Goal: Task Accomplishment & Management: Use online tool/utility

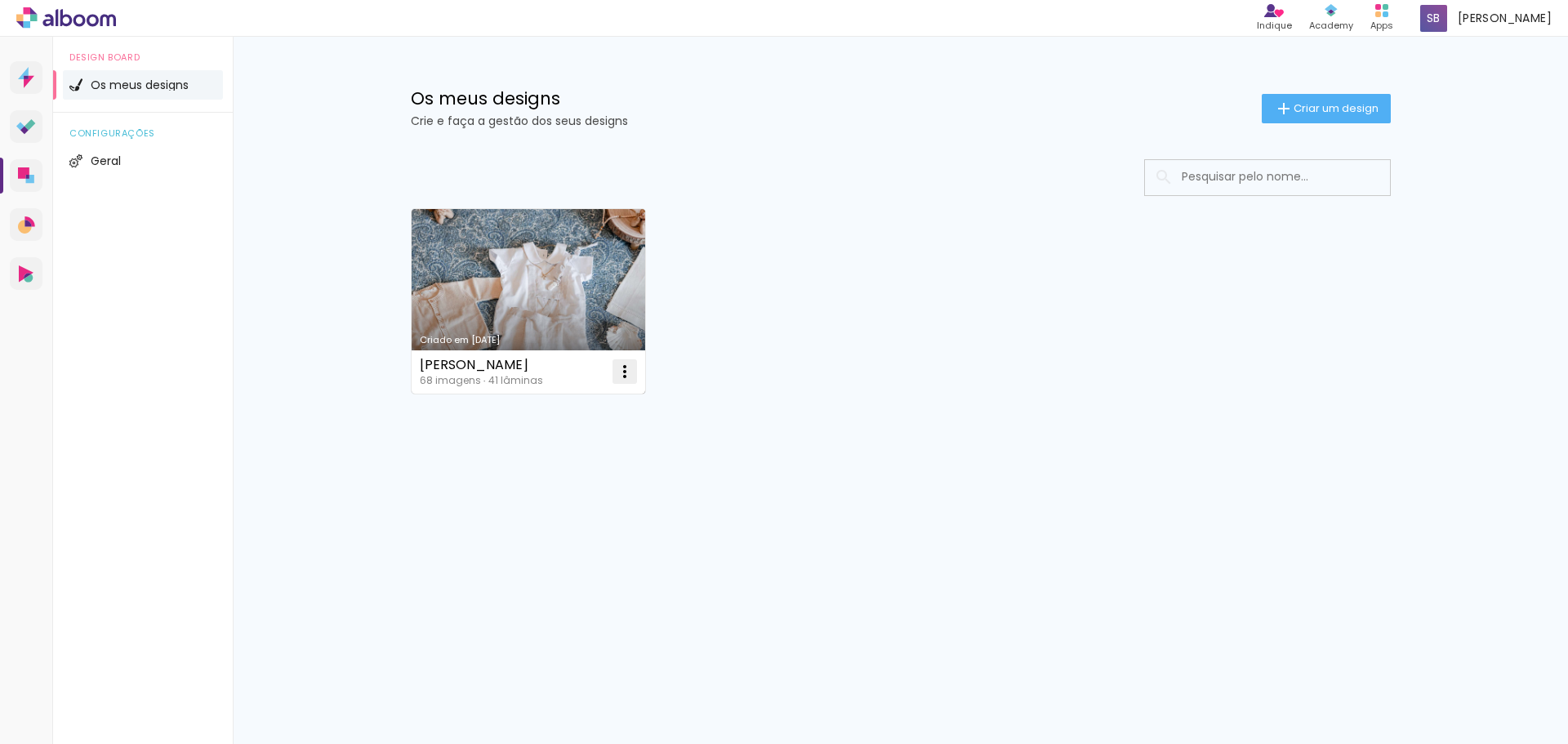
click at [621, 366] on iron-icon at bounding box center [625, 372] width 20 height 20
click at [528, 474] on span "Excluir" at bounding box center [533, 480] width 35 height 12
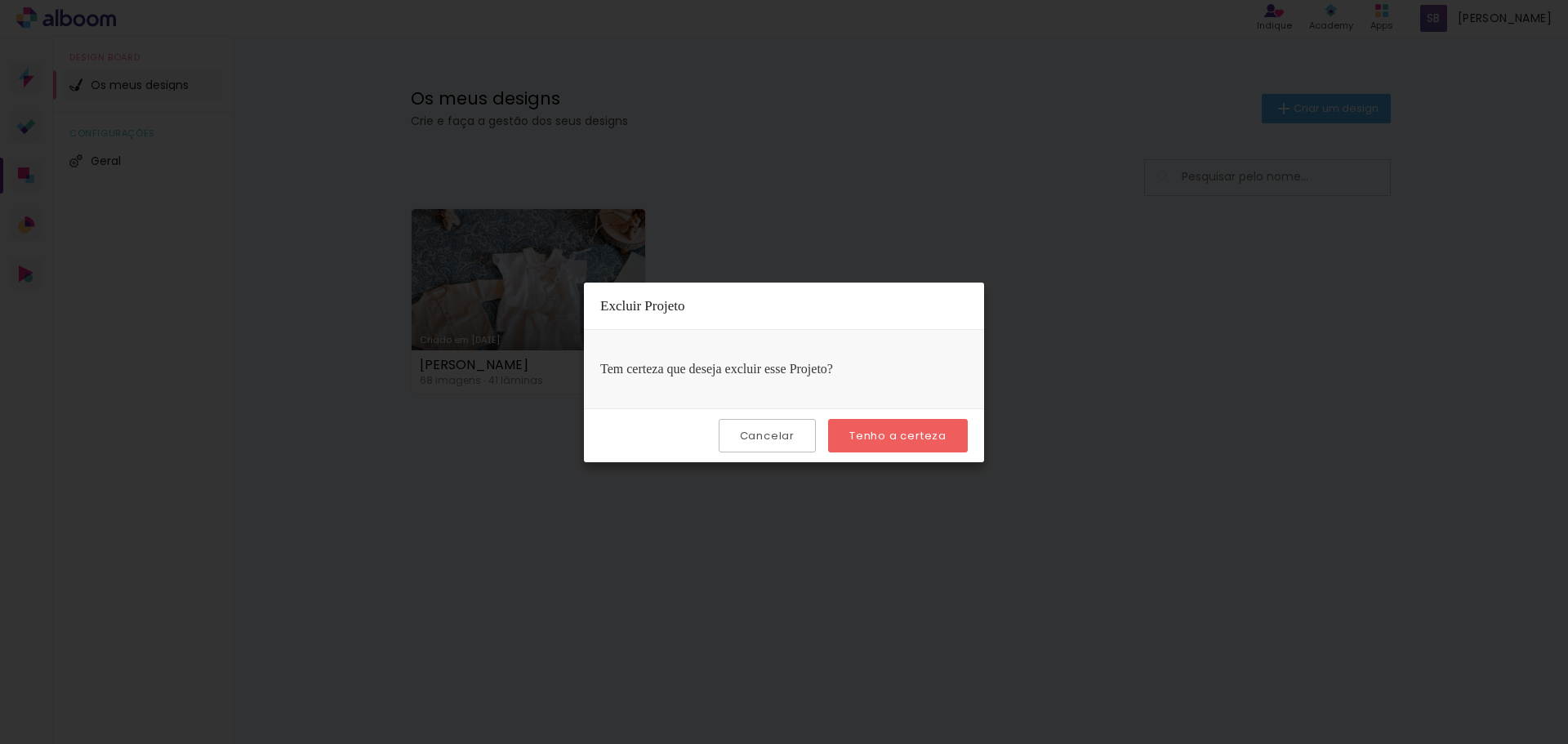
click at [0, 0] on slot "Tenho a certeza" at bounding box center [0, 0] width 0 height 0
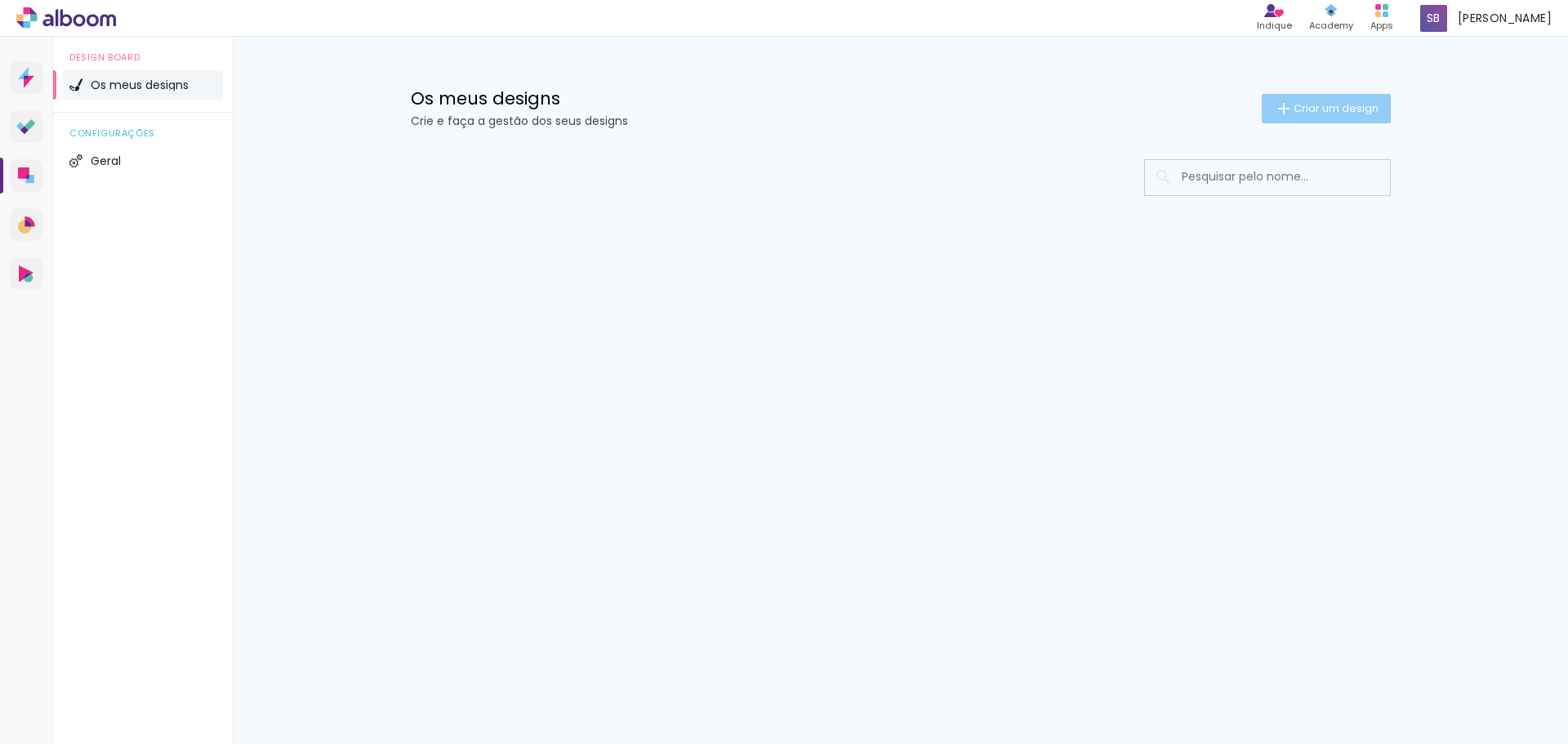
click at [1314, 117] on paper-button "Criar um design" at bounding box center [1326, 109] width 129 height 30
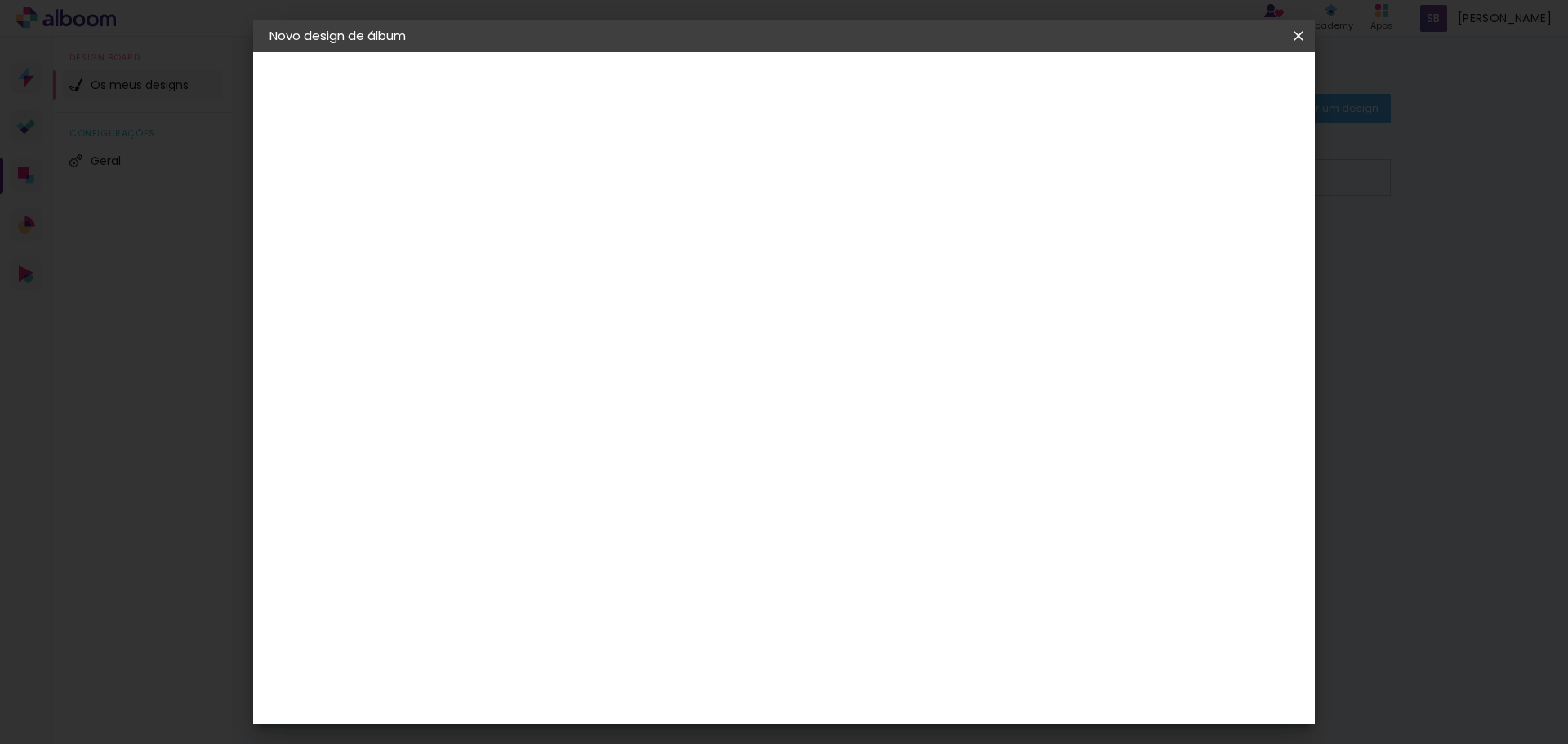
click at [537, 229] on input at bounding box center [537, 219] width 0 height 26
type input "Bianca&Emma"
type paper-input "Bianca&Emma"
click at [0, 0] on slot "Avançar" at bounding box center [0, 0] width 0 height 0
click at [0, 0] on slot "Tamanho Livre" at bounding box center [0, 0] width 0 height 0
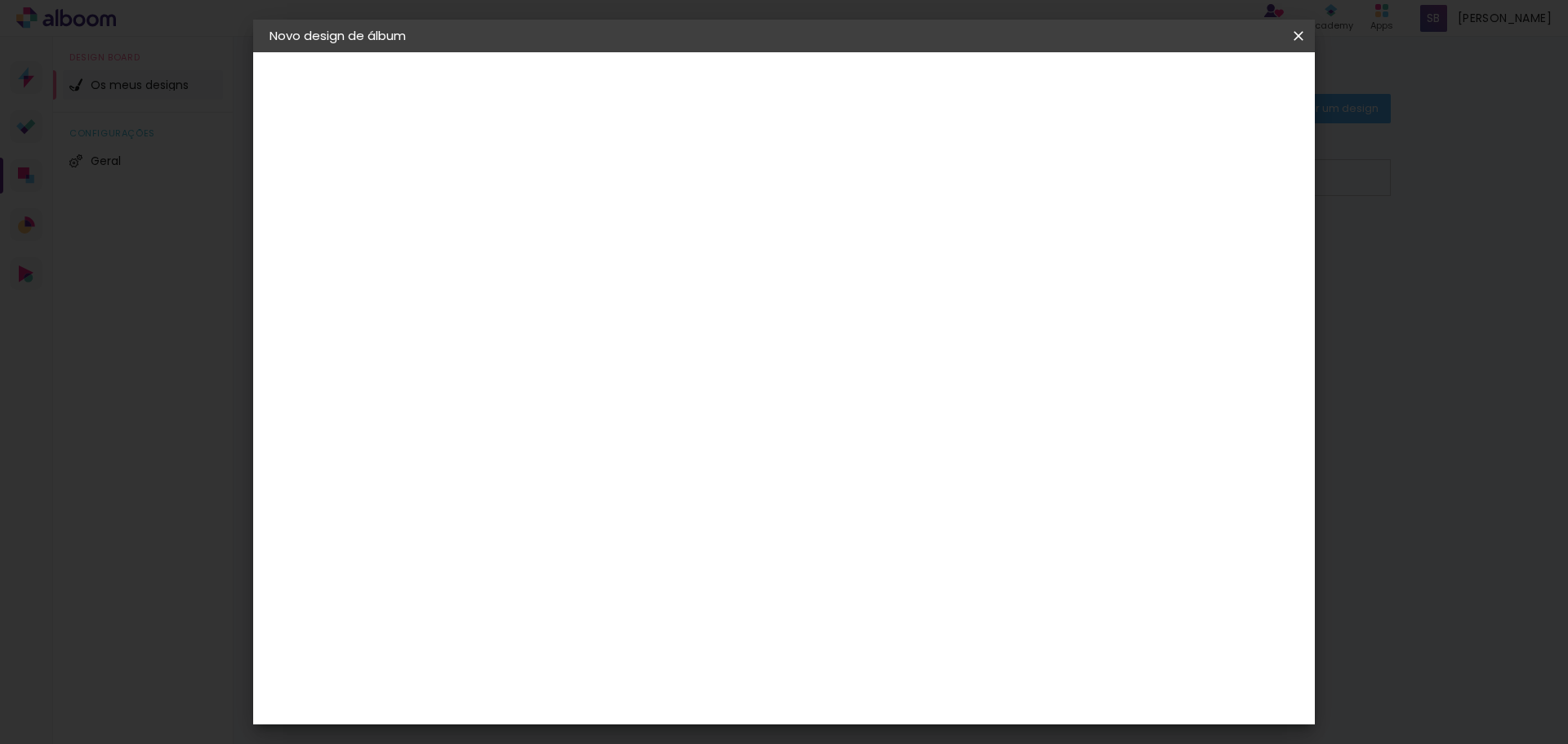
click at [0, 0] on slot "Avançar" at bounding box center [0, 0] width 0 height 0
click at [719, 251] on span "30" at bounding box center [714, 255] width 27 height 25
click at [713, 251] on span "30" at bounding box center [714, 255] width 27 height 25
click at [490, 454] on input "30" at bounding box center [485, 463] width 43 height 25
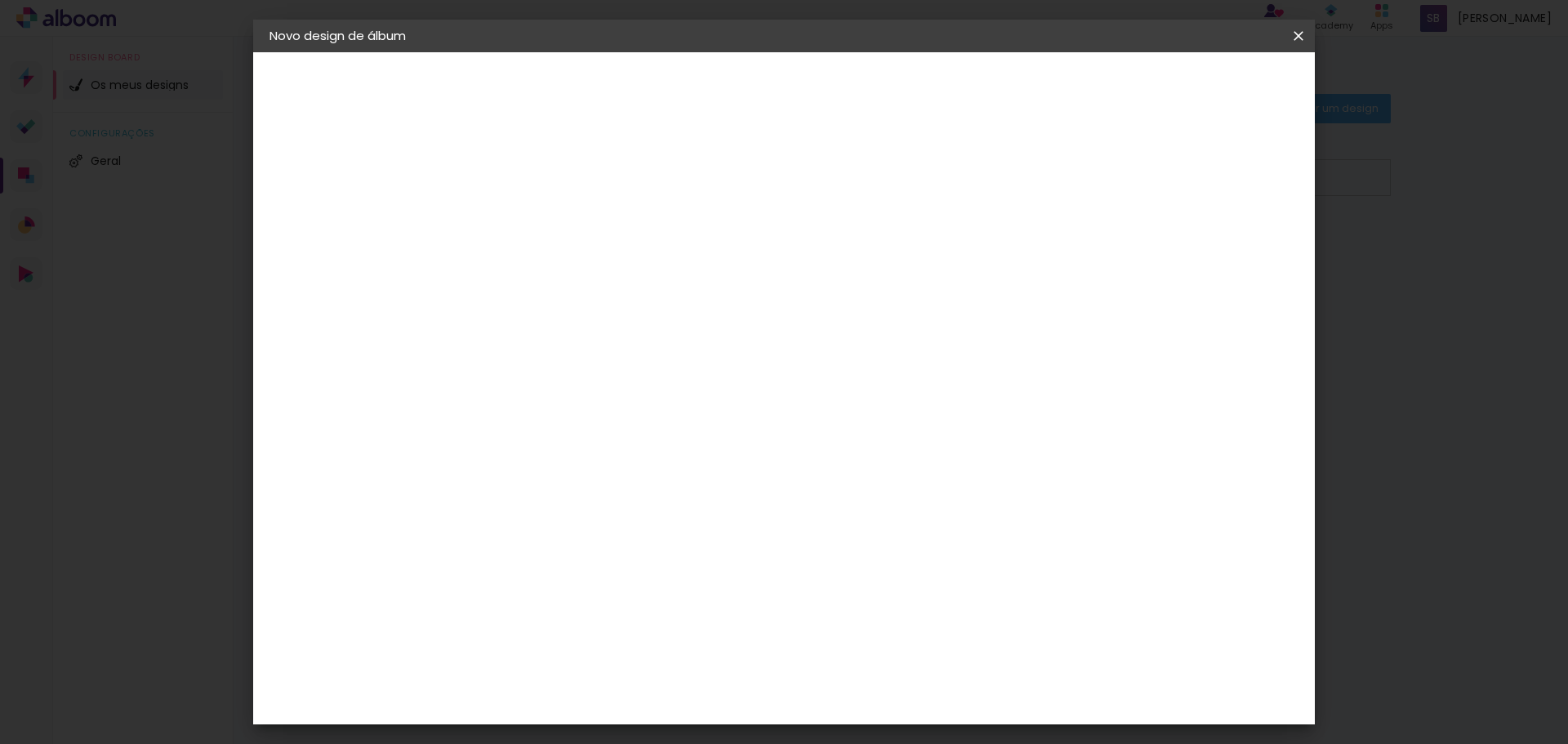
click at [490, 454] on input "30" at bounding box center [485, 463] width 43 height 25
type input "3"
type input "20"
type paper-input "20"
click at [890, 567] on input "60" at bounding box center [874, 574] width 43 height 25
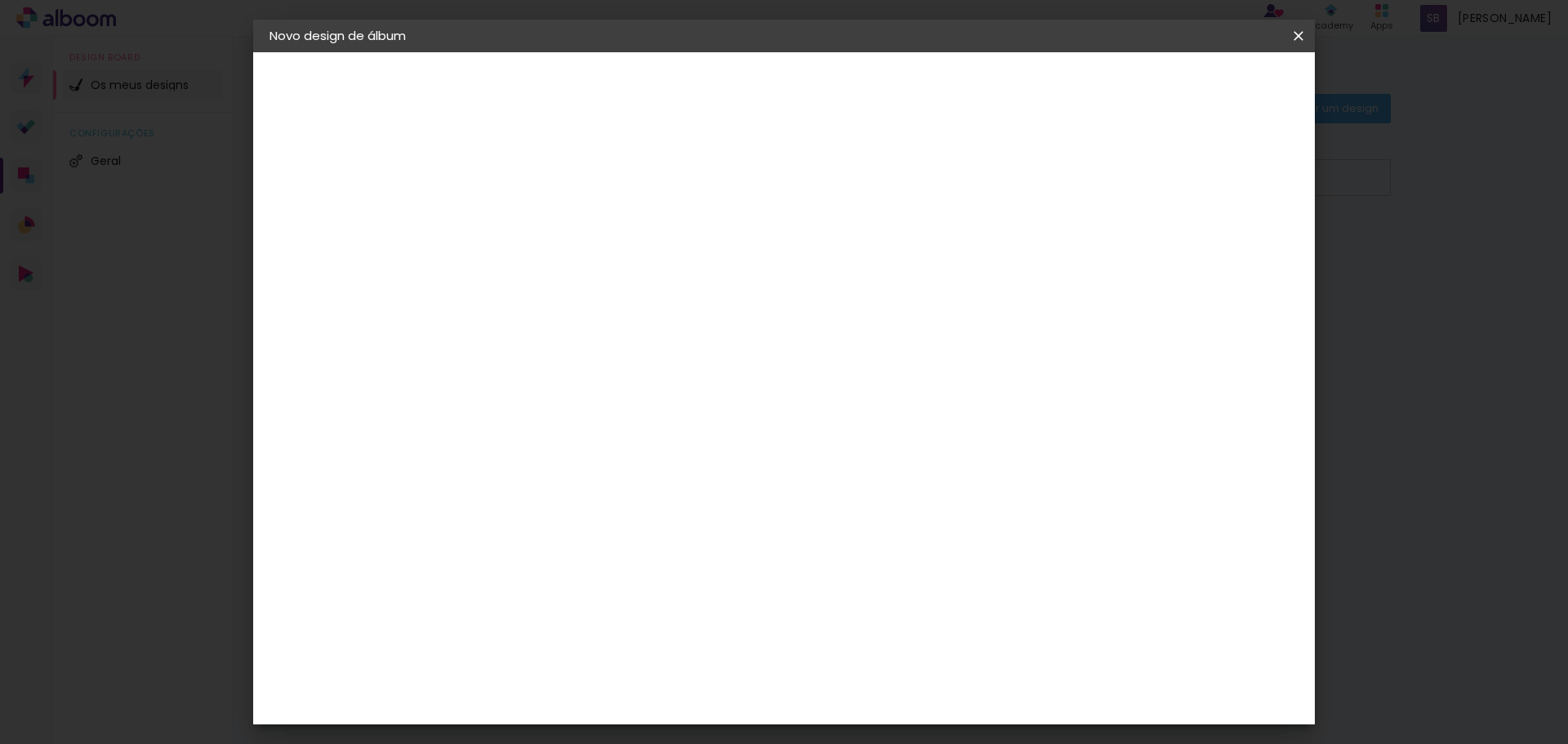
click at [889, 567] on input "60" at bounding box center [874, 574] width 43 height 25
type input "40"
type paper-input "40"
click at [1226, 120] on header "Tamanho livre Defina a largura, altura e margem das folhas. Voltar Iniciar desi…" at bounding box center [851, 94] width 772 height 84
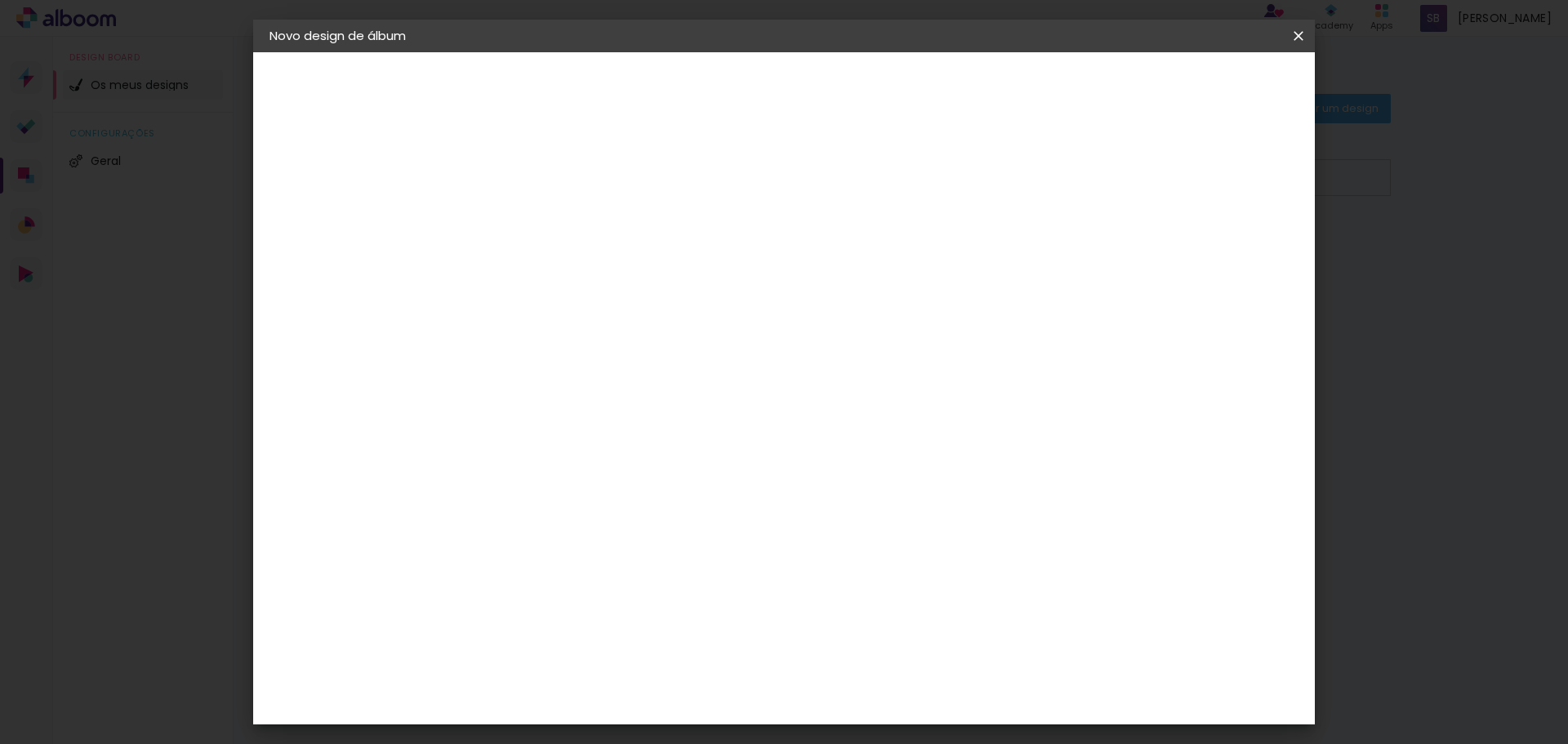
click at [1196, 90] on span "Iniciar design" at bounding box center [1158, 87] width 74 height 12
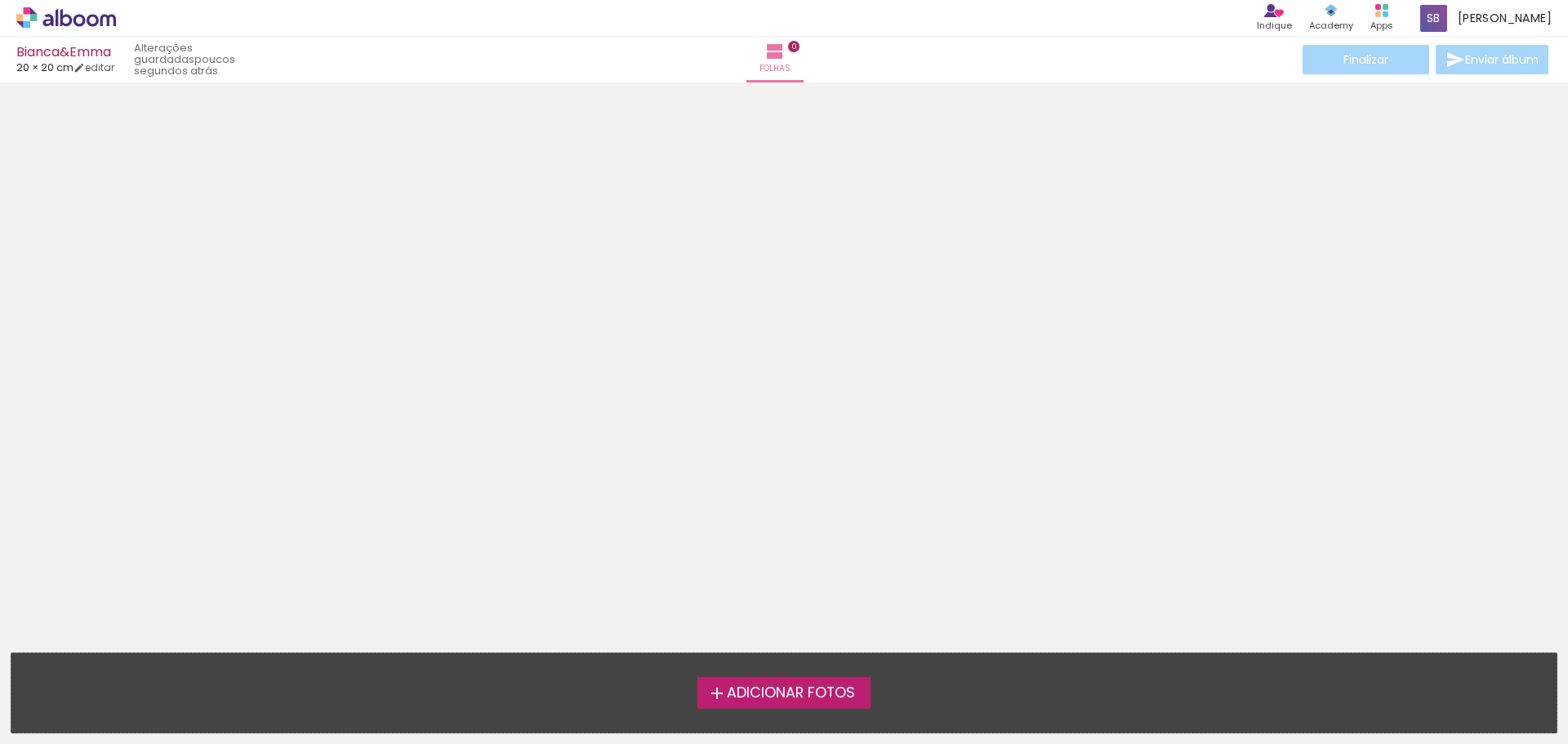
click at [740, 691] on span "Adicionar Fotos" at bounding box center [790, 693] width 128 height 15
click at [0, 0] on input "file" at bounding box center [0, 0] width 0 height 0
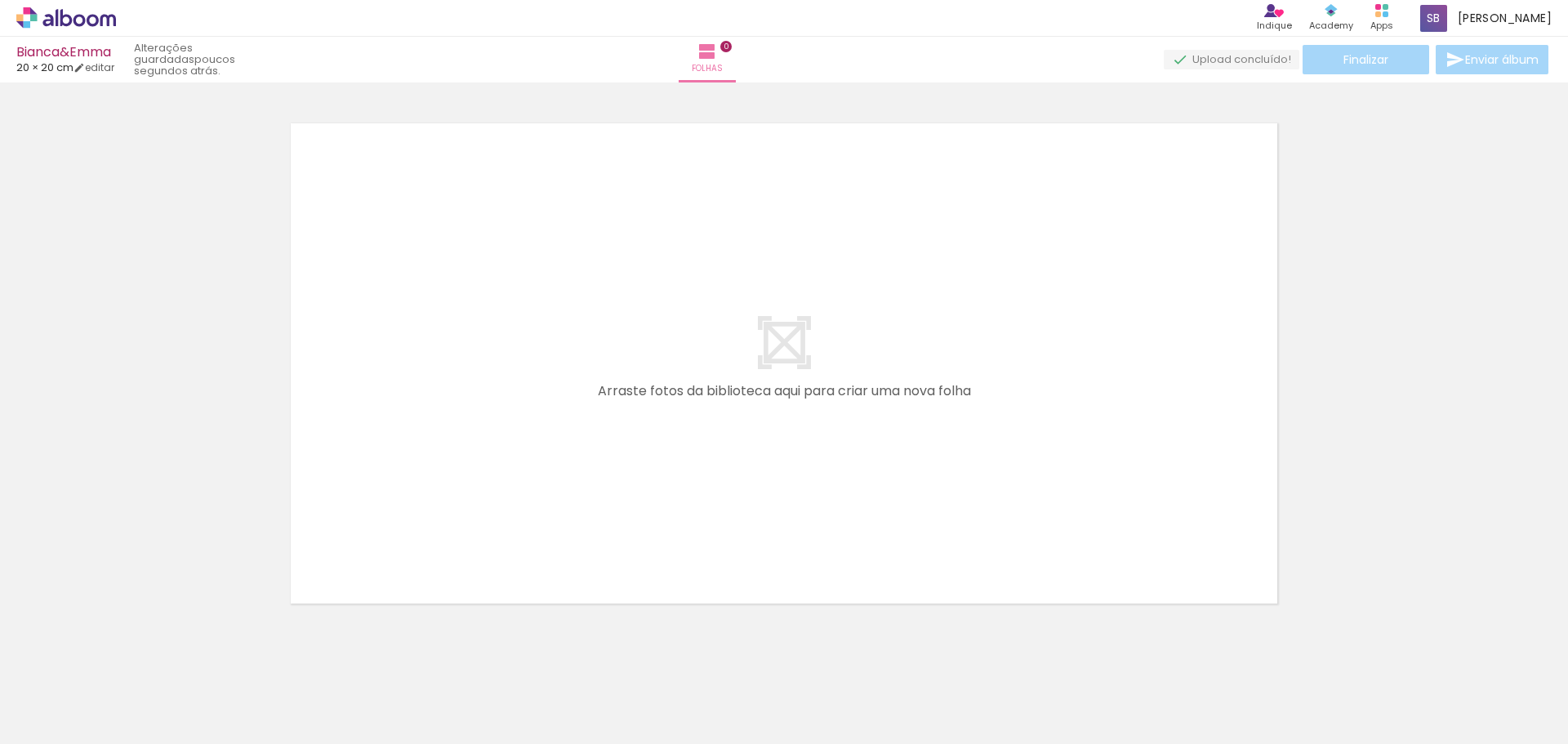
scroll to position [21, 0]
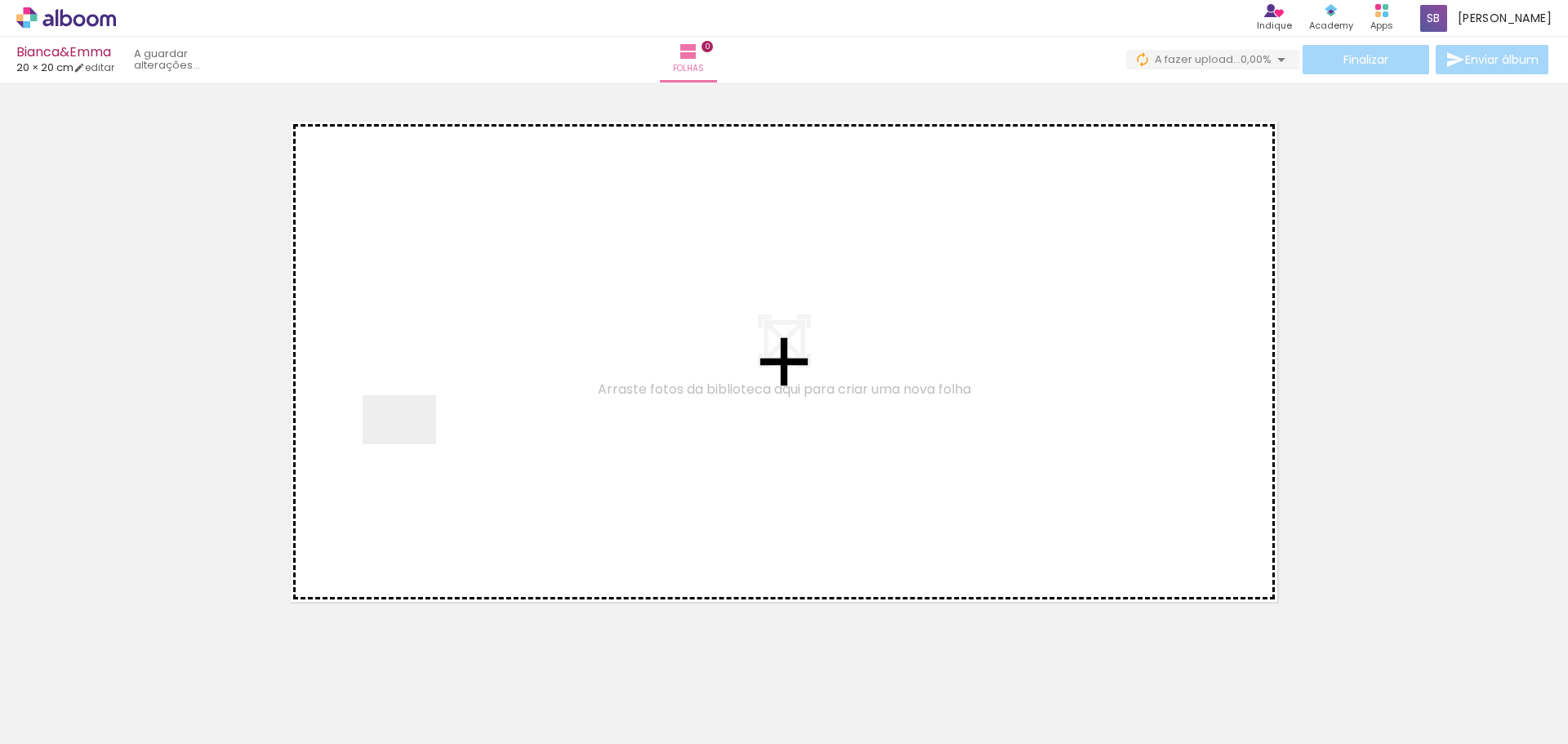
drag, startPoint x: 169, startPoint y: 683, endPoint x: 446, endPoint y: 424, distance: 379.2
click at [446, 424] on quentale-workspace at bounding box center [784, 372] width 1568 height 744
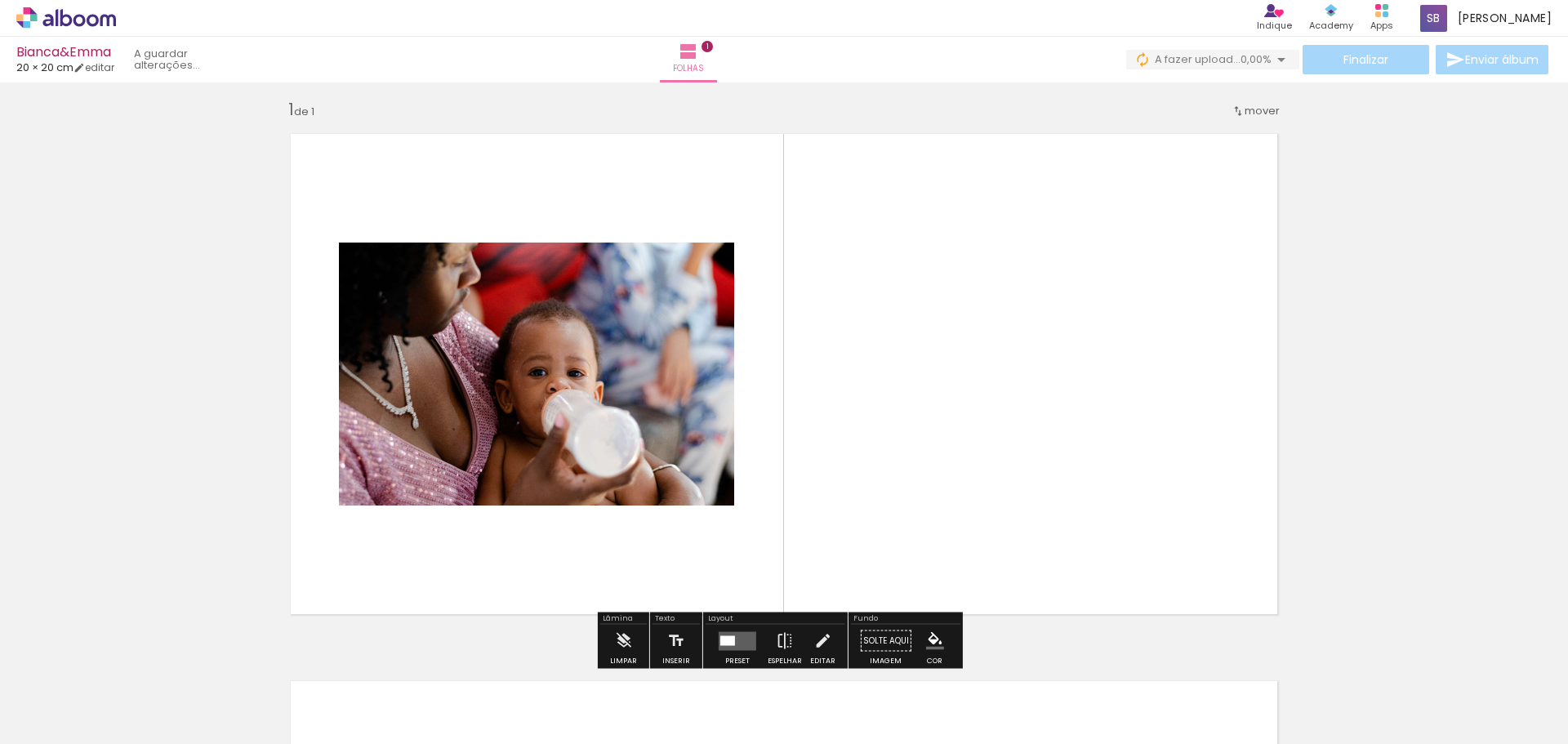
scroll to position [0, 0]
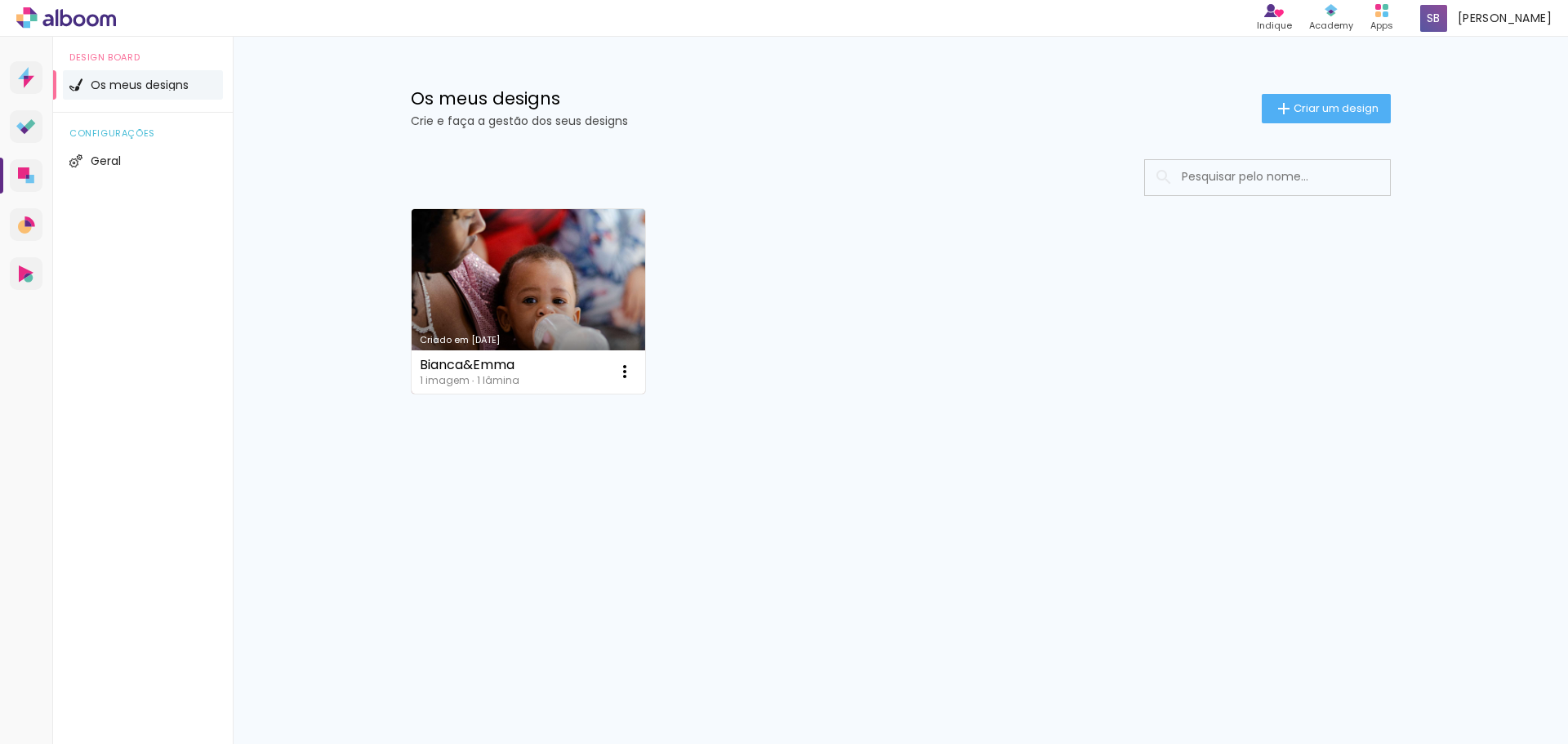
click at [580, 302] on link "Criado em [DATE]" at bounding box center [529, 302] width 234 height 185
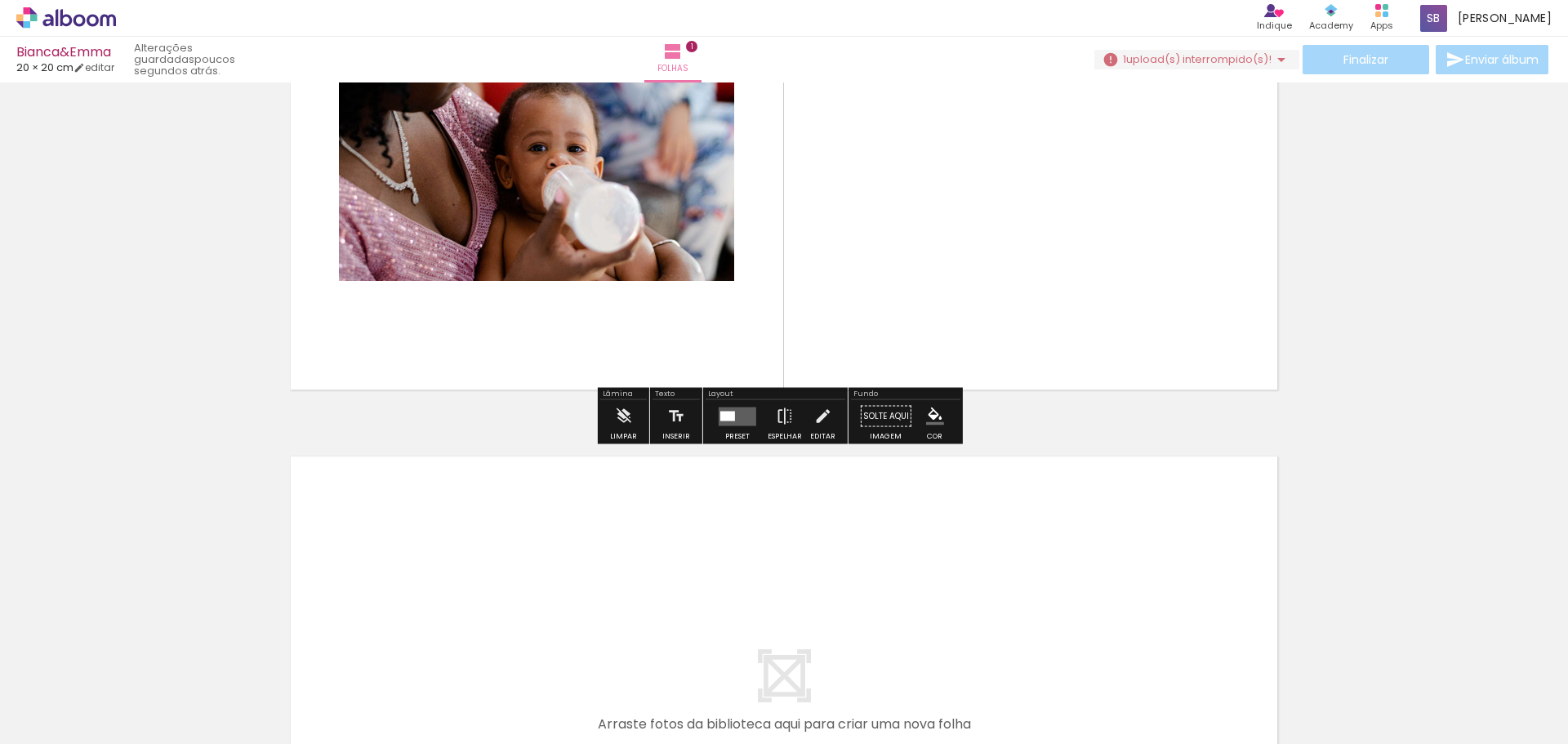
scroll to position [245, 0]
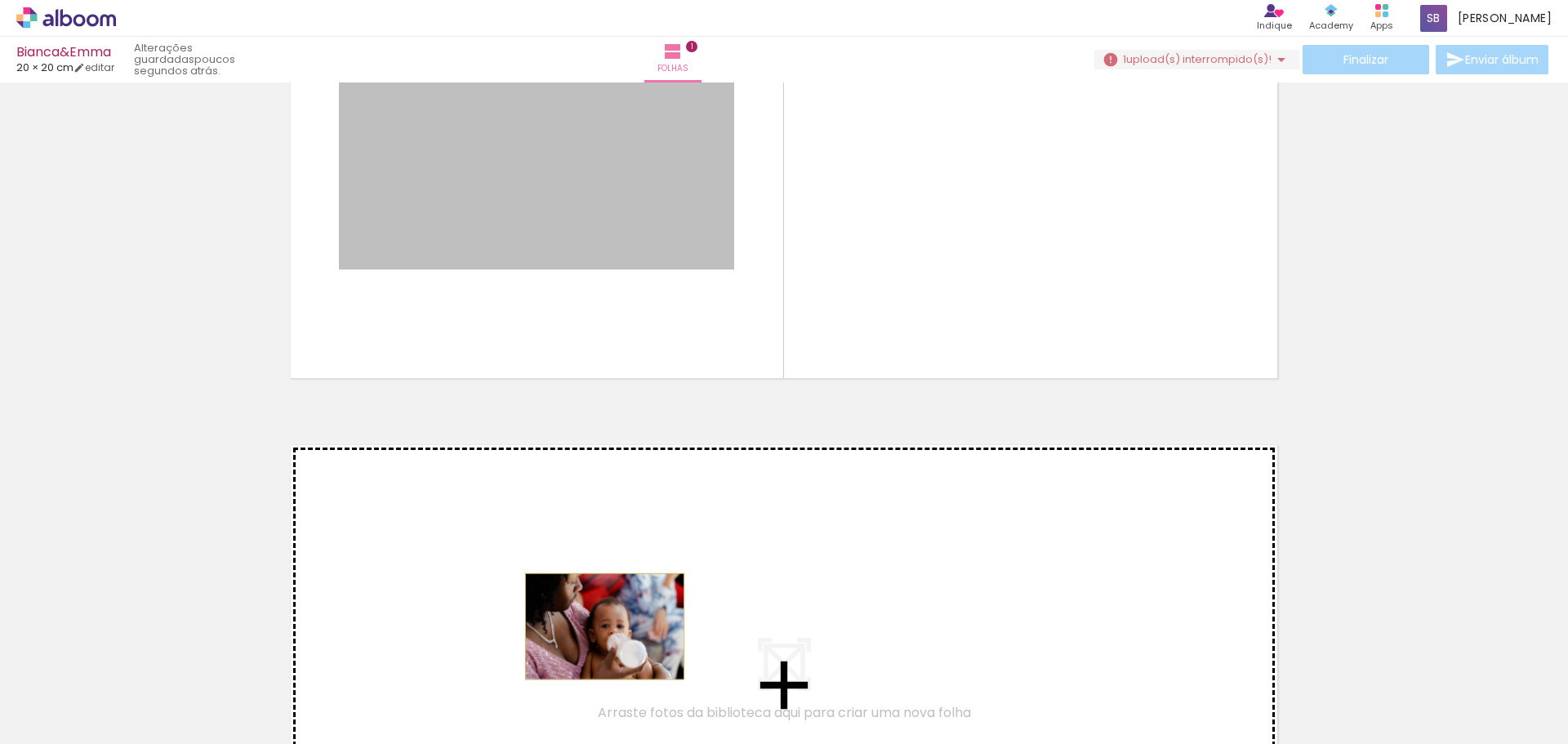
drag, startPoint x: 496, startPoint y: 228, endPoint x: 599, endPoint y: 627, distance: 412.1
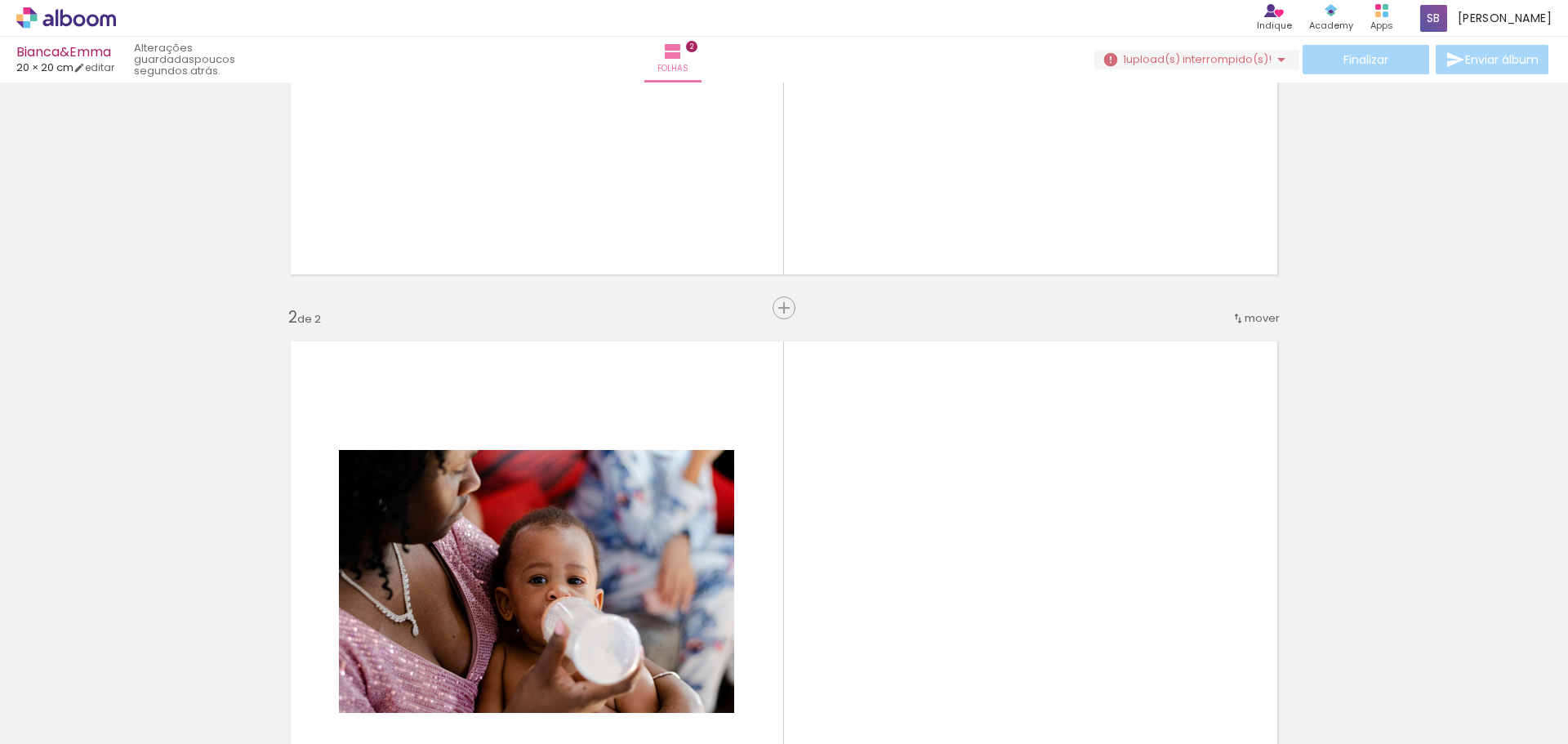
scroll to position [242, 0]
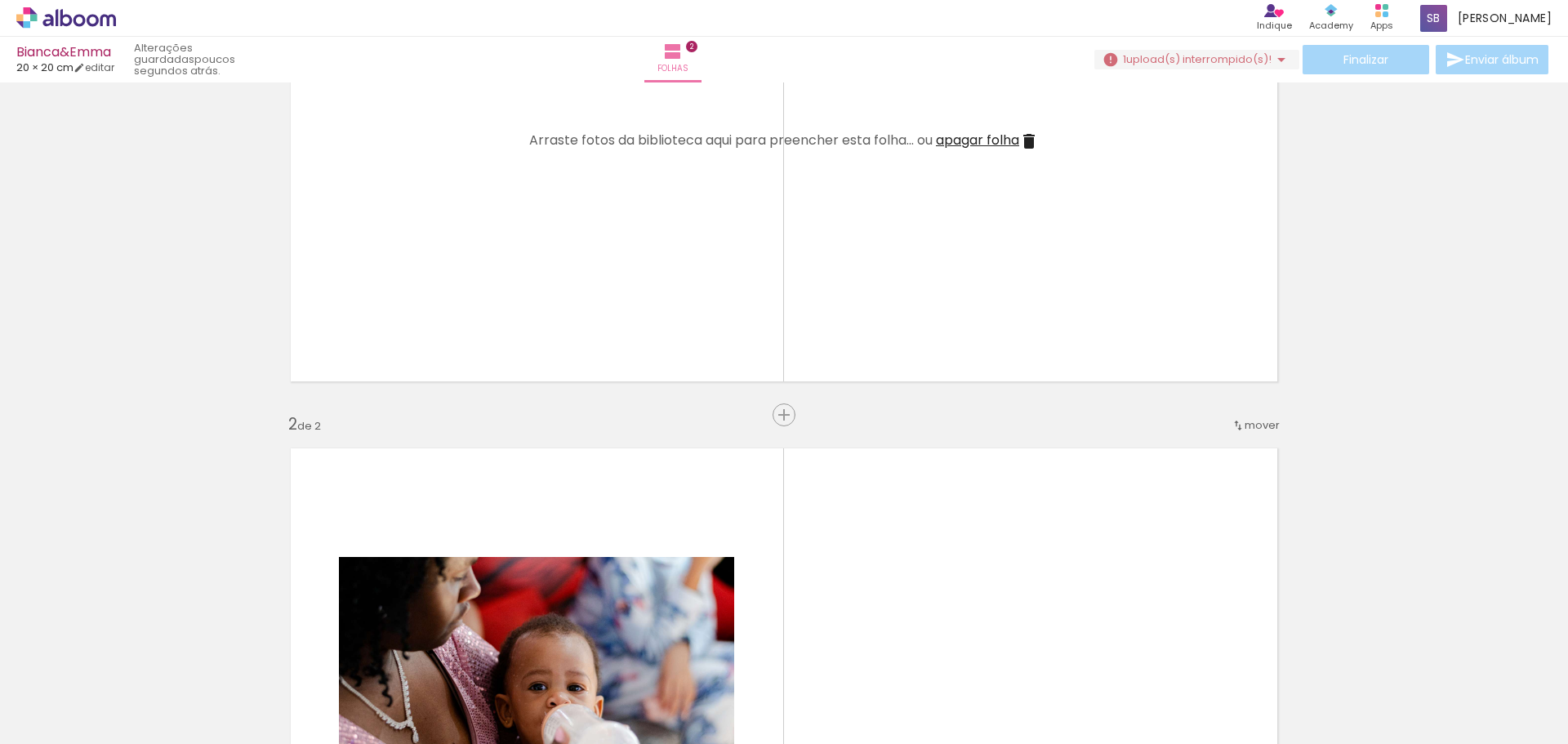
click at [56, 714] on span "Adicionar Fotos" at bounding box center [58, 722] width 49 height 18
click at [0, 0] on input "file" at bounding box center [0, 0] width 0 height 0
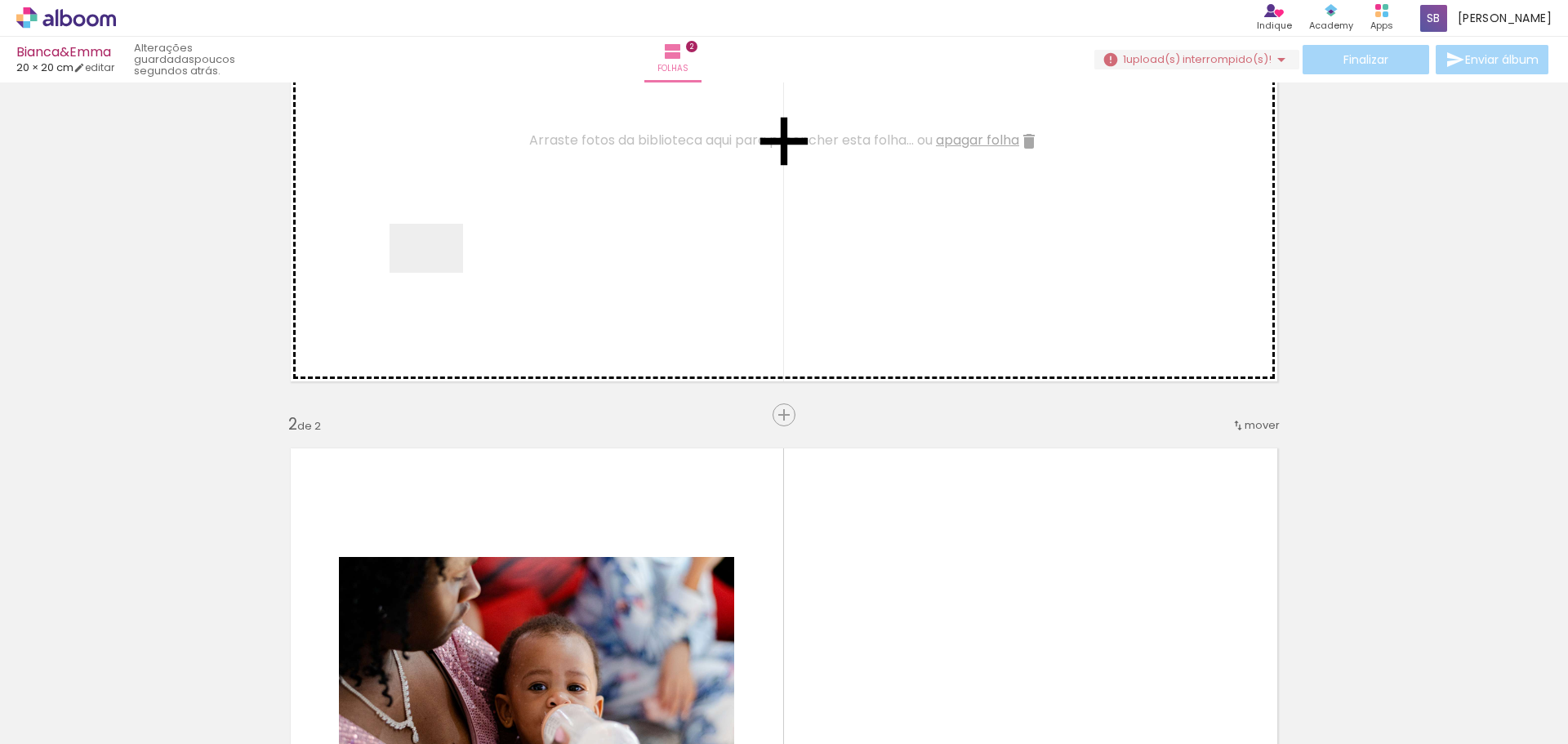
drag, startPoint x: 257, startPoint y: 682, endPoint x: 446, endPoint y: 256, distance: 466.0
click at [446, 256] on quentale-workspace at bounding box center [784, 372] width 1568 height 744
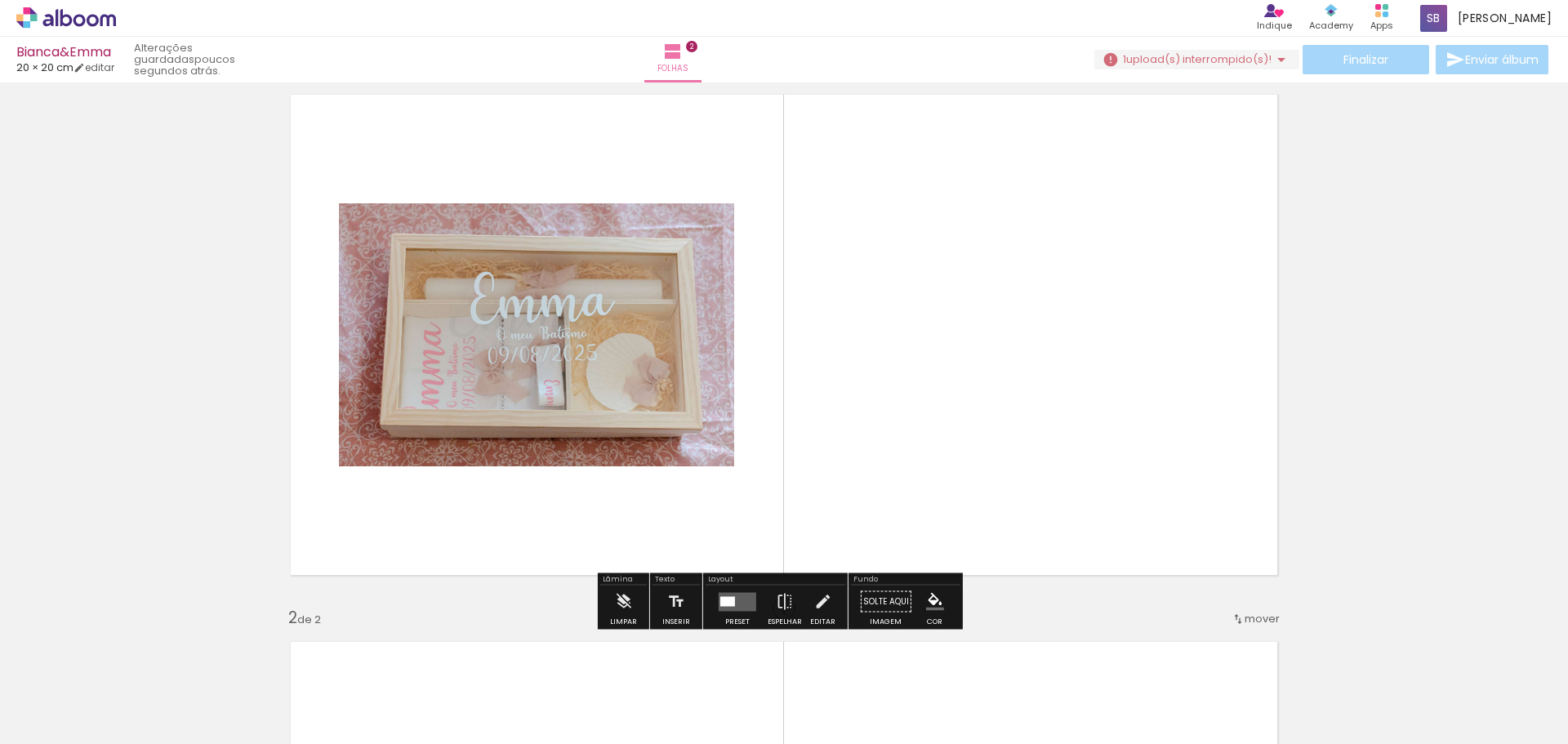
scroll to position [164, 0]
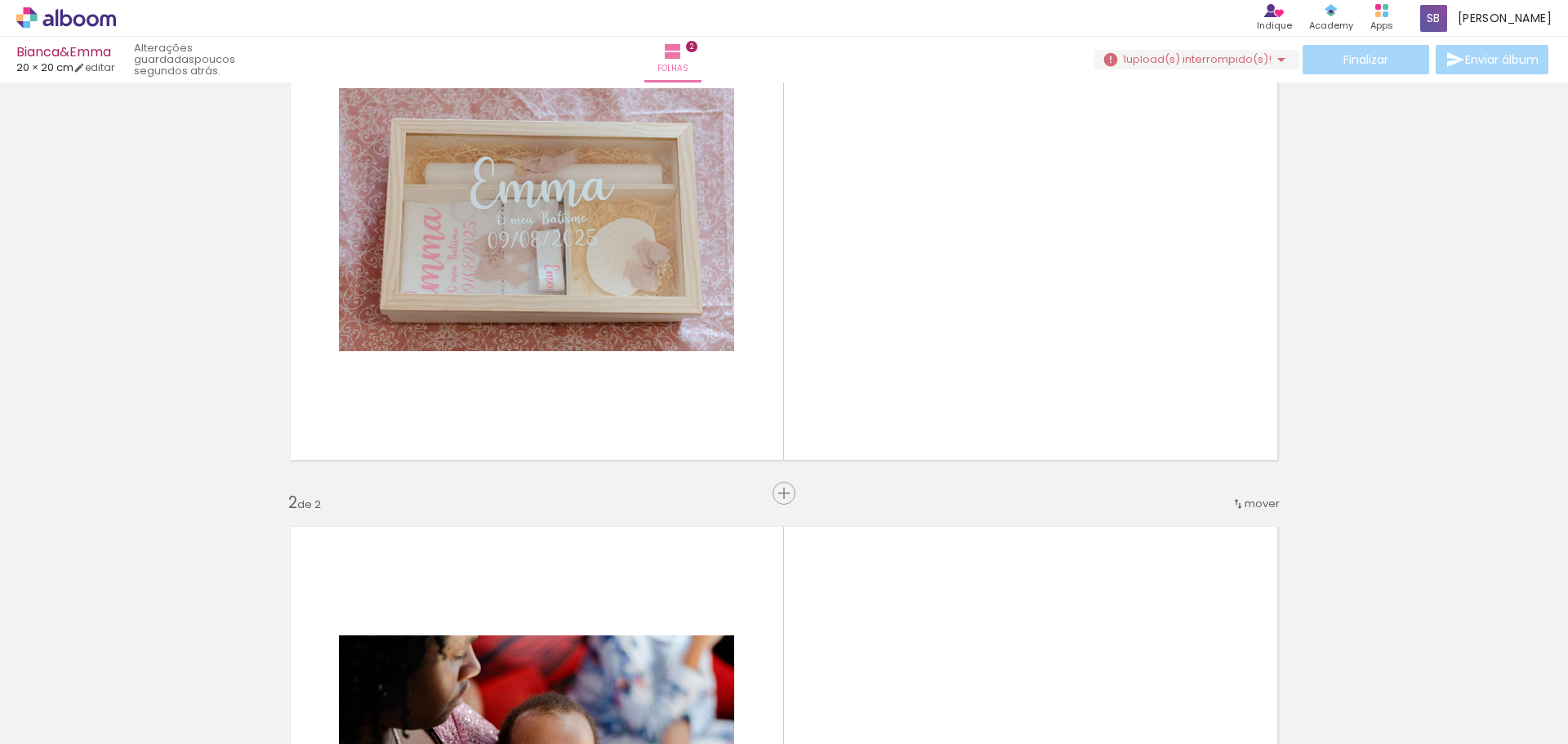
click at [67, 724] on span "Adicionar Fotos" at bounding box center [58, 722] width 49 height 18
click at [0, 0] on input "file" at bounding box center [0, 0] width 0 height 0
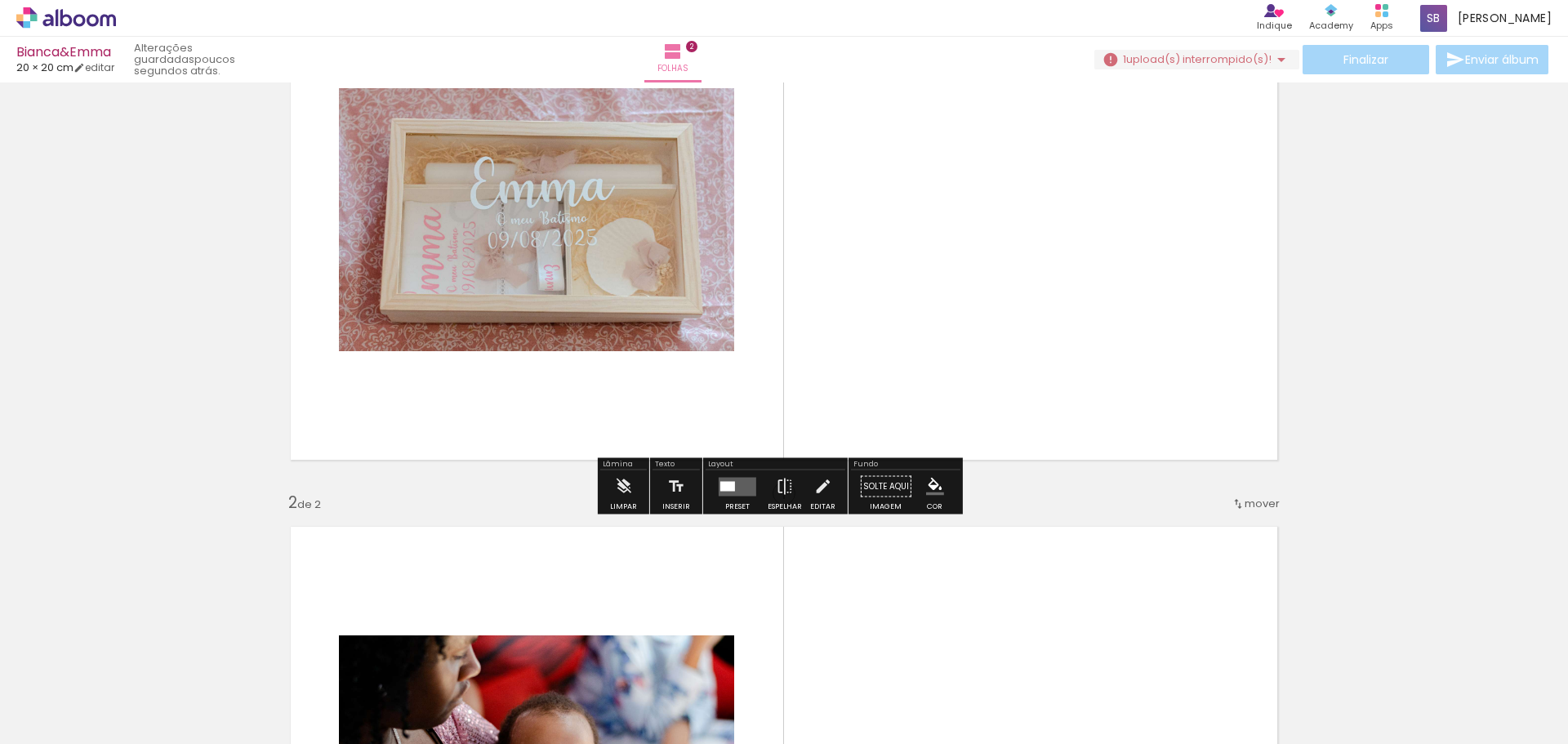
scroll to position [0, 0]
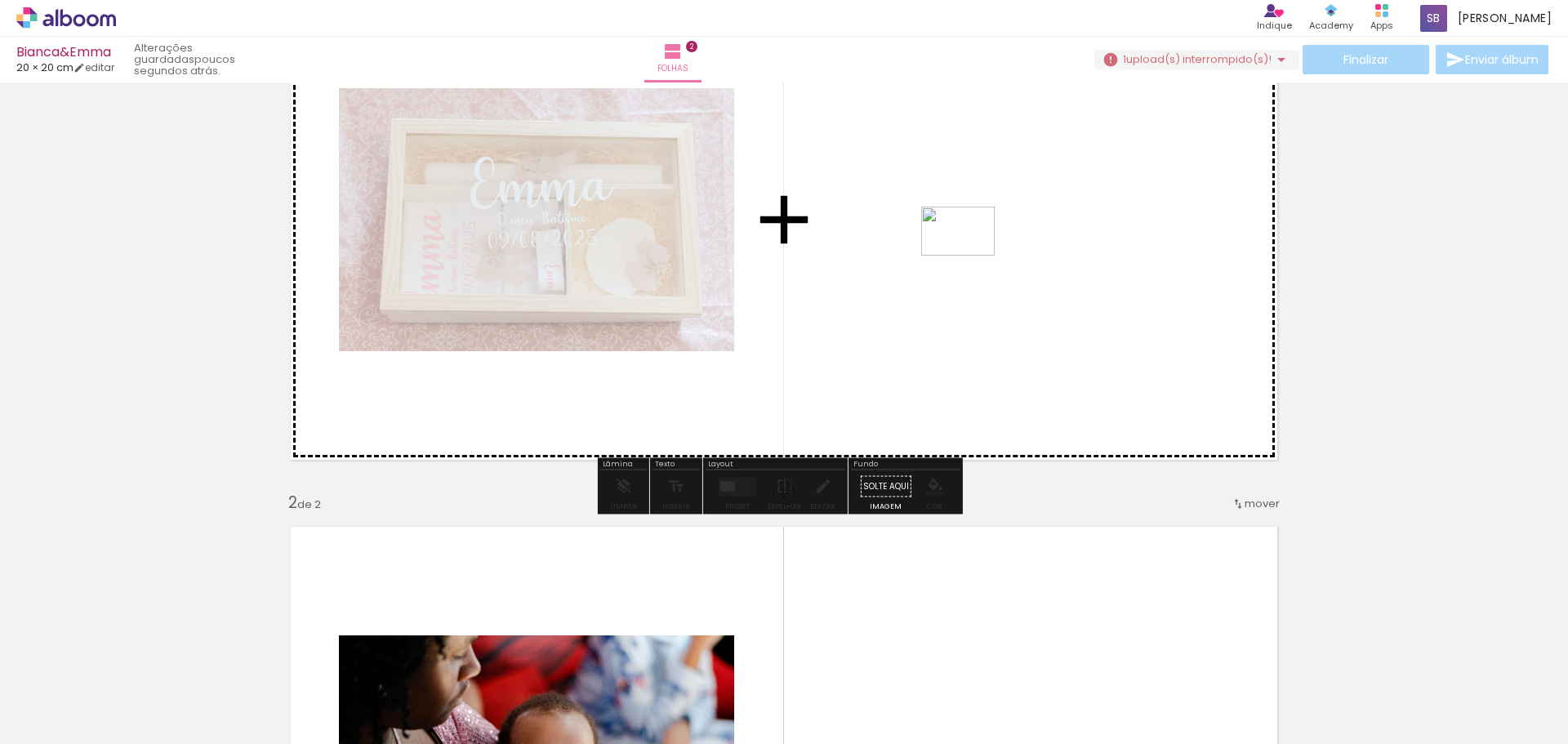
drag, startPoint x: 361, startPoint y: 687, endPoint x: 970, endPoint y: 256, distance: 746.1
click at [970, 256] on quentale-workspace at bounding box center [784, 372] width 1568 height 744
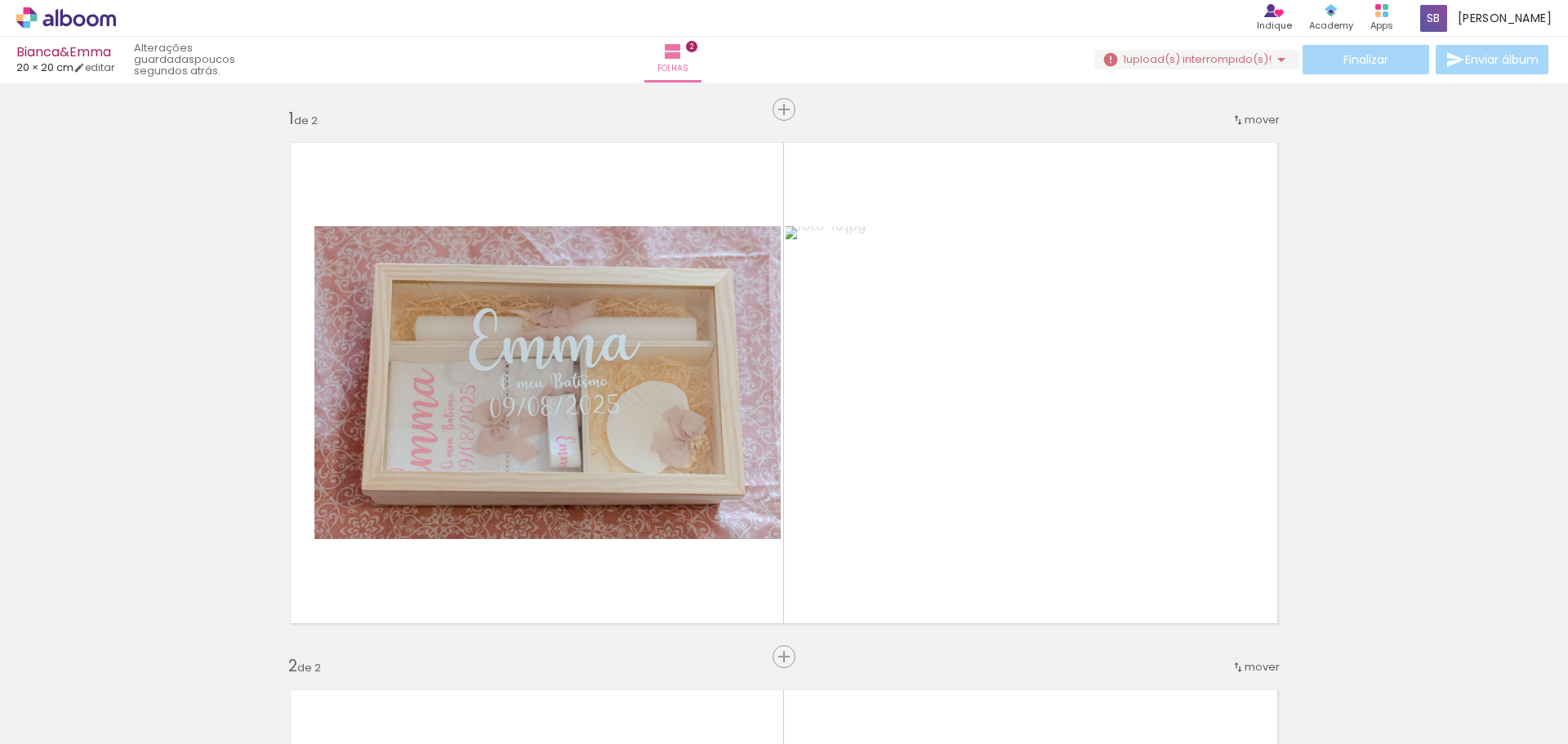
click at [64, 721] on span "Adicionar Fotos" at bounding box center [58, 722] width 49 height 18
click at [0, 0] on input "file" at bounding box center [0, 0] width 0 height 0
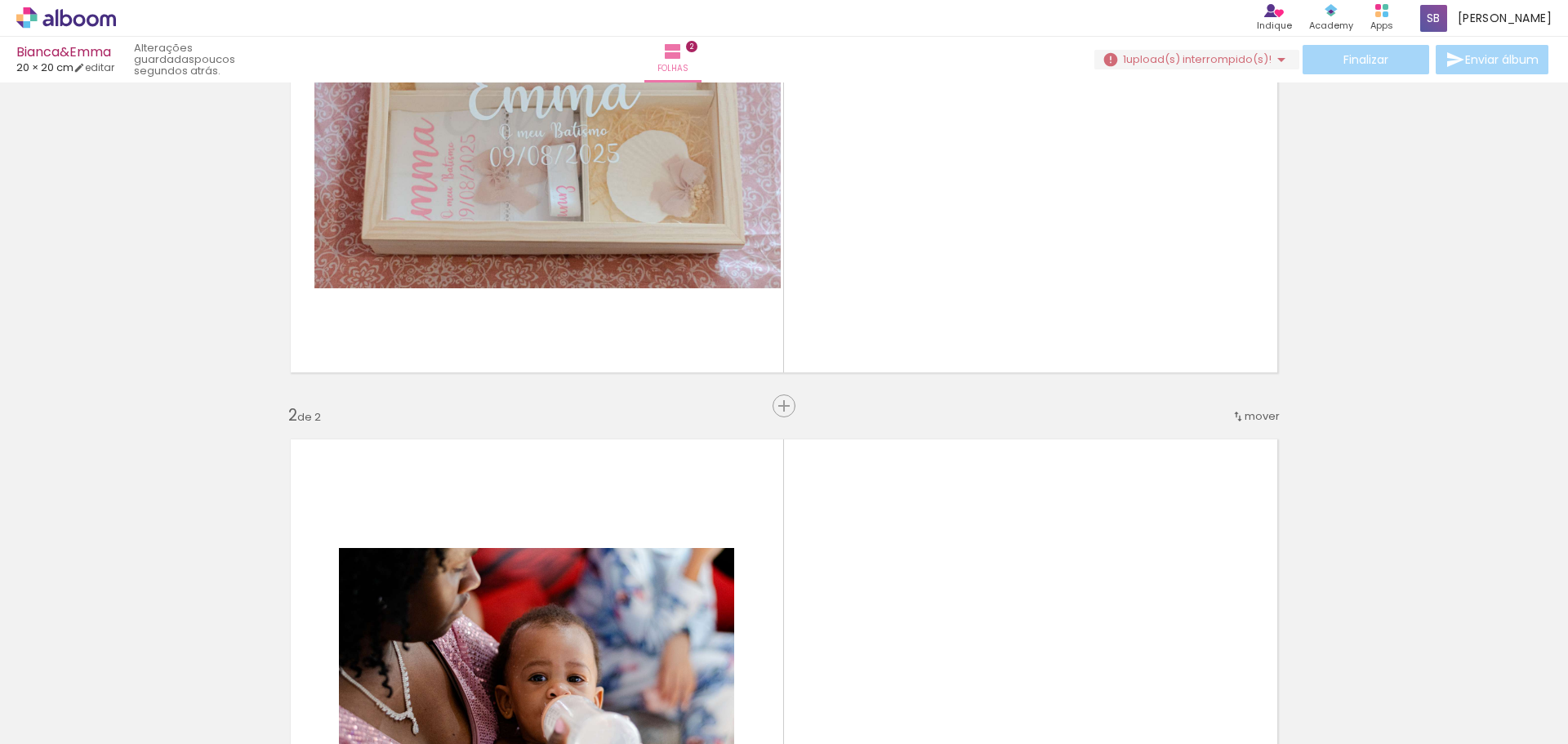
scroll to position [245, 0]
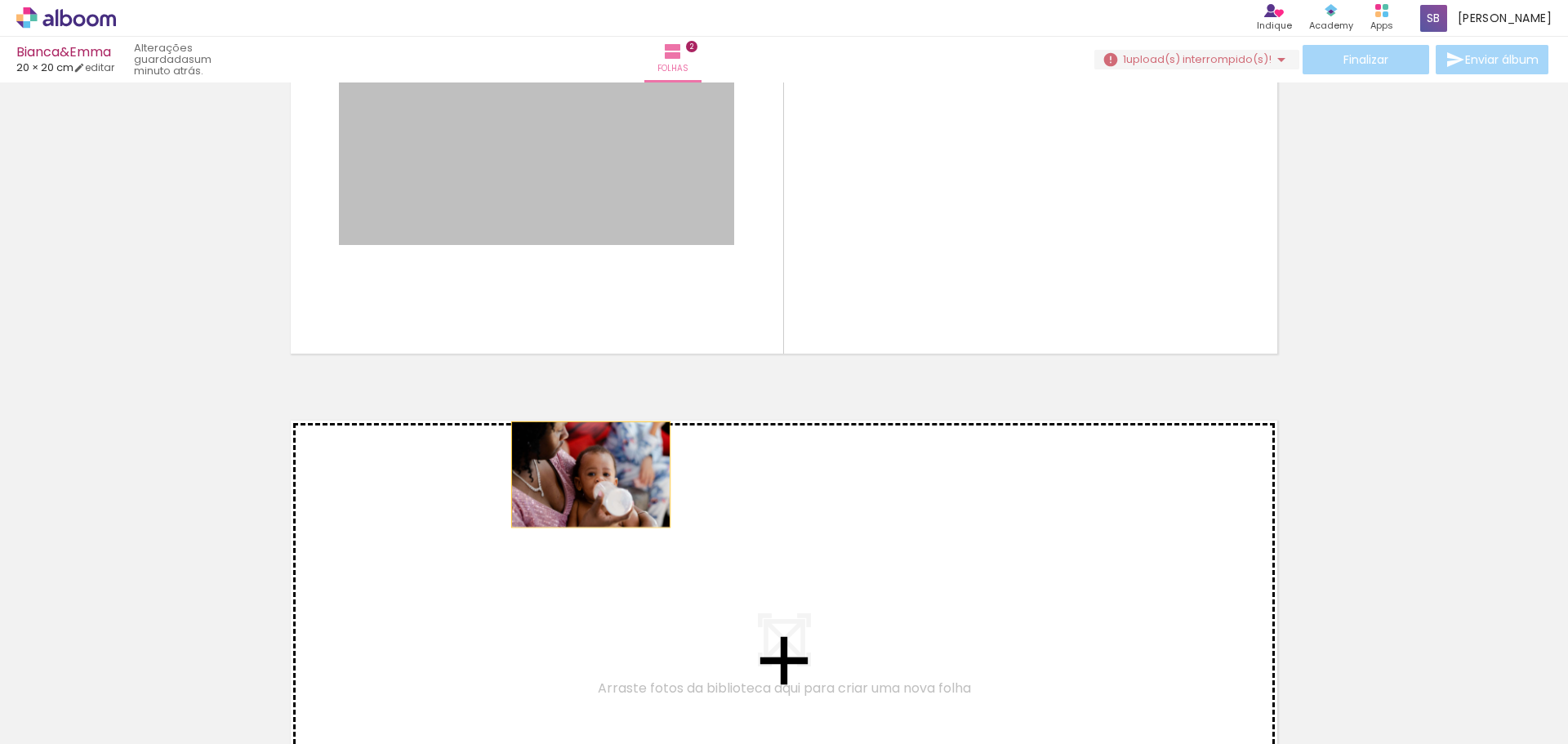
drag, startPoint x: 537, startPoint y: 192, endPoint x: 599, endPoint y: 561, distance: 374.2
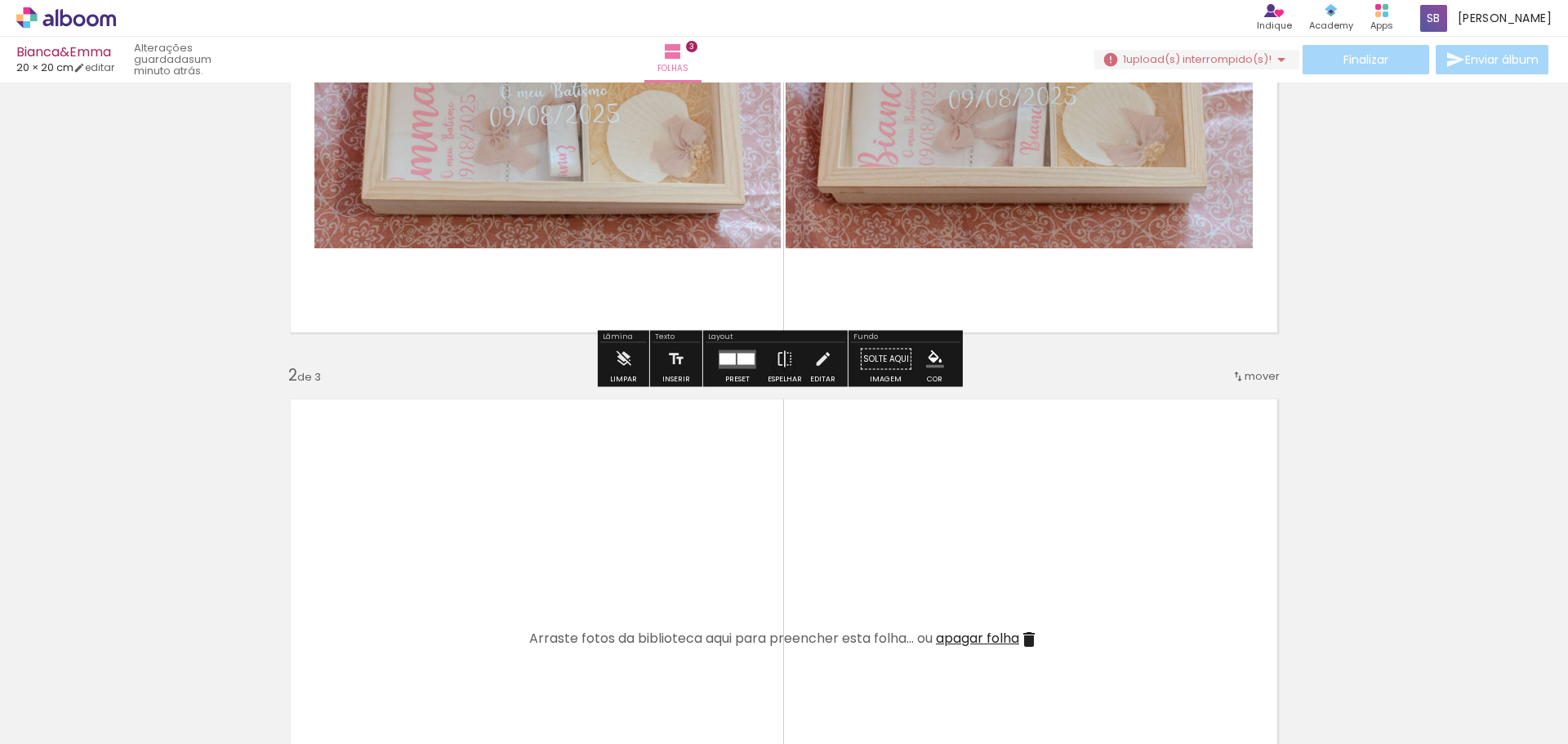
scroll to position [164, 0]
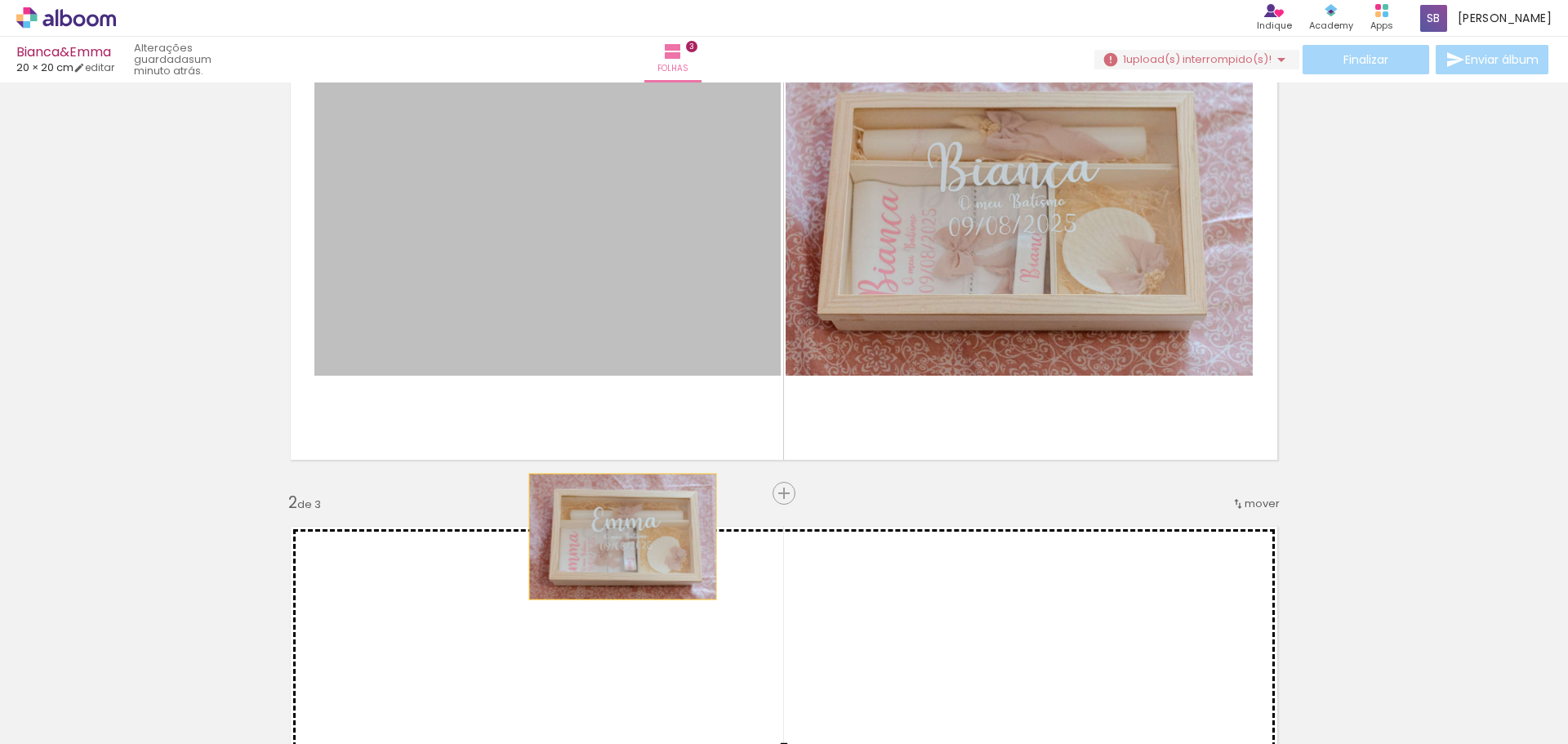
drag, startPoint x: 561, startPoint y: 234, endPoint x: 626, endPoint y: 566, distance: 338.3
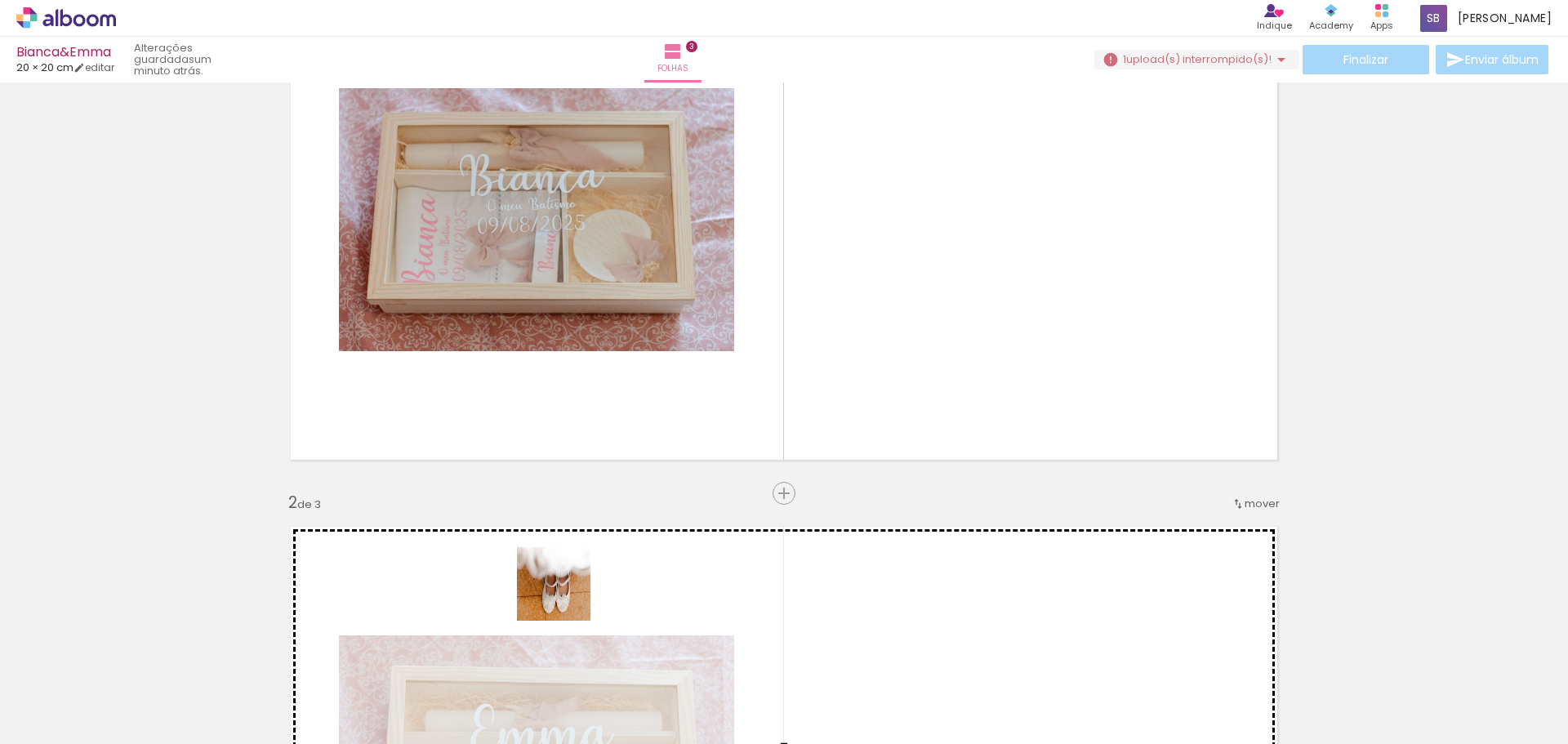
drag, startPoint x: 452, startPoint y: 696, endPoint x: 916, endPoint y: 299, distance: 610.7
click at [916, 299] on quentale-workspace at bounding box center [784, 372] width 1568 height 744
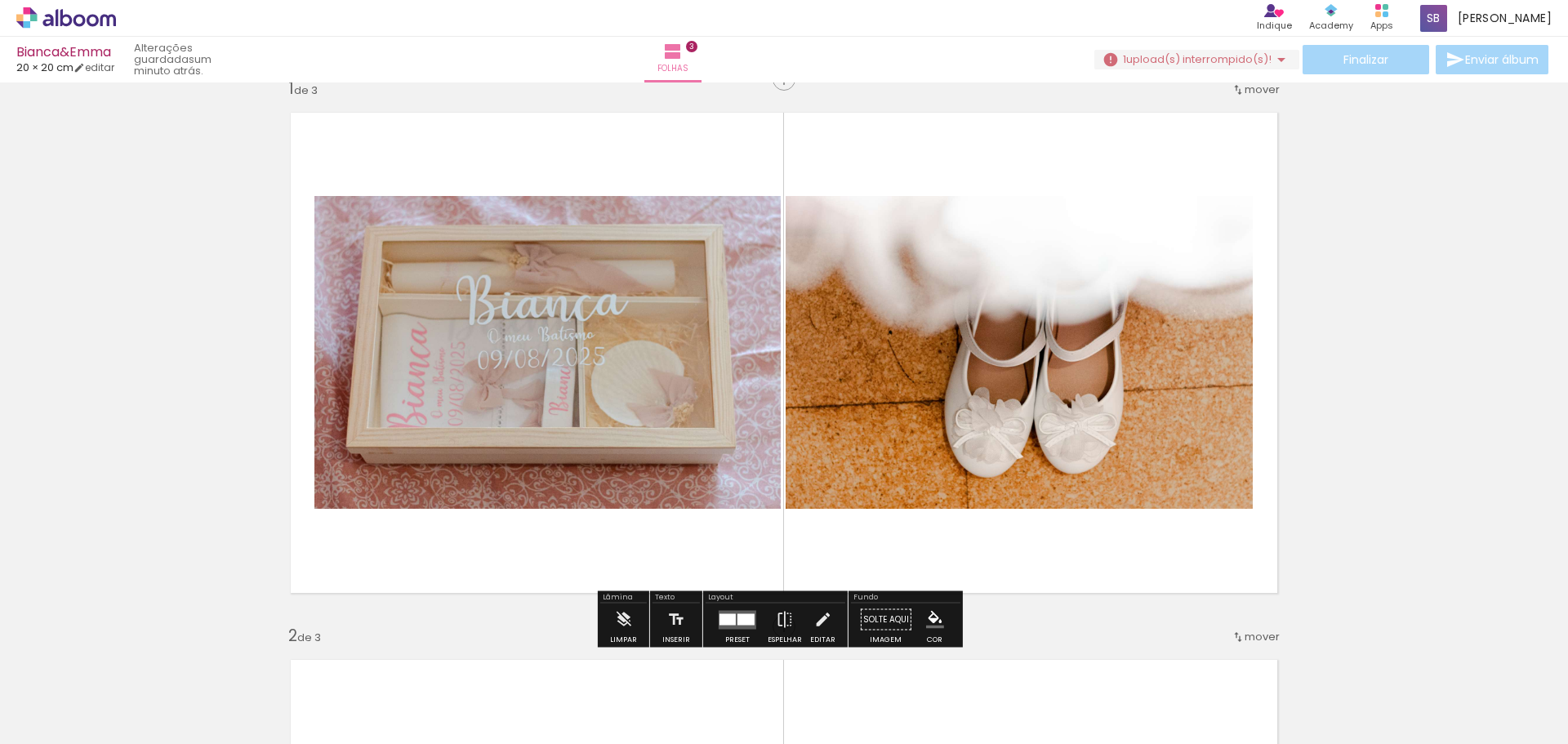
scroll to position [81, 0]
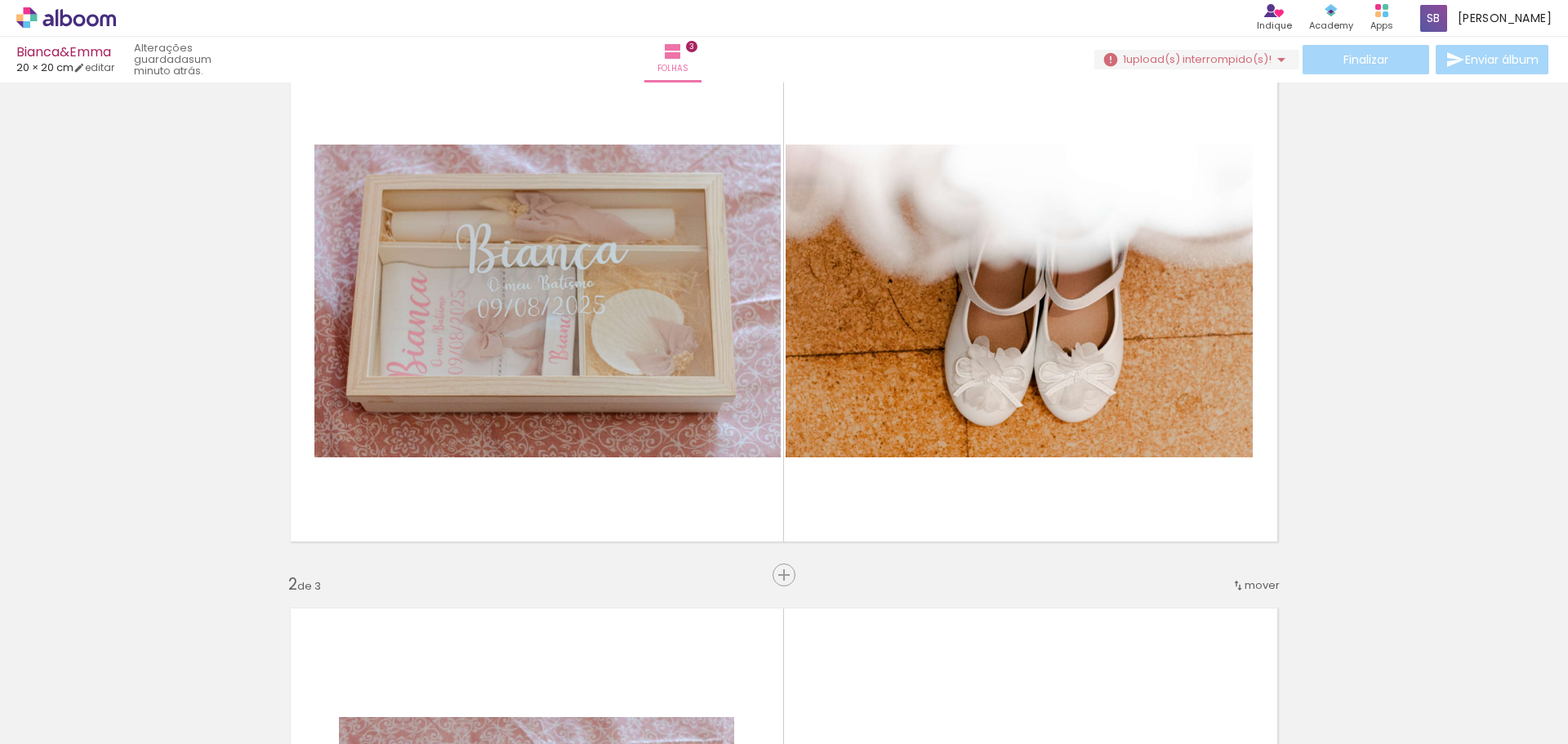
click at [74, 707] on div "Biblioteca 4 fotos Todas as fotos Não utilizadas Adicionar Fotos" at bounding box center [51, 693] width 101 height 81
click at [62, 713] on span "Adicionar Fotos" at bounding box center [58, 722] width 49 height 18
click at [0, 0] on input "file" at bounding box center [0, 0] width 0 height 0
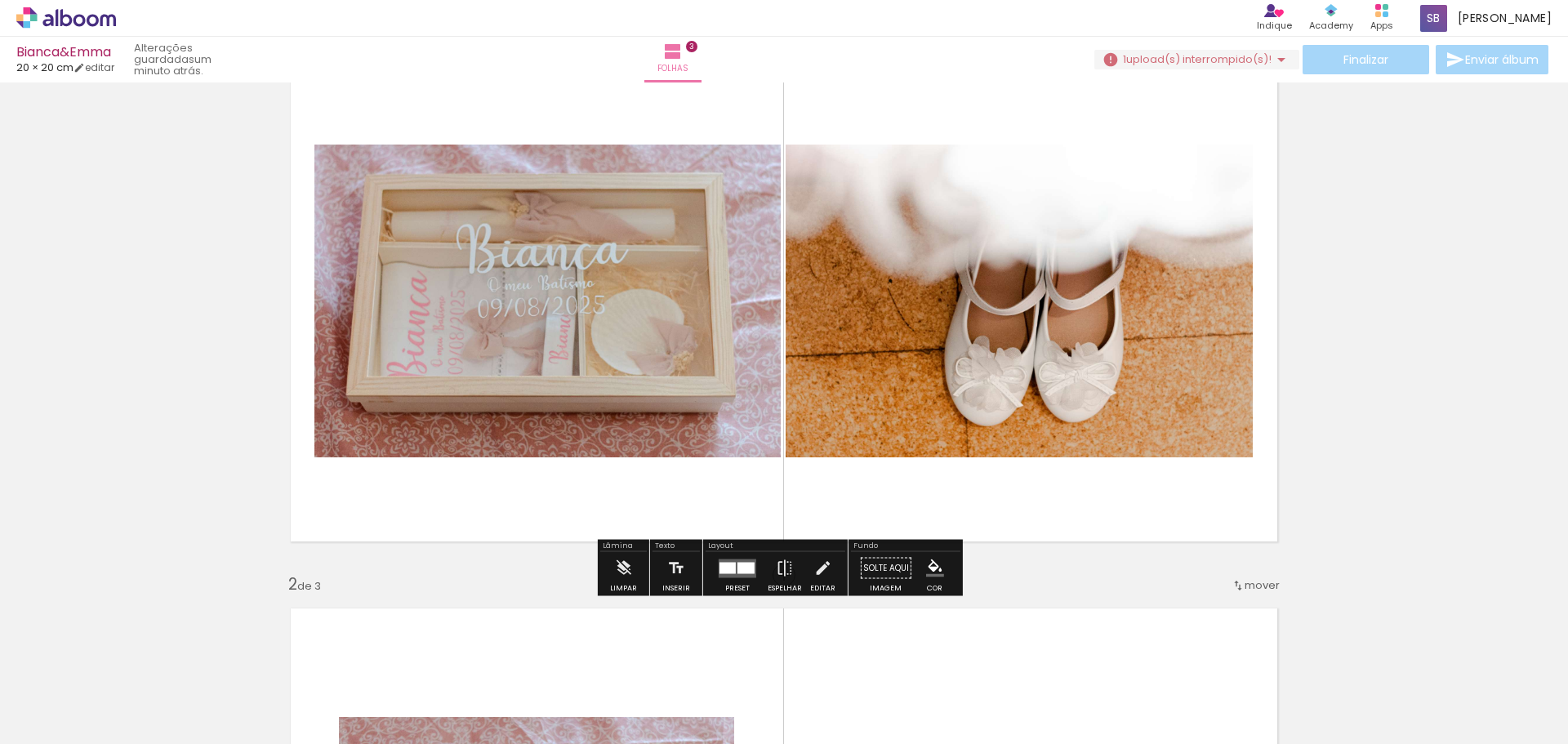
scroll to position [0, 0]
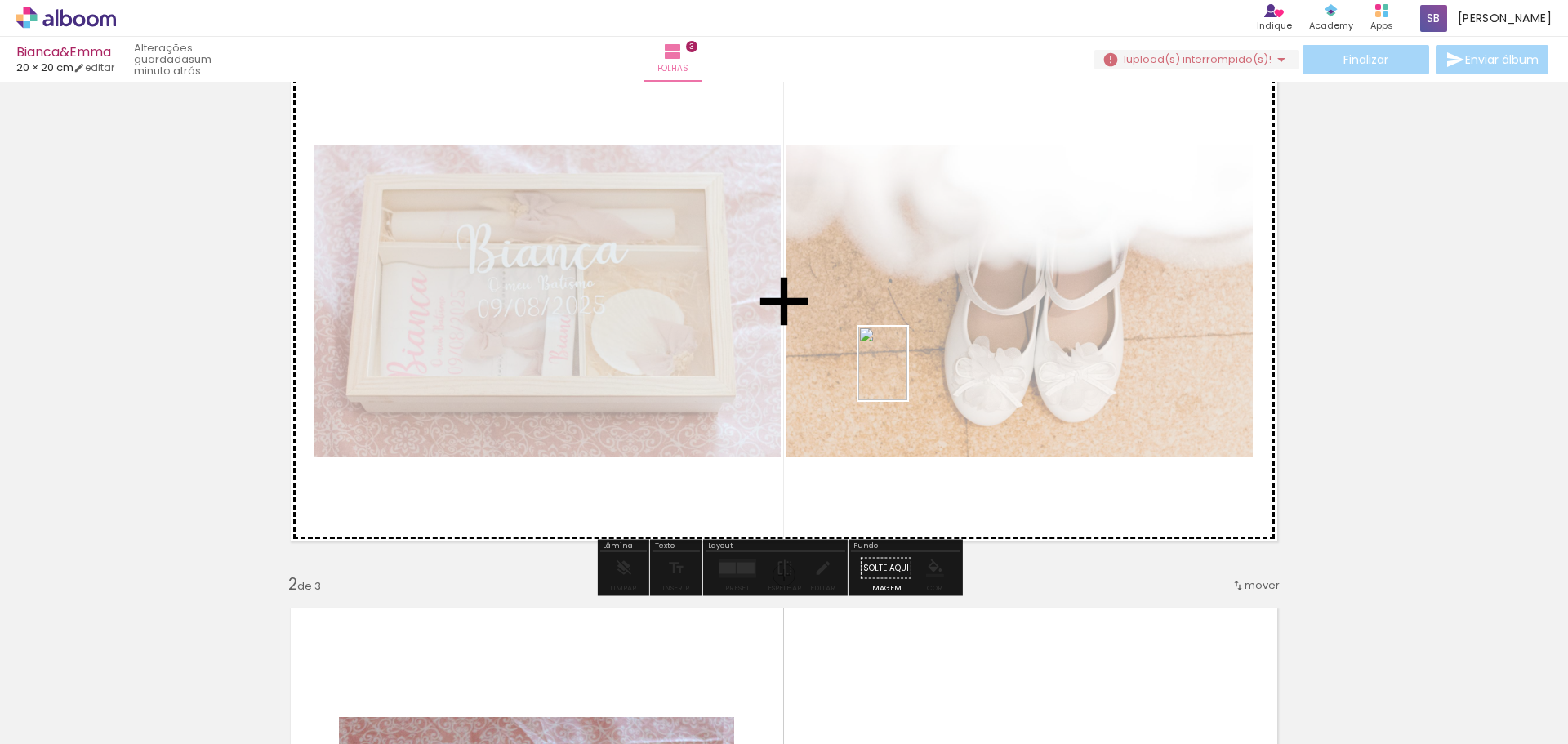
drag, startPoint x: 539, startPoint y: 682, endPoint x: 907, endPoint y: 376, distance: 478.6
click at [907, 376] on quentale-workspace at bounding box center [784, 372] width 1568 height 744
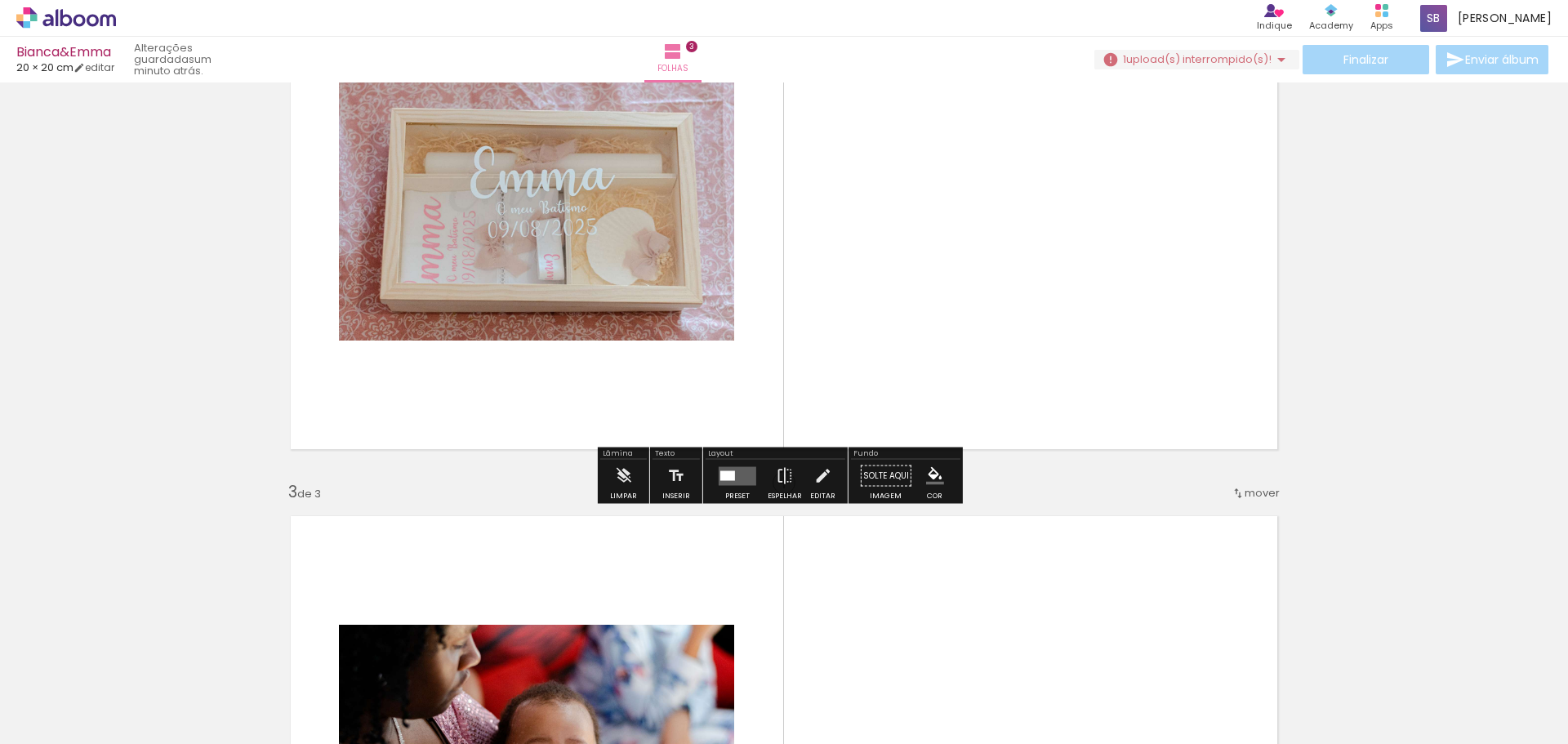
scroll to position [735, 0]
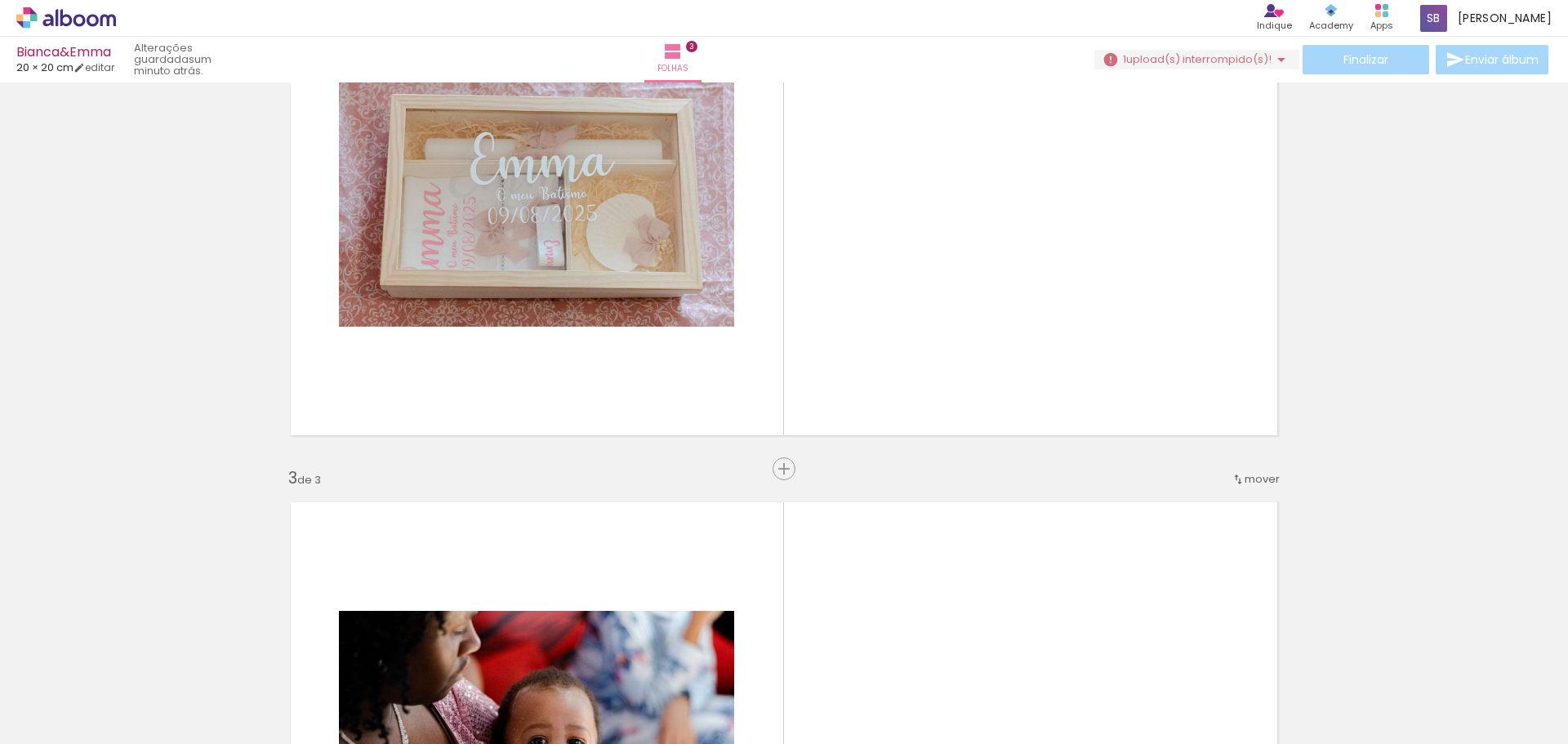
click at [74, 721] on span "Adicionar Fotos" at bounding box center [58, 722] width 49 height 18
click at [0, 0] on input "file" at bounding box center [0, 0] width 0 height 0
click at [81, 720] on span "Adicionar Fotos" at bounding box center [58, 722] width 49 height 18
click at [0, 0] on input "file" at bounding box center [0, 0] width 0 height 0
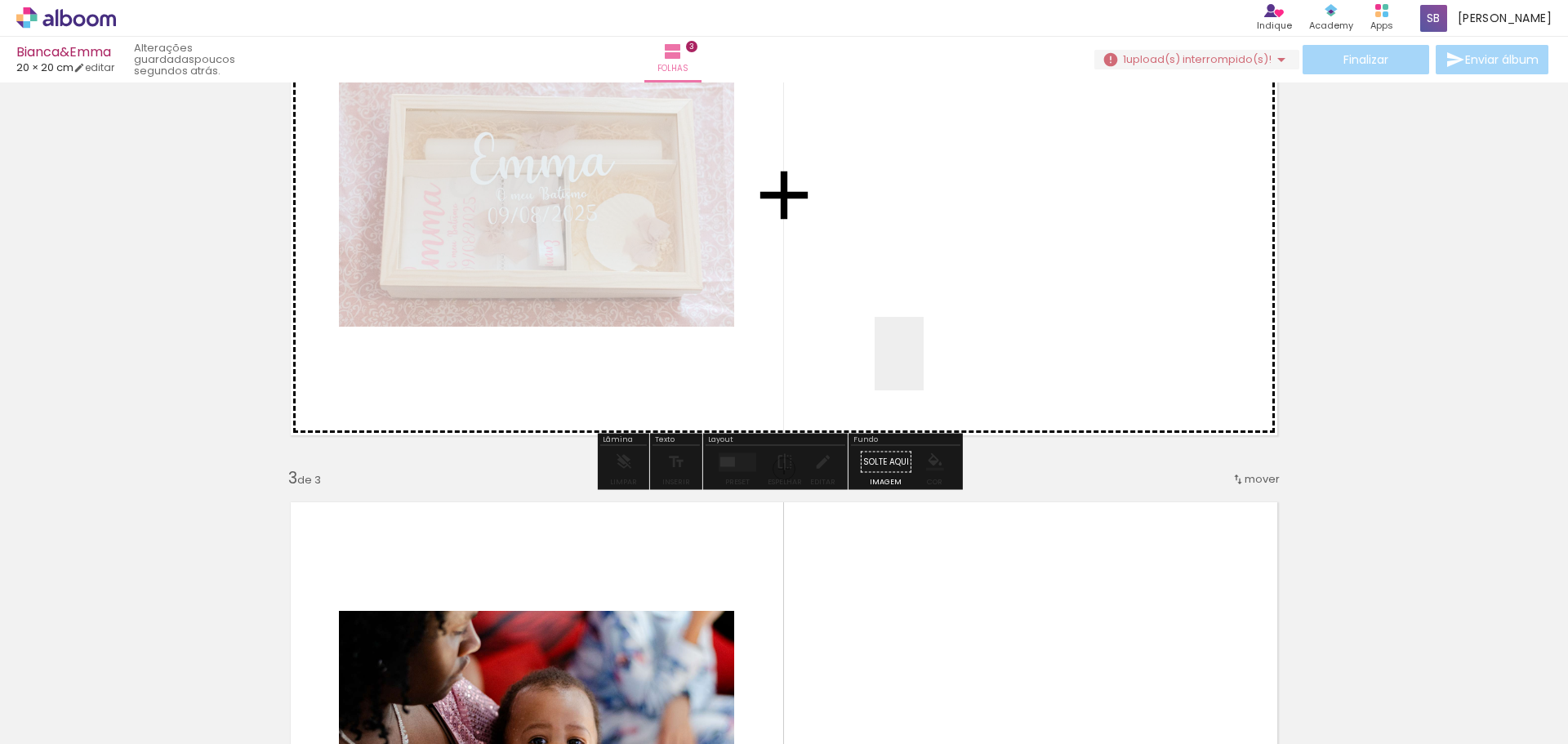
drag, startPoint x: 640, startPoint y: 682, endPoint x: 941, endPoint y: 331, distance: 462.4
click at [941, 331] on quentale-workspace at bounding box center [784, 372] width 1568 height 744
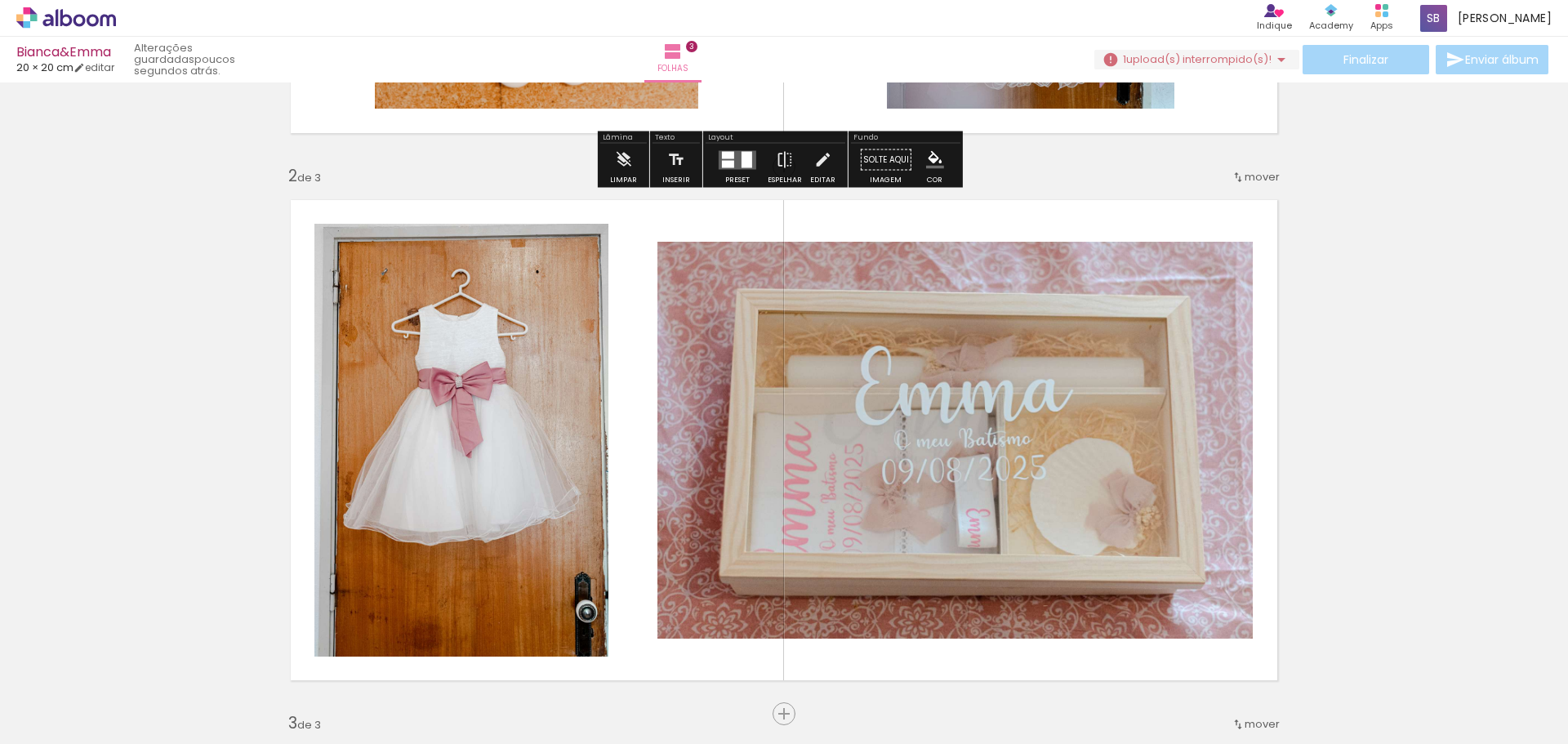
scroll to position [899, 0]
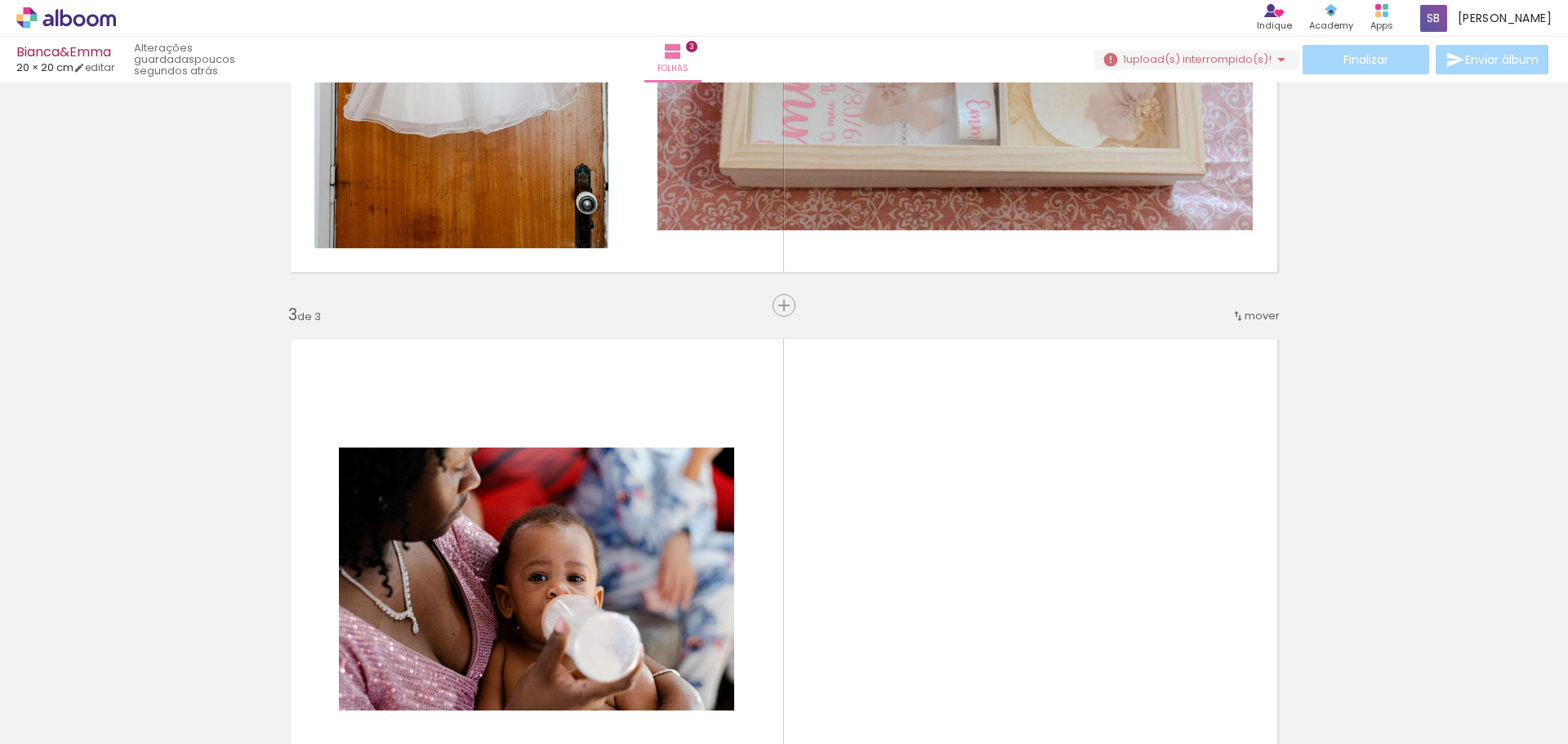
click at [74, 719] on span "Adicionar Fotos" at bounding box center [58, 722] width 49 height 18
click at [0, 0] on input "file" at bounding box center [0, 0] width 0 height 0
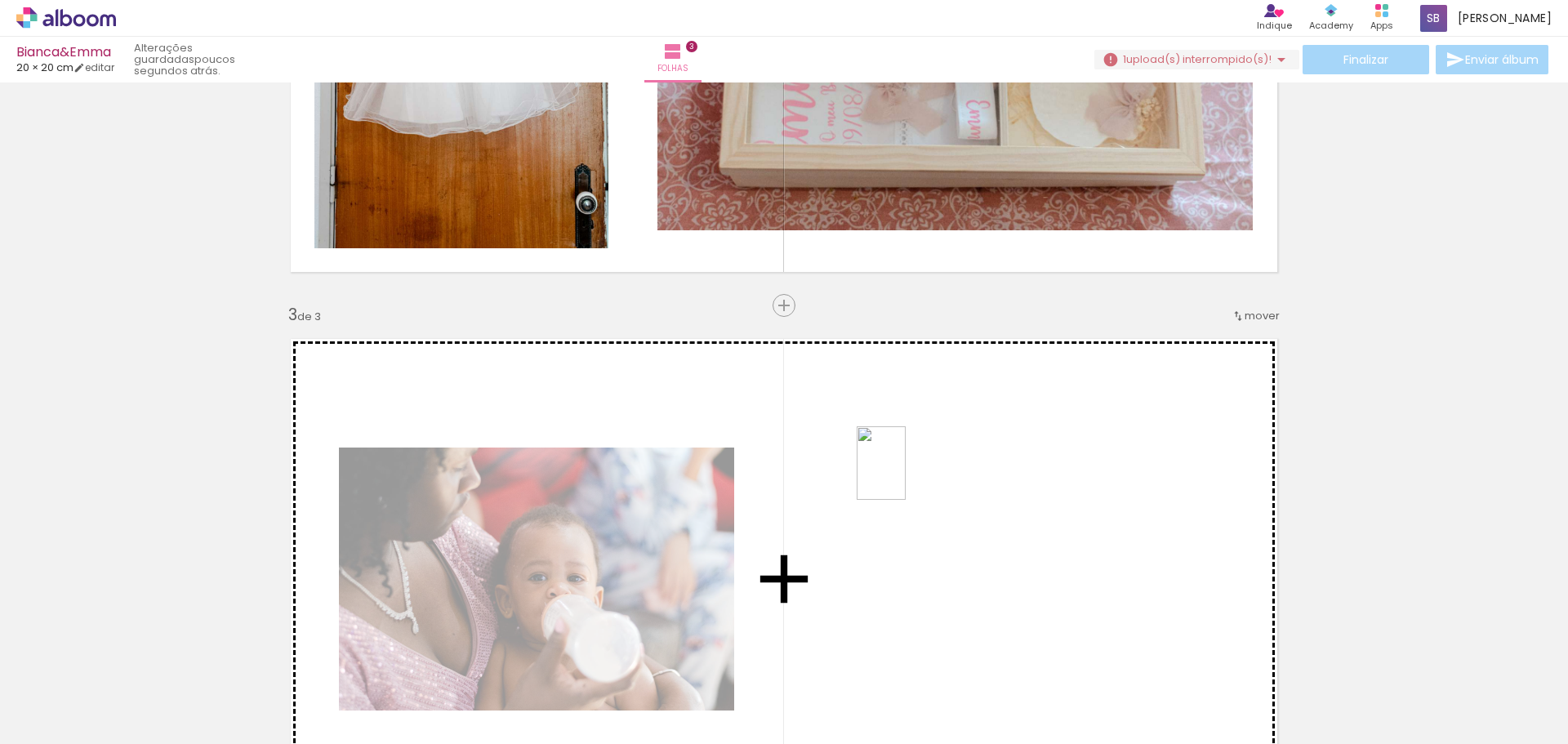
drag, startPoint x: 715, startPoint y: 689, endPoint x: 905, endPoint y: 475, distance: 286.2
click at [905, 475] on quentale-workspace at bounding box center [784, 372] width 1568 height 744
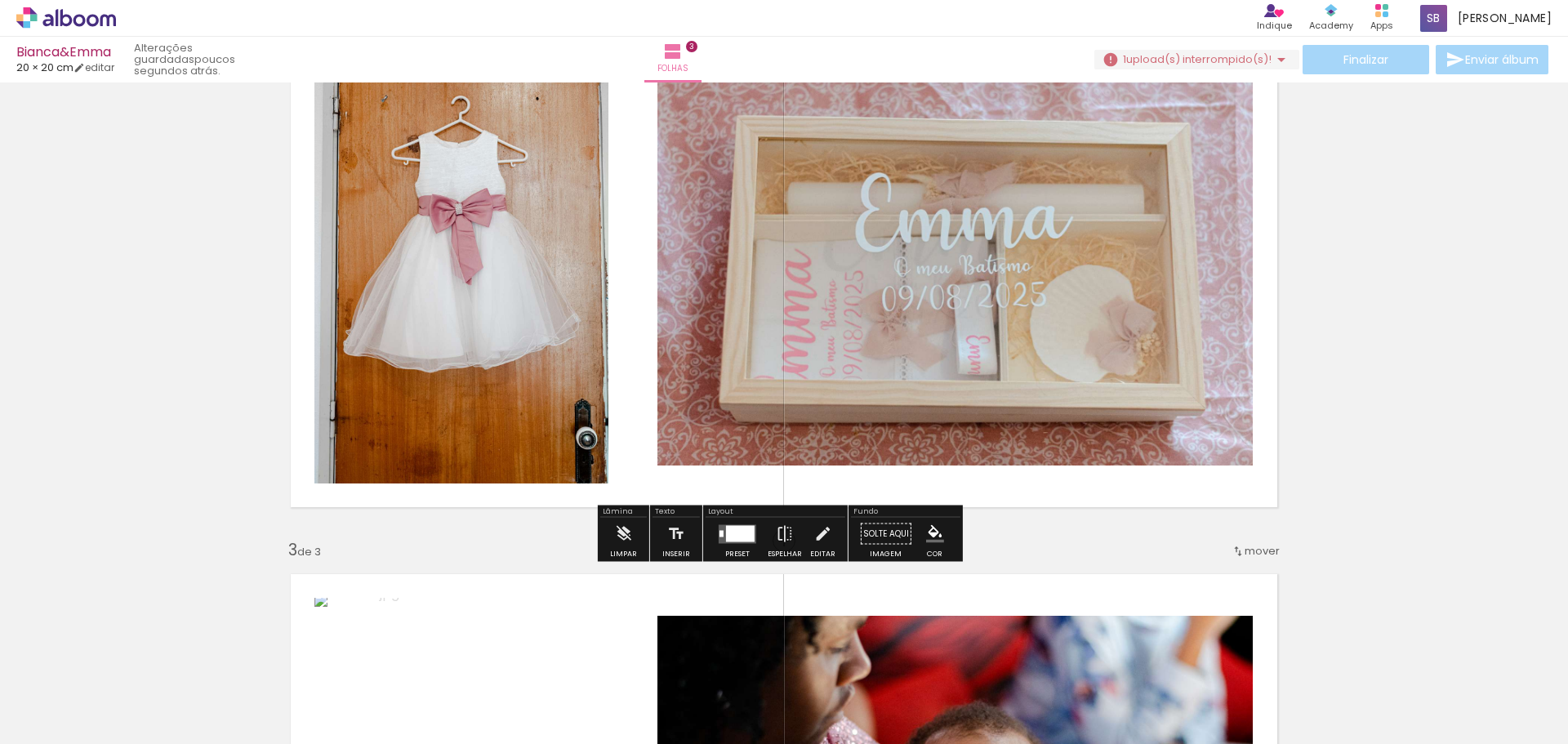
scroll to position [980, 0]
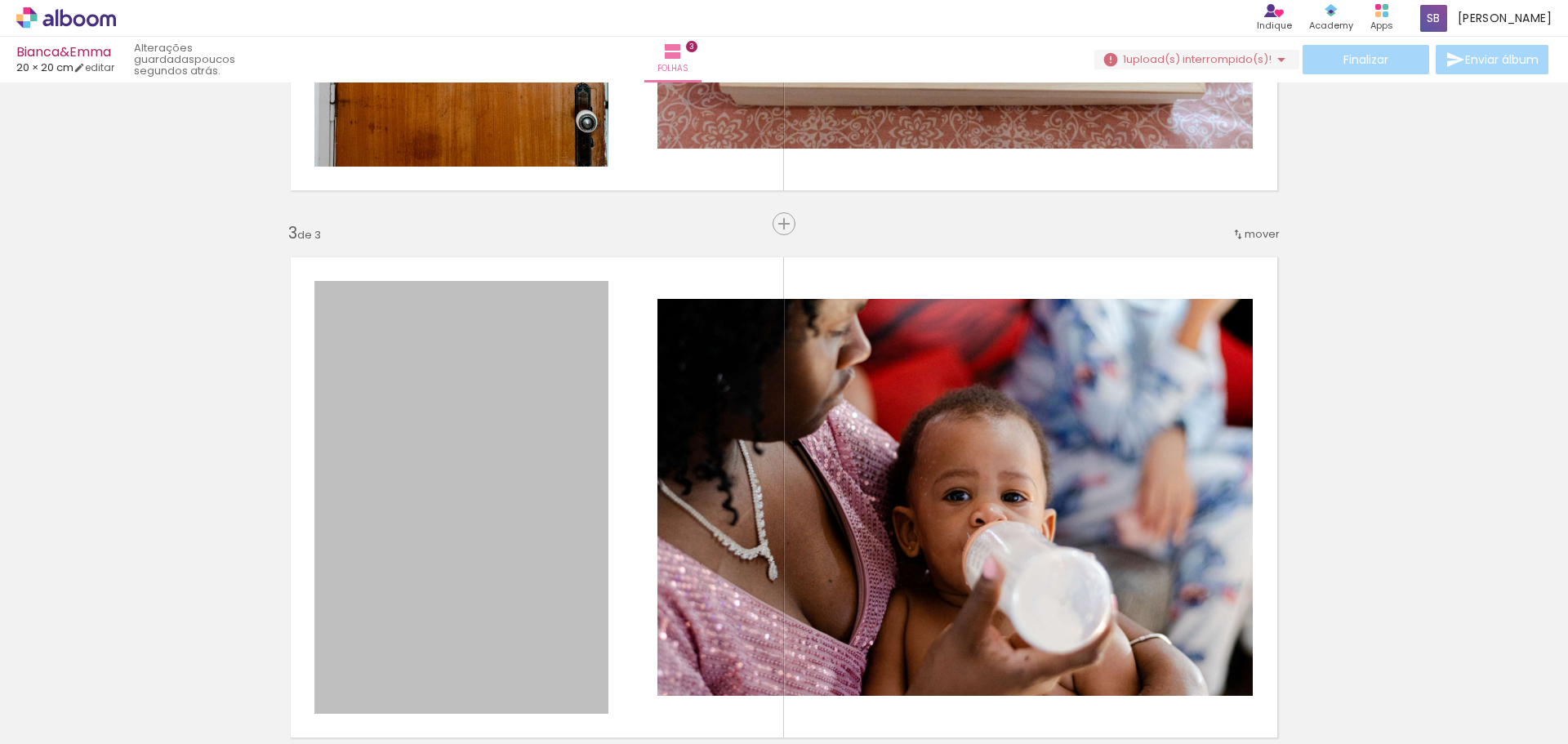
drag, startPoint x: 513, startPoint y: 501, endPoint x: 795, endPoint y: -87, distance: 652.1
click at [795, 0] on html "link( href="../../bower_components/polymer/polymer.html" rel="import" ) picture…" at bounding box center [784, 372] width 1568 height 744
drag, startPoint x: 551, startPoint y: 415, endPoint x: 848, endPoint y: 41, distance: 477.6
click at [848, 0] on div "[PERSON_NAME] 20 × 20 cm editar poucos segundos atrás. Folhas 3 Finalizar Envia…" at bounding box center [784, 0] width 1568 height 0
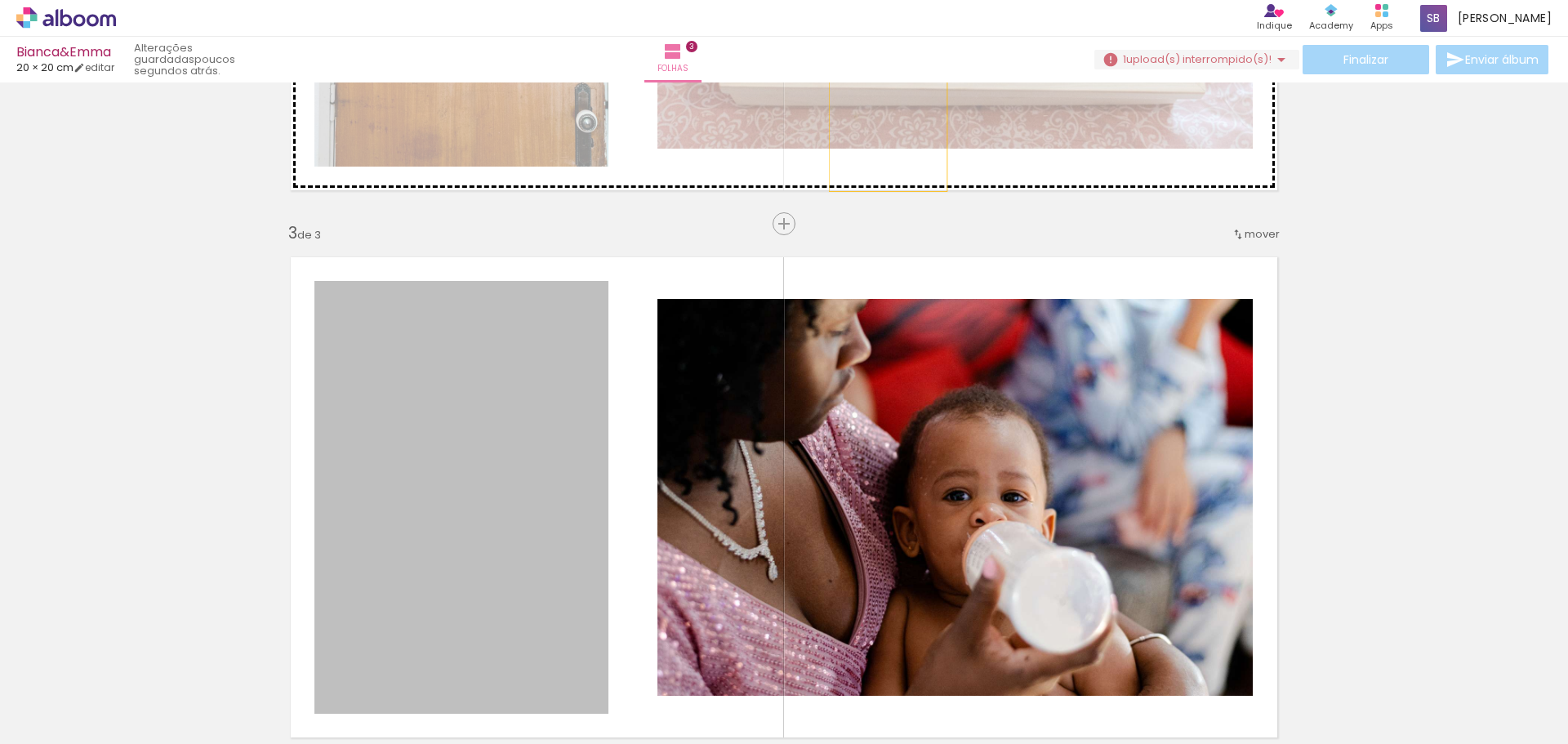
drag, startPoint x: 582, startPoint y: 385, endPoint x: 882, endPoint y: 104, distance: 411.0
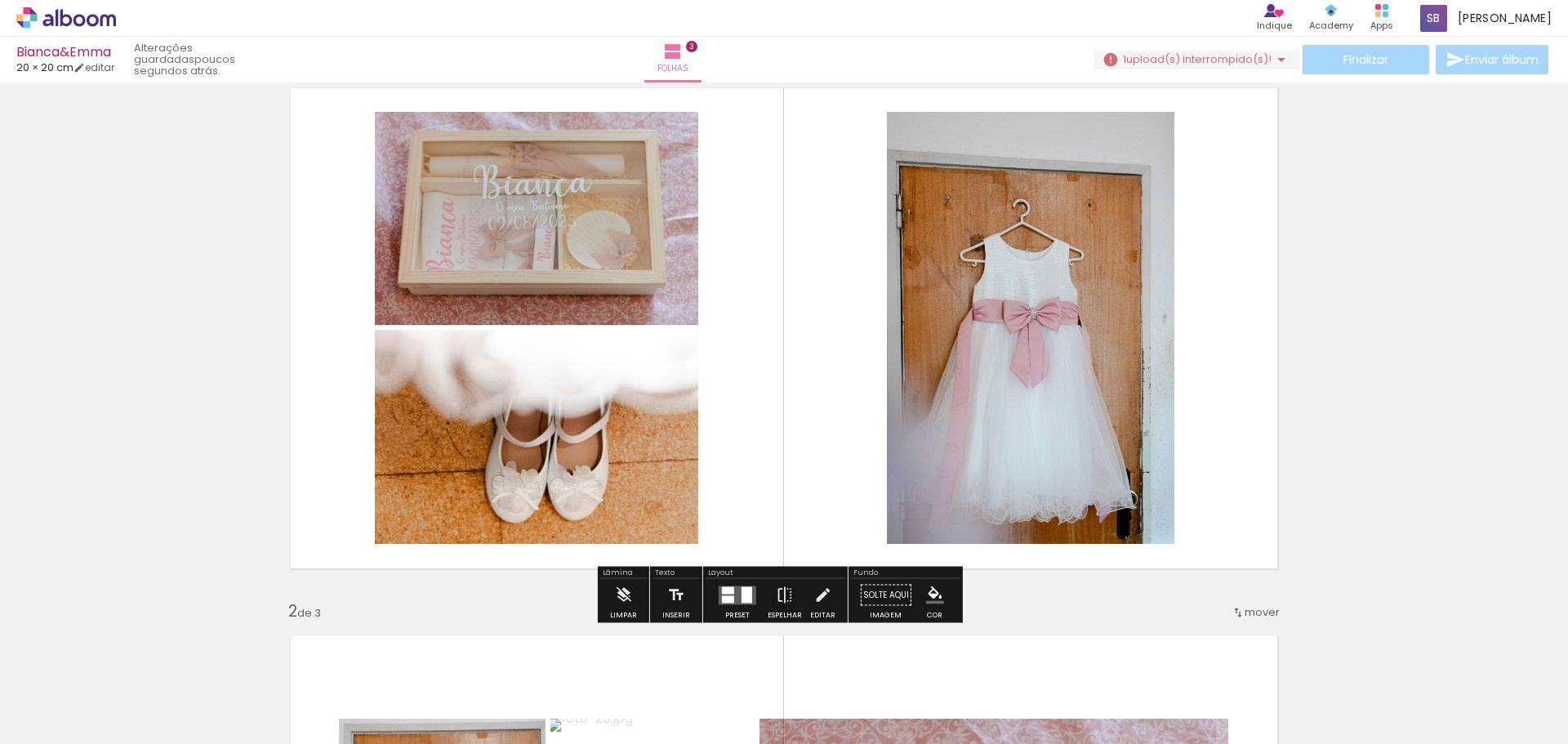
scroll to position [0, 0]
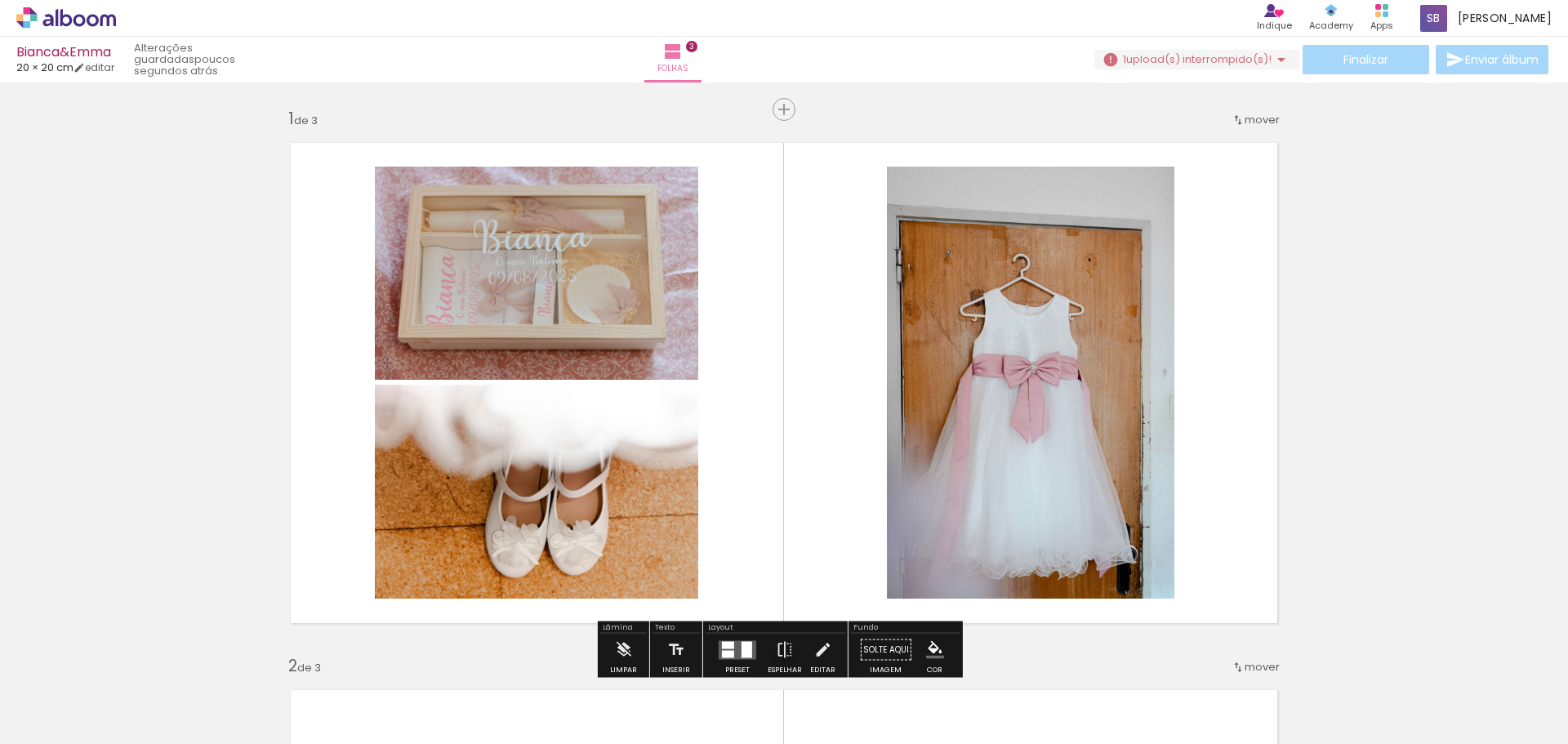
click at [1239, 193] on quentale-layouter at bounding box center [784, 383] width 1013 height 507
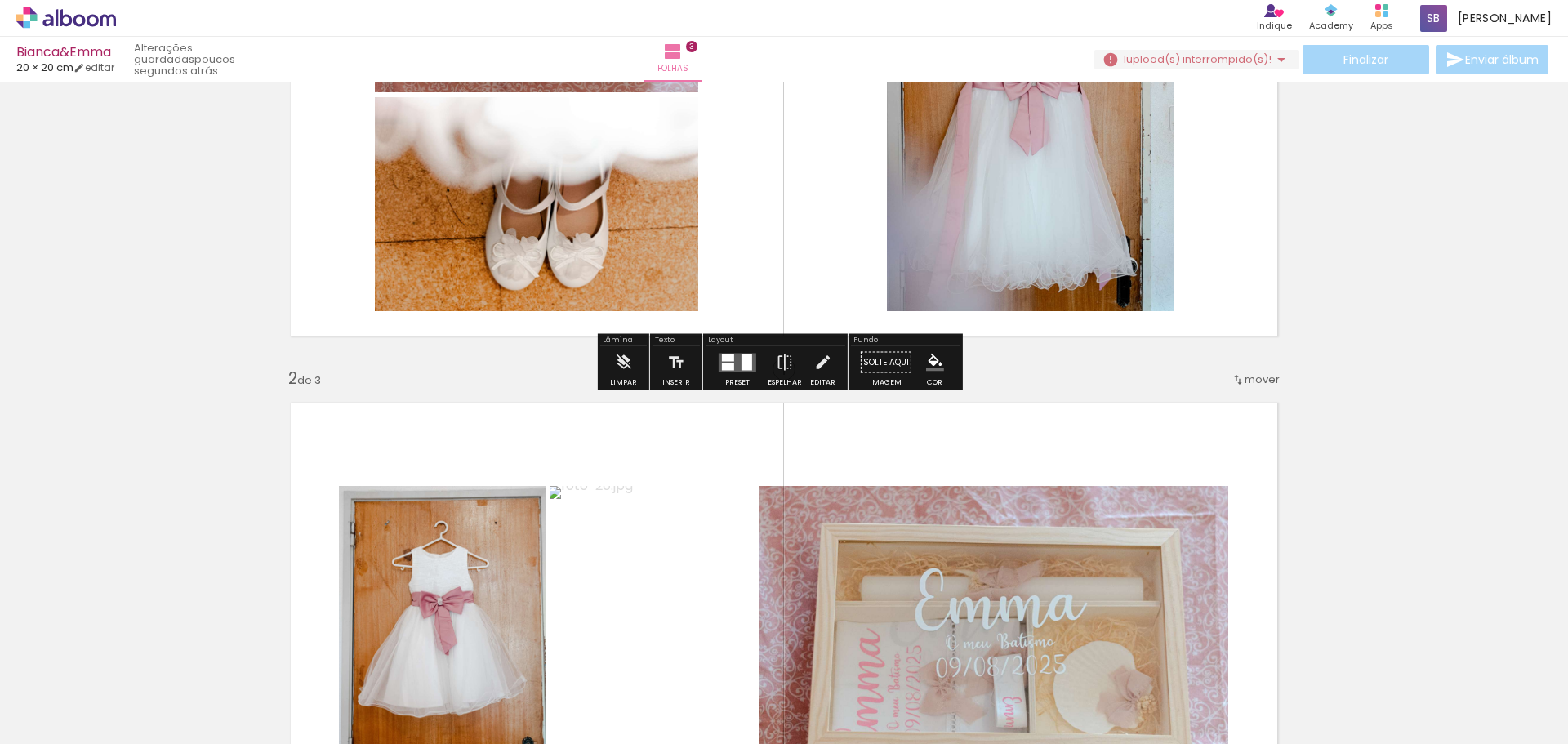
scroll to position [326, 0]
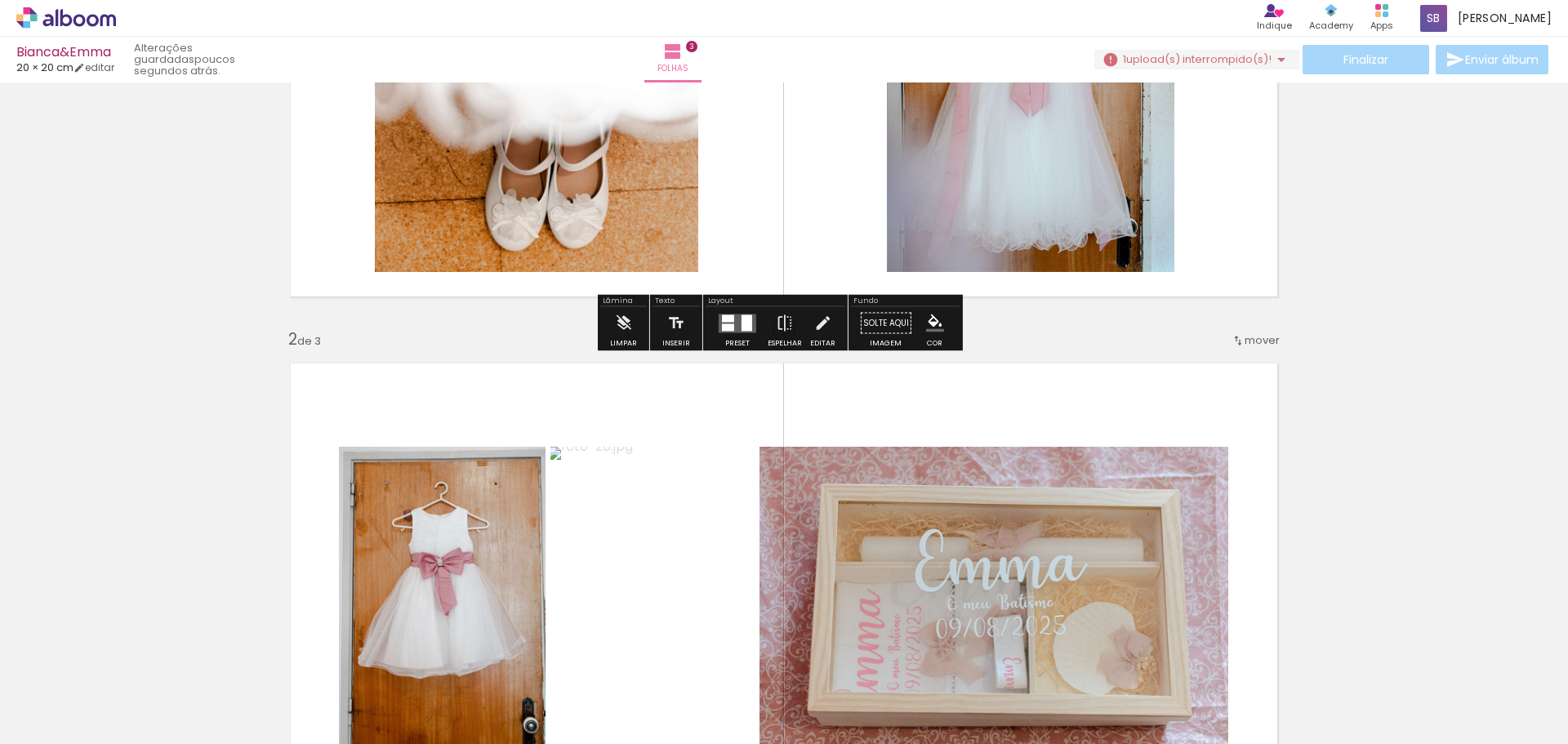
click at [742, 318] on div at bounding box center [747, 322] width 11 height 16
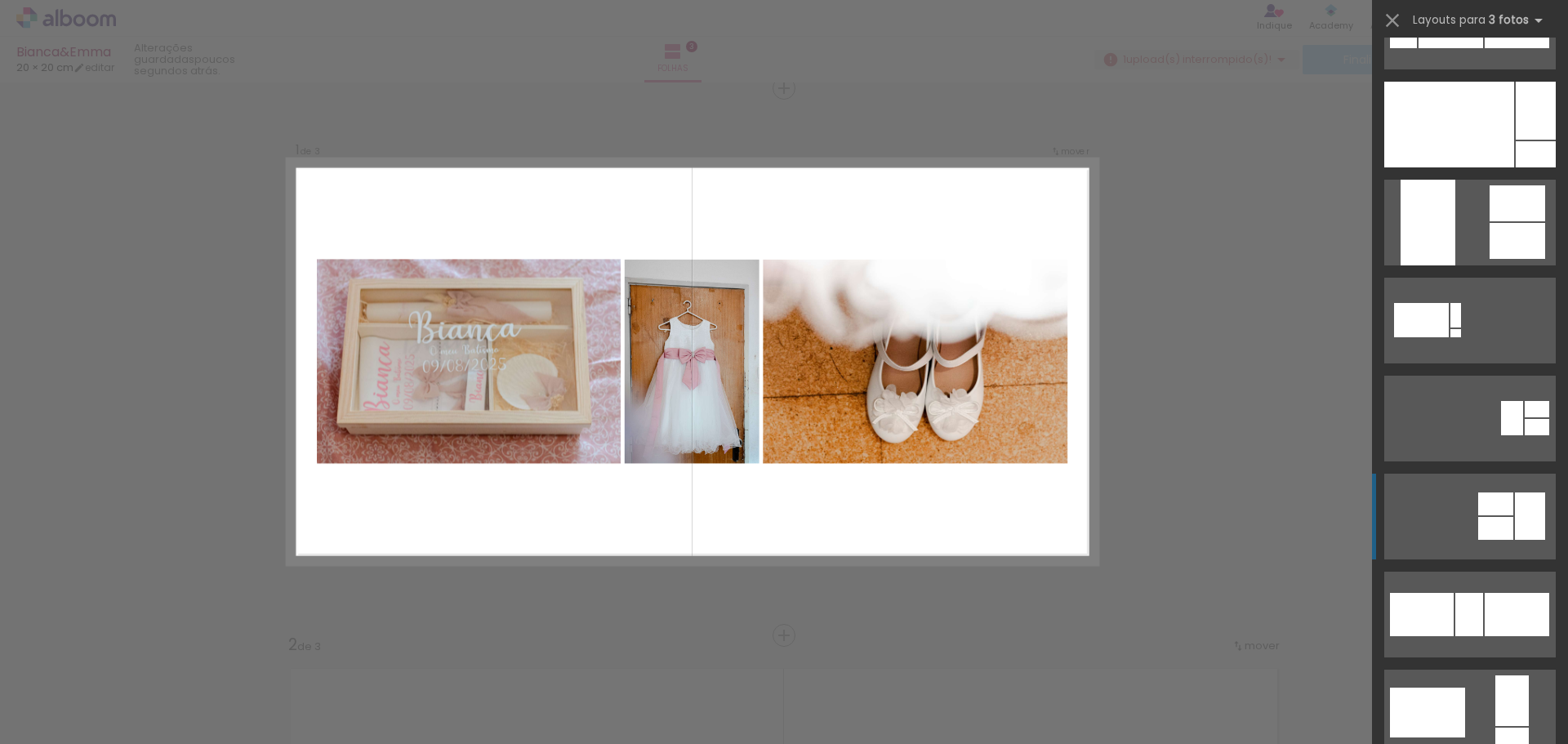
scroll to position [654, 0]
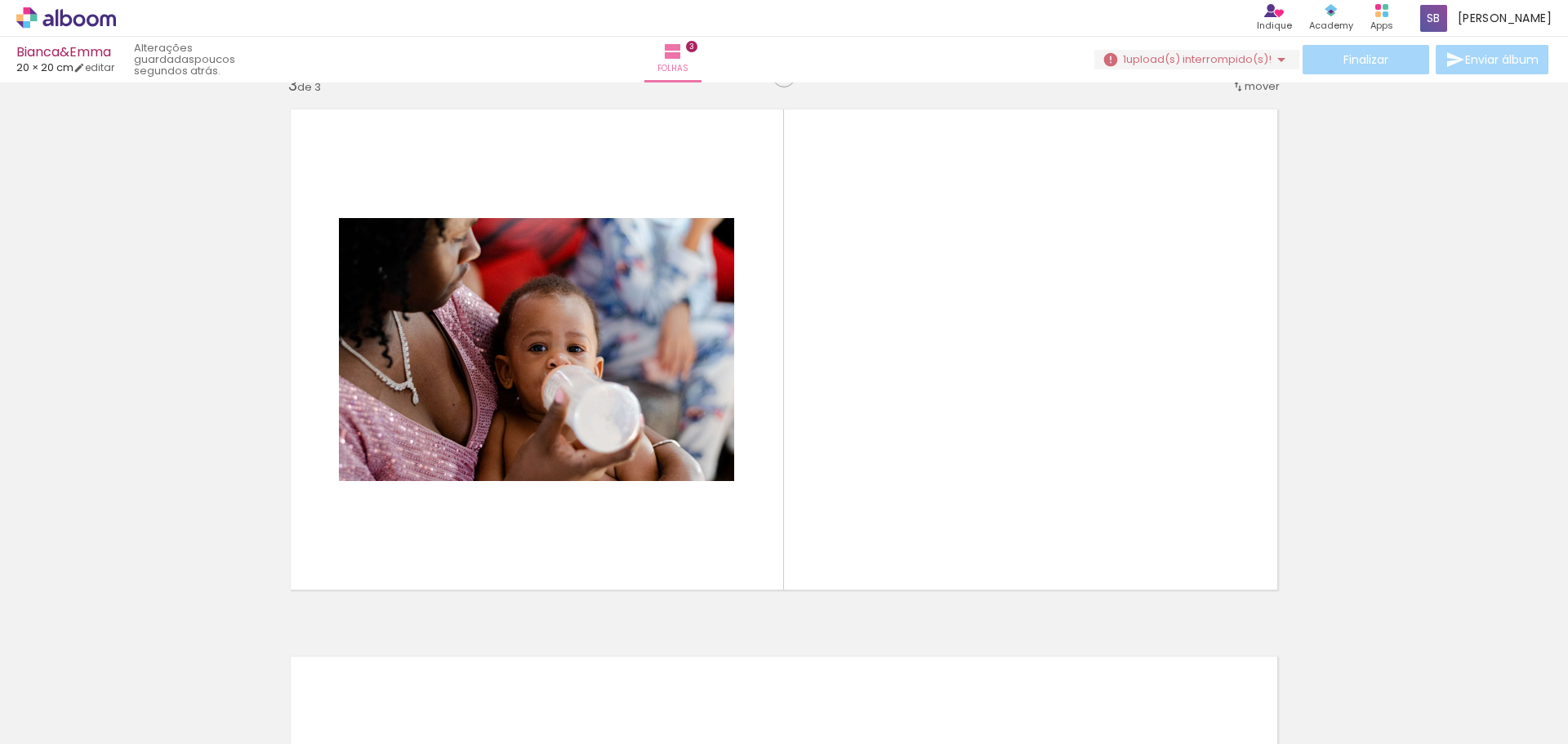
scroll to position [1144, 0]
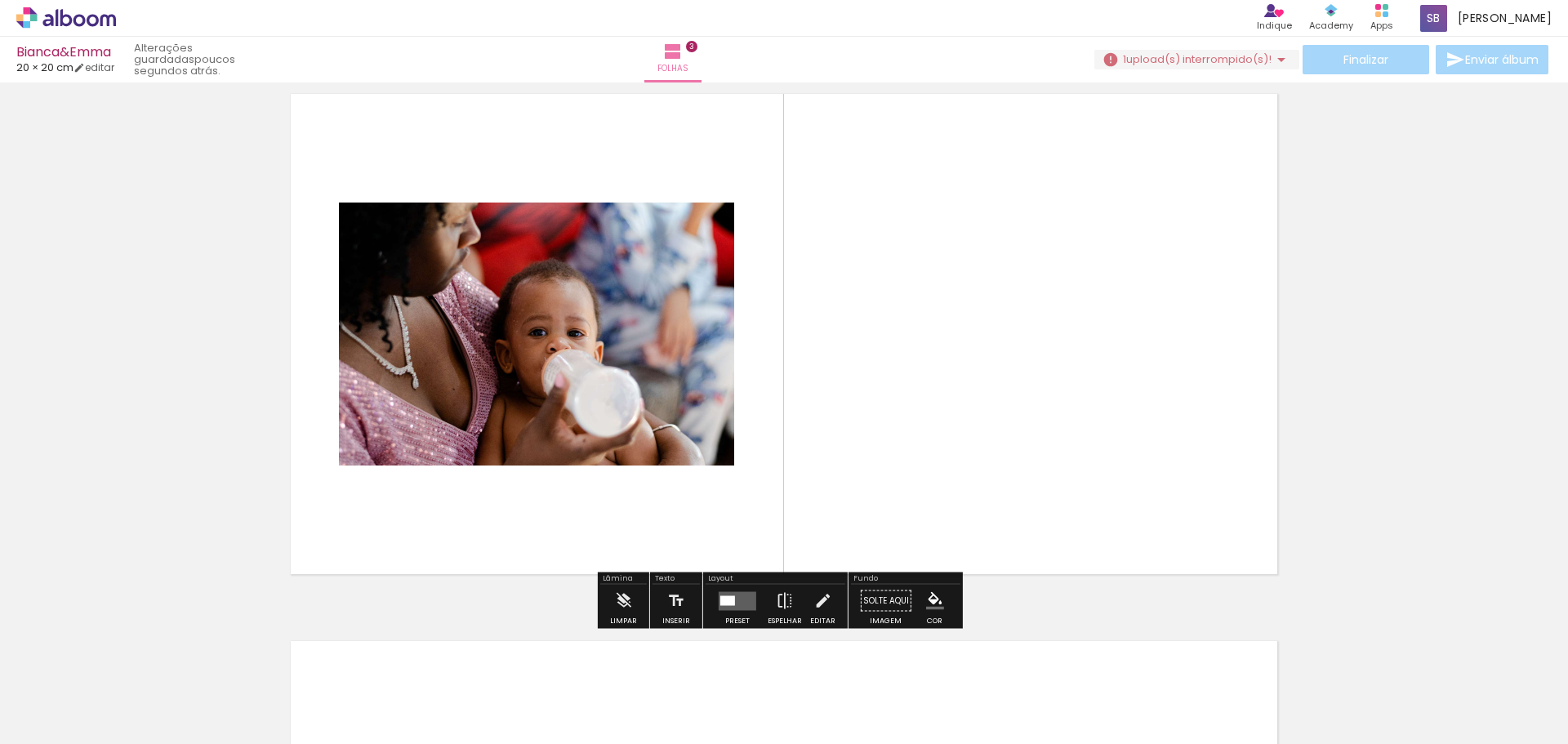
click at [79, 716] on span "Adicionar Fotos" at bounding box center [58, 722] width 49 height 18
click at [0, 0] on input "file" at bounding box center [0, 0] width 0 height 0
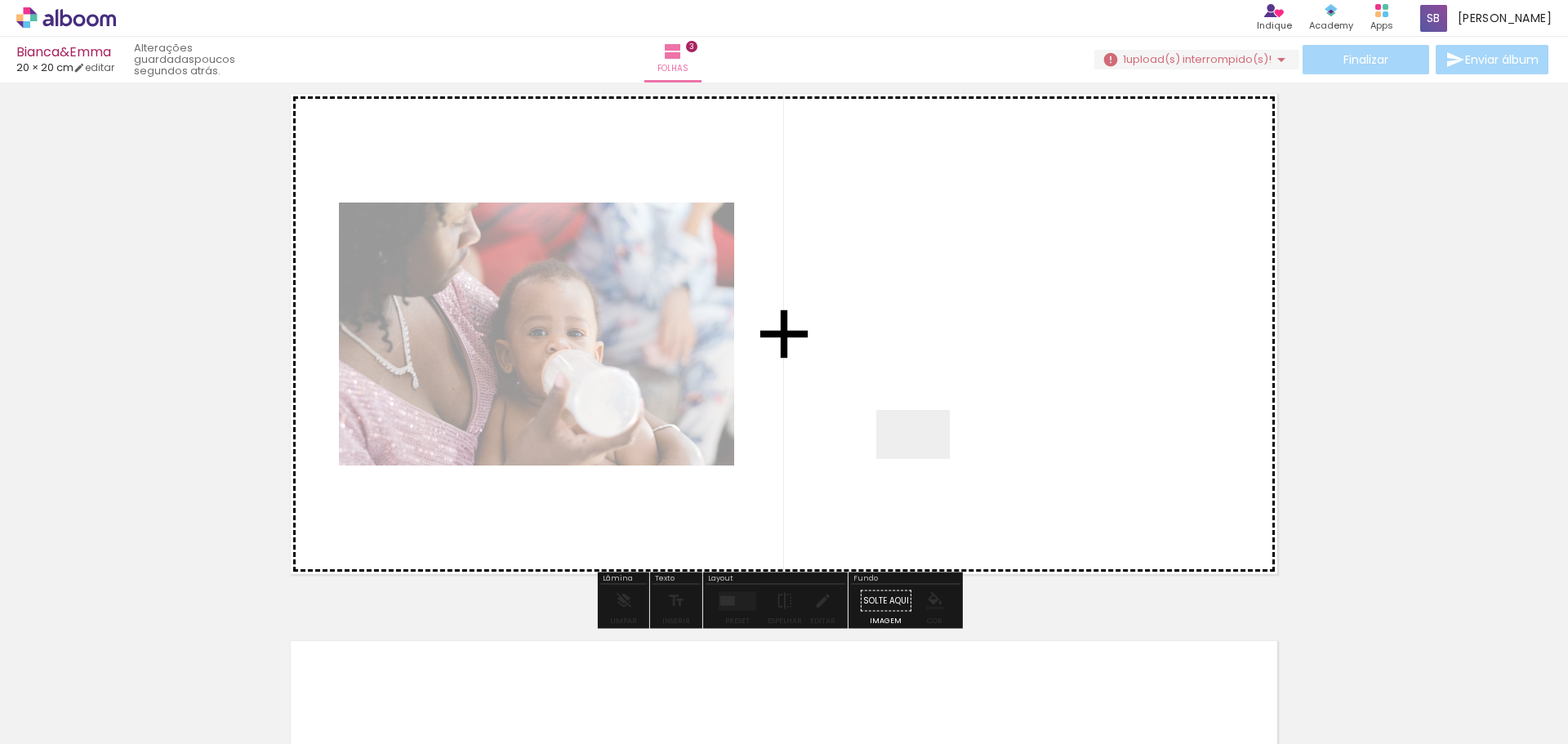
drag, startPoint x: 812, startPoint y: 683, endPoint x: 950, endPoint y: 397, distance: 317.6
click at [950, 397] on quentale-workspace at bounding box center [784, 372] width 1568 height 744
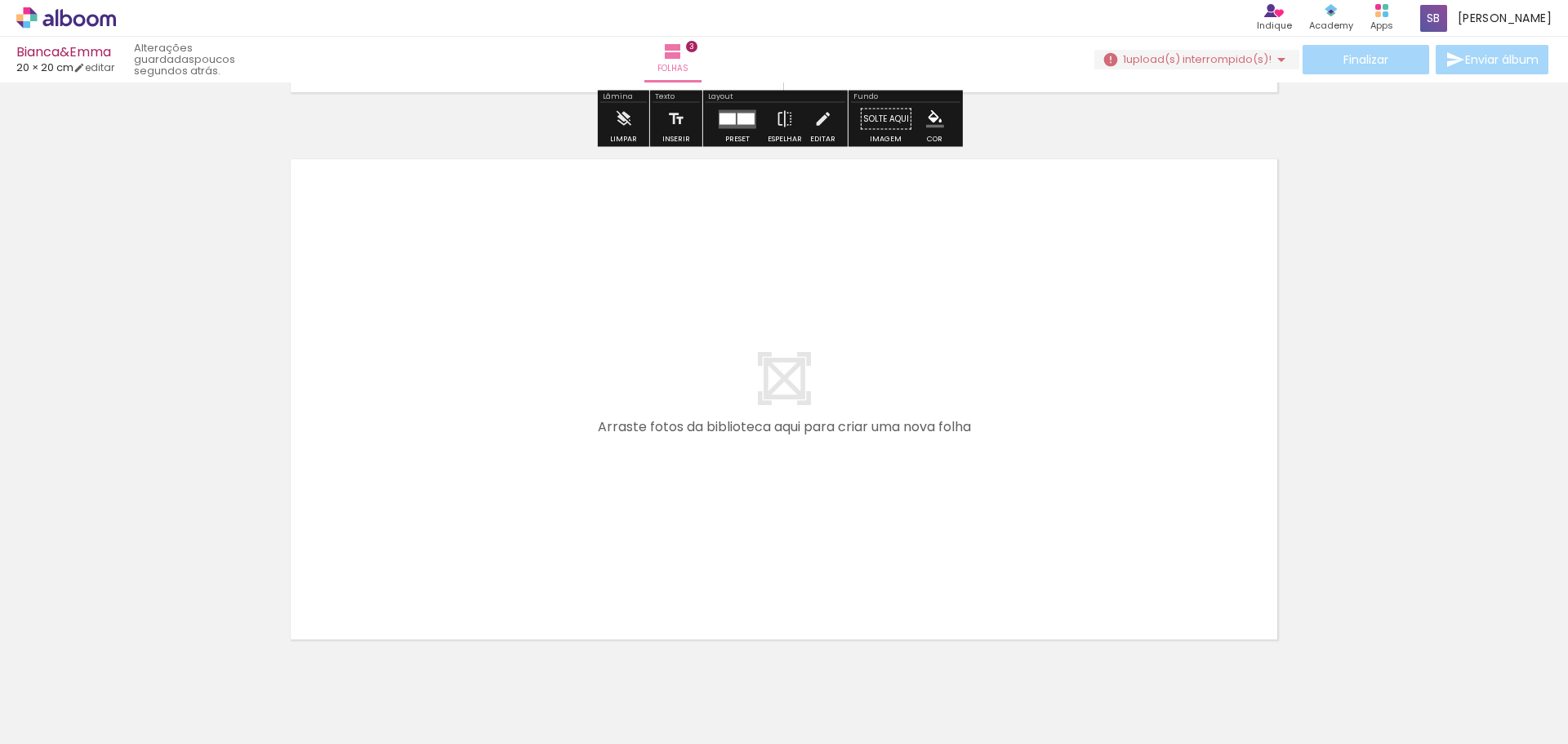
scroll to position [1634, 0]
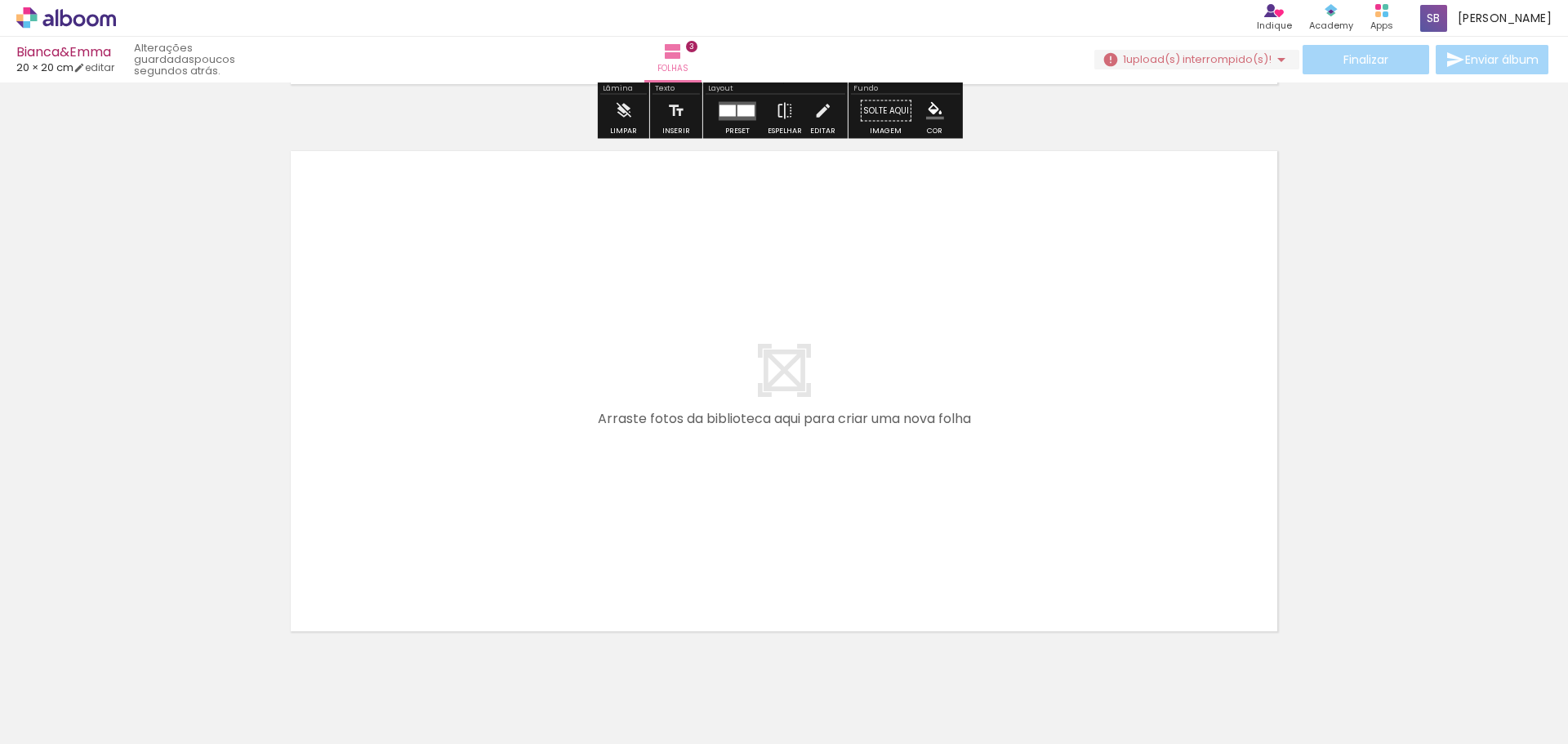
click at [64, 713] on span "Adicionar Fotos" at bounding box center [58, 722] width 49 height 18
click at [0, 0] on input "file" at bounding box center [0, 0] width 0 height 0
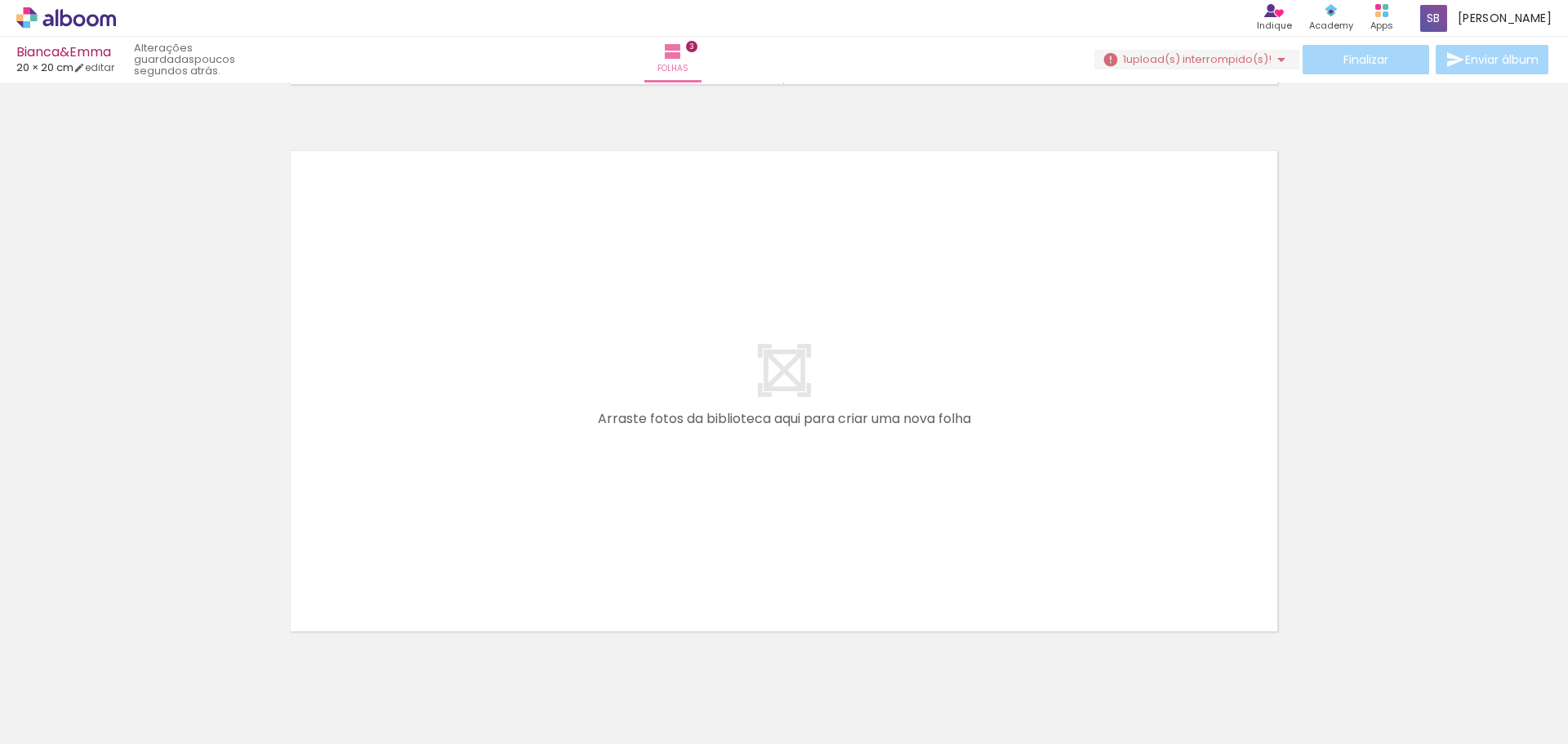
scroll to position [0, 0]
drag, startPoint x: 908, startPoint y: 698, endPoint x: 807, endPoint y: 454, distance: 264.1
click at [807, 454] on quentale-workspace at bounding box center [784, 372] width 1568 height 744
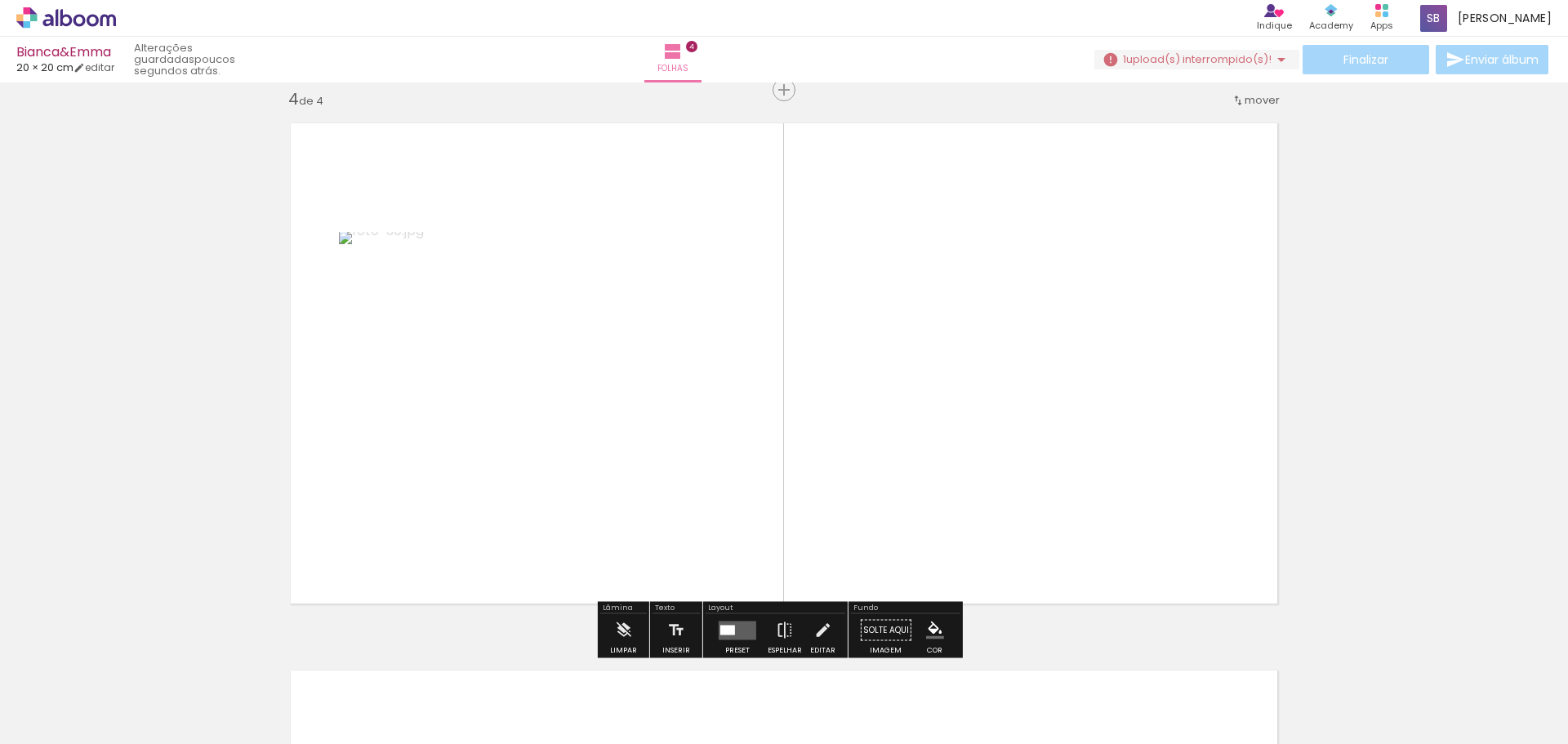
scroll to position [1664, 0]
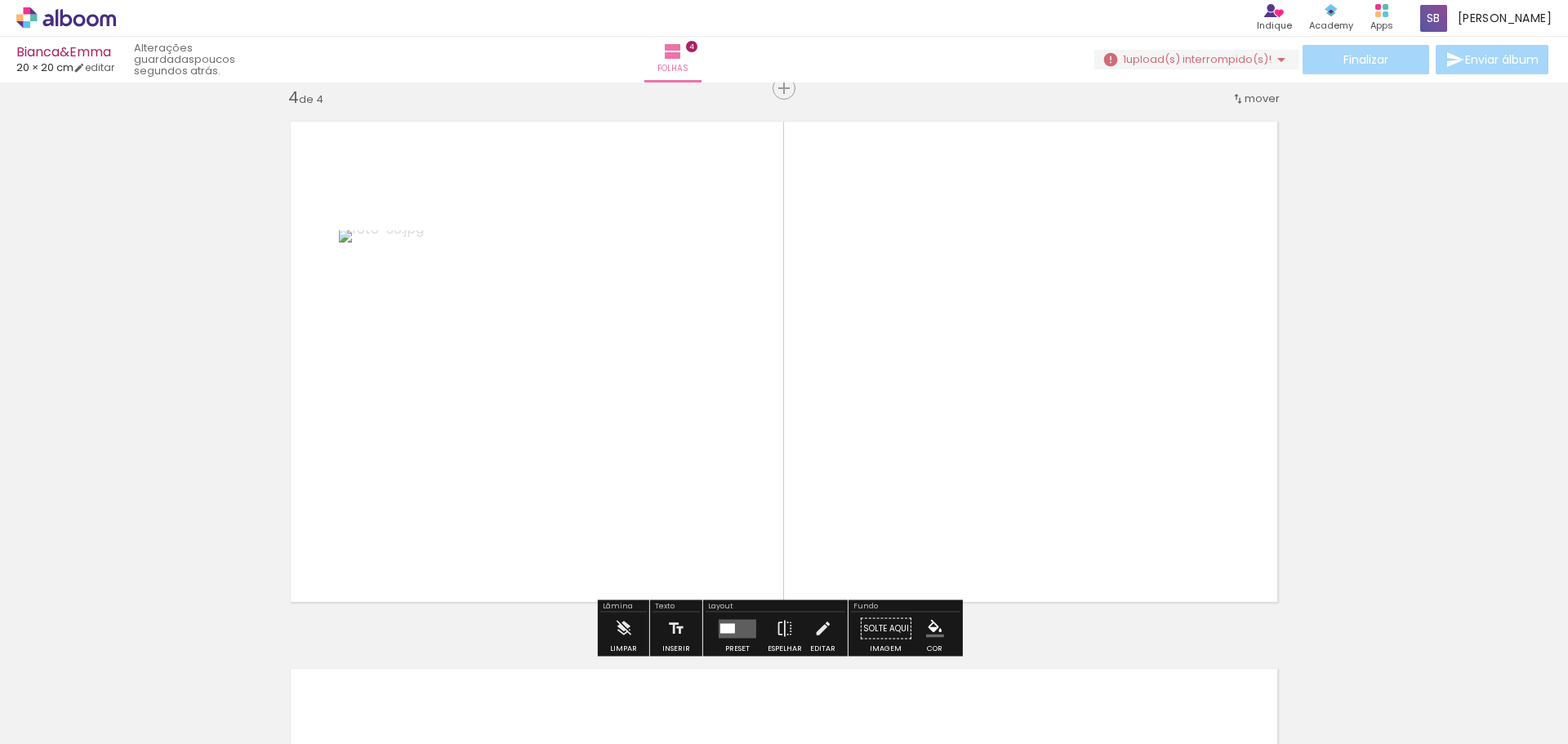
click at [77, 719] on span "Adicionar Fotos" at bounding box center [58, 722] width 49 height 18
click at [0, 0] on input "file" at bounding box center [0, 0] width 0 height 0
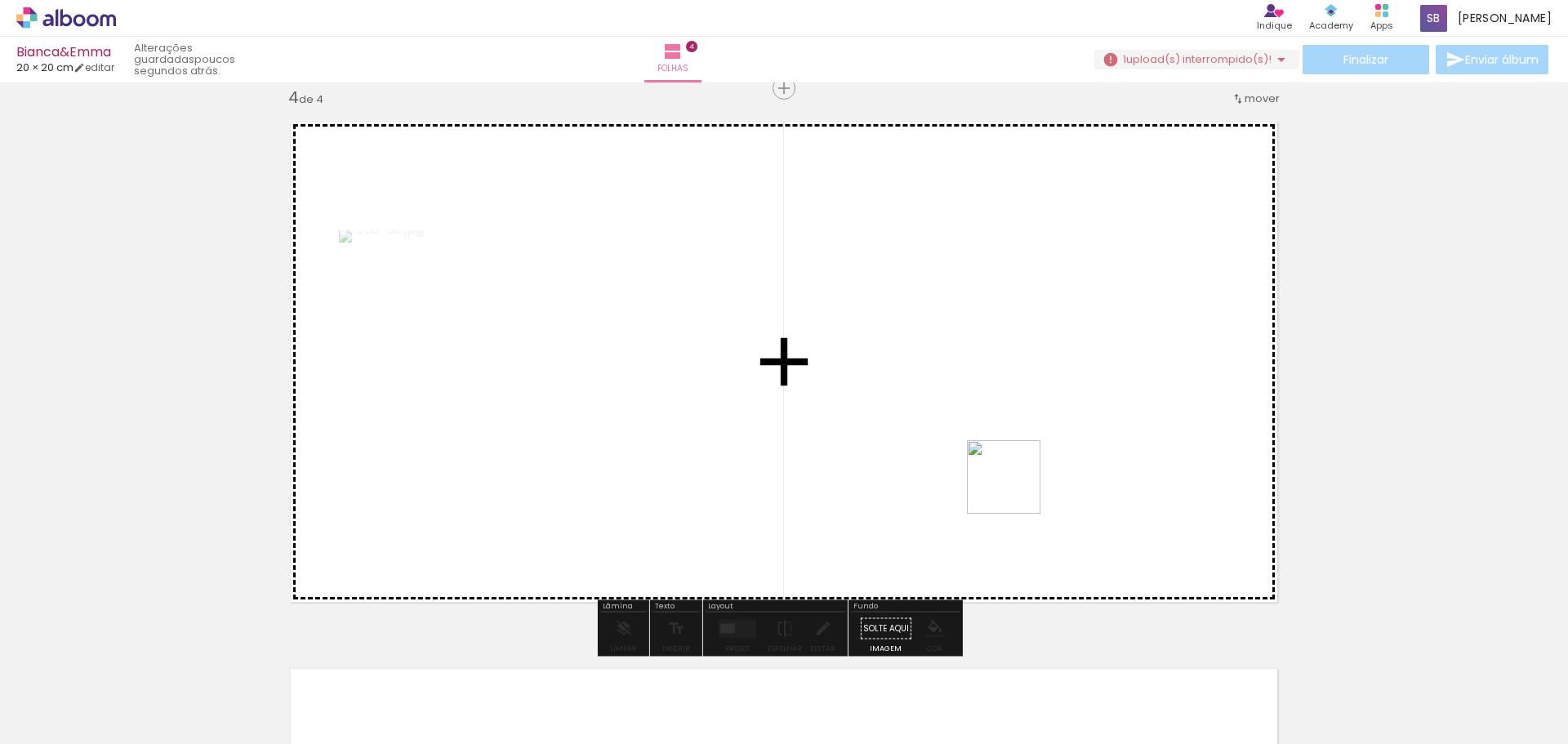
drag, startPoint x: 1003, startPoint y: 694, endPoint x: 996, endPoint y: 405, distance: 289.1
click at [997, 407] on quentale-workspace at bounding box center [784, 372] width 1568 height 744
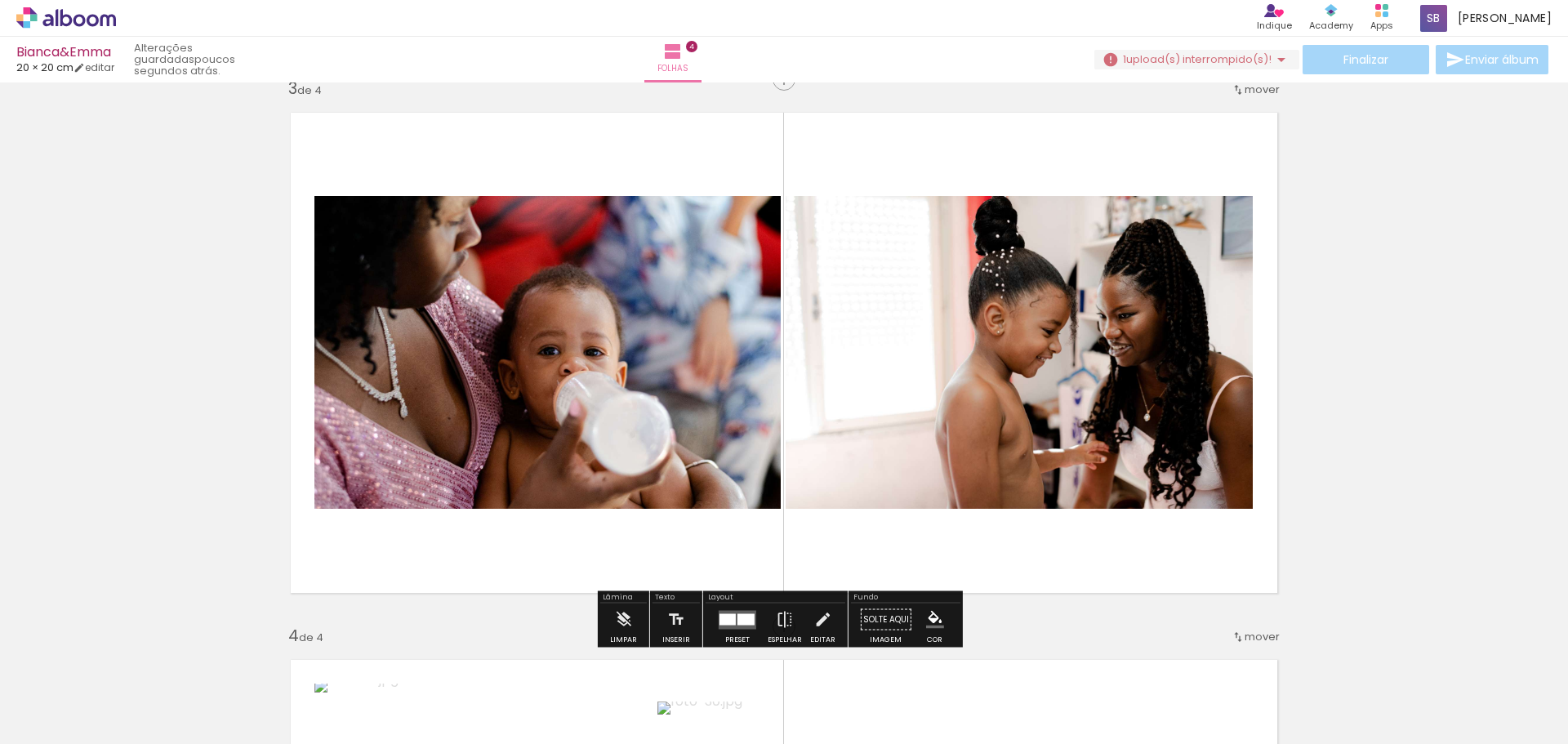
scroll to position [1173, 0]
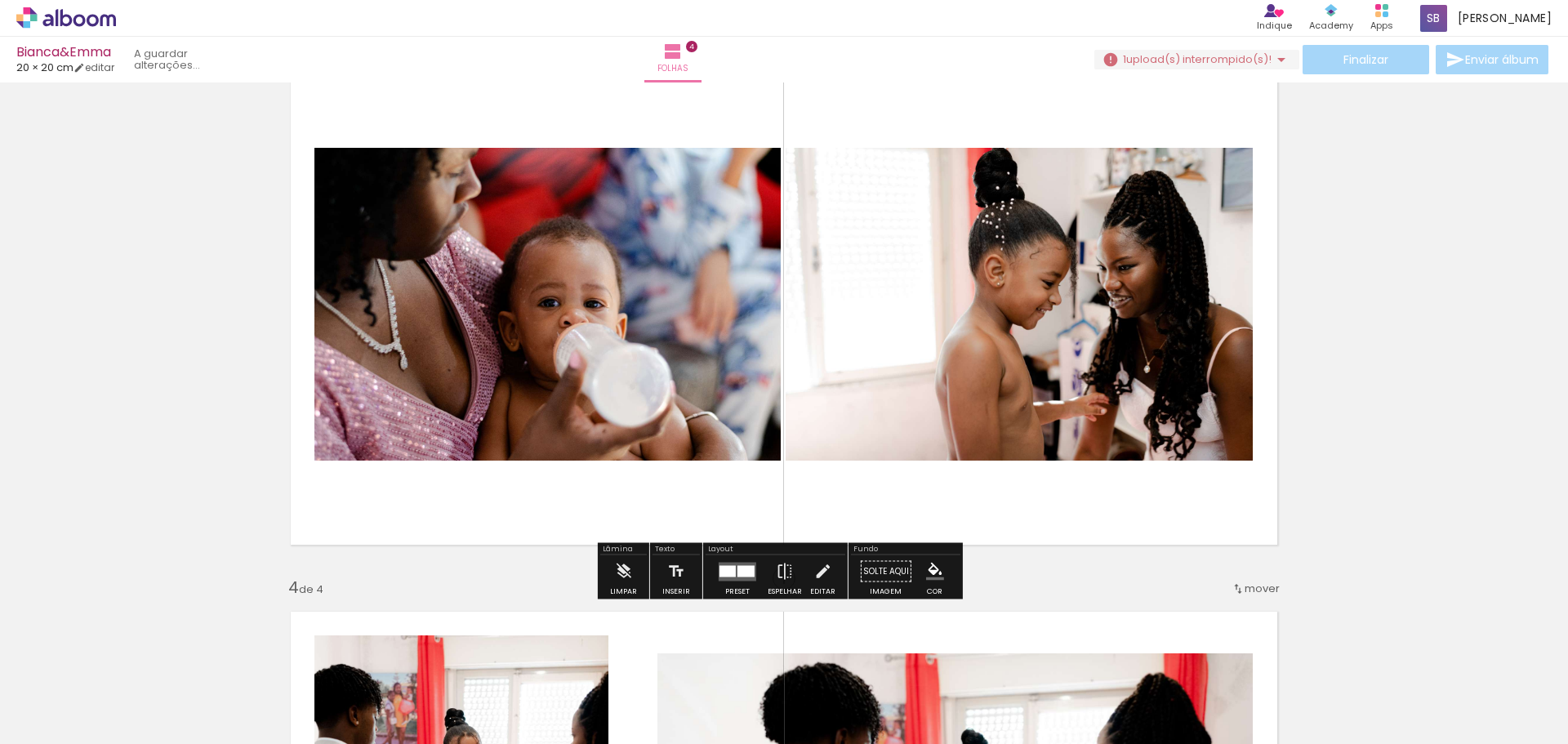
click at [738, 567] on div at bounding box center [746, 571] width 17 height 12
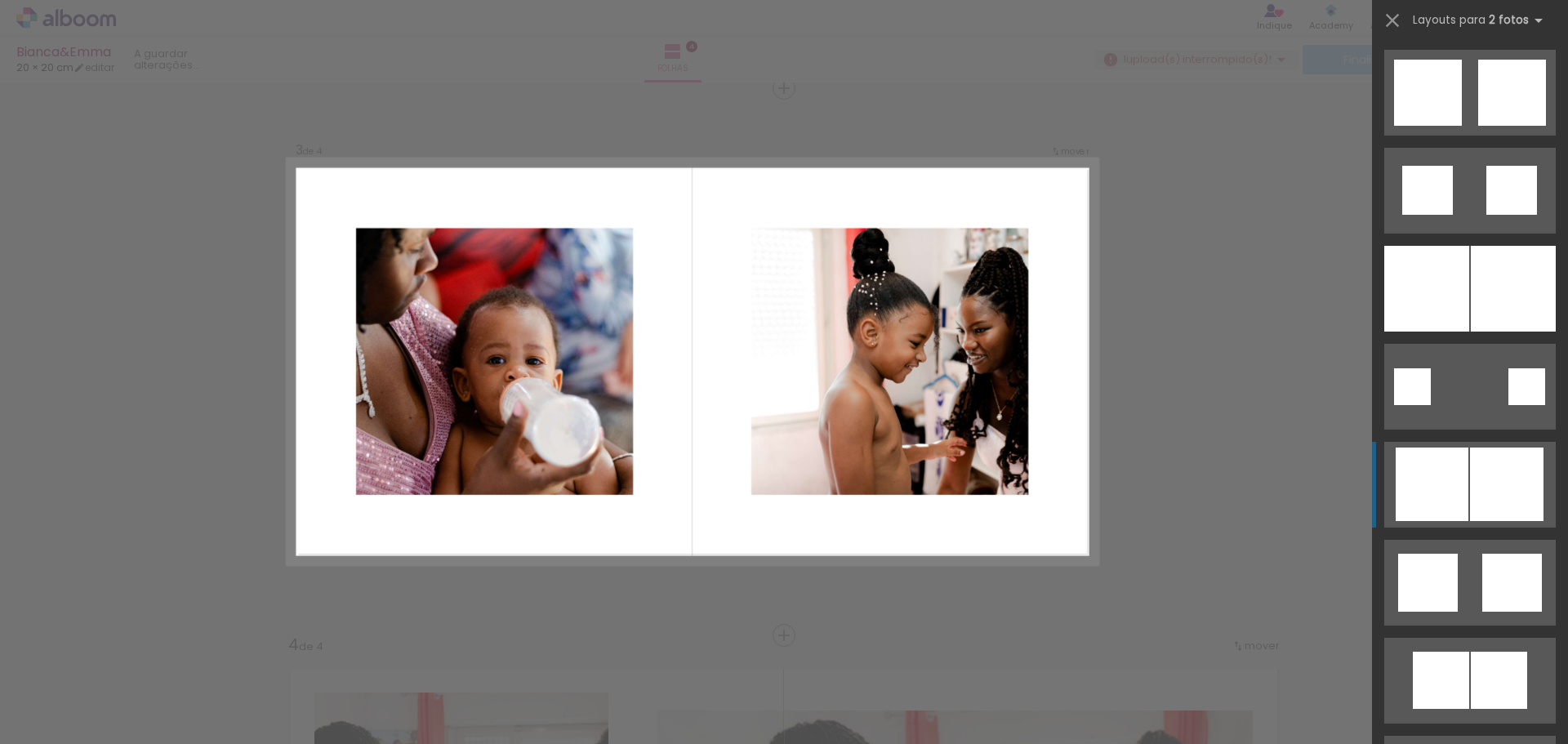
scroll to position [4738, 0]
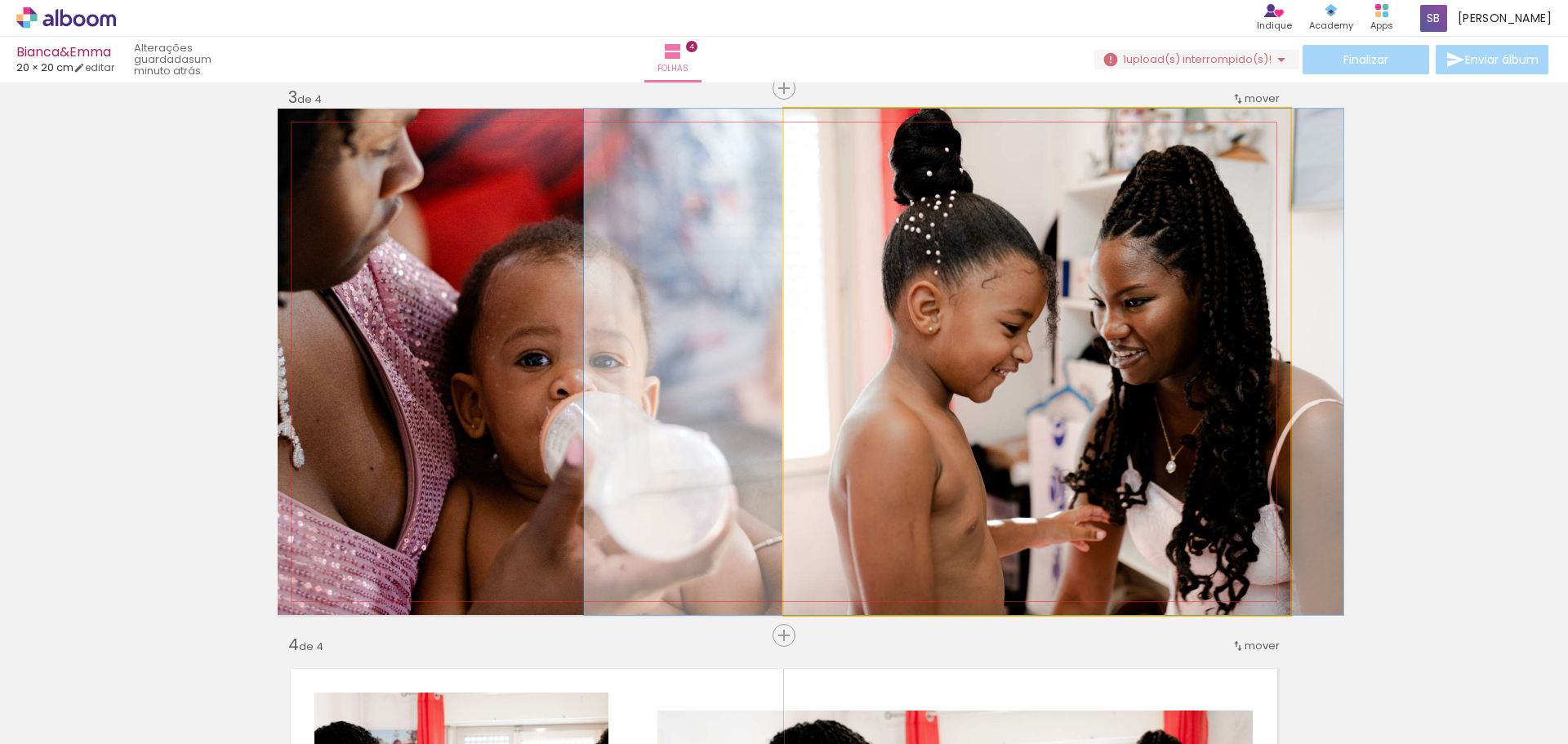
drag, startPoint x: 1096, startPoint y: 375, endPoint x: 1013, endPoint y: 375, distance: 83.0
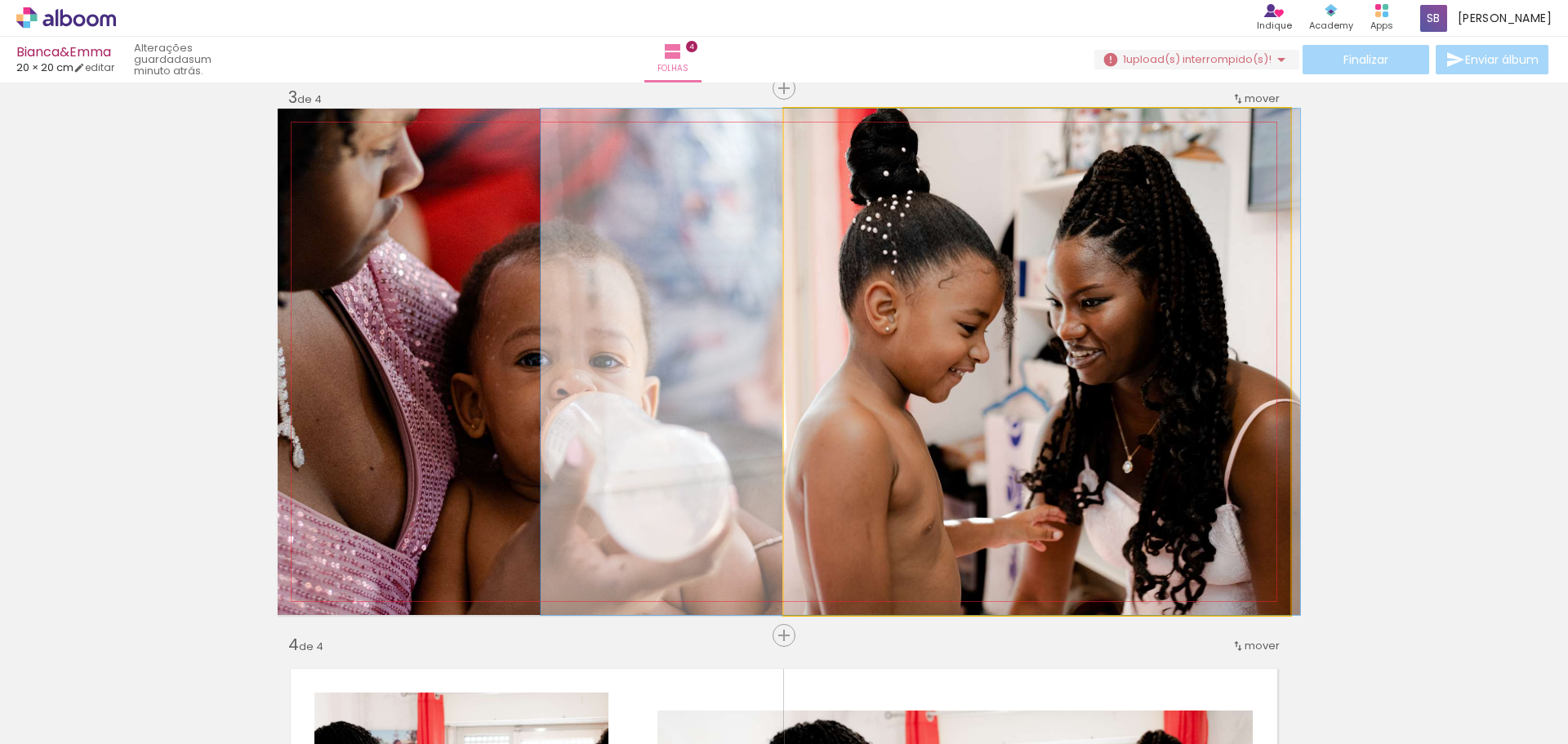
drag, startPoint x: 936, startPoint y: 345, endPoint x: 904, endPoint y: 346, distance: 32.0
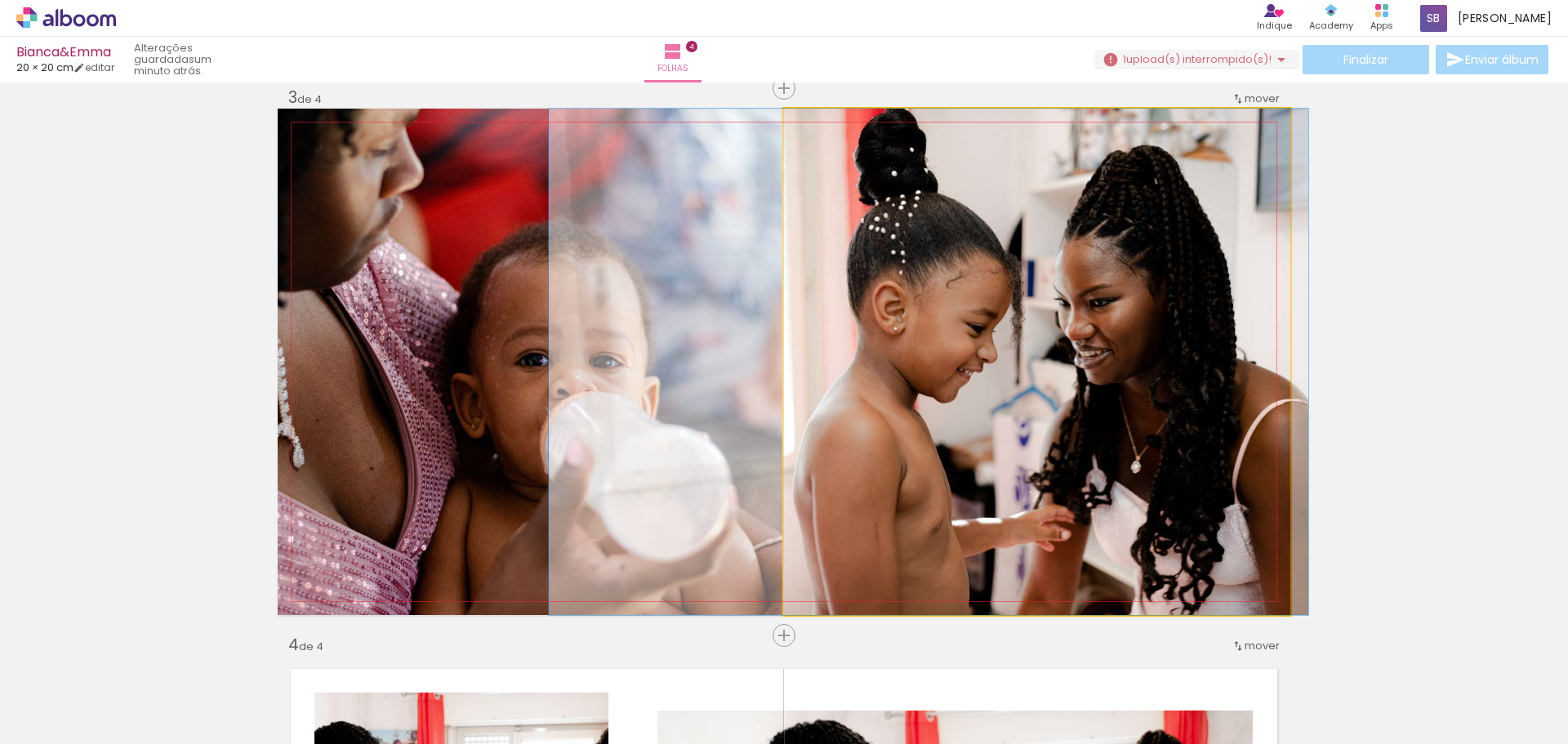
drag, startPoint x: 904, startPoint y: 346, endPoint x: 916, endPoint y: 344, distance: 12.2
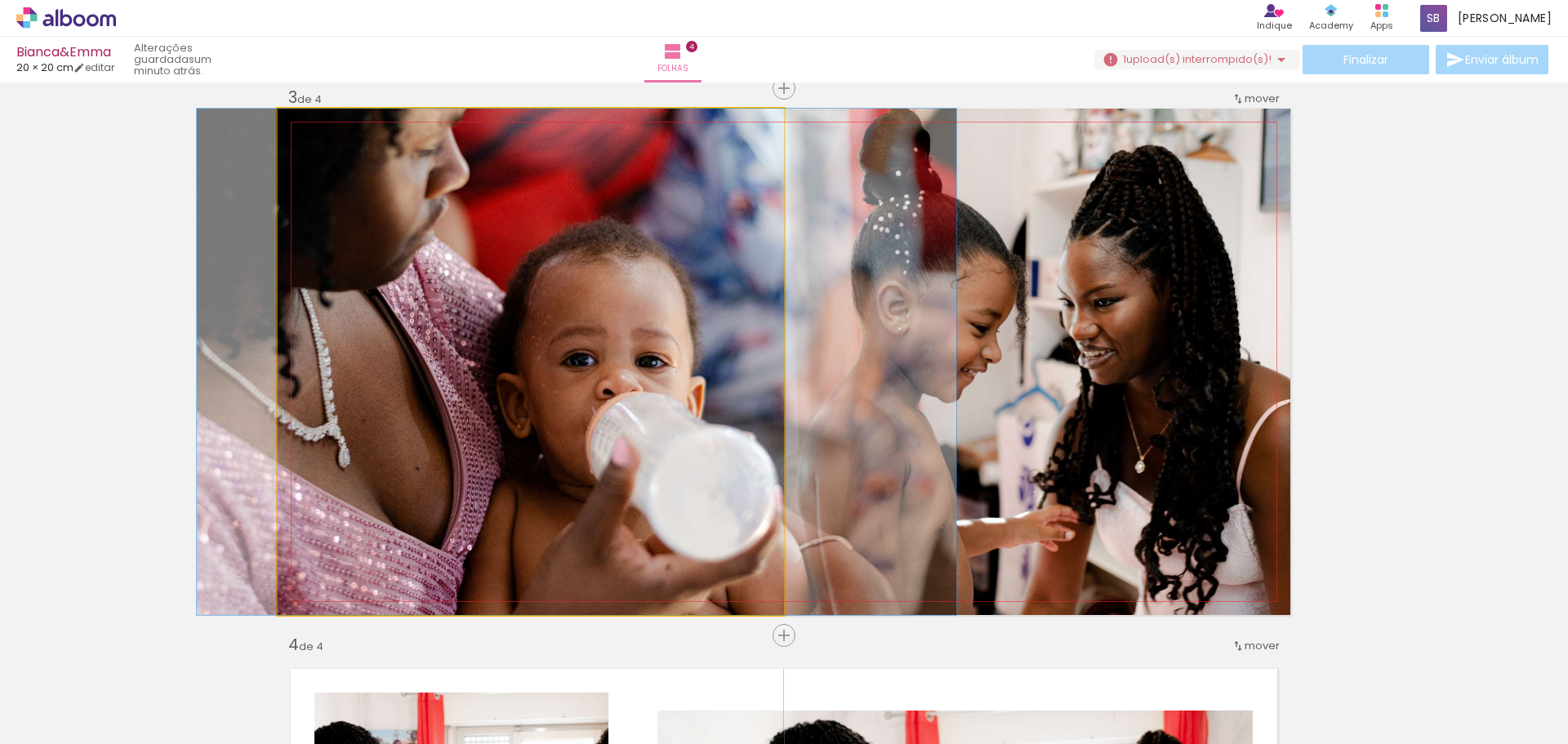
drag, startPoint x: 590, startPoint y: 375, endPoint x: 648, endPoint y: 370, distance: 58.2
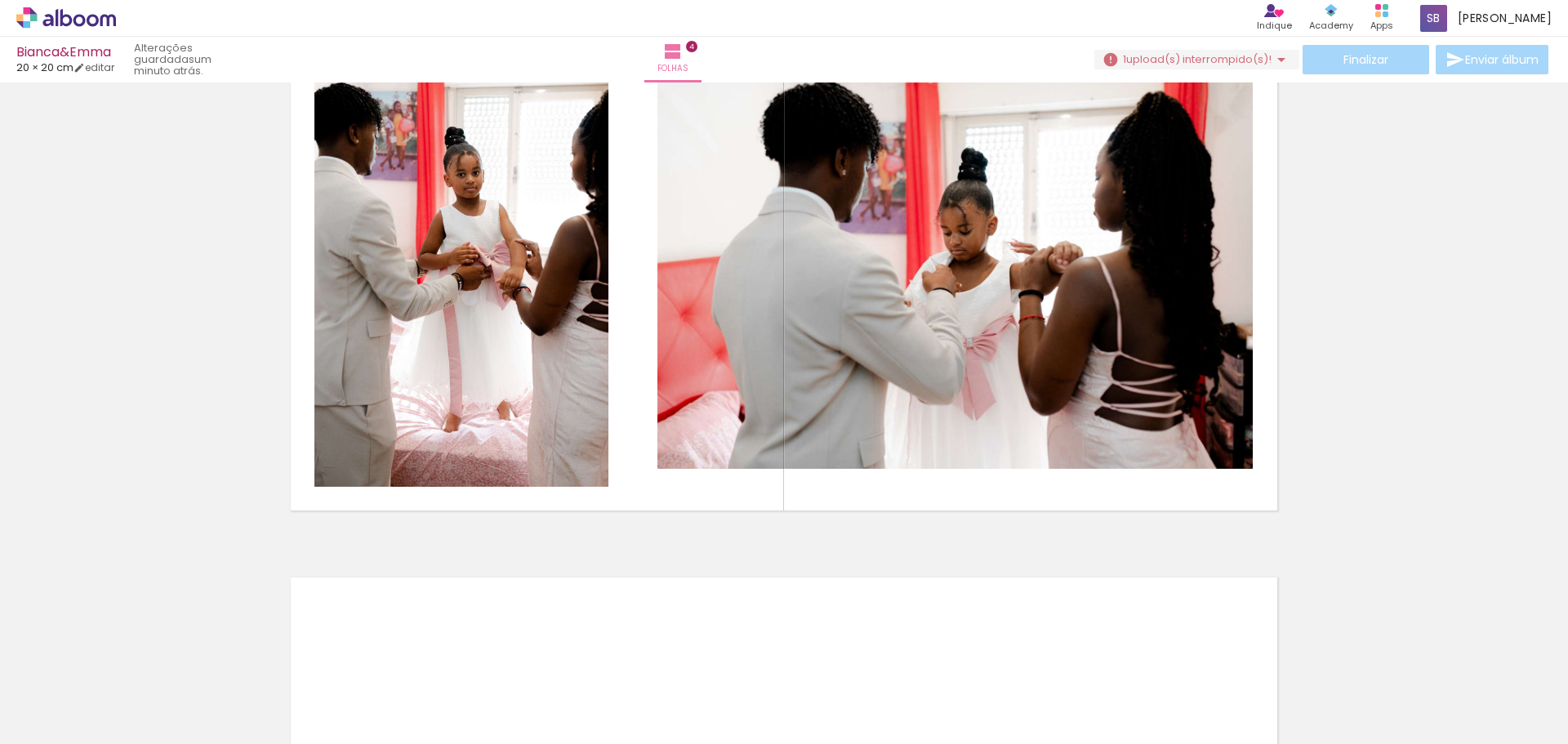
scroll to position [1687, 0]
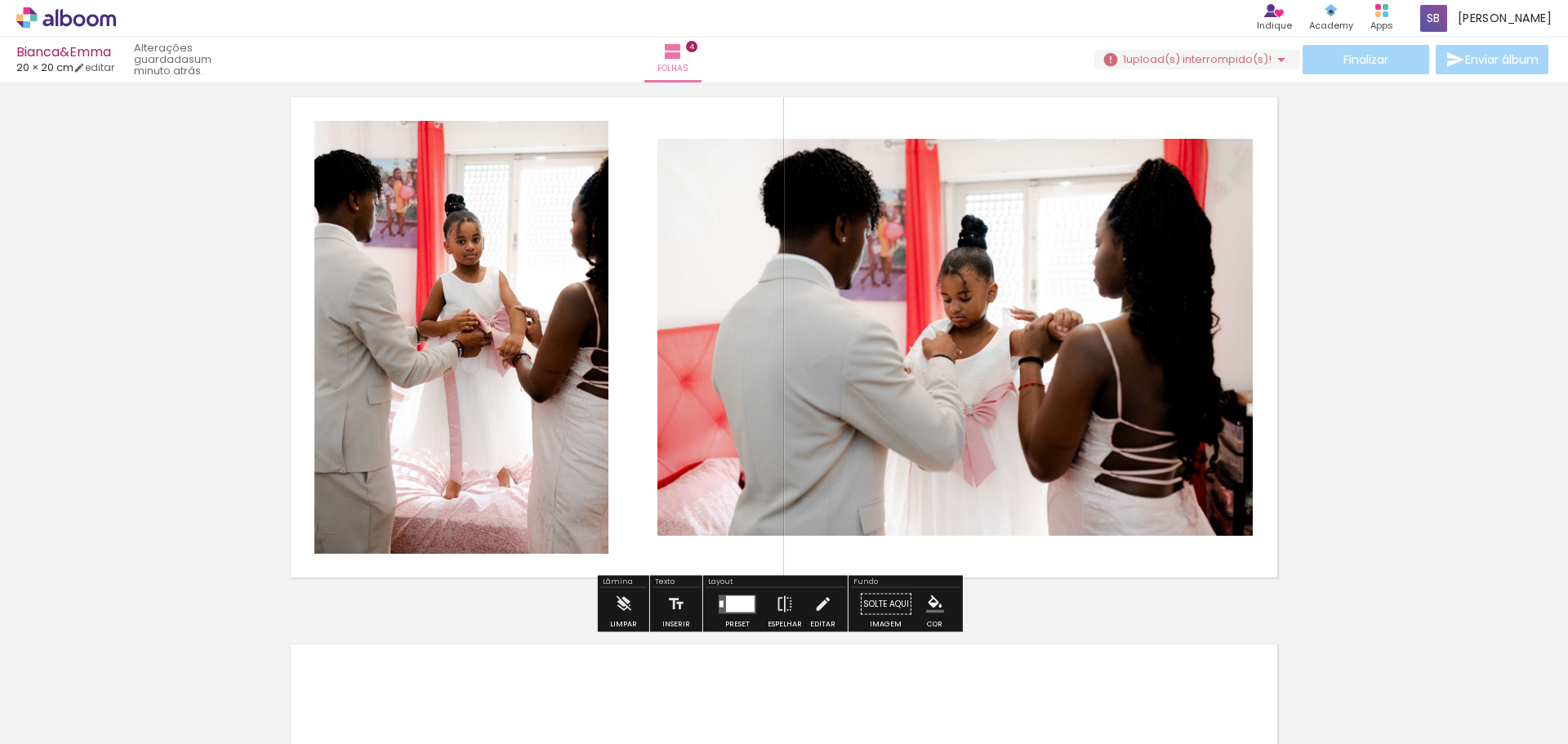
click at [743, 619] on div at bounding box center [737, 604] width 44 height 33
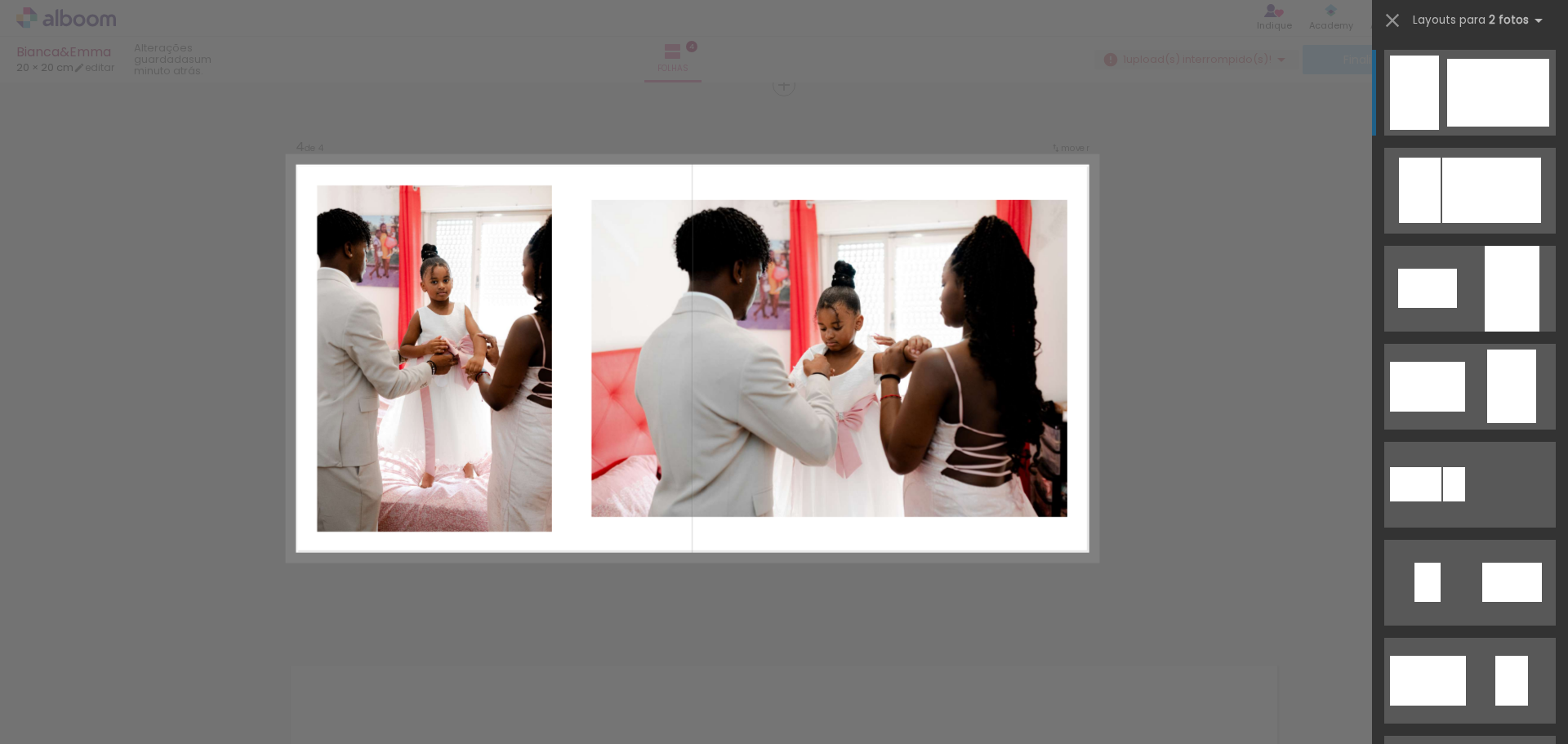
scroll to position [1664, 0]
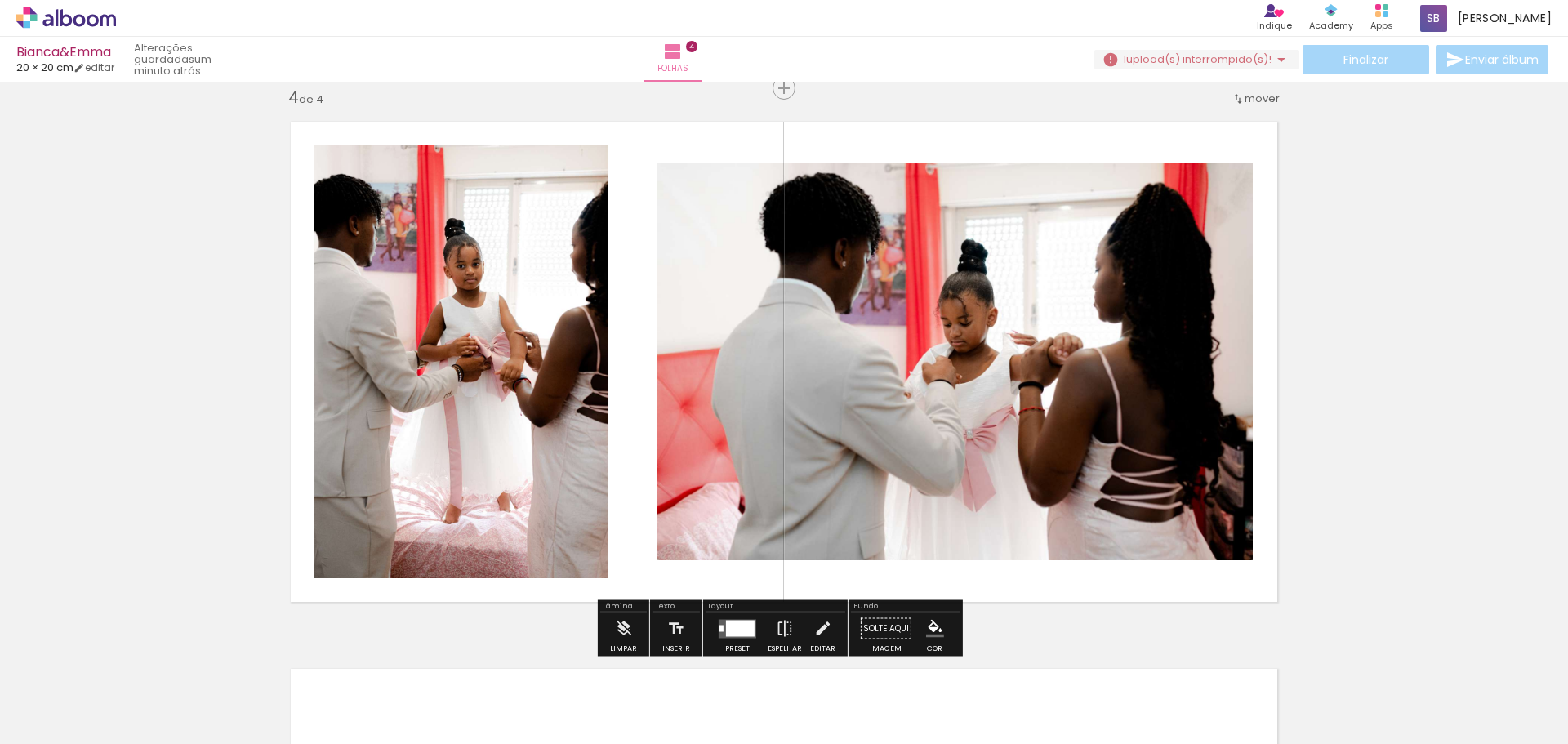
click at [54, 713] on span "Adicionar Fotos" at bounding box center [58, 722] width 49 height 18
click at [0, 0] on input "file" at bounding box center [0, 0] width 0 height 0
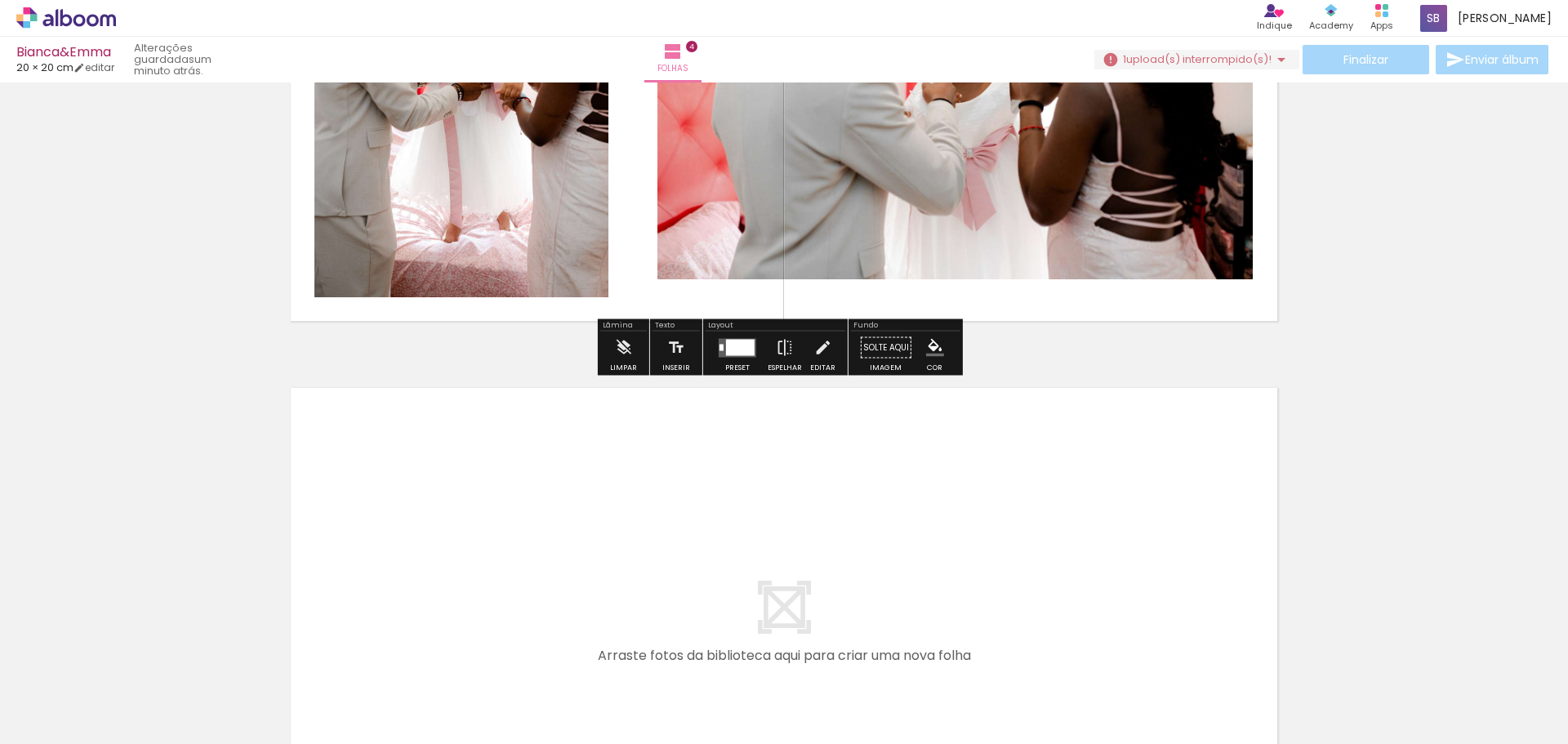
scroll to position [2154, 0]
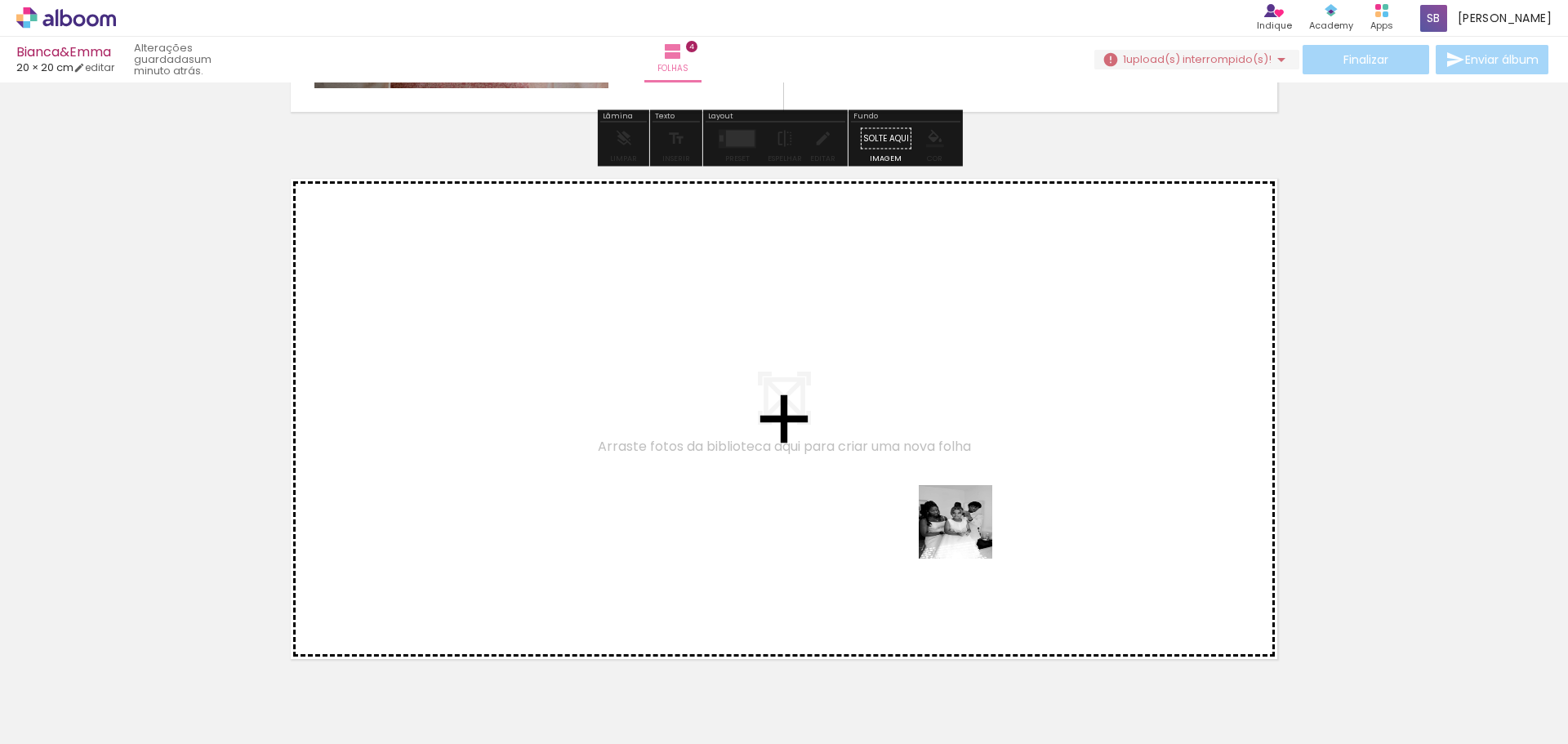
drag, startPoint x: 1089, startPoint y: 684, endPoint x: 920, endPoint y: 488, distance: 258.8
click at [920, 488] on quentale-workspace at bounding box center [784, 372] width 1568 height 744
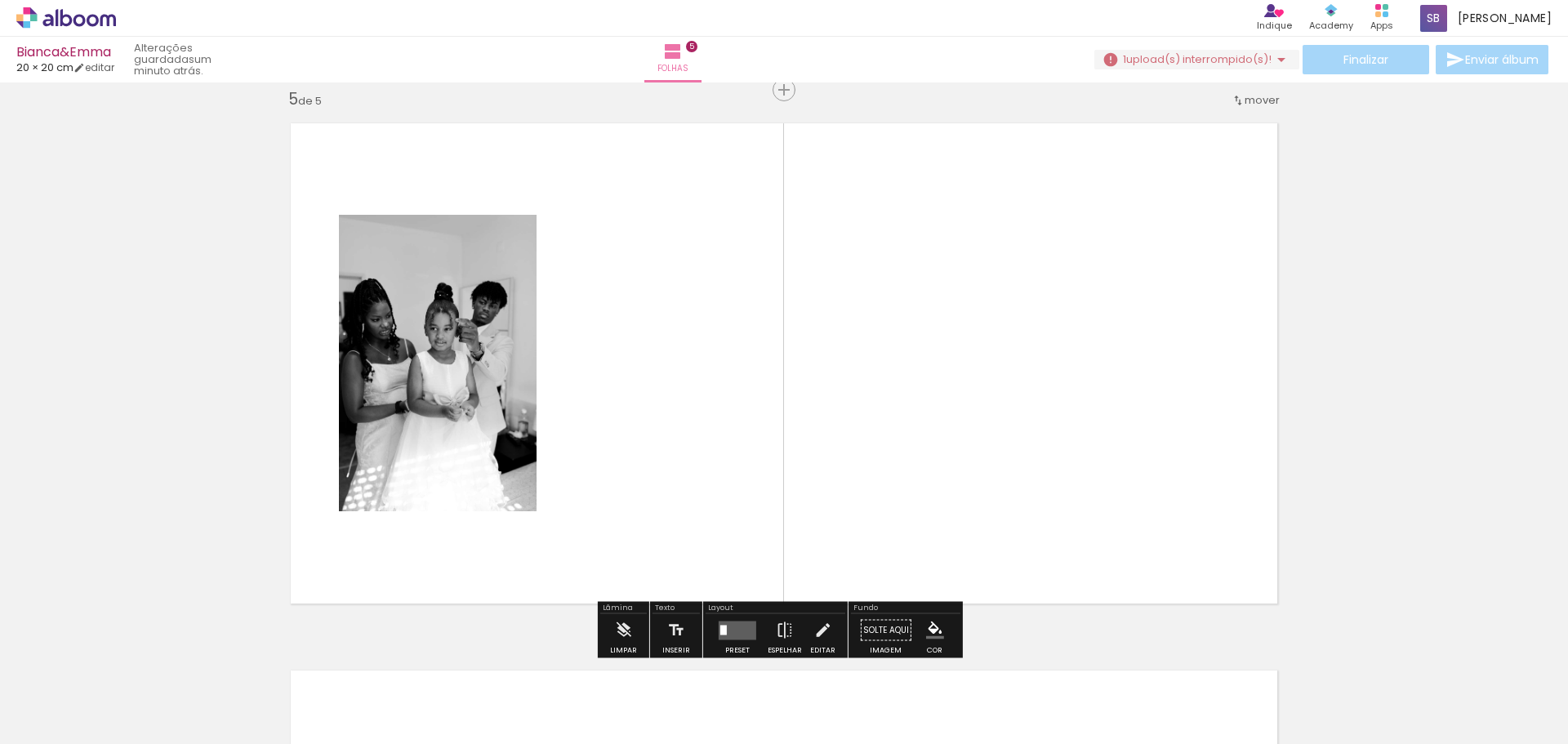
scroll to position [2210, 0]
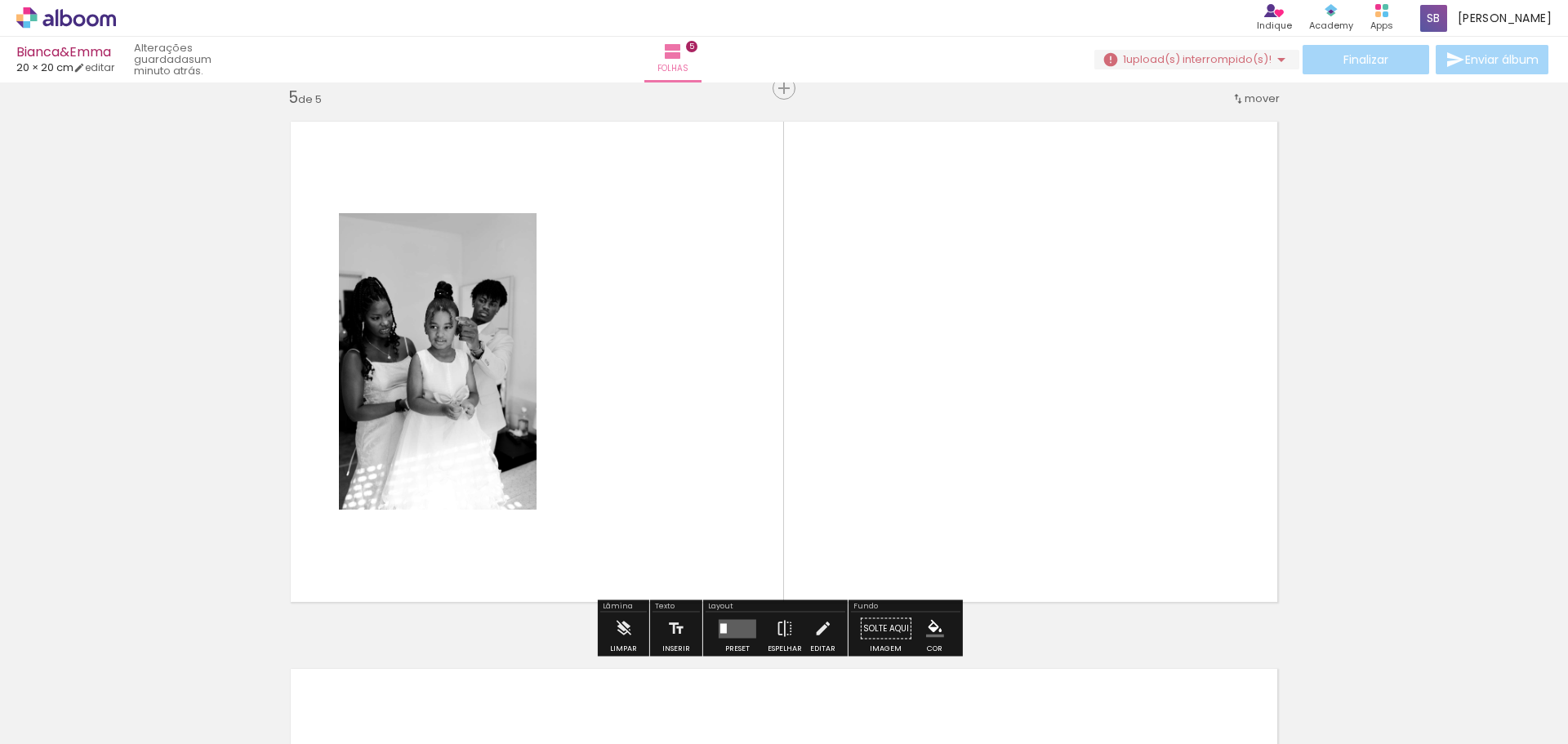
click at [56, 715] on span "Adicionar Fotos" at bounding box center [58, 722] width 49 height 18
click at [0, 0] on input "file" at bounding box center [0, 0] width 0 height 0
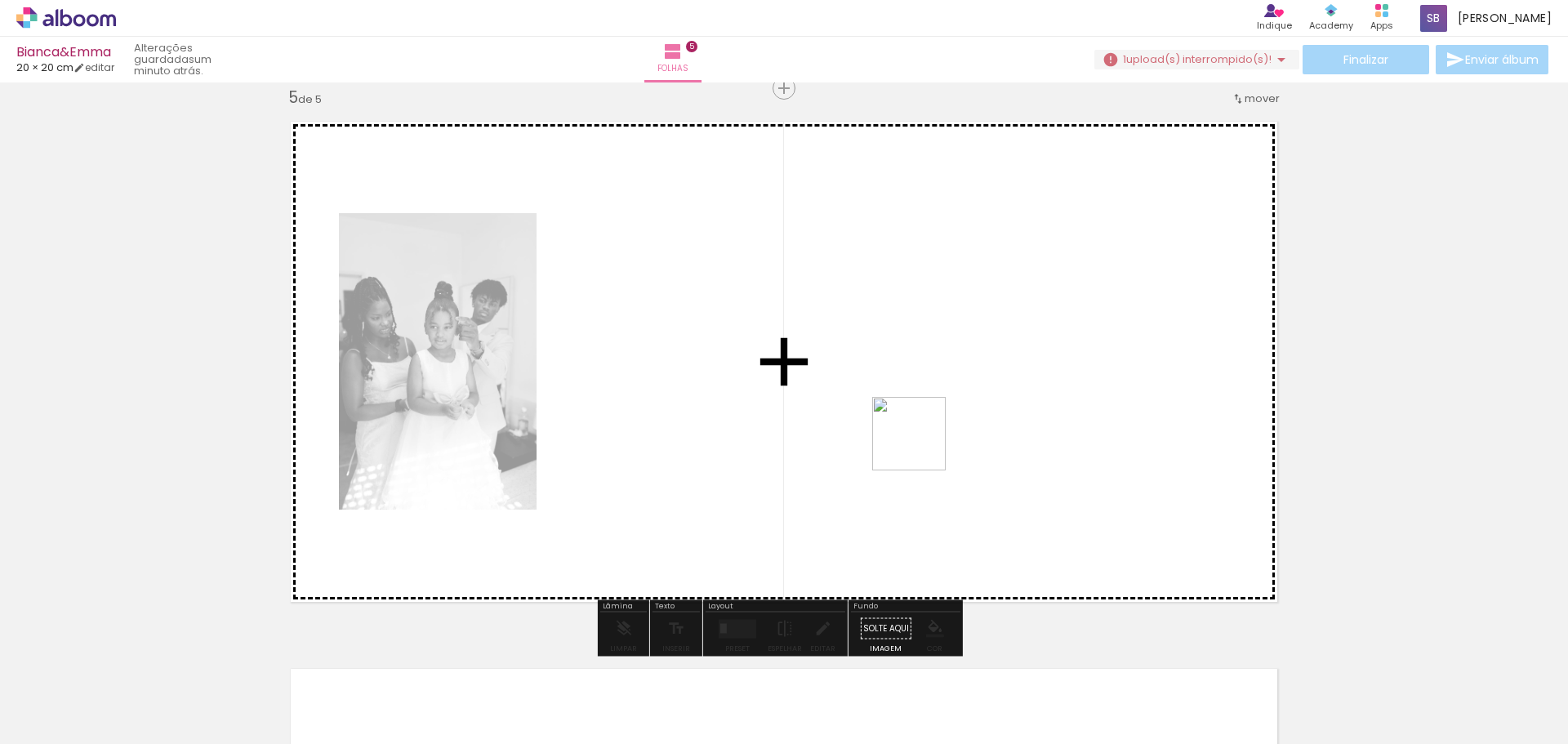
drag, startPoint x: 1158, startPoint y: 694, endPoint x: 919, endPoint y: 446, distance: 344.4
click at [919, 446] on quentale-workspace at bounding box center [784, 372] width 1568 height 744
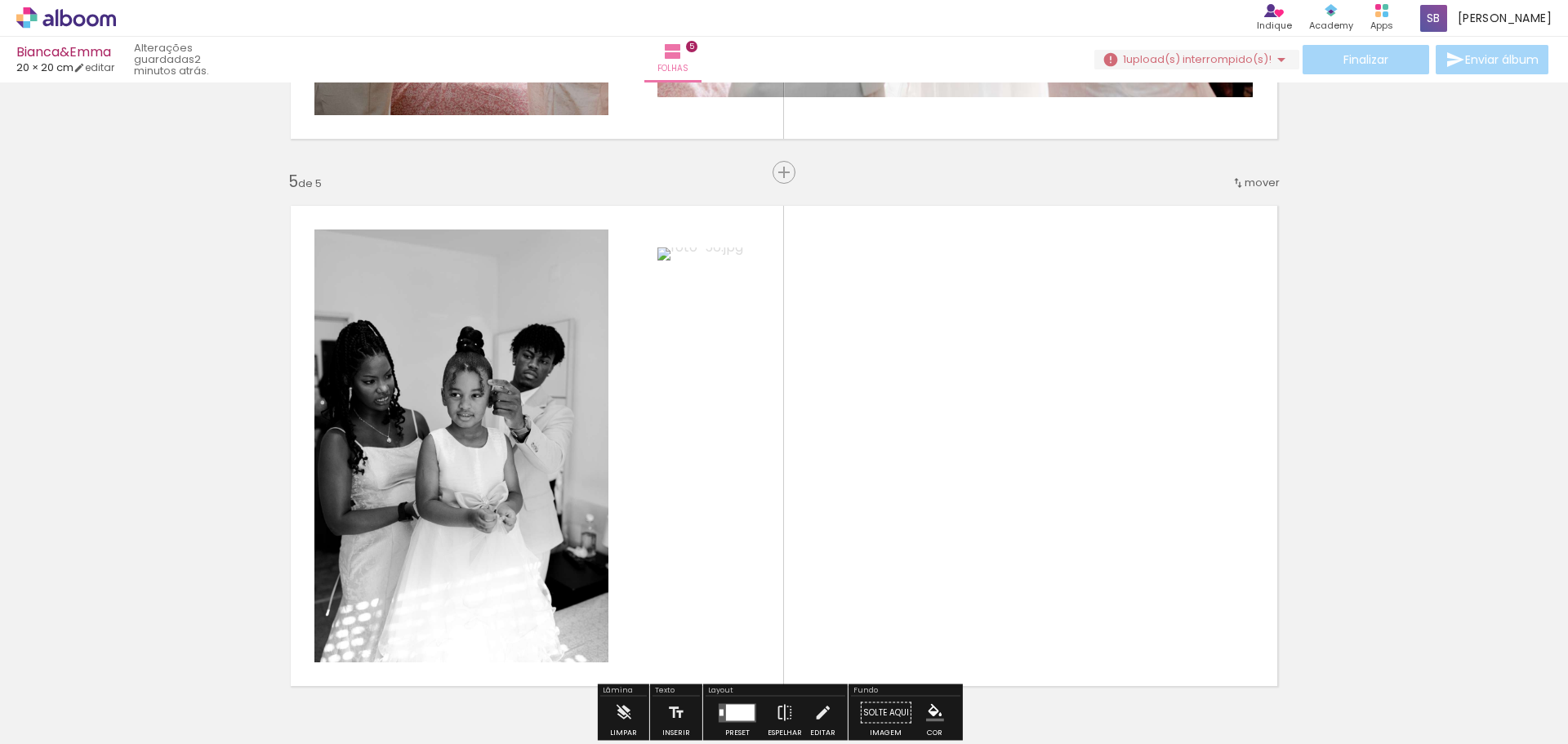
scroll to position [1720, 0]
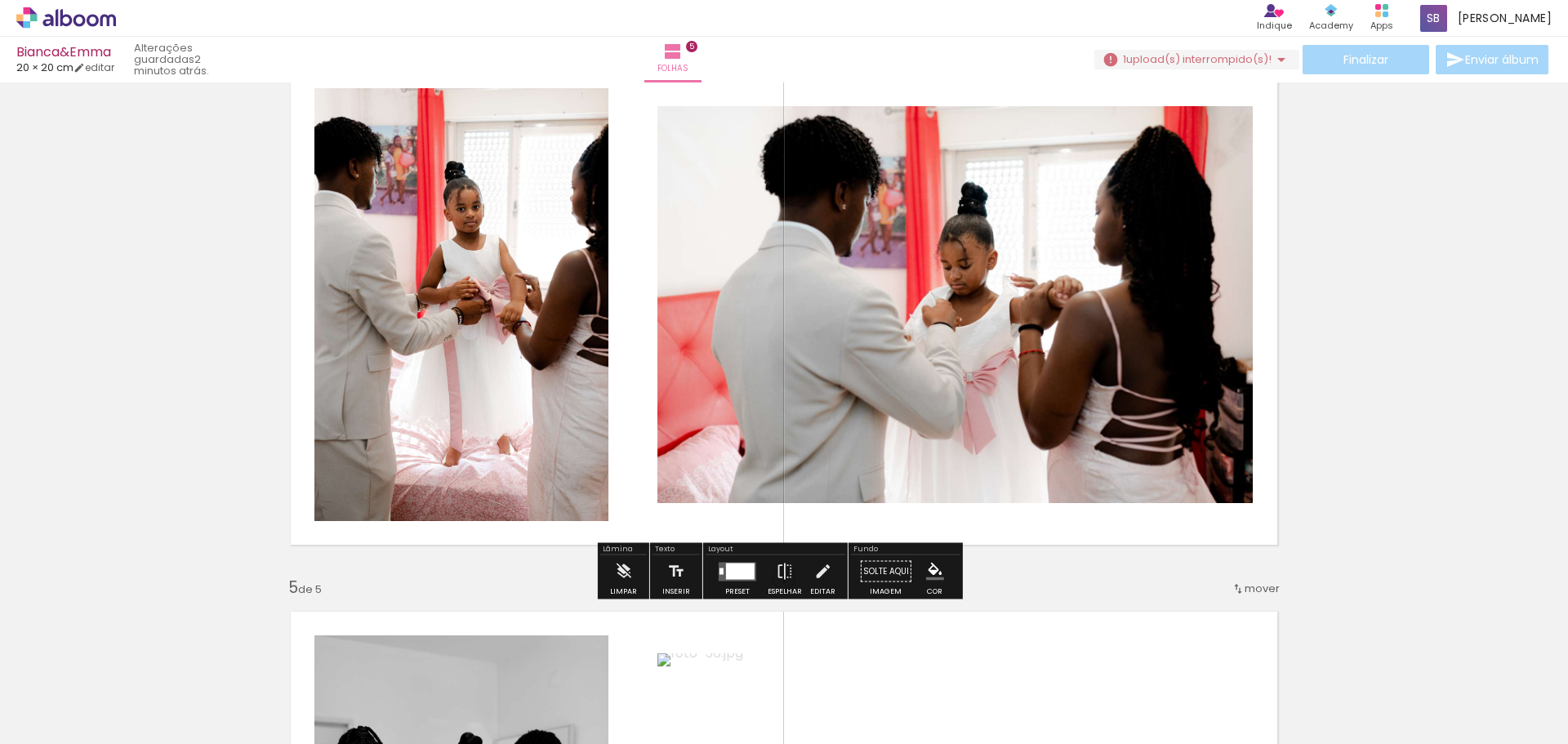
click at [1033, 360] on quentale-photo at bounding box center [955, 305] width 595 height 397
click at [731, 558] on div at bounding box center [737, 571] width 44 height 33
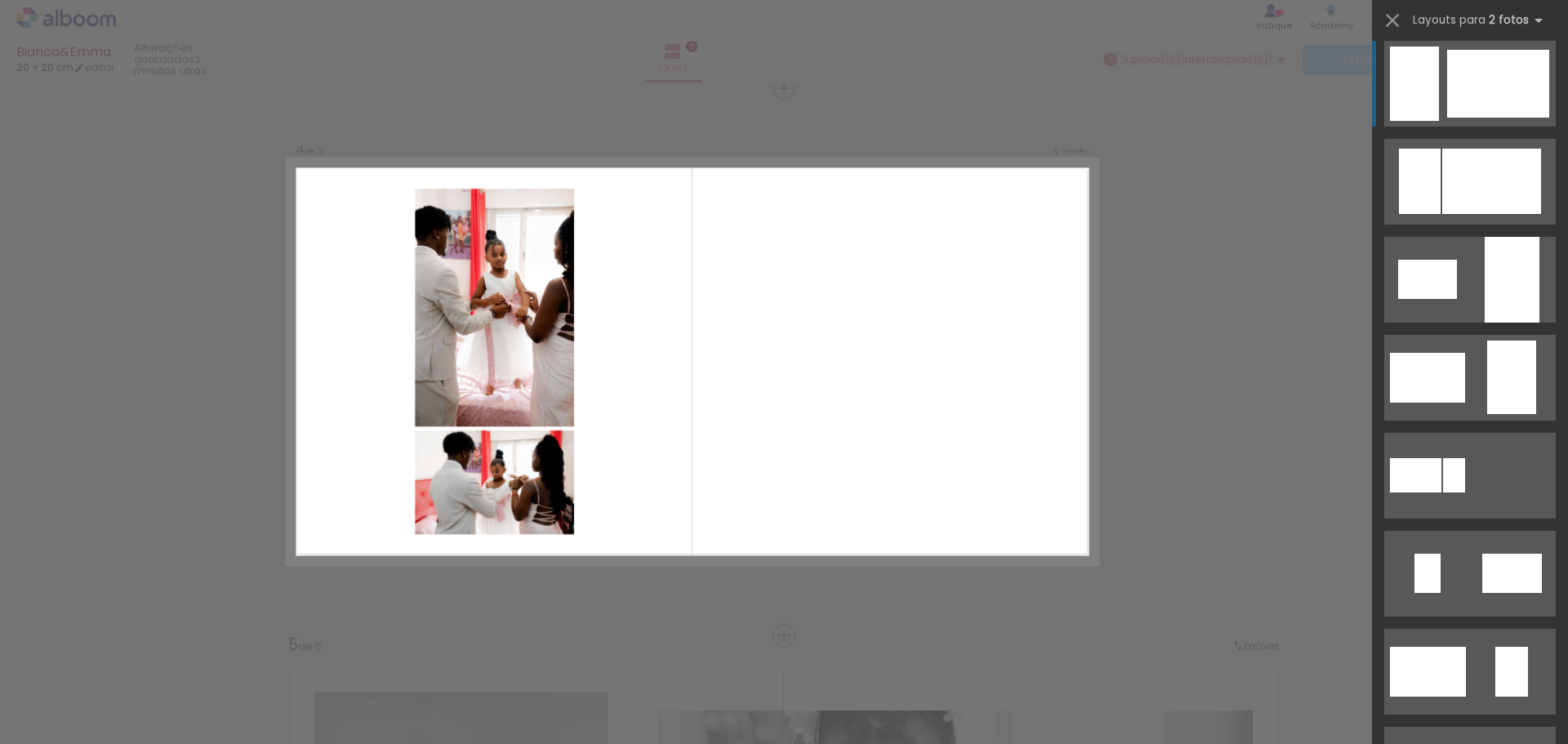
scroll to position [0, 0]
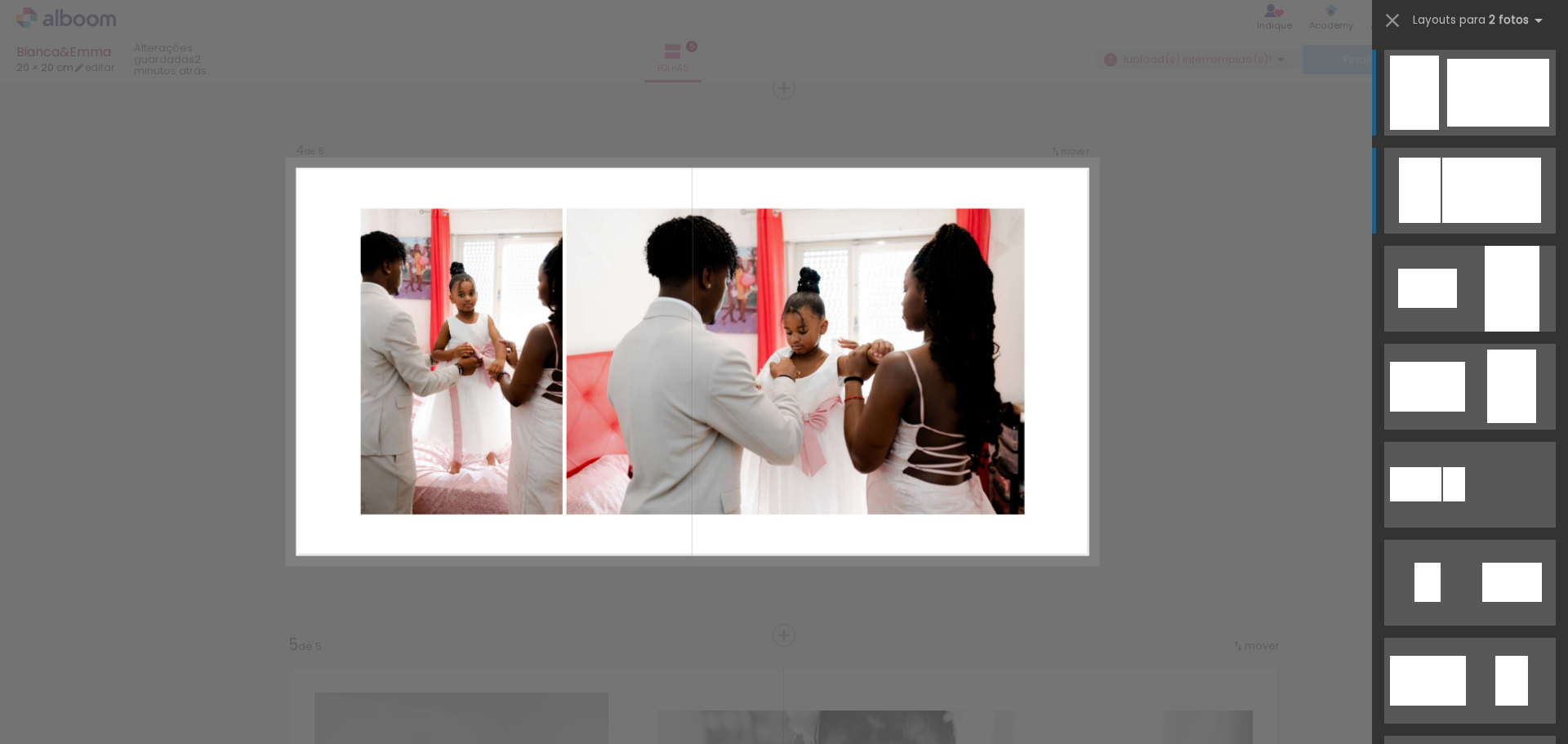
click at [1445, 206] on div at bounding box center [1492, 190] width 99 height 65
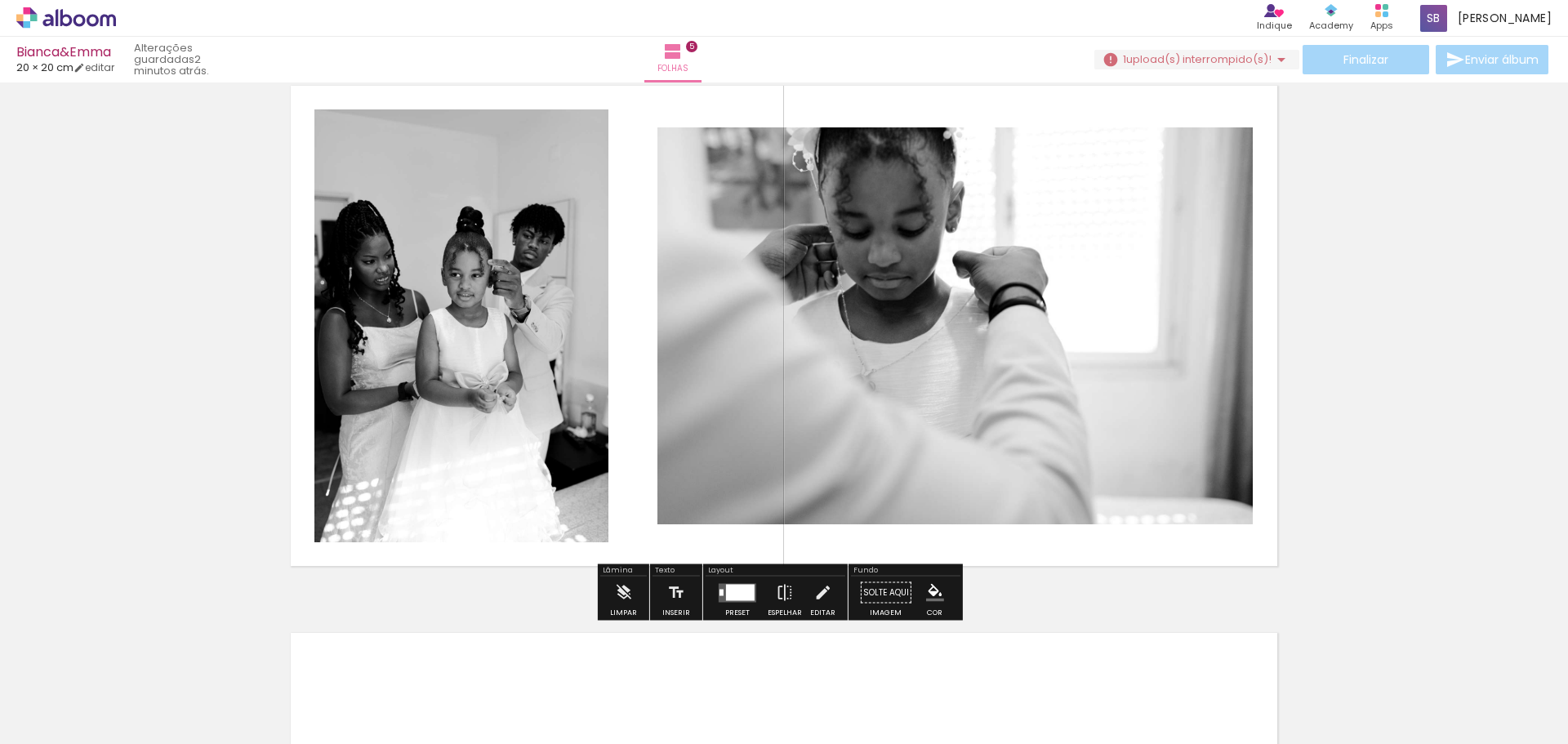
scroll to position [2316, 0]
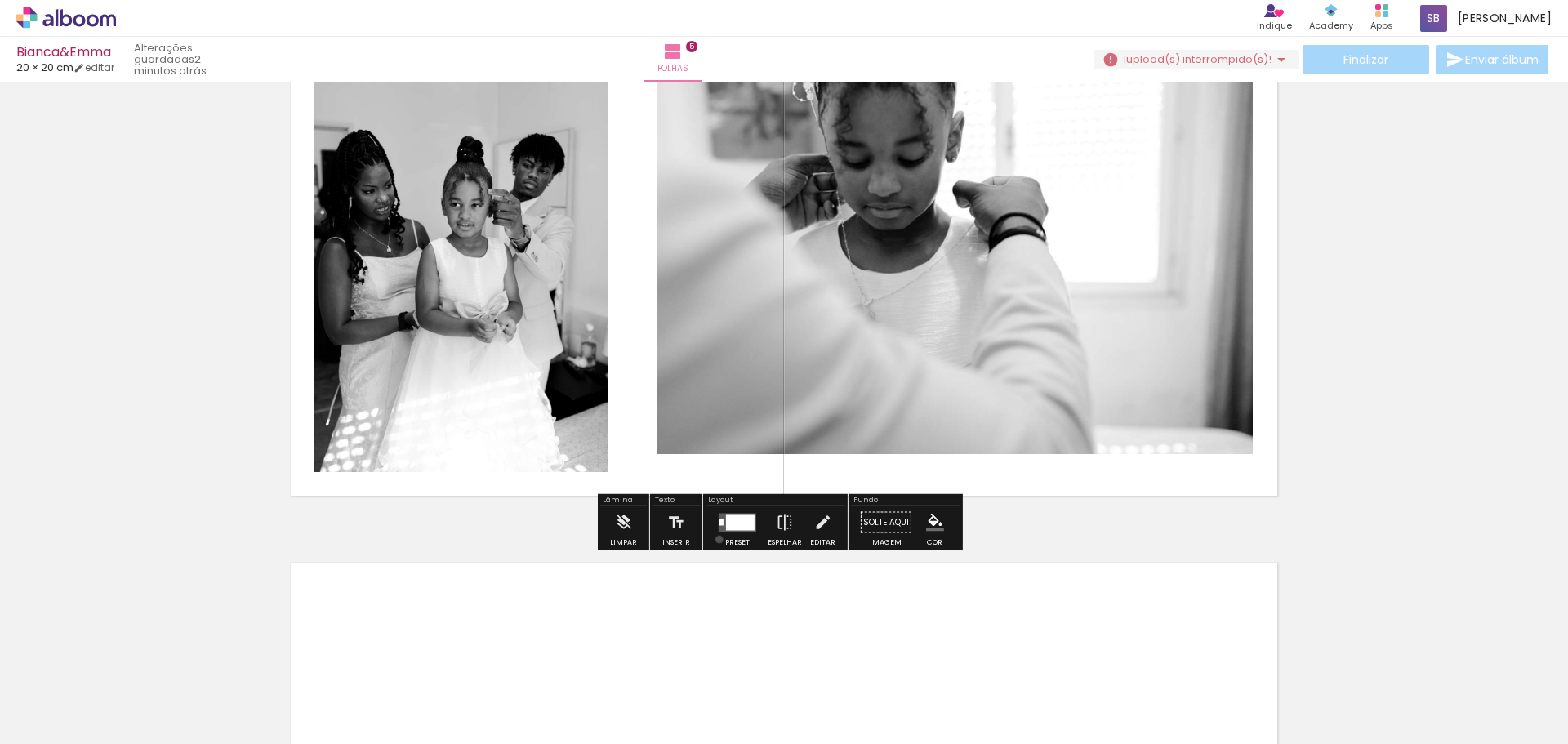
click at [715, 539] on paper-button "Preset" at bounding box center [737, 528] width 53 height 42
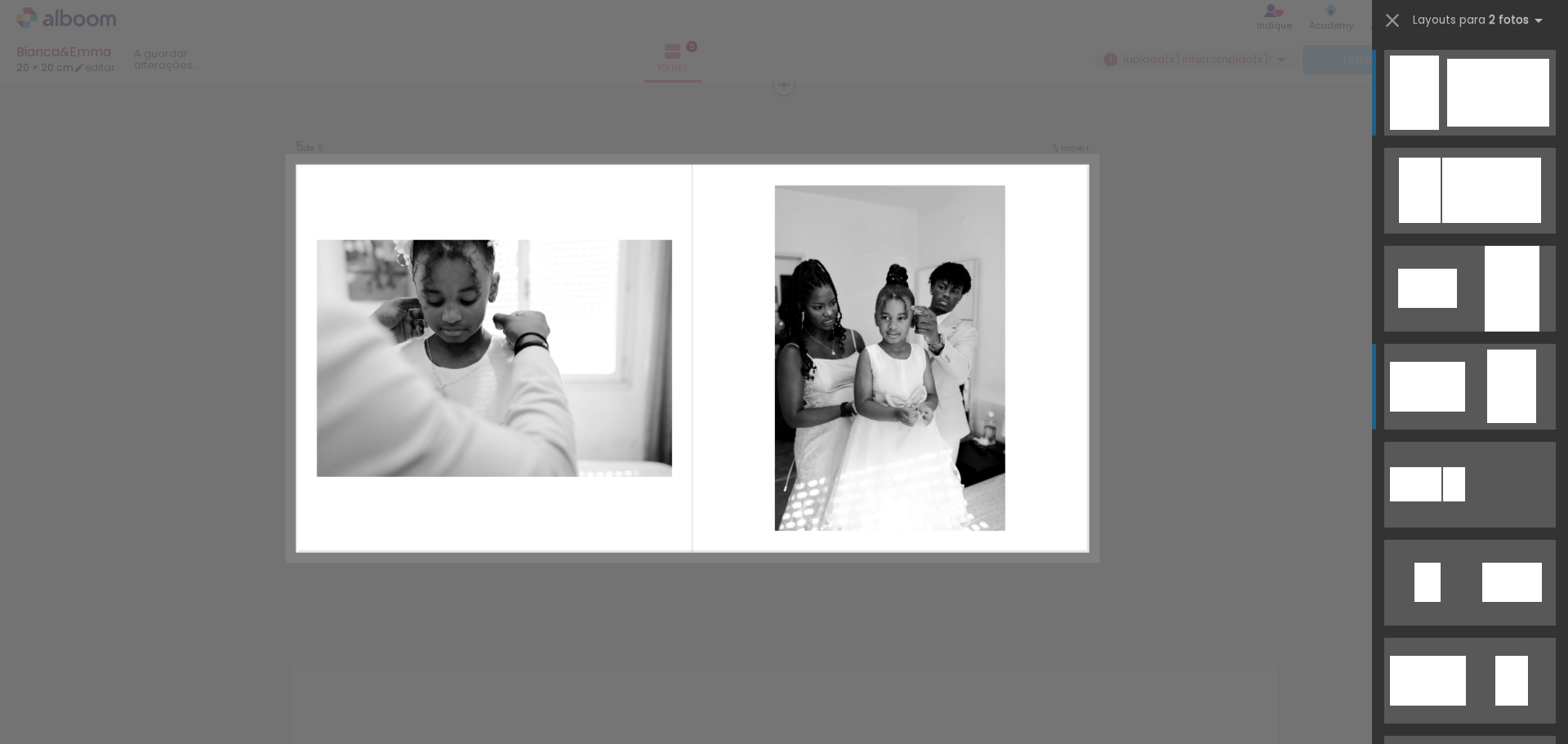
scroll to position [2210, 0]
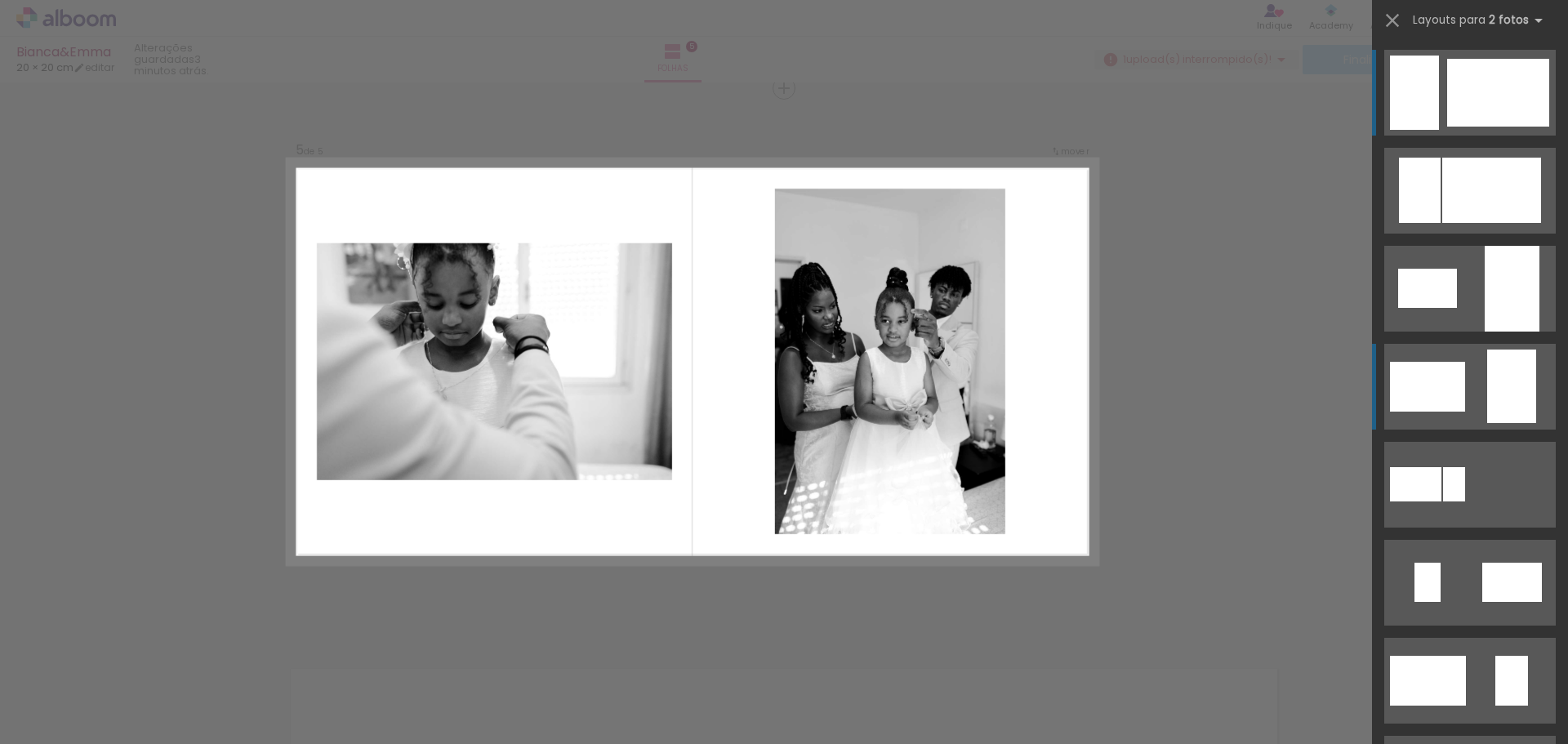
click at [1457, 234] on quentale-layouter at bounding box center [1470, 190] width 172 height 85
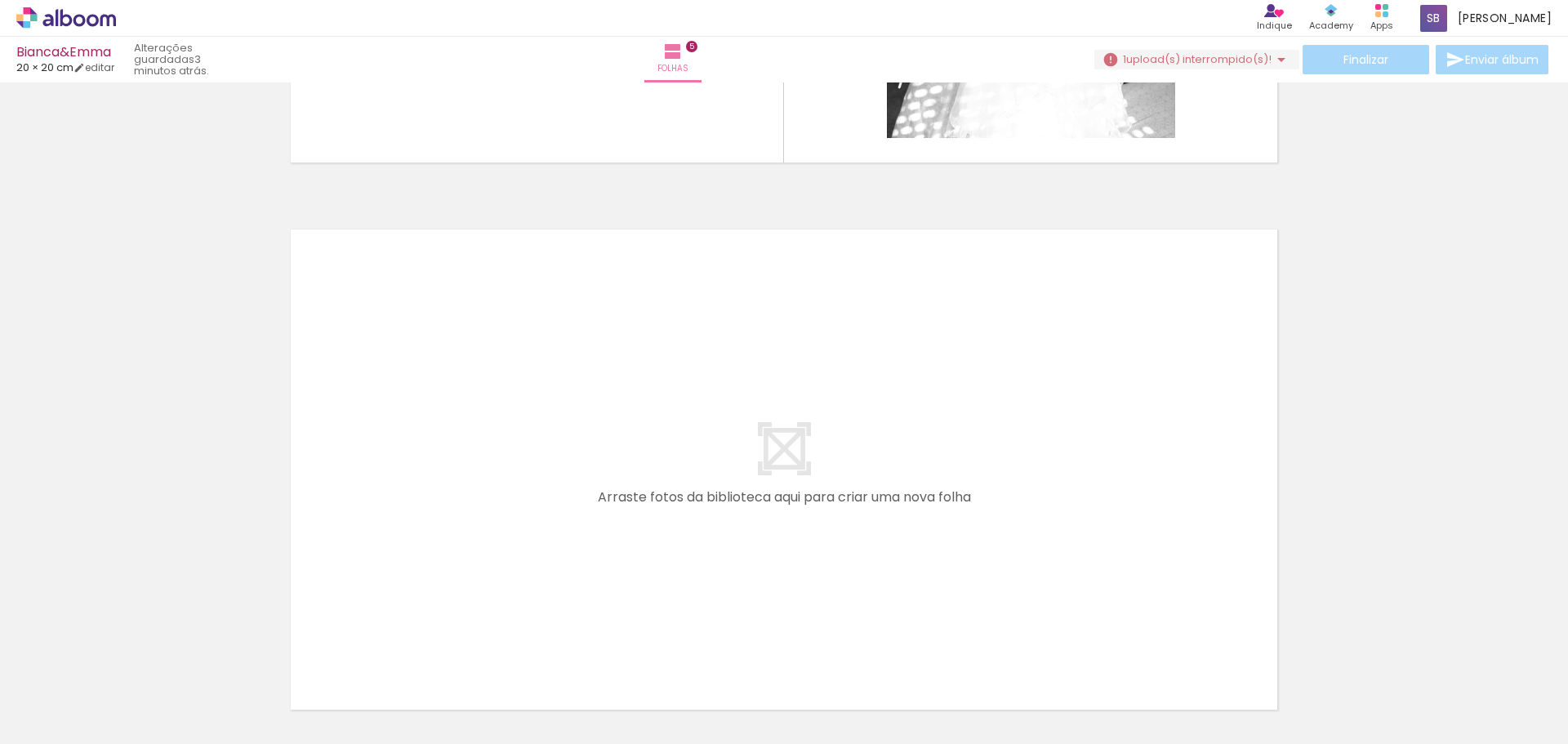
scroll to position [2700, 0]
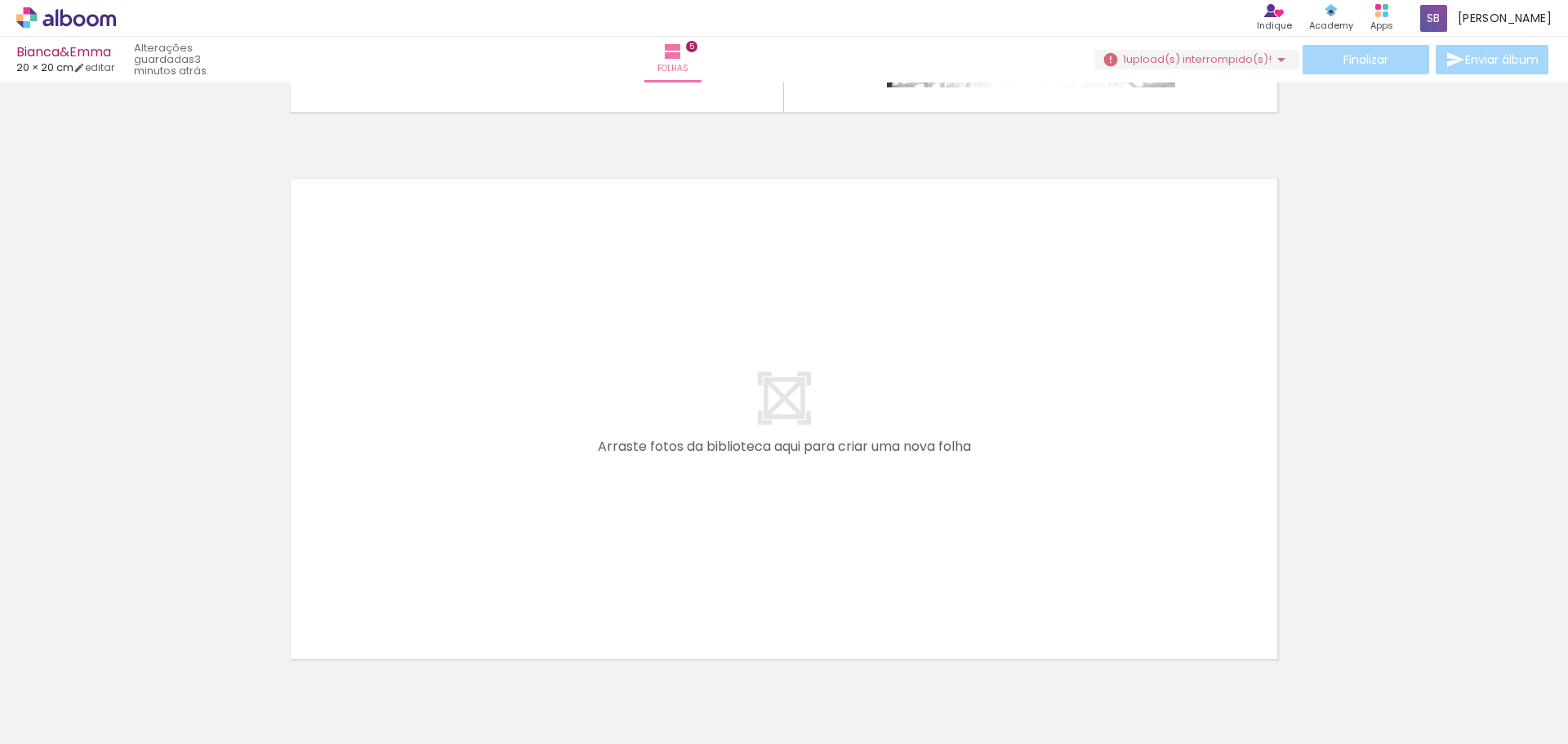
click at [62, 728] on span "Adicionar Fotos" at bounding box center [58, 722] width 49 height 18
click at [0, 0] on input "file" at bounding box center [0, 0] width 0 height 0
click at [65, 729] on span "Adicionar Fotos" at bounding box center [58, 722] width 49 height 18
click at [0, 0] on input "file" at bounding box center [0, 0] width 0 height 0
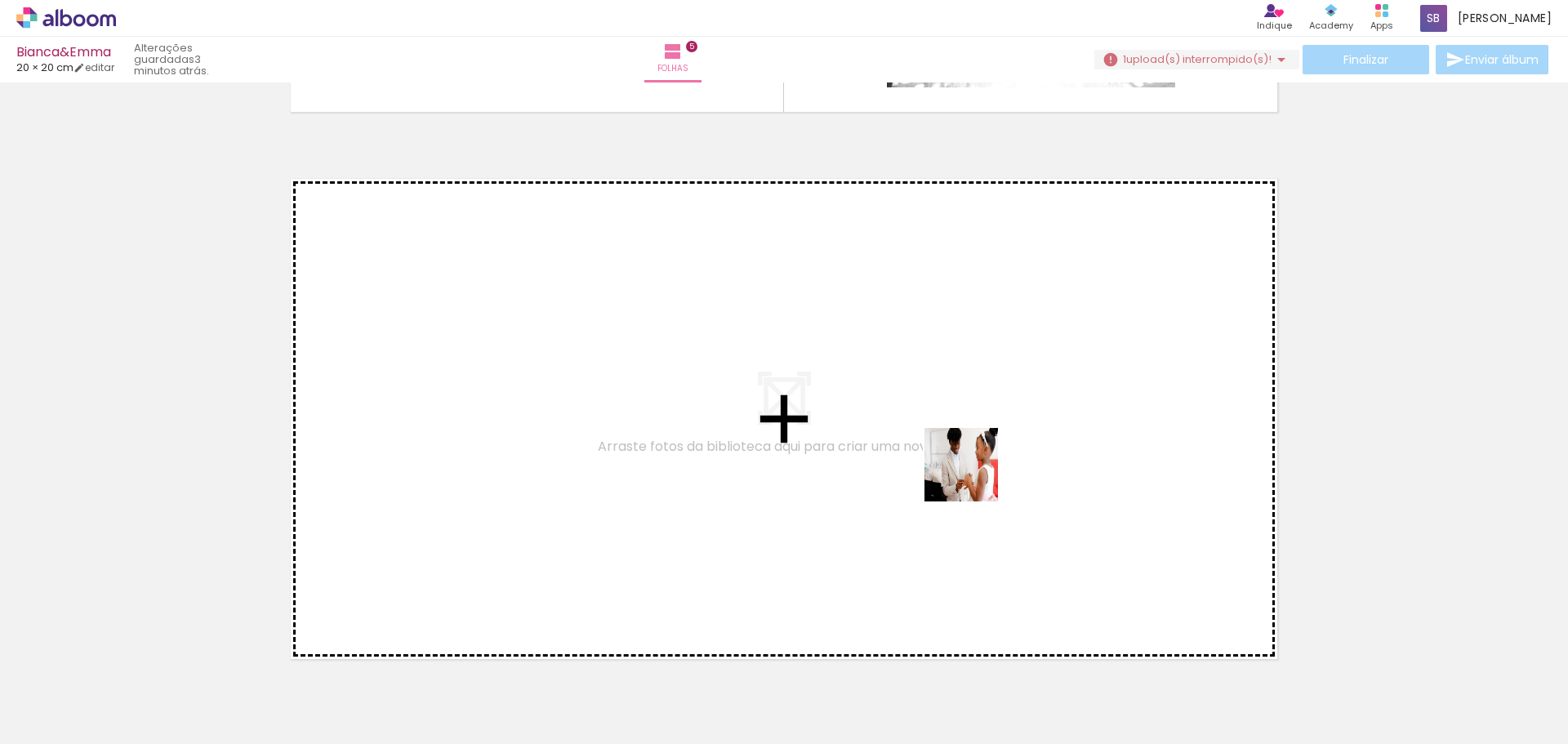
drag, startPoint x: 1273, startPoint y: 678, endPoint x: 932, endPoint y: 462, distance: 403.7
click at [932, 462] on quentale-workspace at bounding box center [784, 372] width 1568 height 744
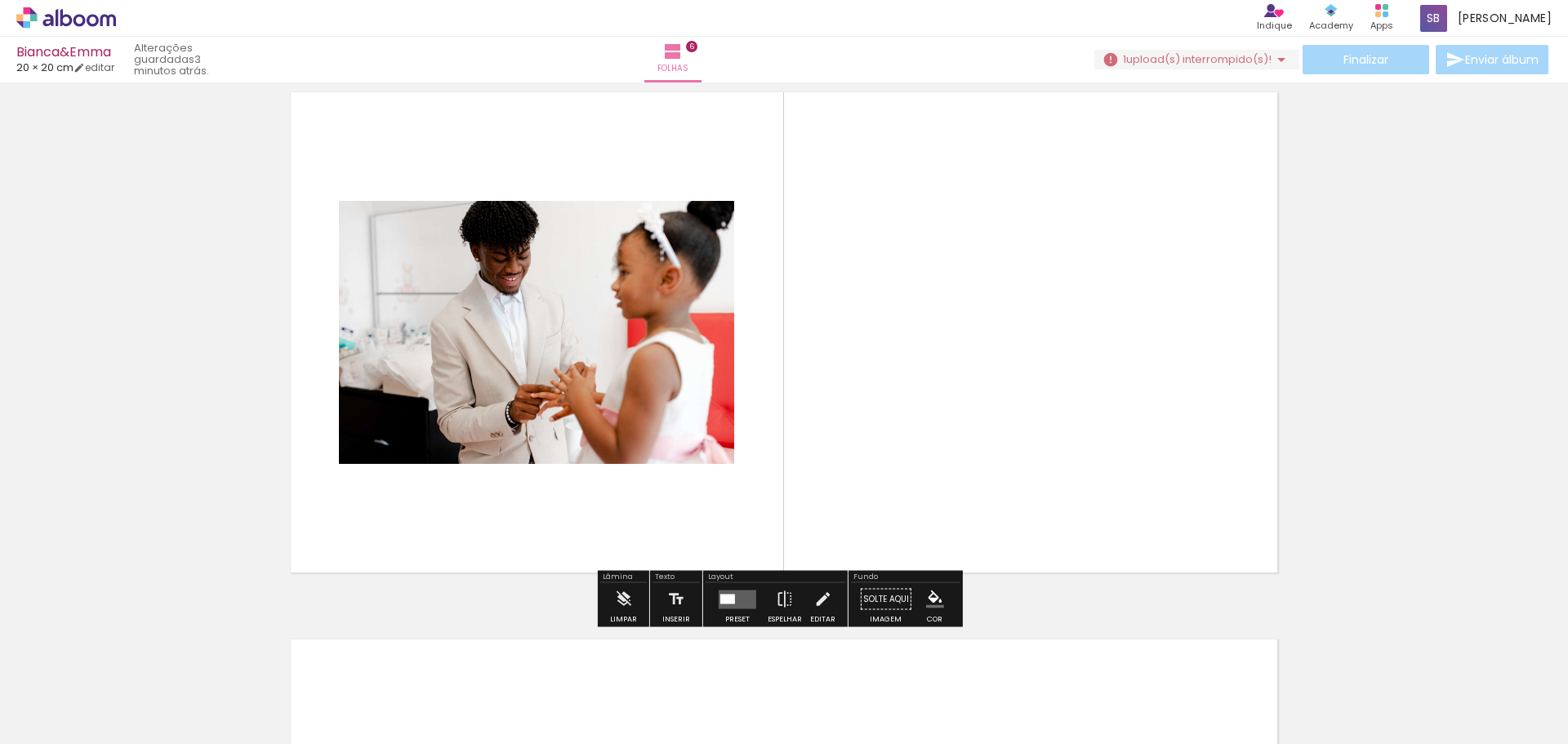
scroll to position [2758, 0]
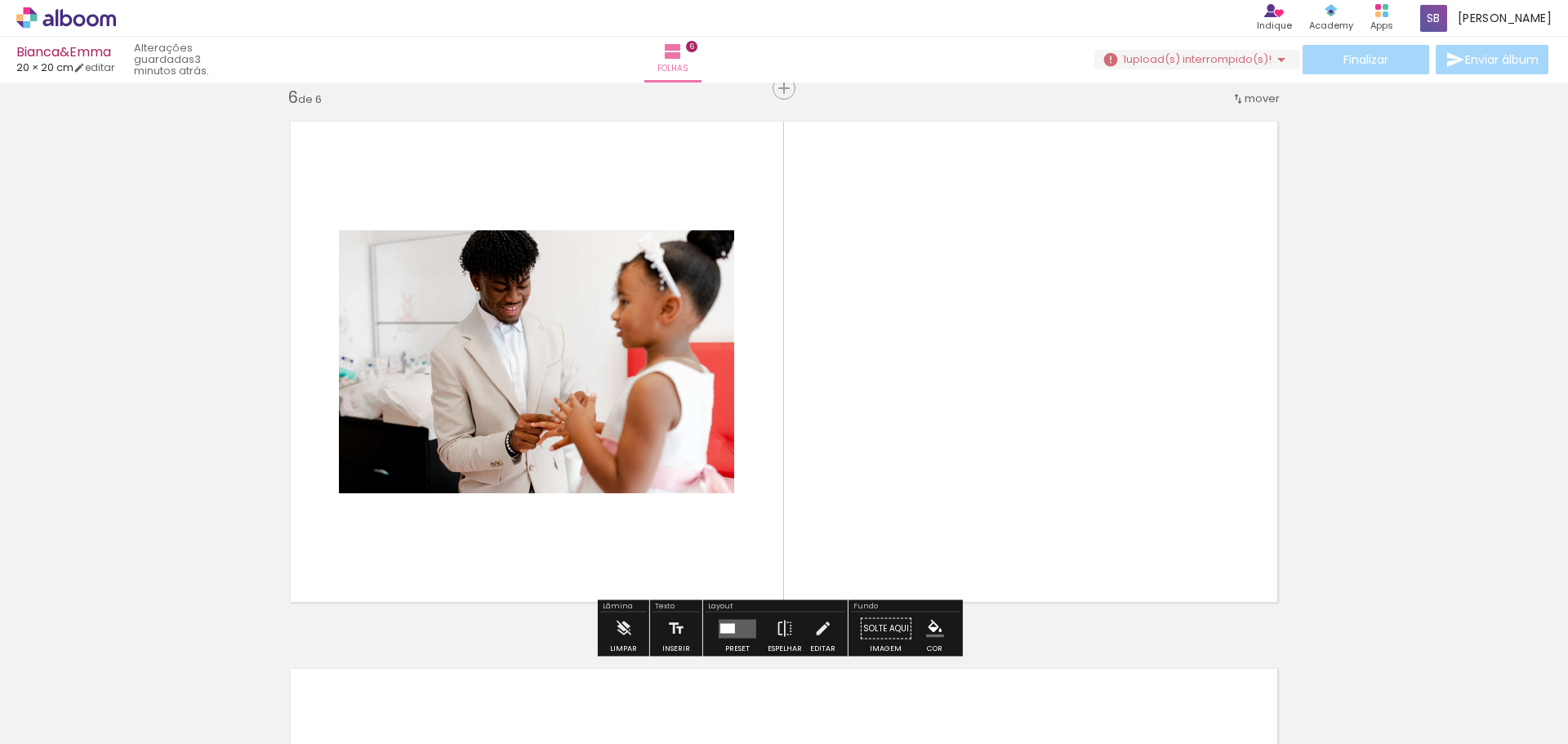
click at [66, 723] on span "Adicionar Fotos" at bounding box center [58, 722] width 49 height 18
click at [0, 0] on input "file" at bounding box center [0, 0] width 0 height 0
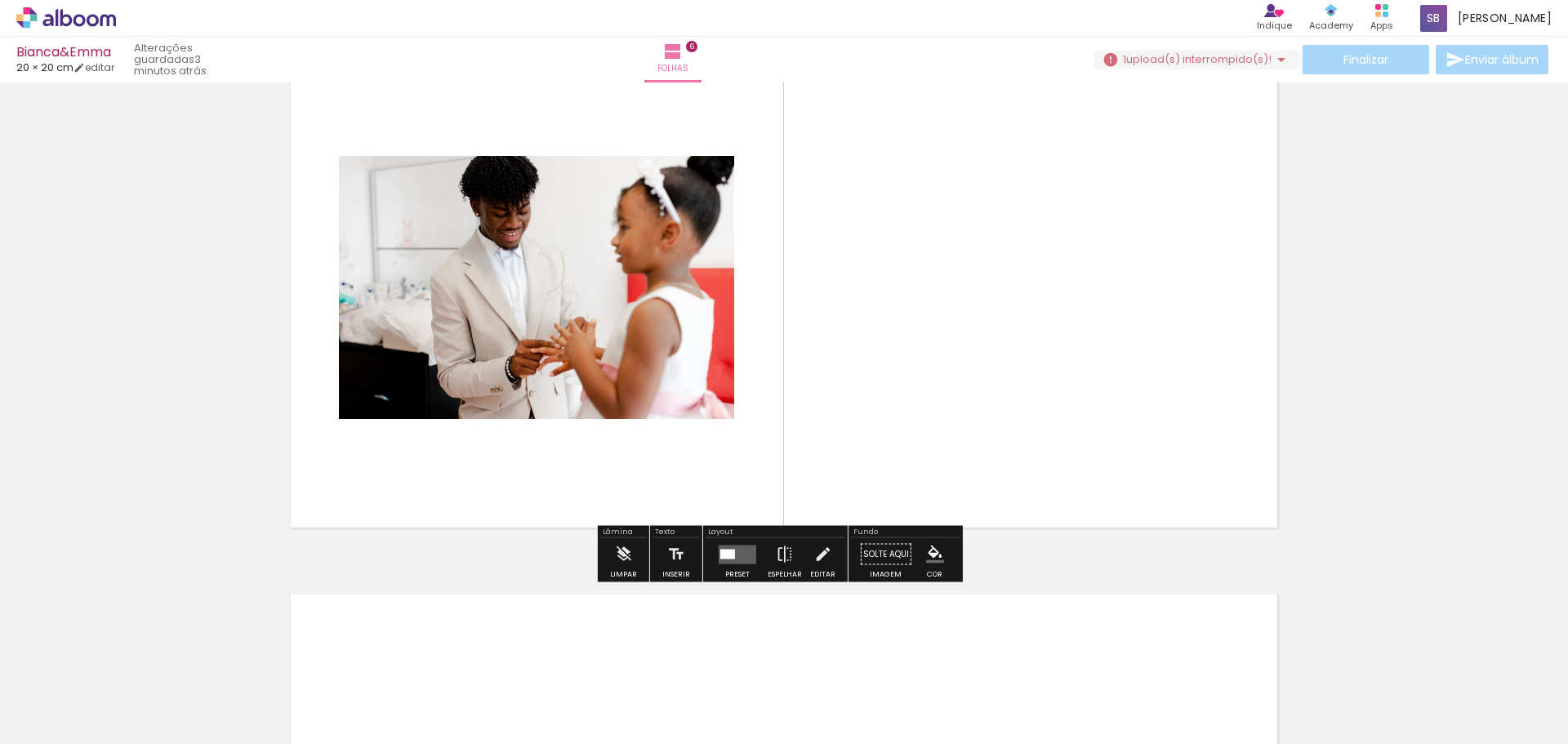
scroll to position [2839, 0]
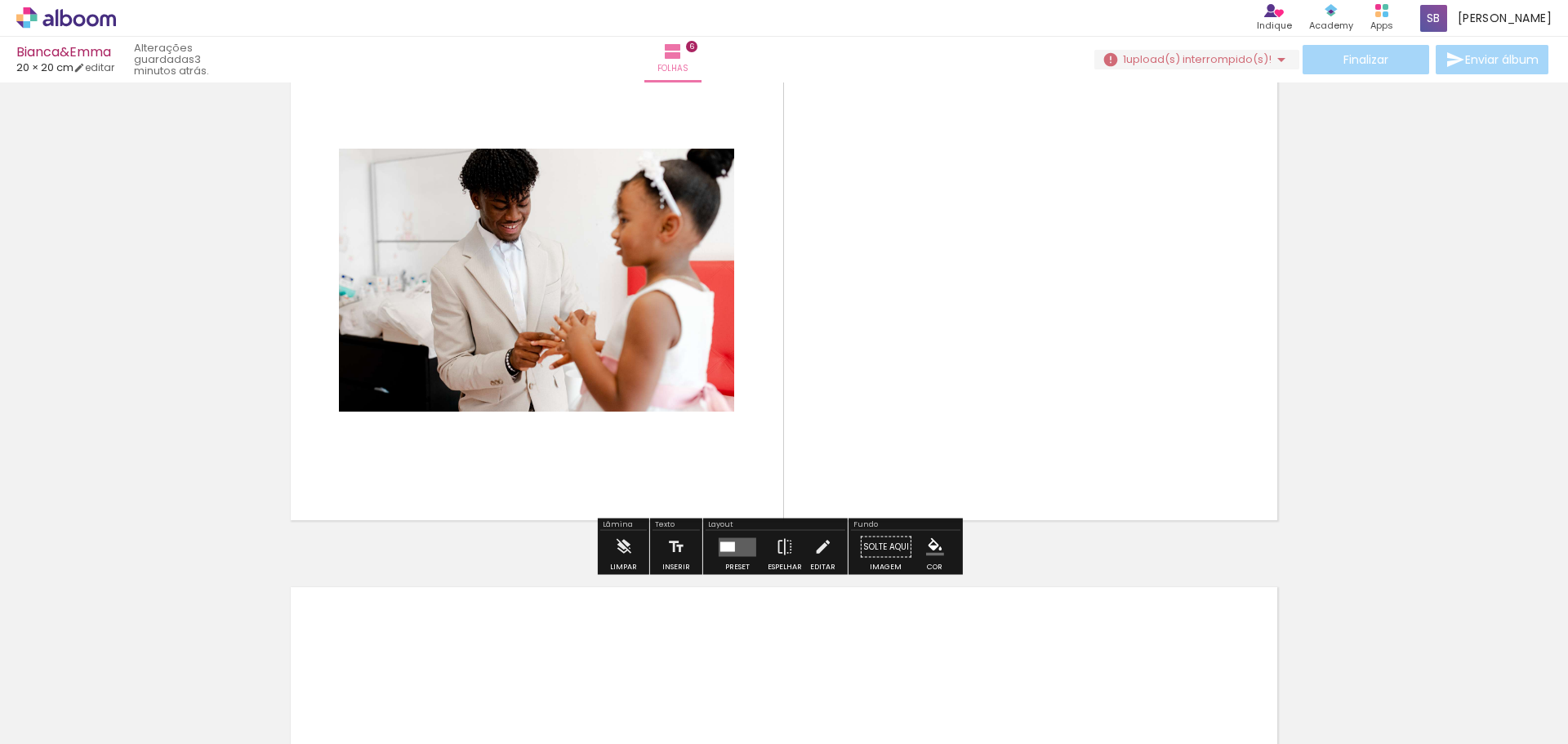
click at [740, 560] on div at bounding box center [737, 547] width 44 height 33
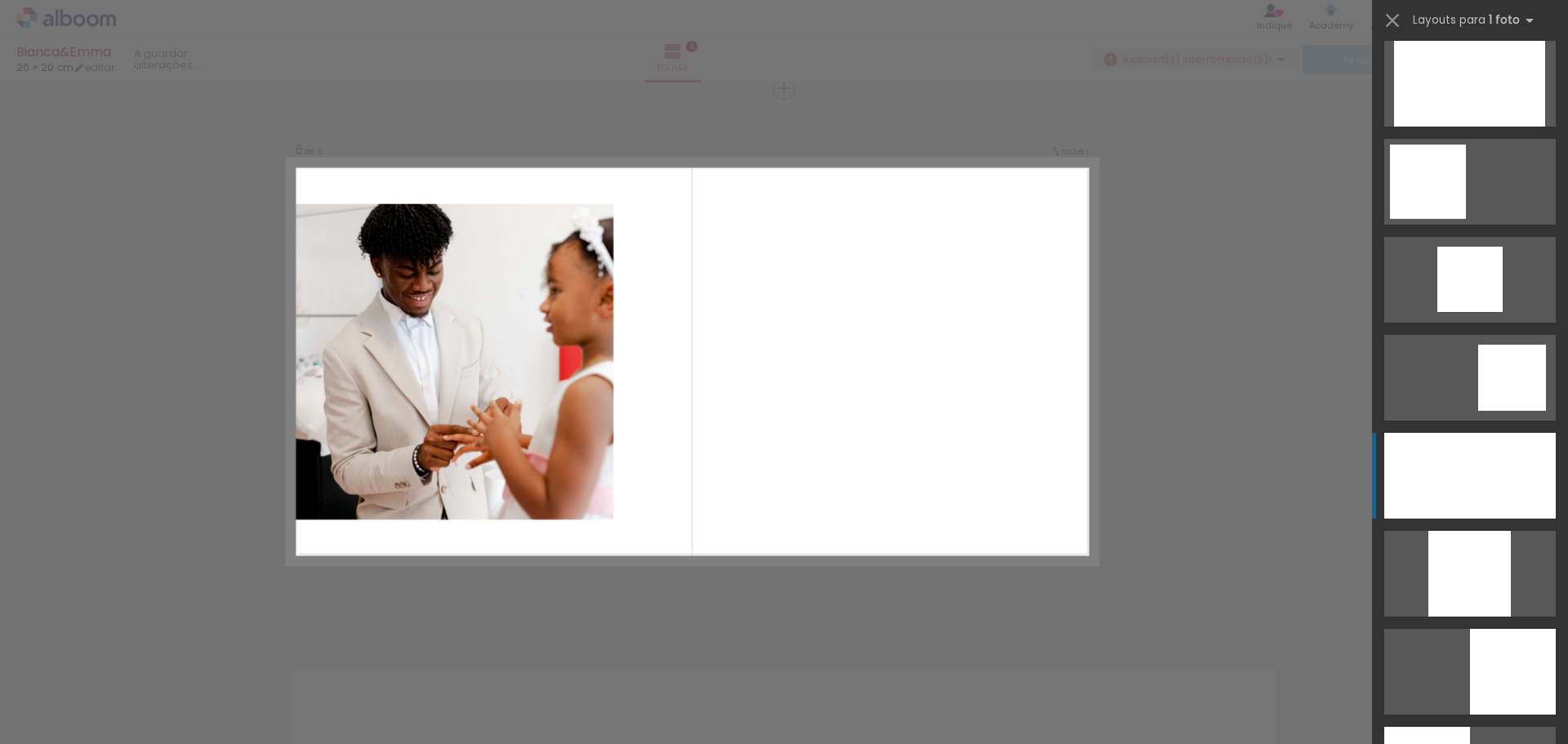
scroll to position [980, 0]
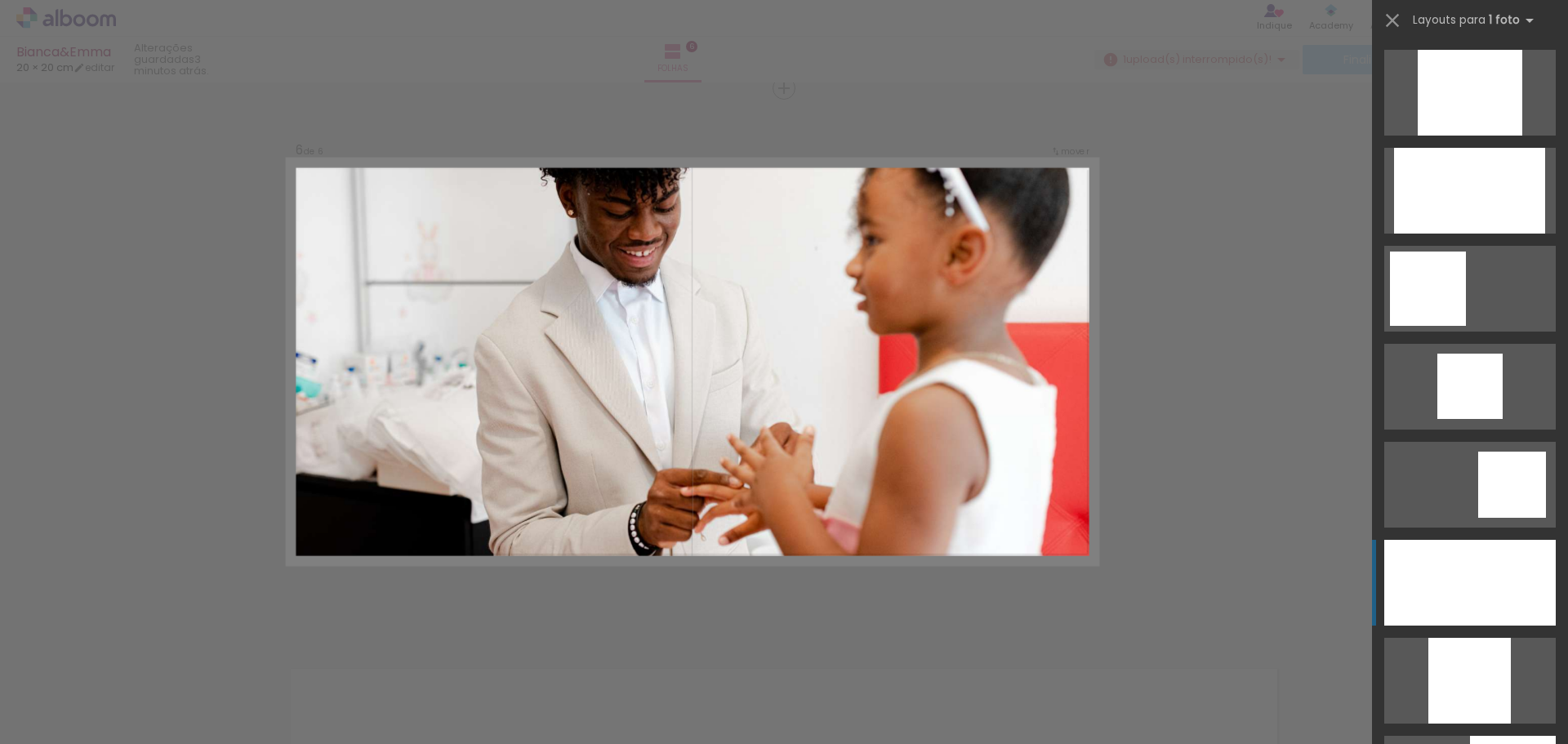
click at [1463, 136] on div at bounding box center [1469, 92] width 104 height 85
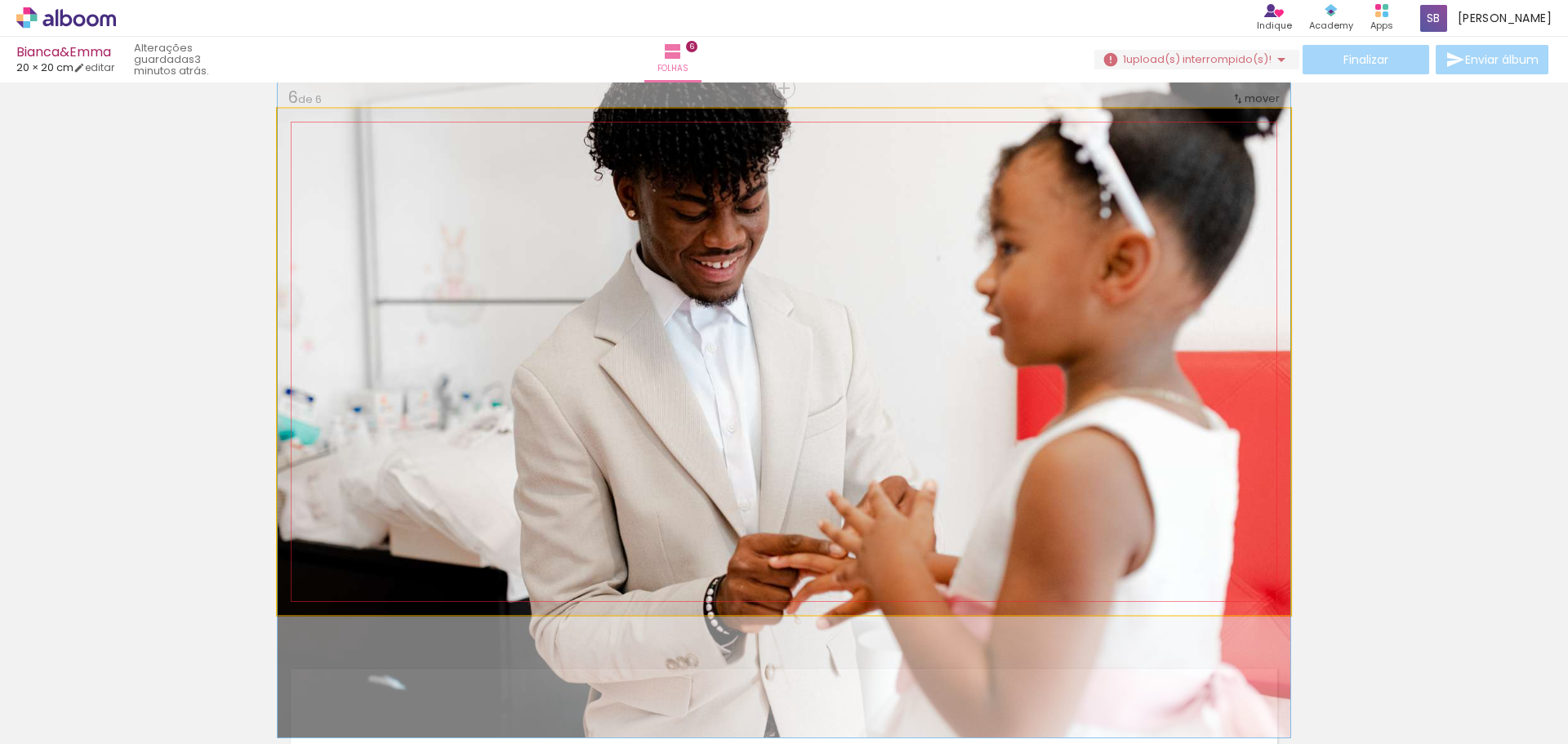
drag, startPoint x: 1010, startPoint y: 363, endPoint x: 1012, endPoint y: 403, distance: 40.0
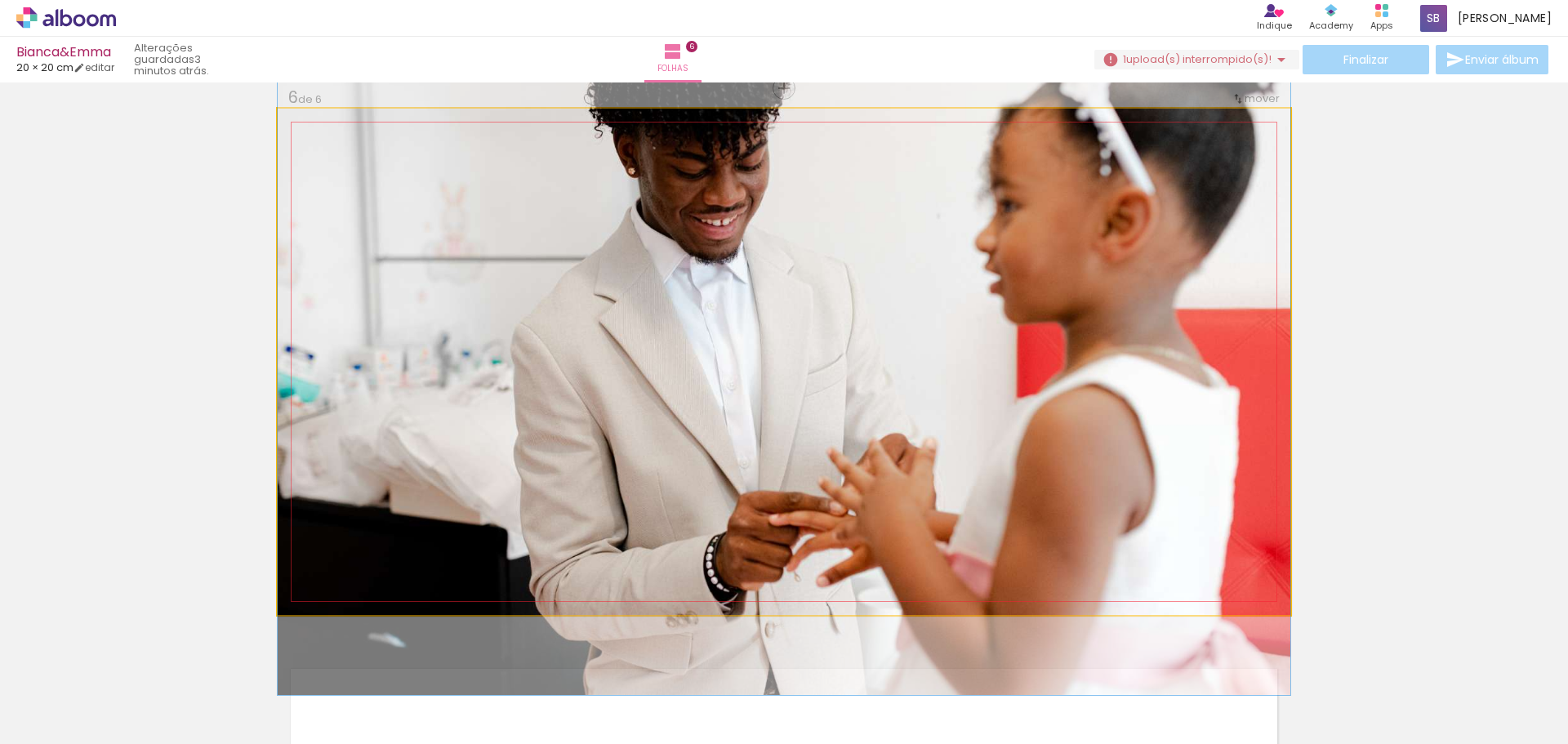
drag, startPoint x: 1023, startPoint y: 440, endPoint x: 1001, endPoint y: 353, distance: 89.7
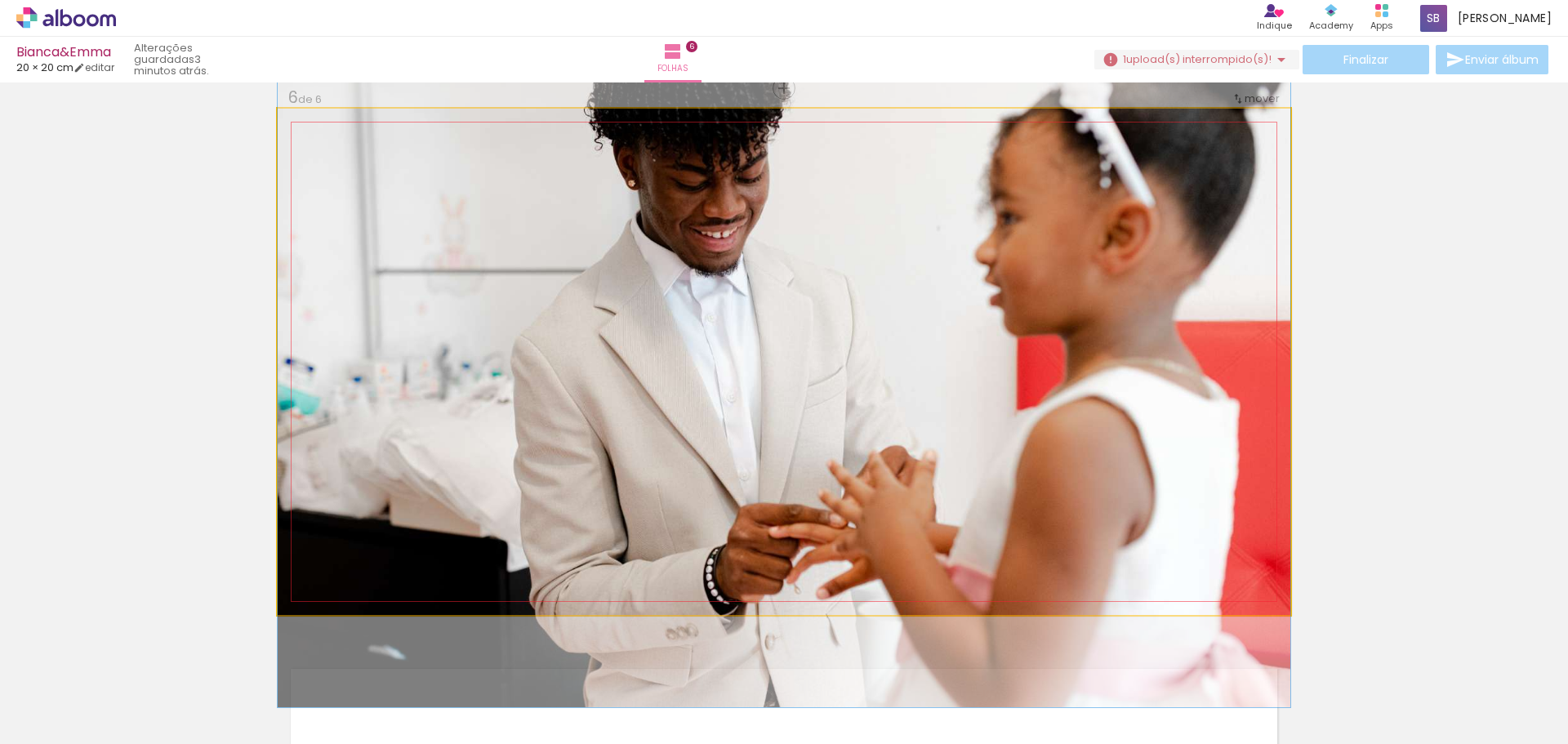
drag, startPoint x: 1001, startPoint y: 352, endPoint x: 1005, endPoint y: 373, distance: 21.4
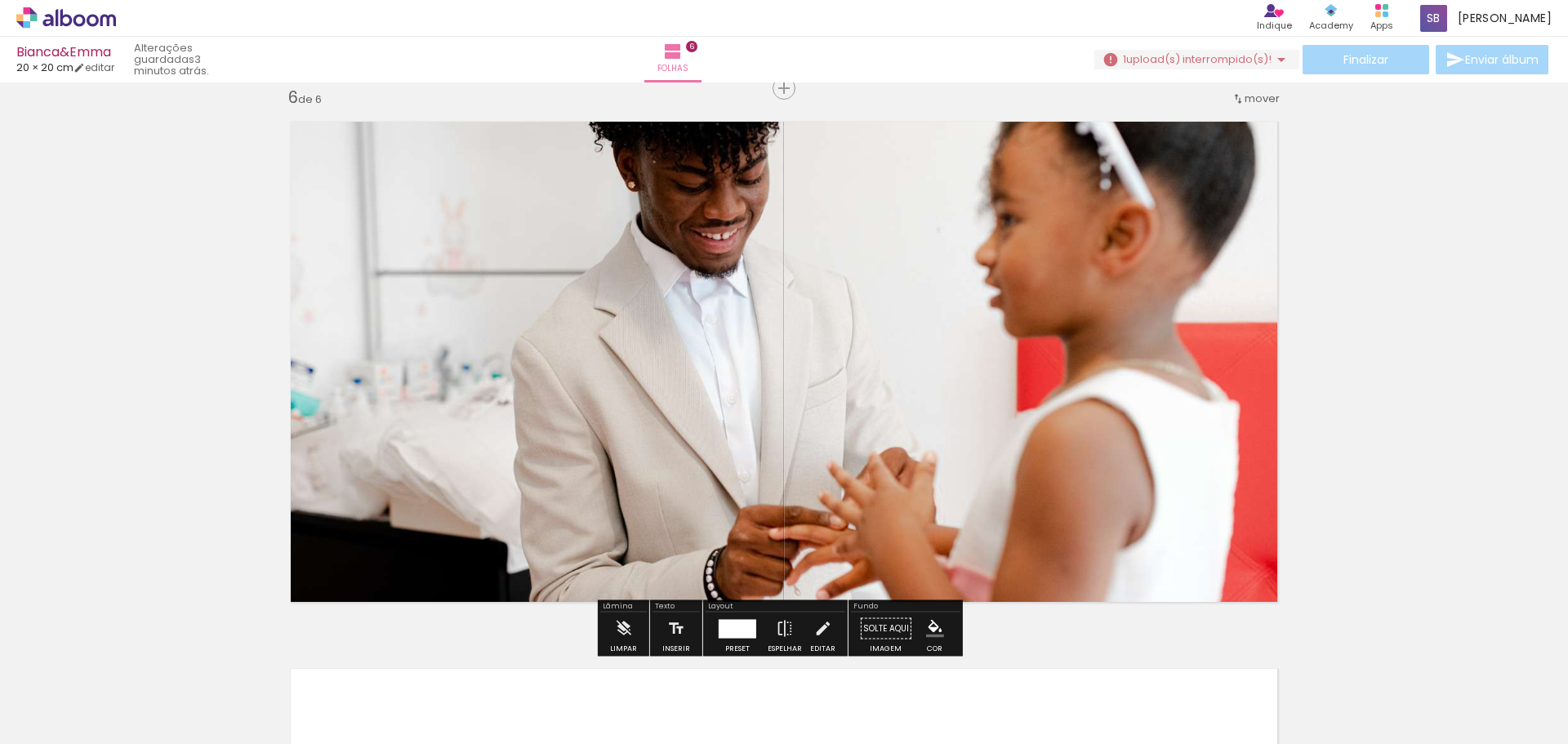
click at [698, 630] on div "Texto Inserir" at bounding box center [675, 628] width 53 height 57
click at [727, 622] on div at bounding box center [738, 628] width 38 height 19
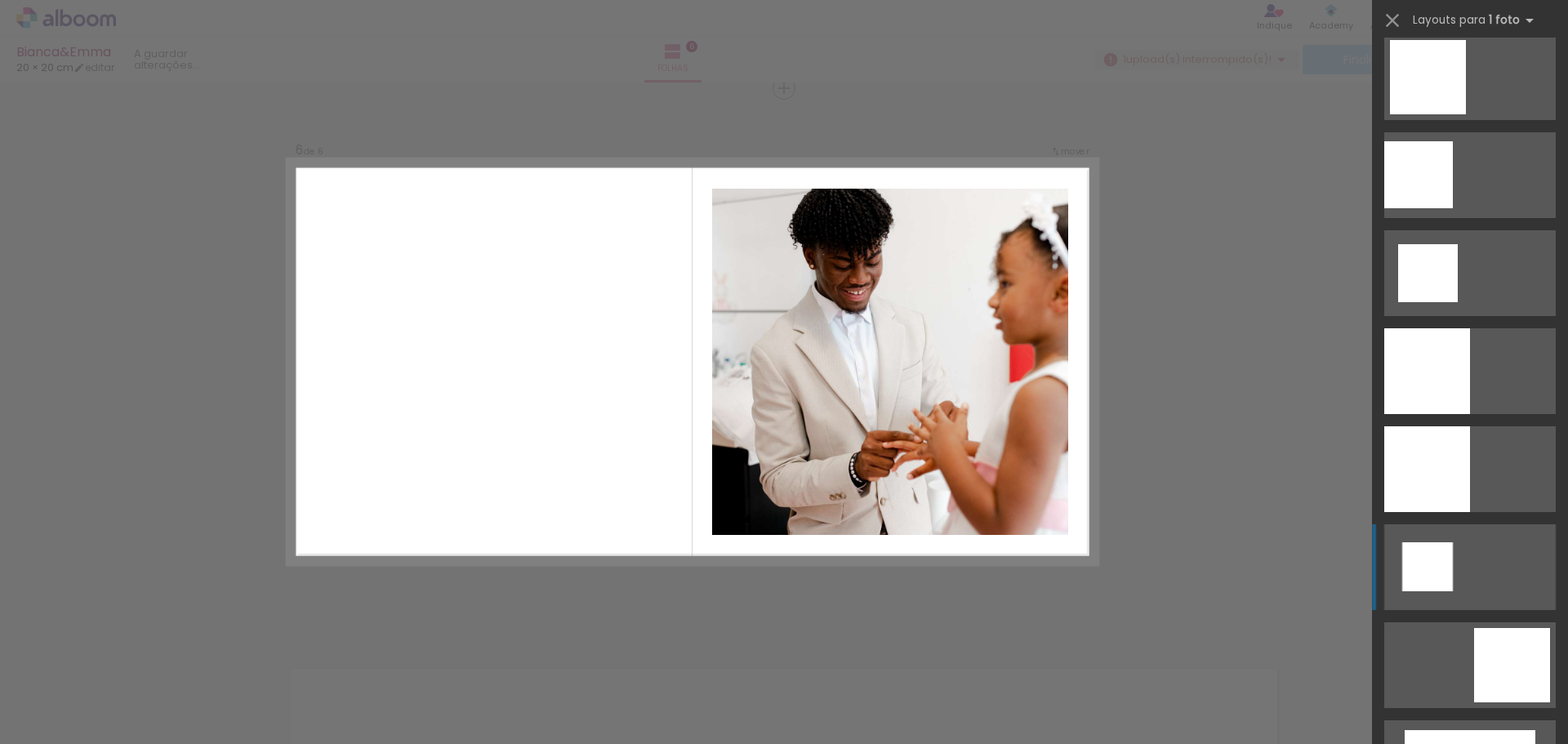
scroll to position [2288, 0]
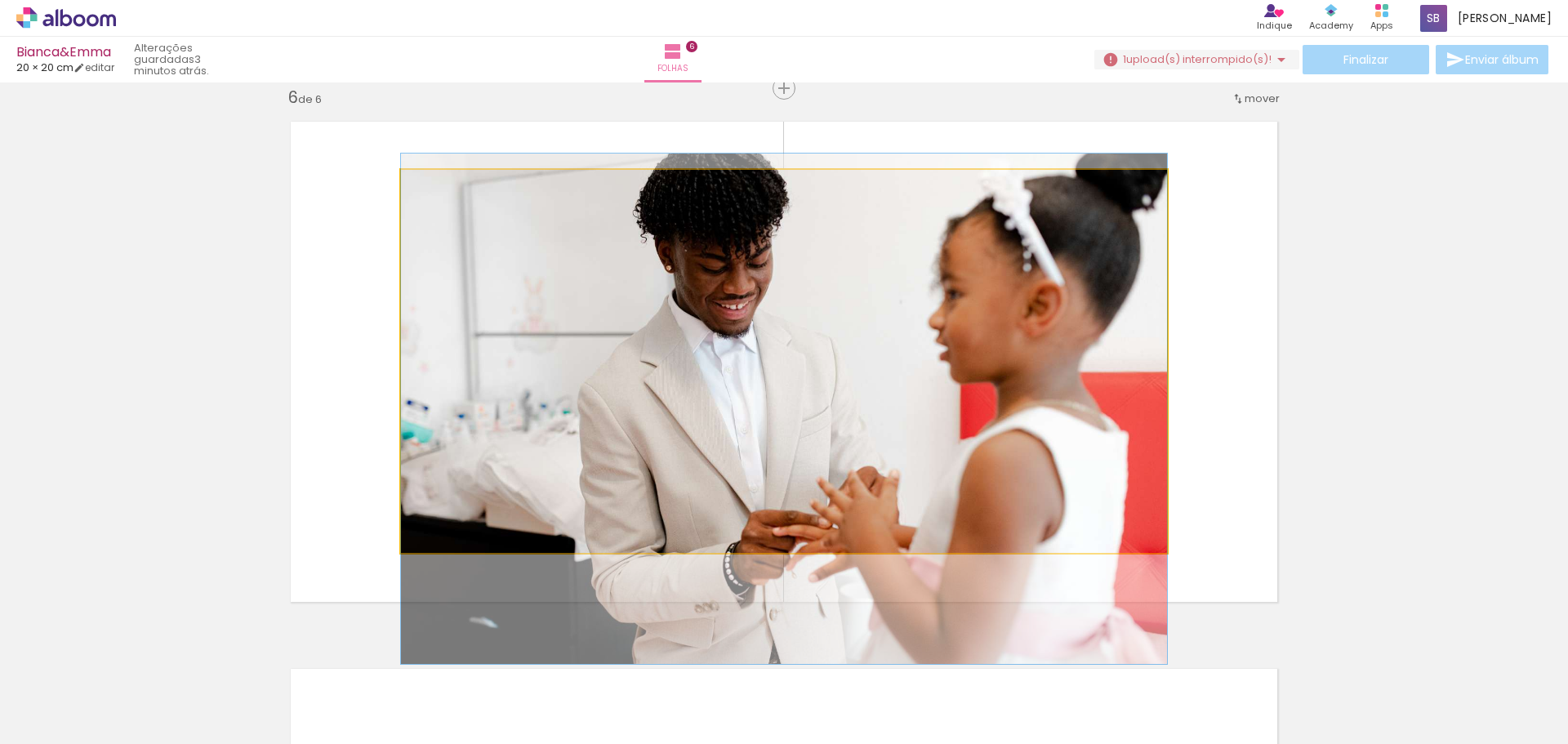
drag, startPoint x: 924, startPoint y: 372, endPoint x: 927, endPoint y: 412, distance: 40.1
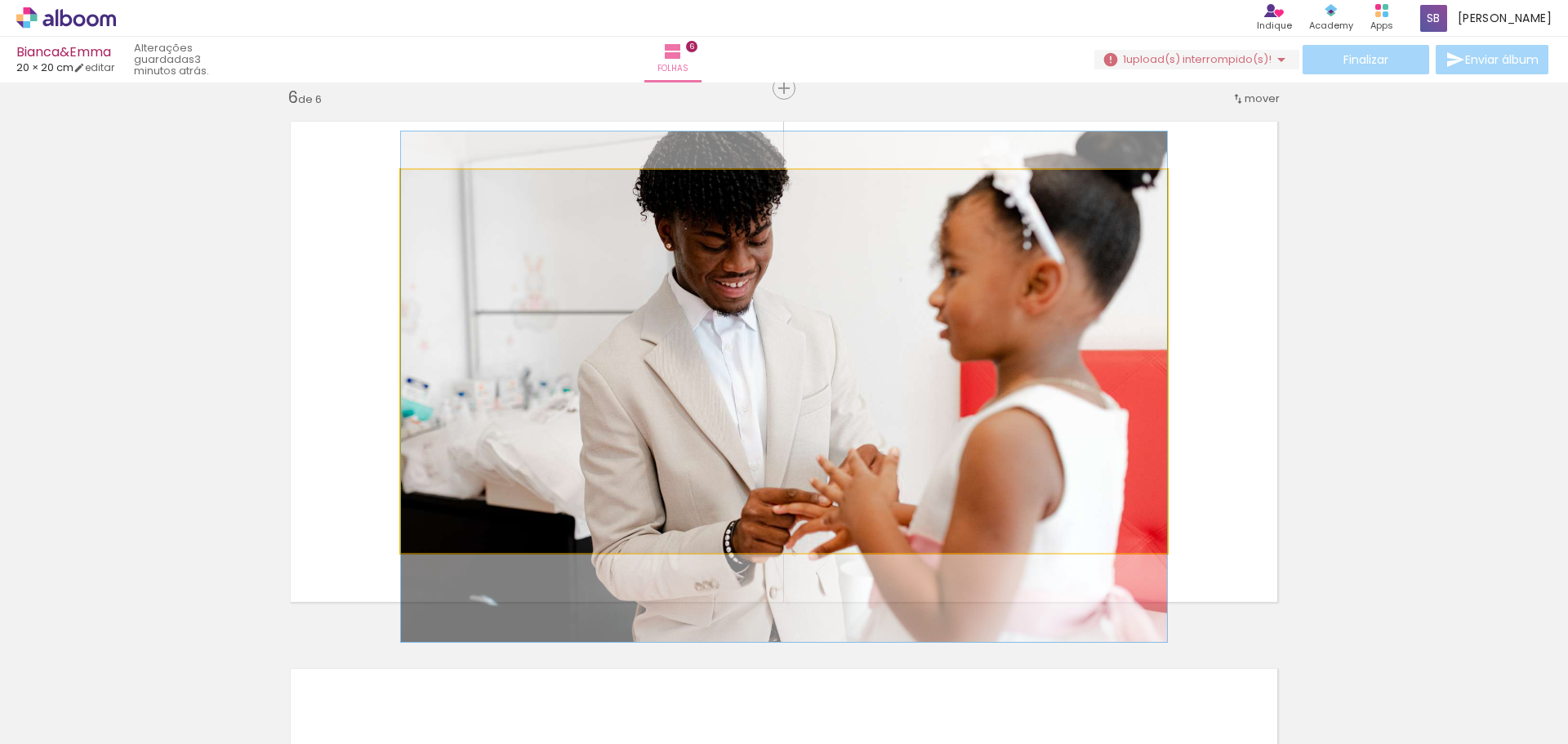
drag, startPoint x: 927, startPoint y: 409, endPoint x: 916, endPoint y: 365, distance: 45.4
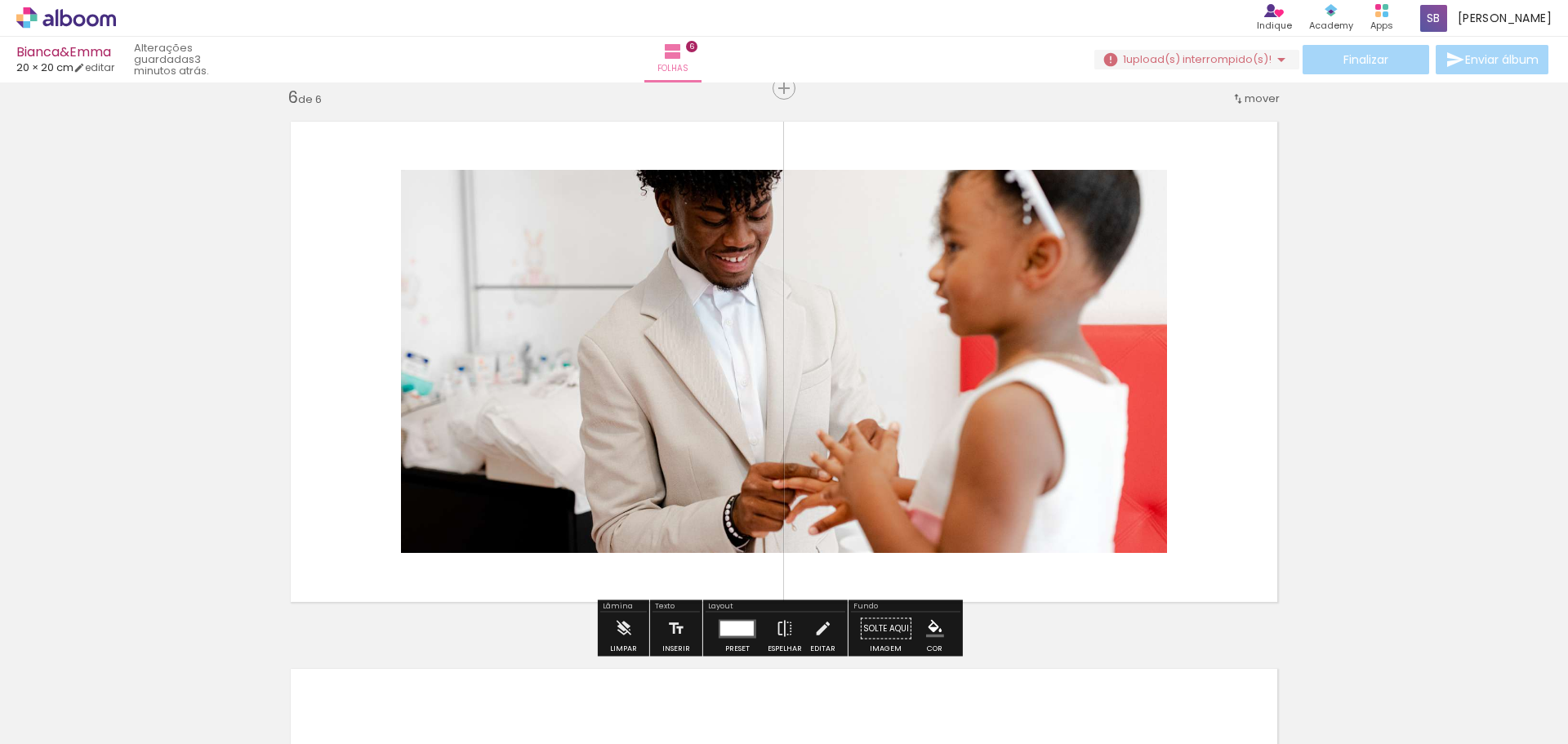
click at [742, 624] on div at bounding box center [737, 628] width 34 height 15
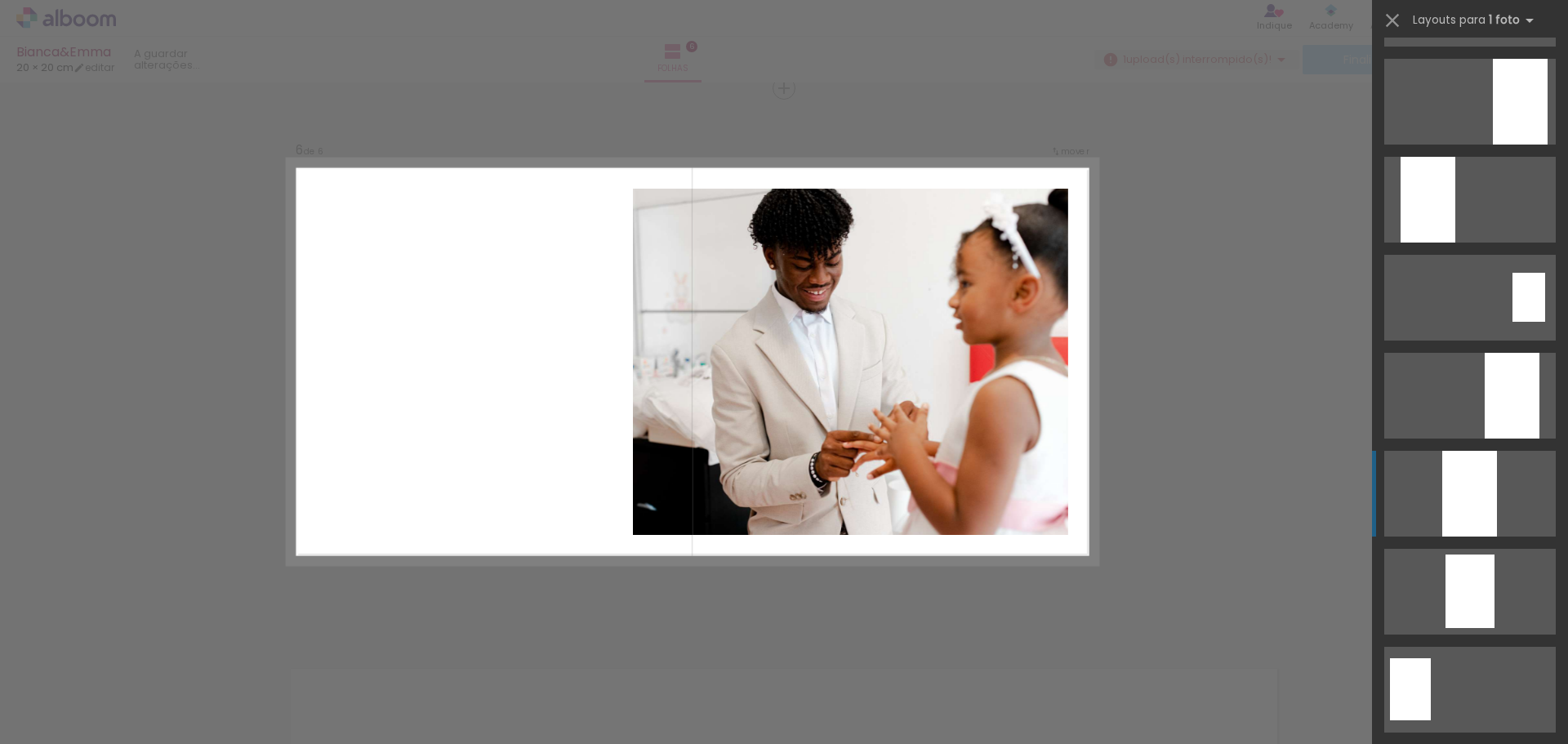
scroll to position [3806, 0]
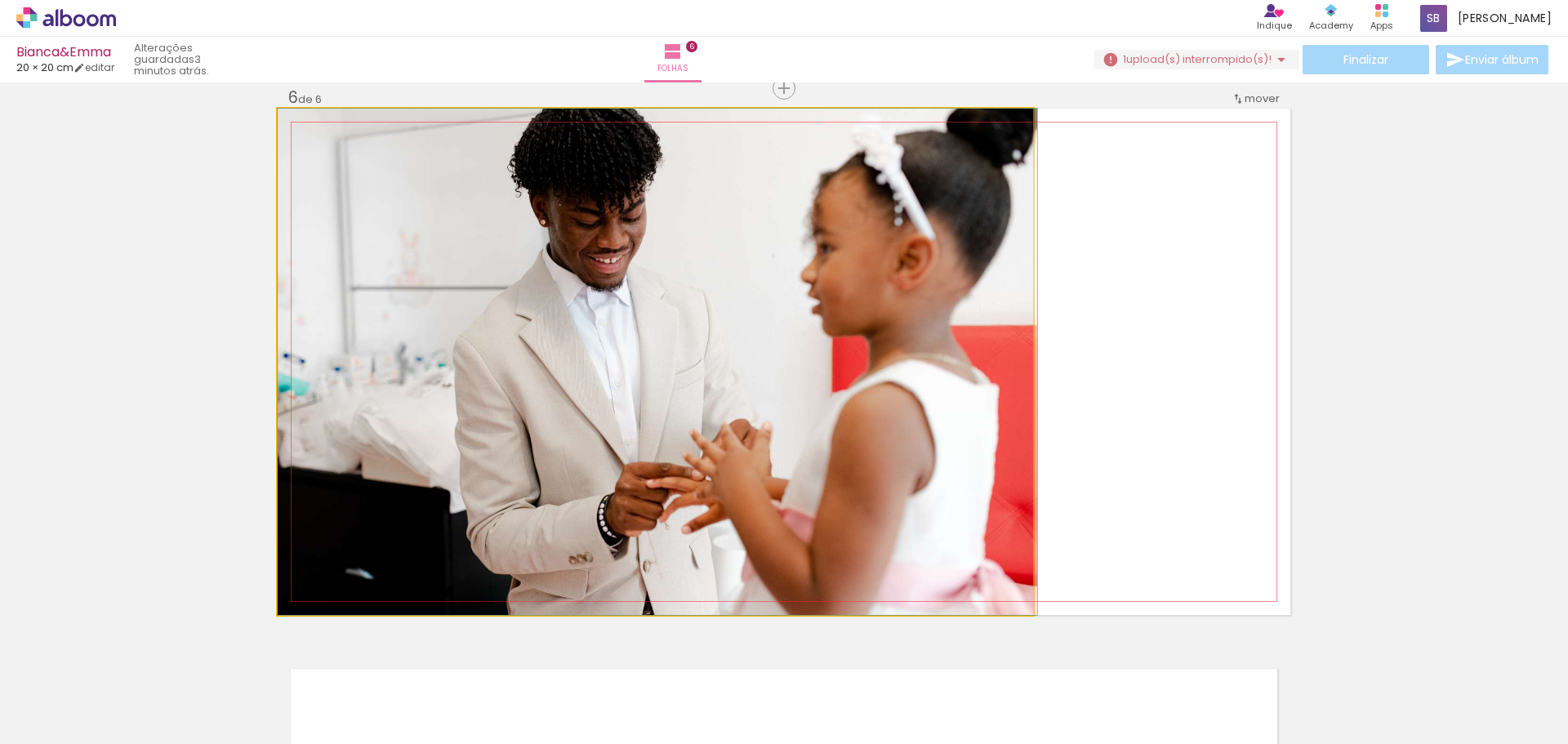
drag, startPoint x: 876, startPoint y: 371, endPoint x: 1000, endPoint y: 368, distance: 124.0
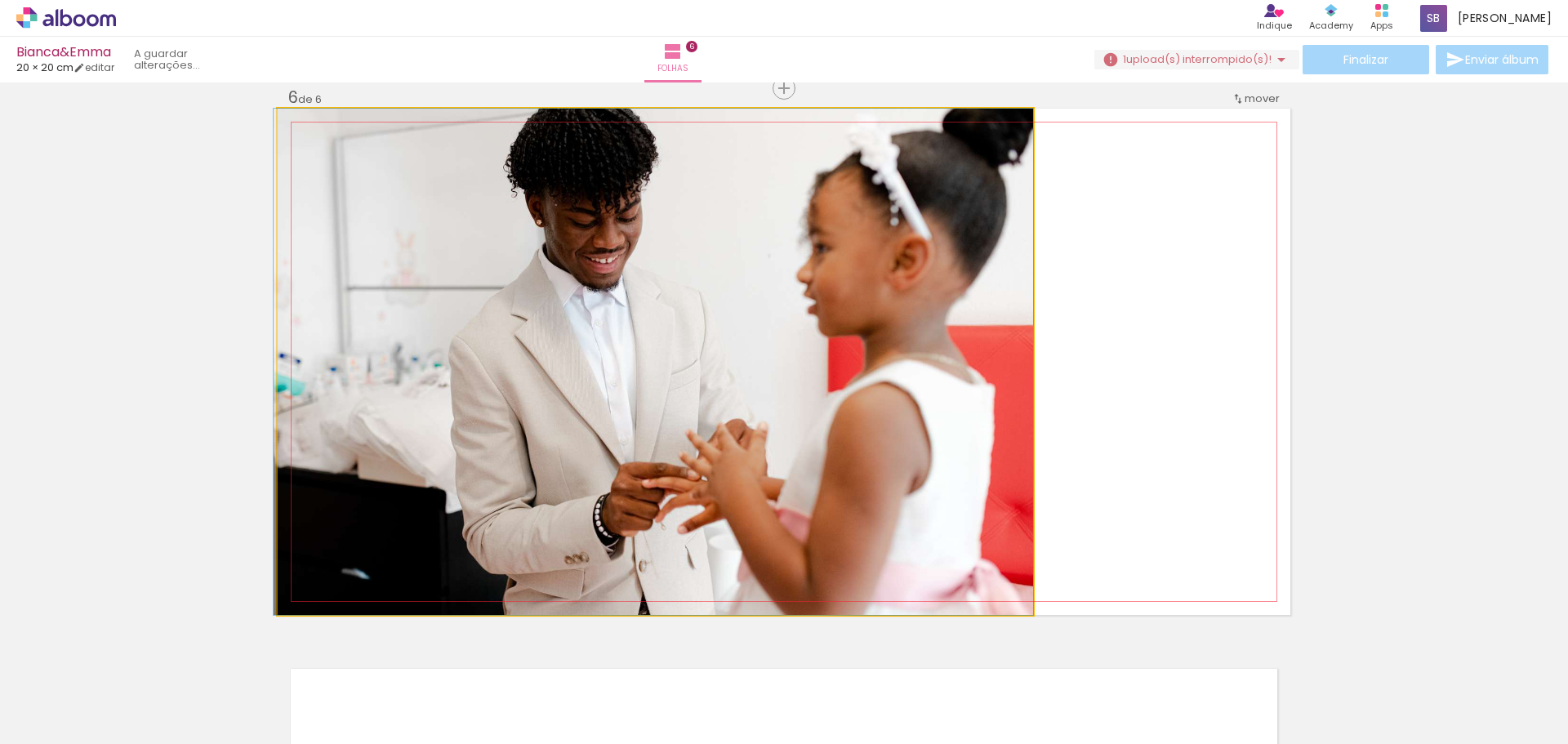
drag, startPoint x: 929, startPoint y: 379, endPoint x: 808, endPoint y: 382, distance: 121.0
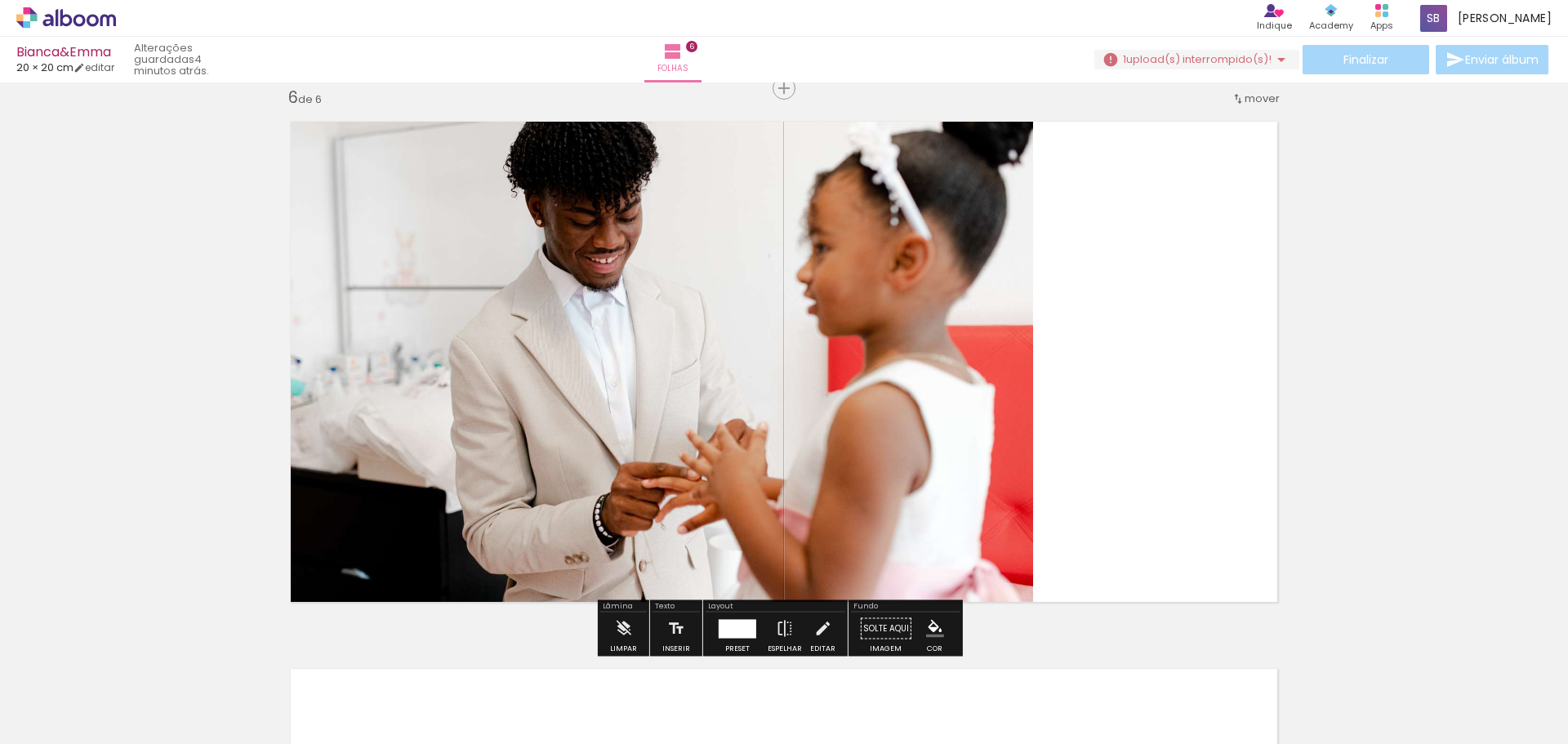
click at [292, 707] on div at bounding box center [255, 688] width 73 height 49
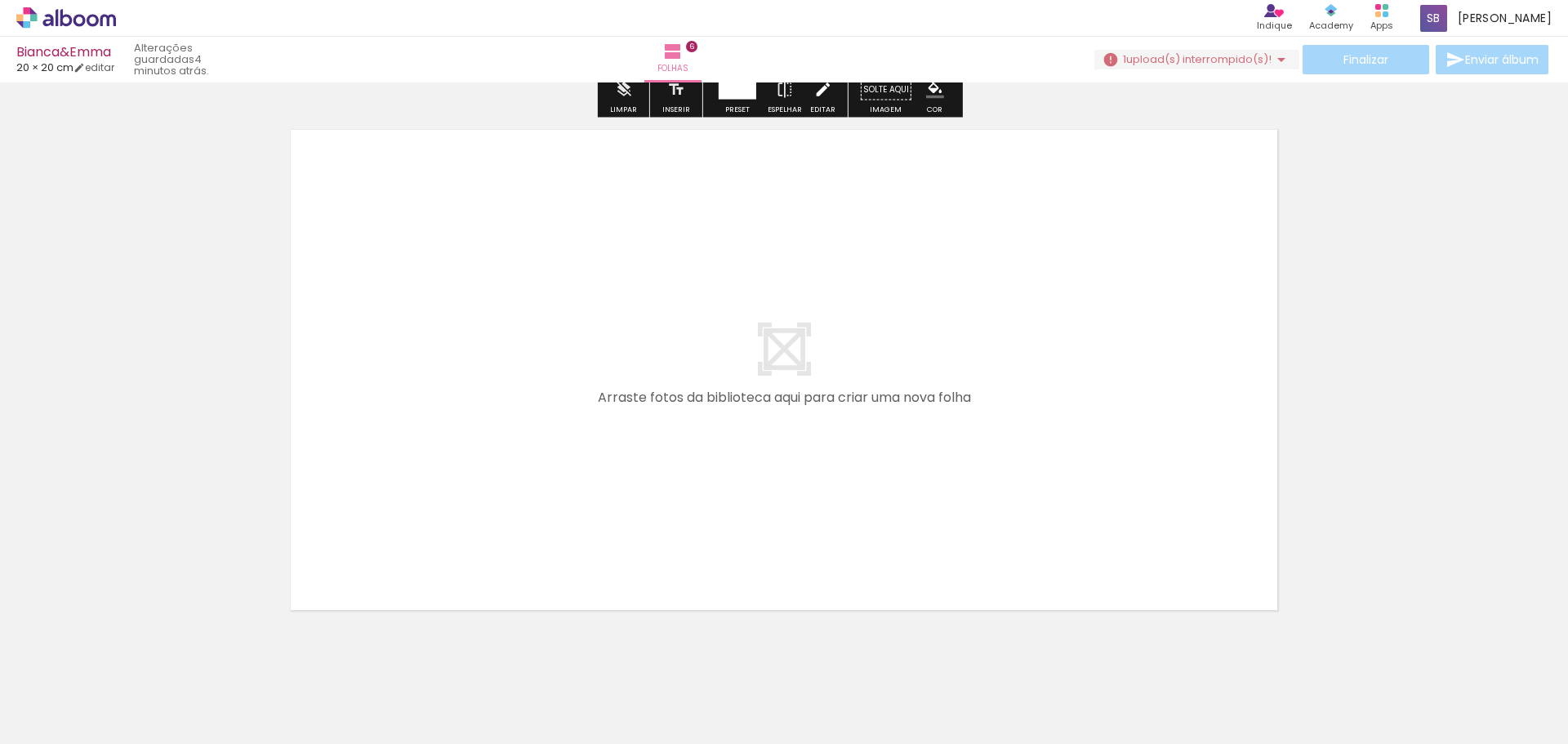
scroll to position [3329, 0]
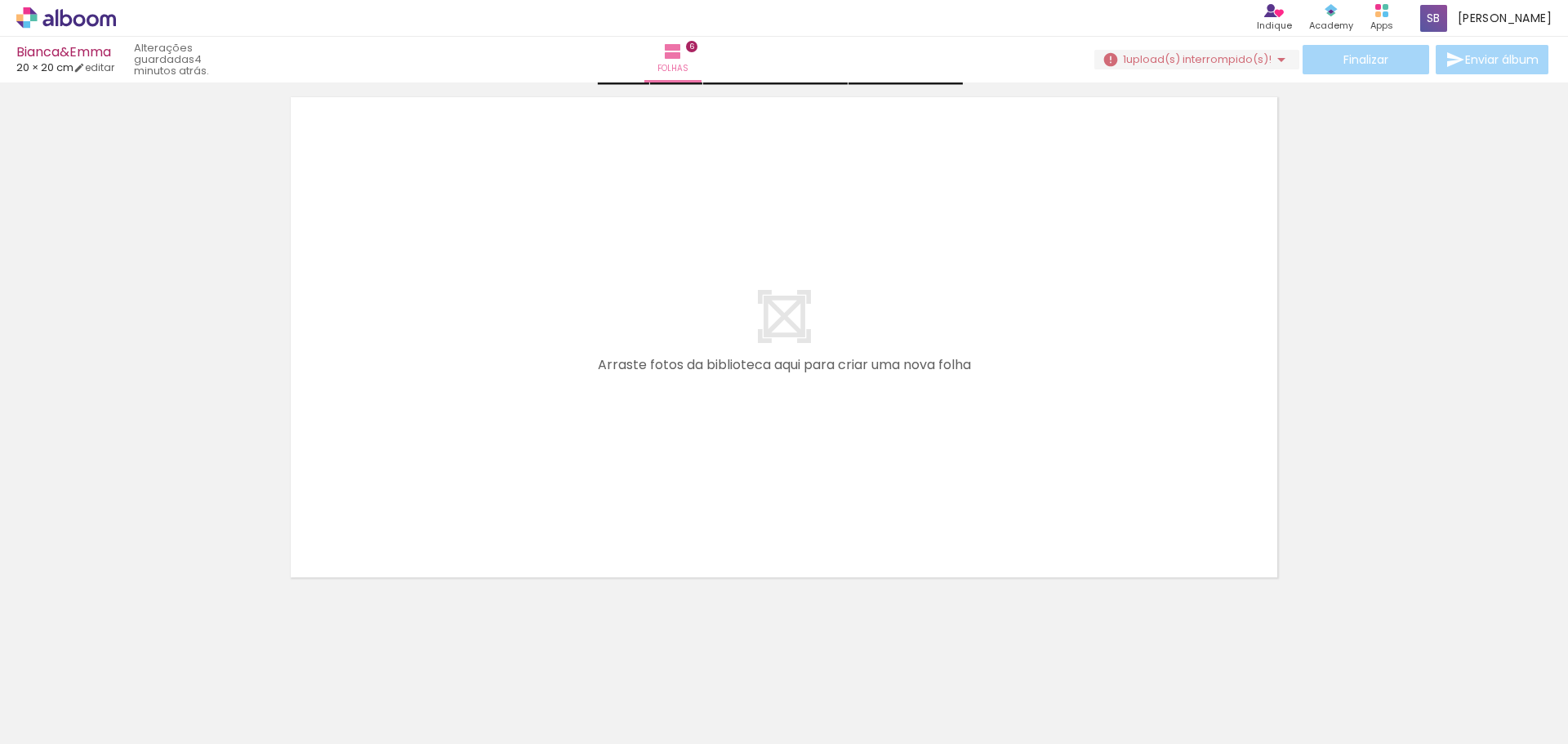
click at [49, 708] on div "Biblioteca 13 fotos Todas as fotos Não utilizadas Adicionar Fotos" at bounding box center [51, 693] width 101 height 81
click at [46, 719] on span "Adicionar Fotos" at bounding box center [58, 722] width 49 height 18
click at [0, 0] on input "file" at bounding box center [0, 0] width 0 height 0
click at [69, 713] on span "Adicionar Fotos" at bounding box center [58, 722] width 49 height 18
click at [0, 0] on input "file" at bounding box center [0, 0] width 0 height 0
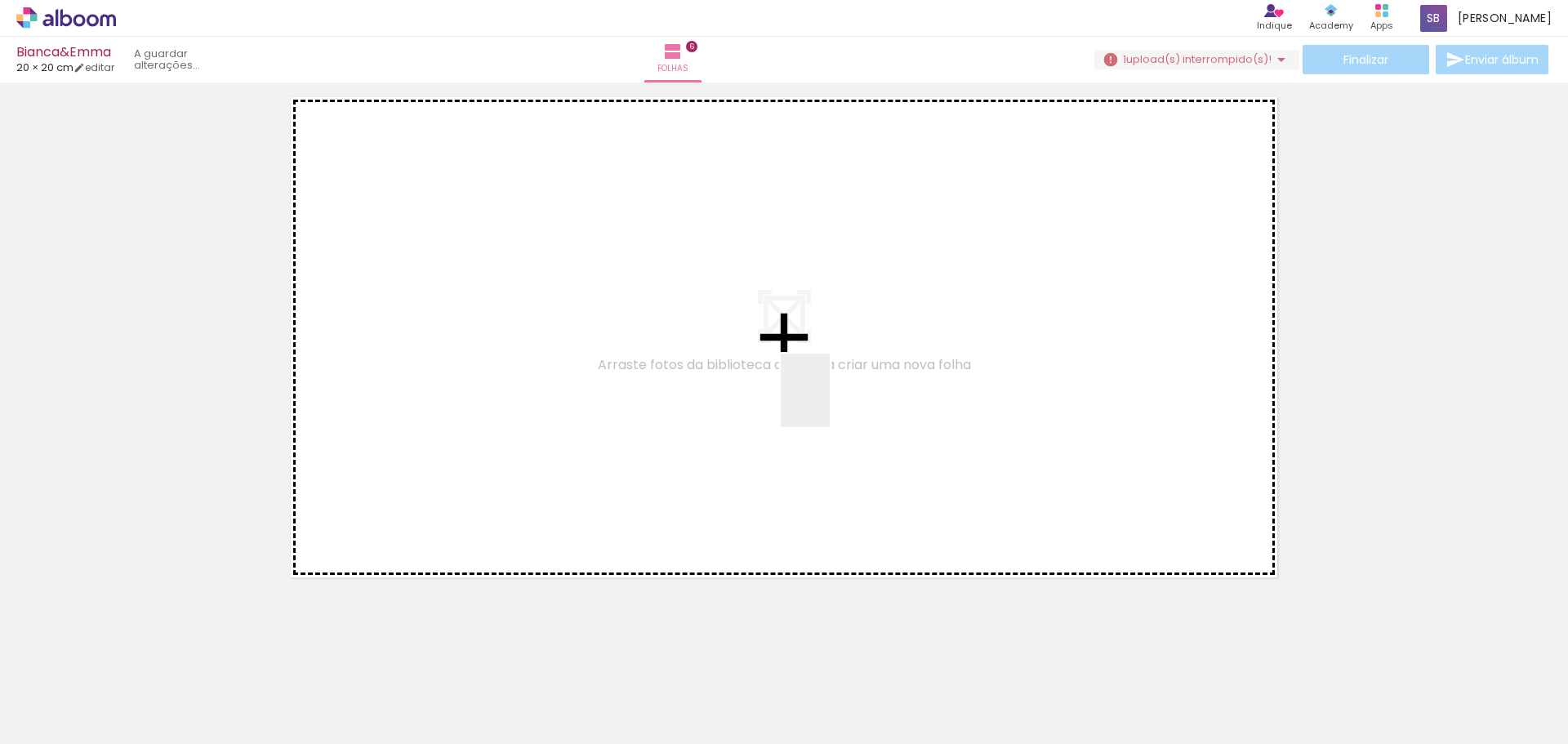
drag, startPoint x: 1362, startPoint y: 691, endPoint x: 804, endPoint y: 389, distance: 634.5
click at [804, 389] on quentale-workspace at bounding box center [784, 372] width 1568 height 744
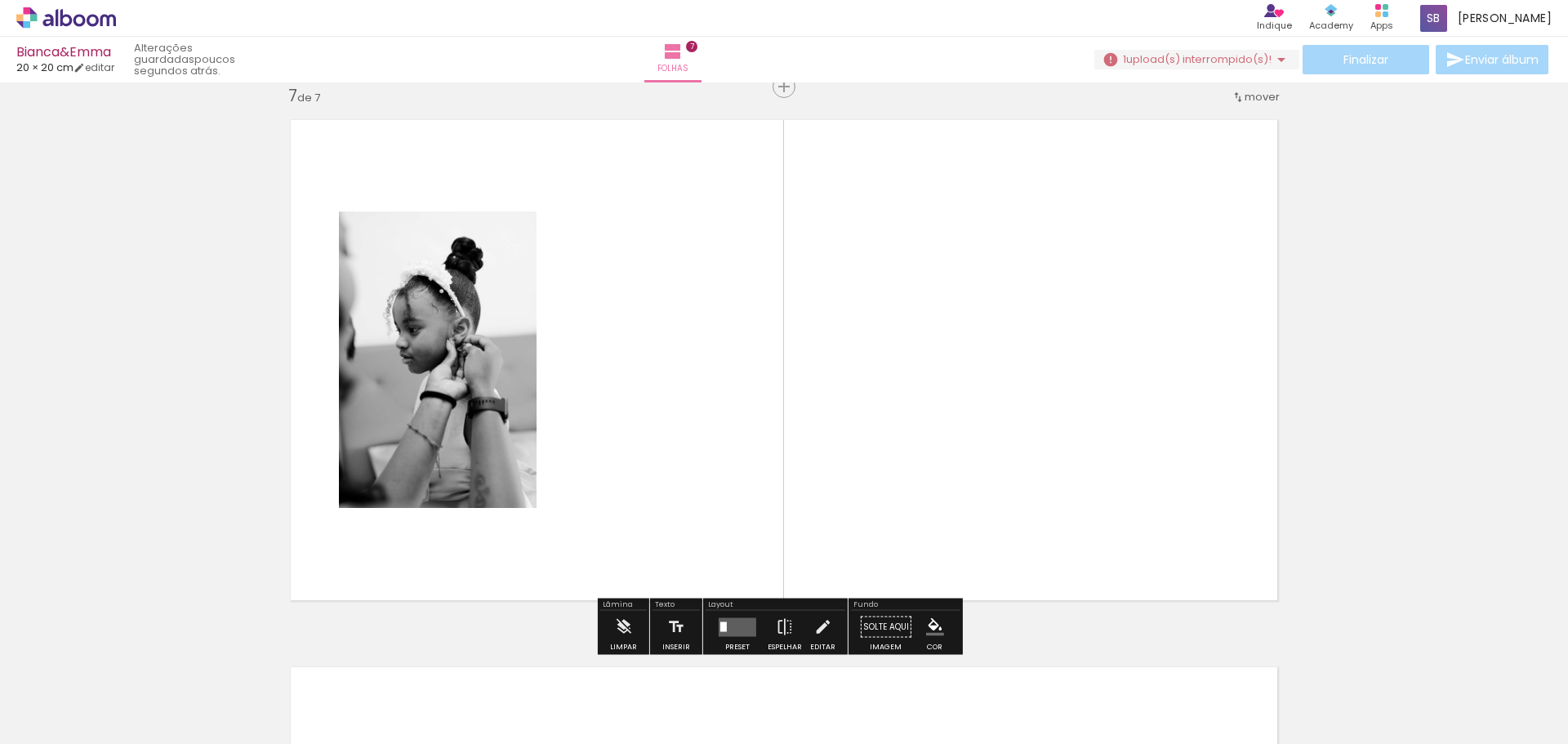
scroll to position [3305, 0]
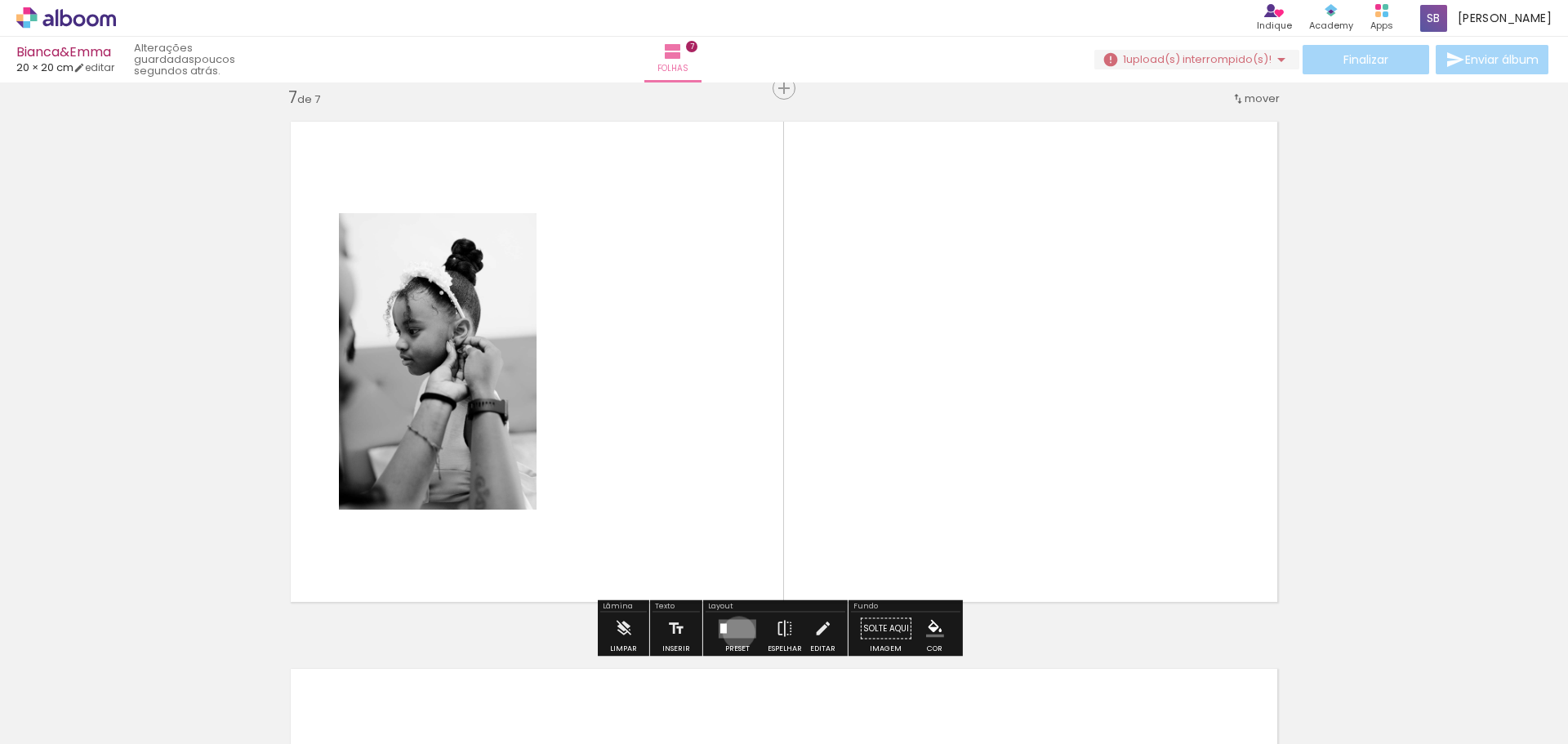
click at [735, 632] on quentale-layouter at bounding box center [738, 628] width 38 height 19
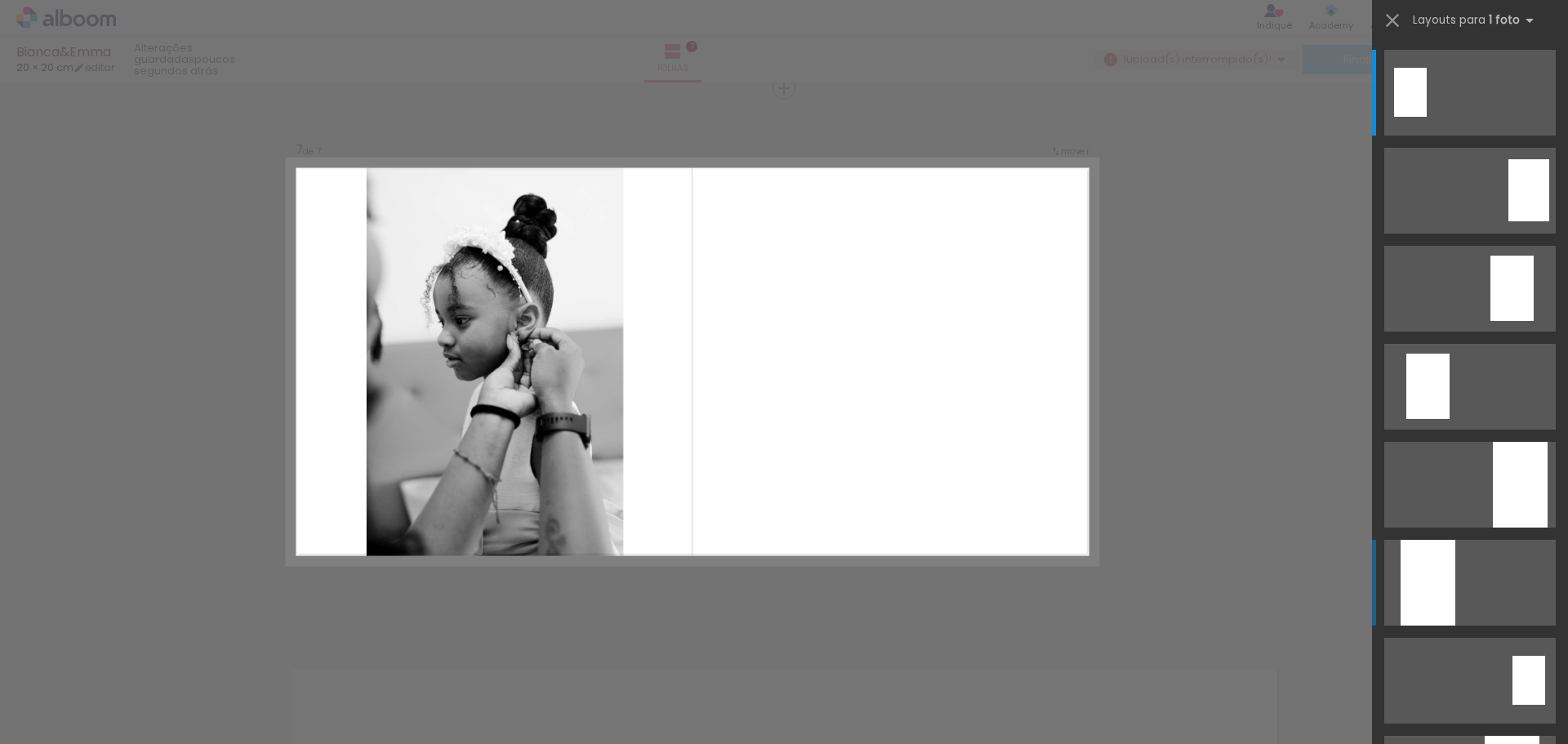
click at [1493, 528] on div at bounding box center [1519, 484] width 55 height 85
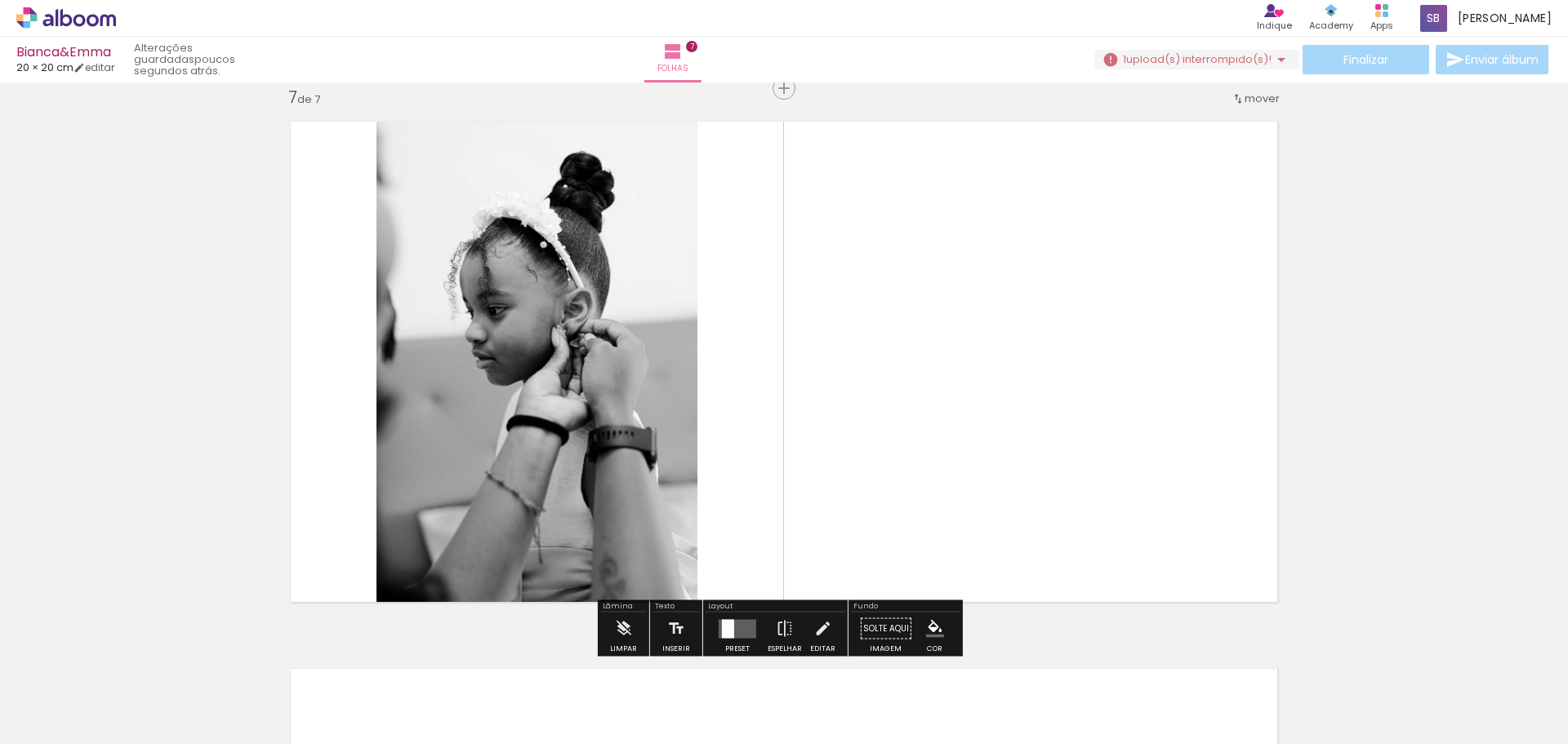
click at [80, 719] on span "Adicionar Fotos" at bounding box center [58, 722] width 49 height 18
click at [0, 0] on input "file" at bounding box center [0, 0] width 0 height 0
click at [74, 723] on span "Adicionar Fotos" at bounding box center [58, 722] width 49 height 18
click at [0, 0] on input "file" at bounding box center [0, 0] width 0 height 0
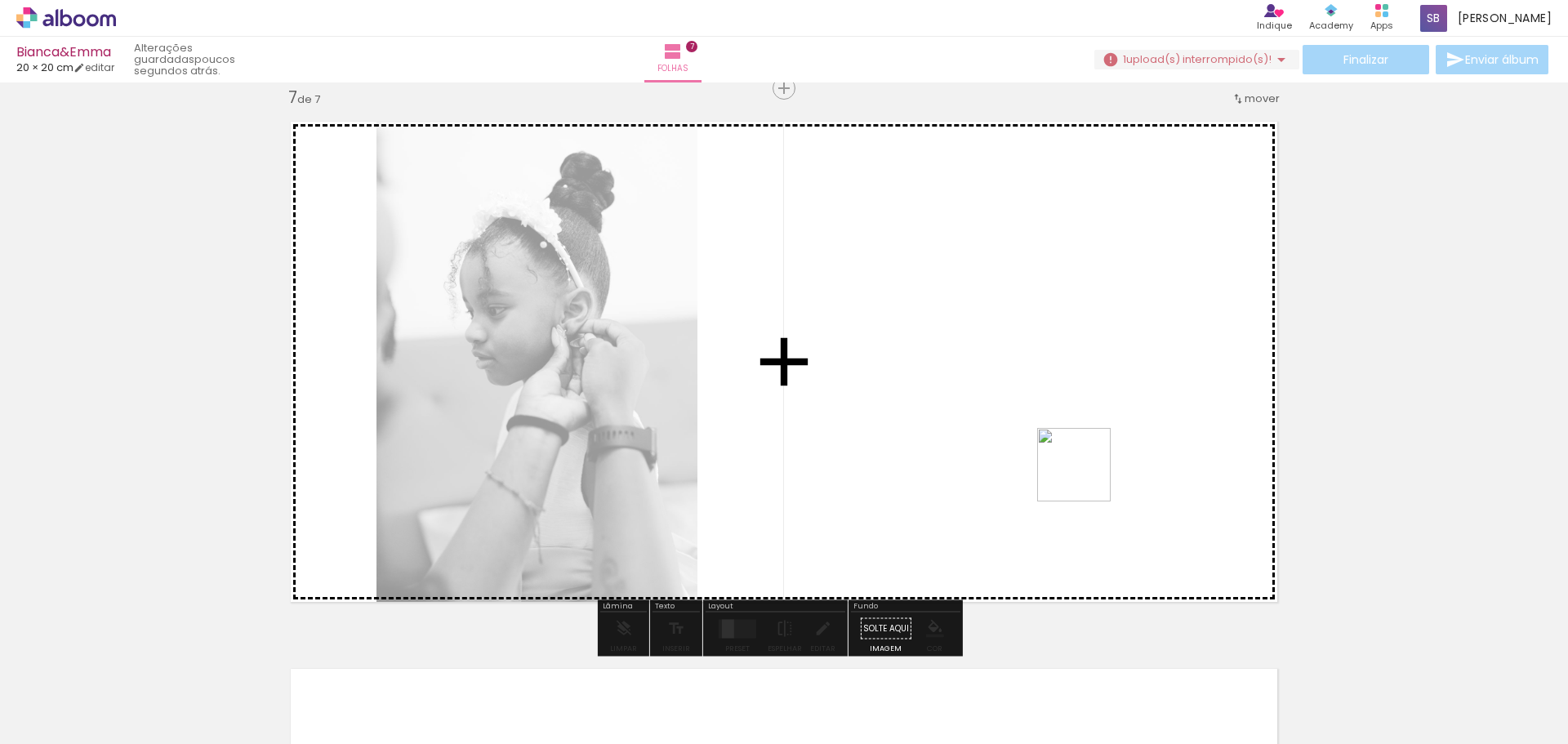
drag, startPoint x: 1453, startPoint y: 719, endPoint x: 877, endPoint y: 381, distance: 667.8
click at [876, 380] on quentale-workspace at bounding box center [784, 372] width 1568 height 744
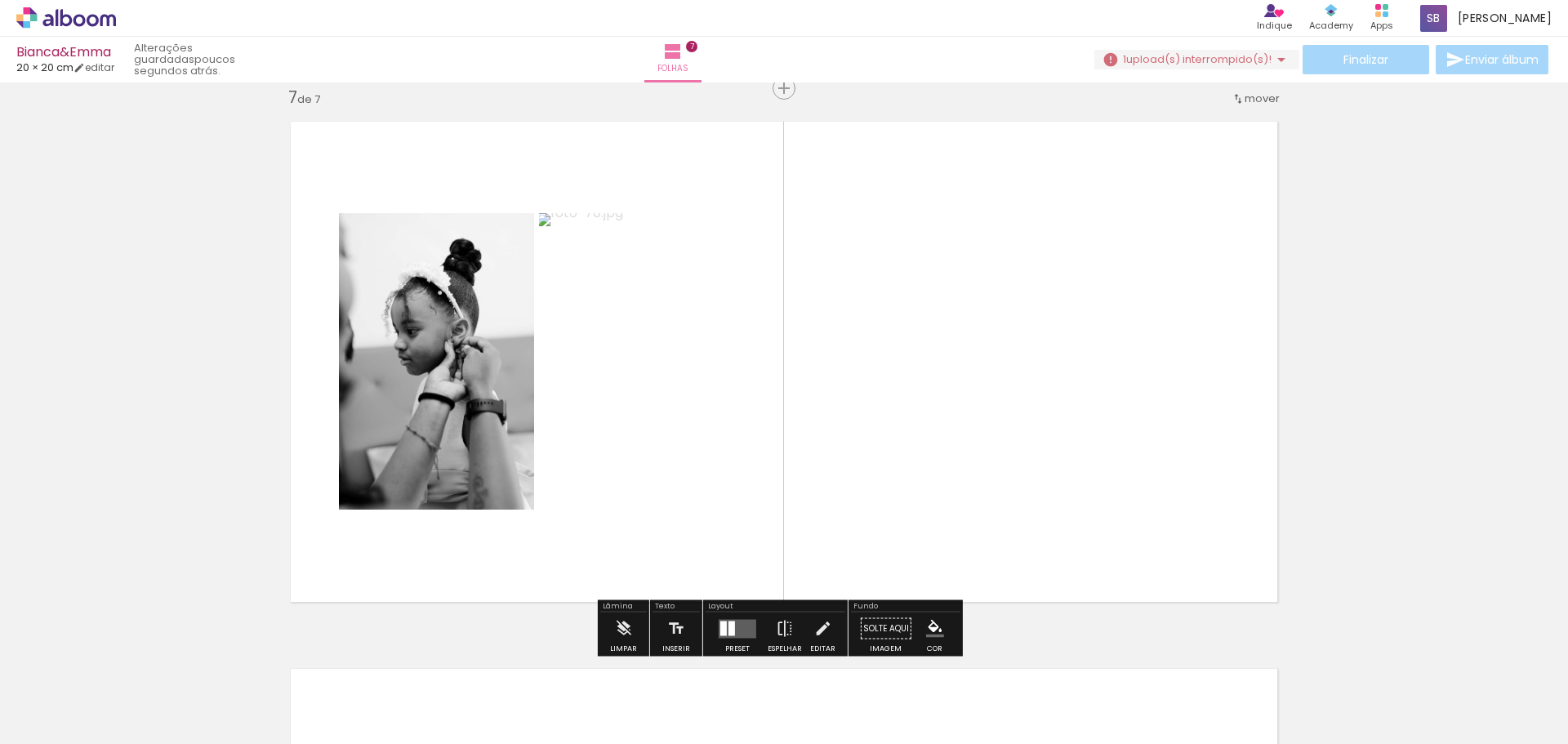
click at [724, 633] on quentale-layouter at bounding box center [738, 628] width 38 height 19
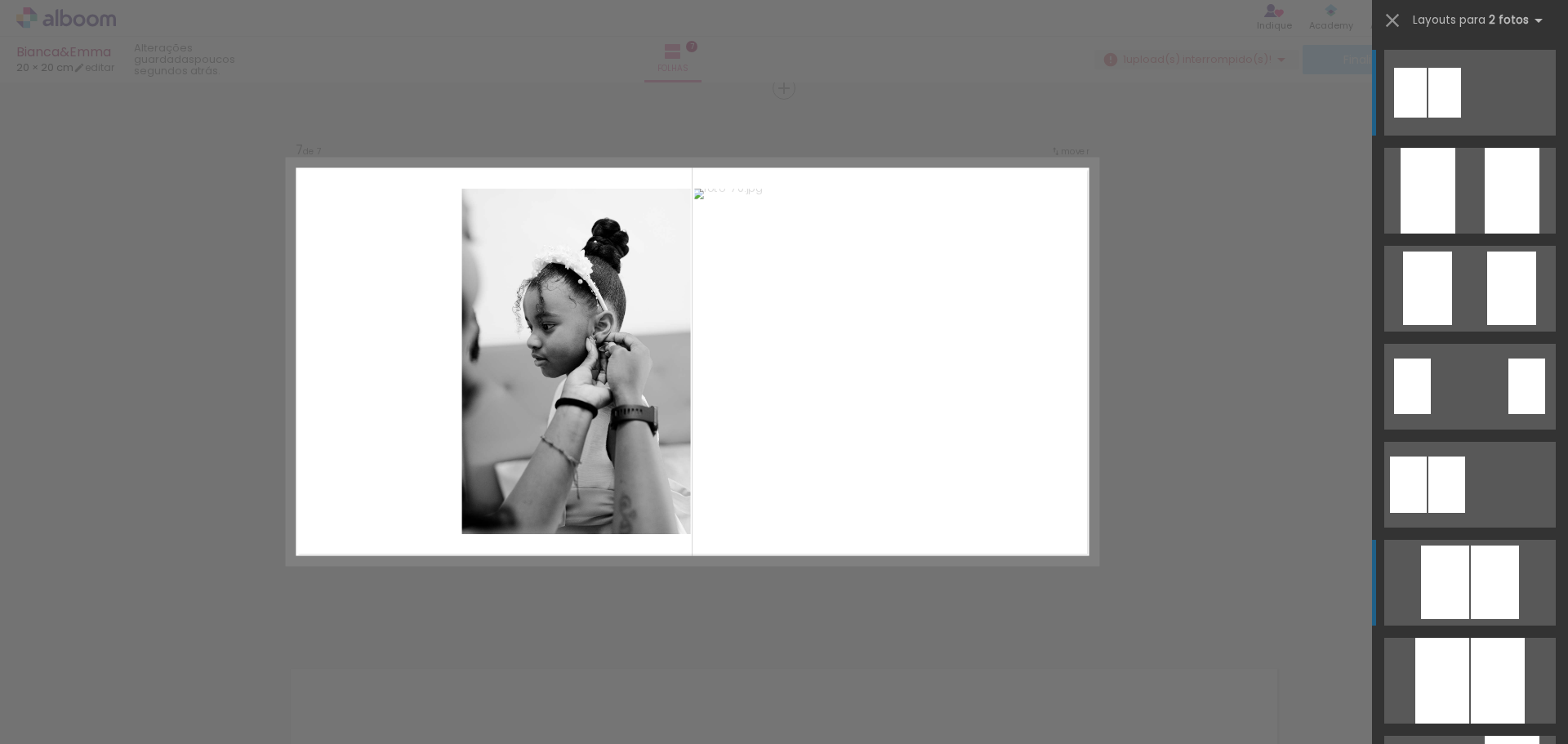
click at [1450, 234] on div at bounding box center [1427, 190] width 55 height 85
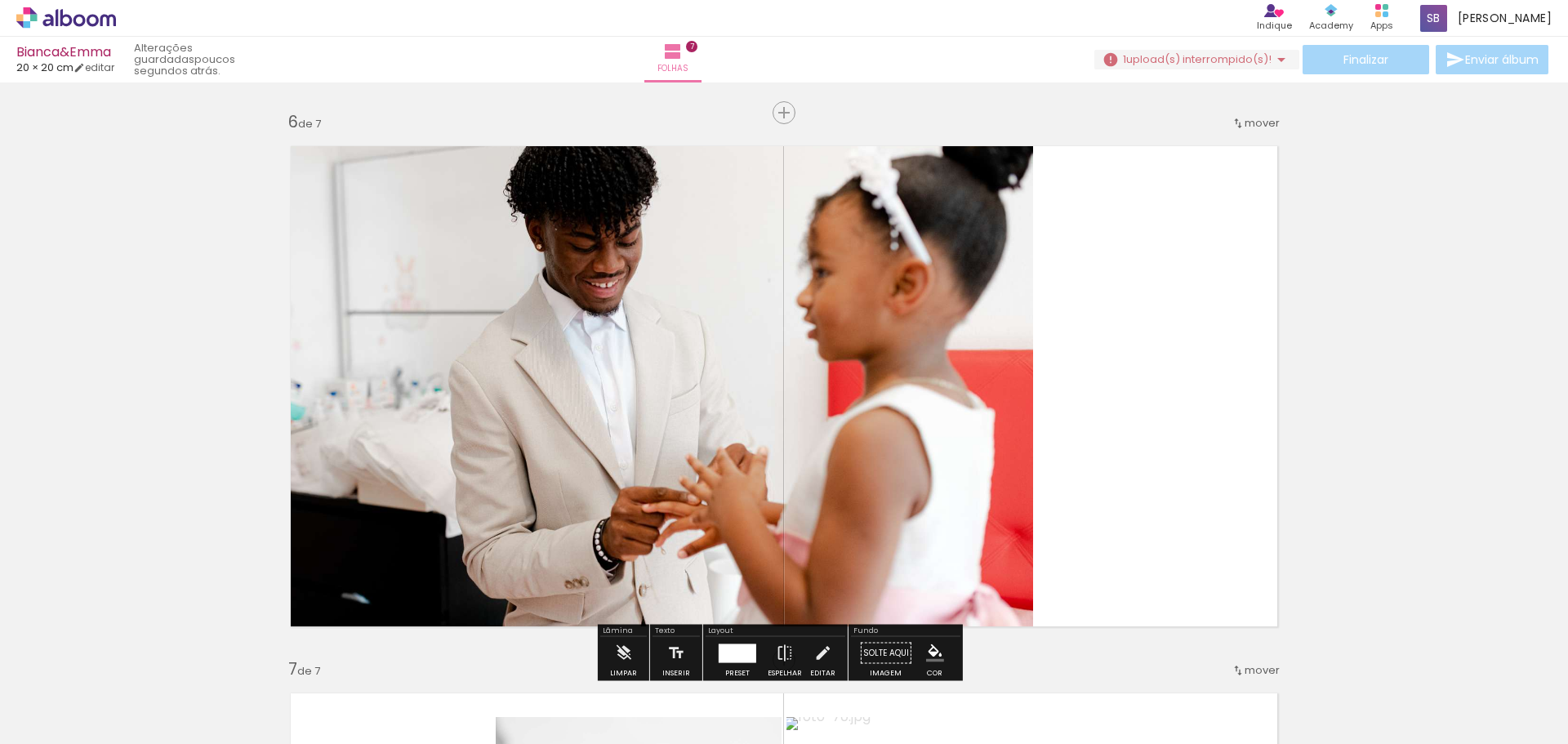
scroll to position [3223, 0]
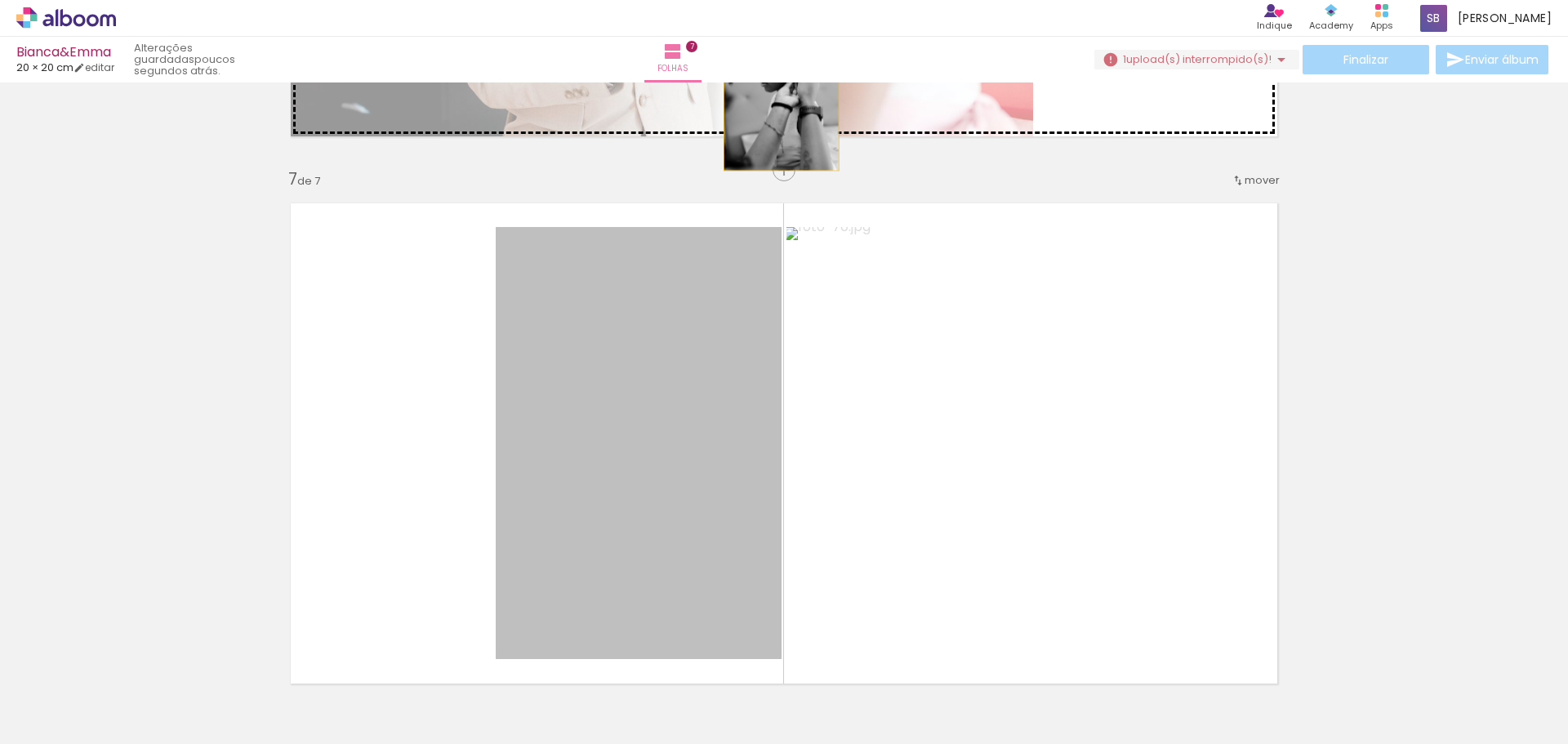
drag, startPoint x: 668, startPoint y: 424, endPoint x: 775, endPoint y: 83, distance: 357.4
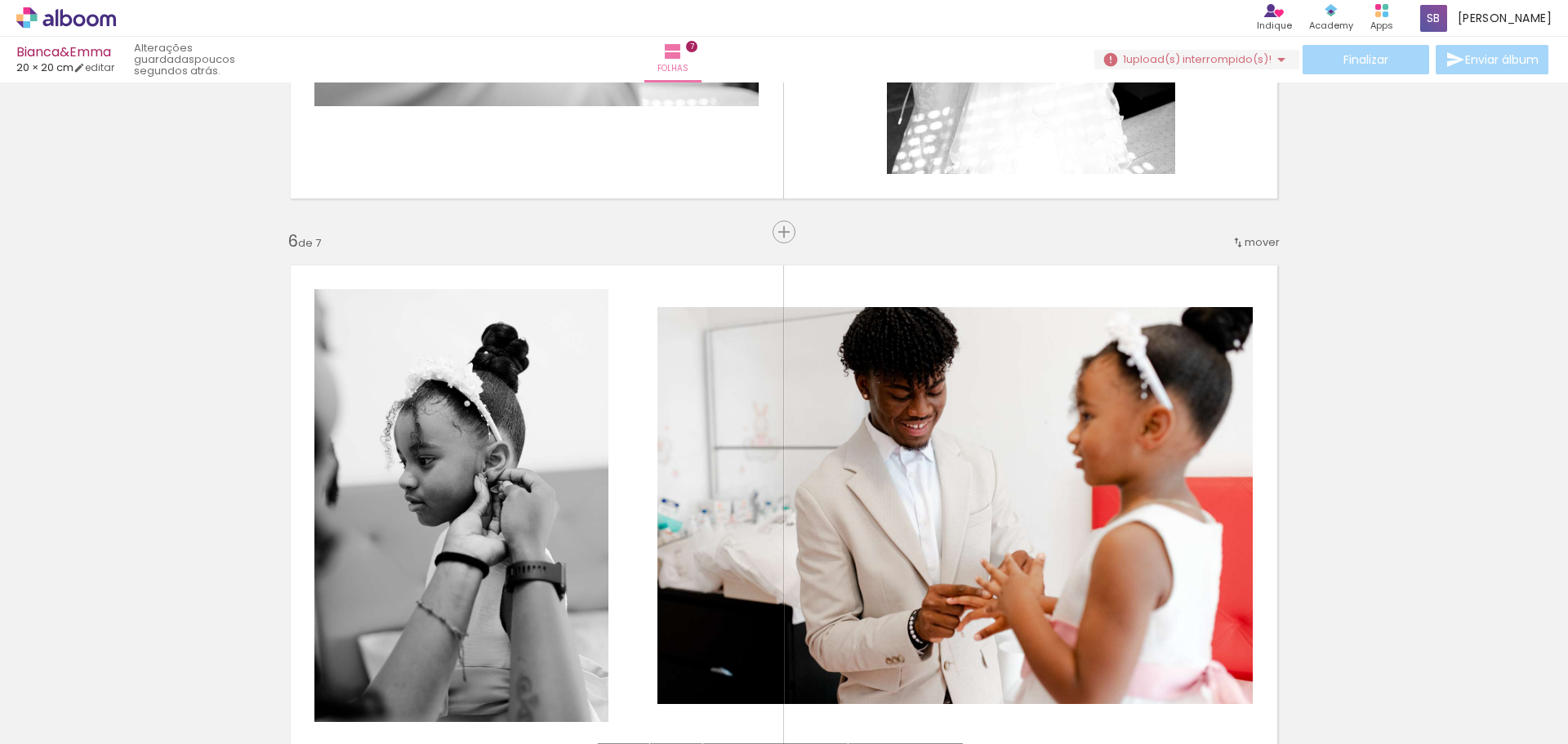
scroll to position [2488, 0]
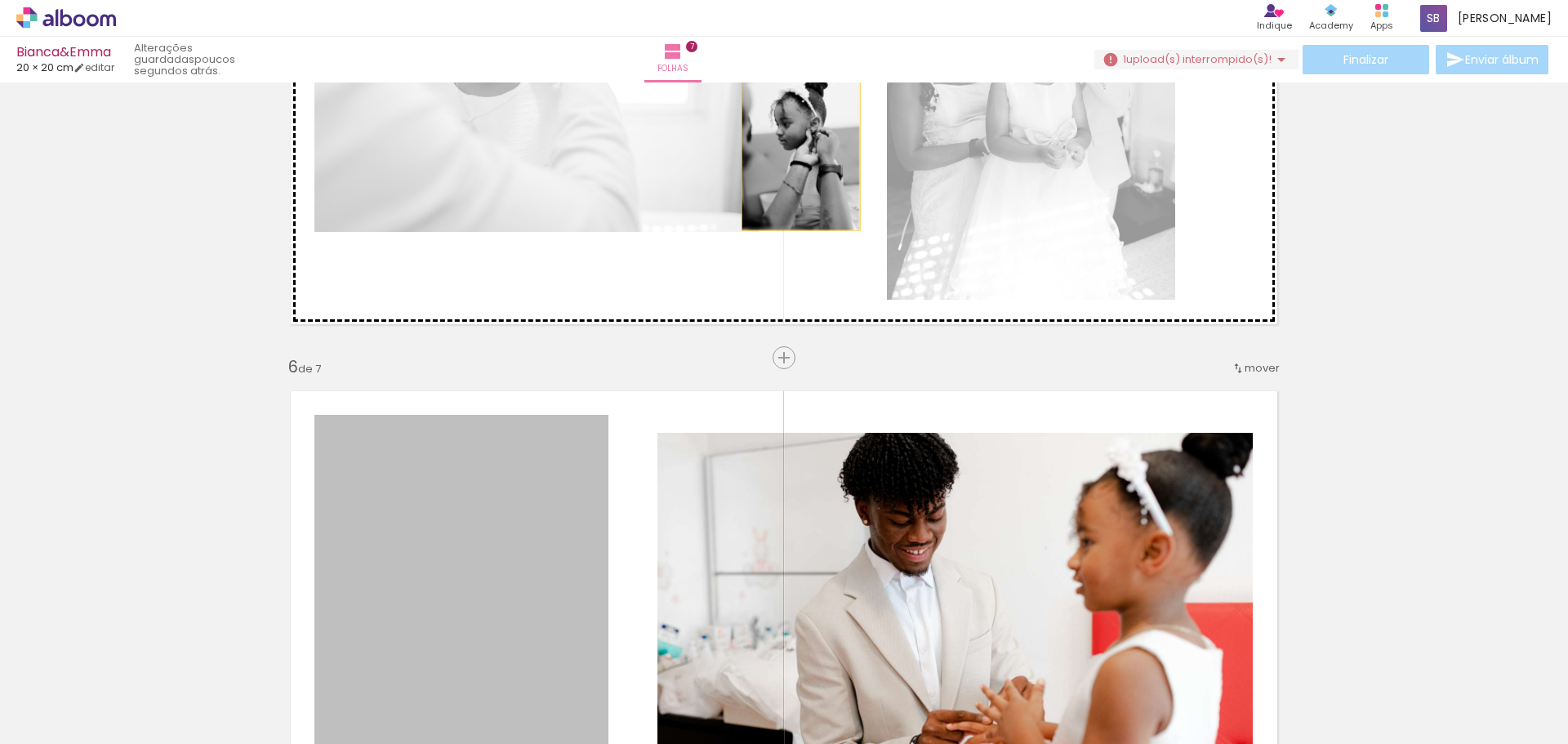
drag, startPoint x: 512, startPoint y: 533, endPoint x: 841, endPoint y: 252, distance: 432.7
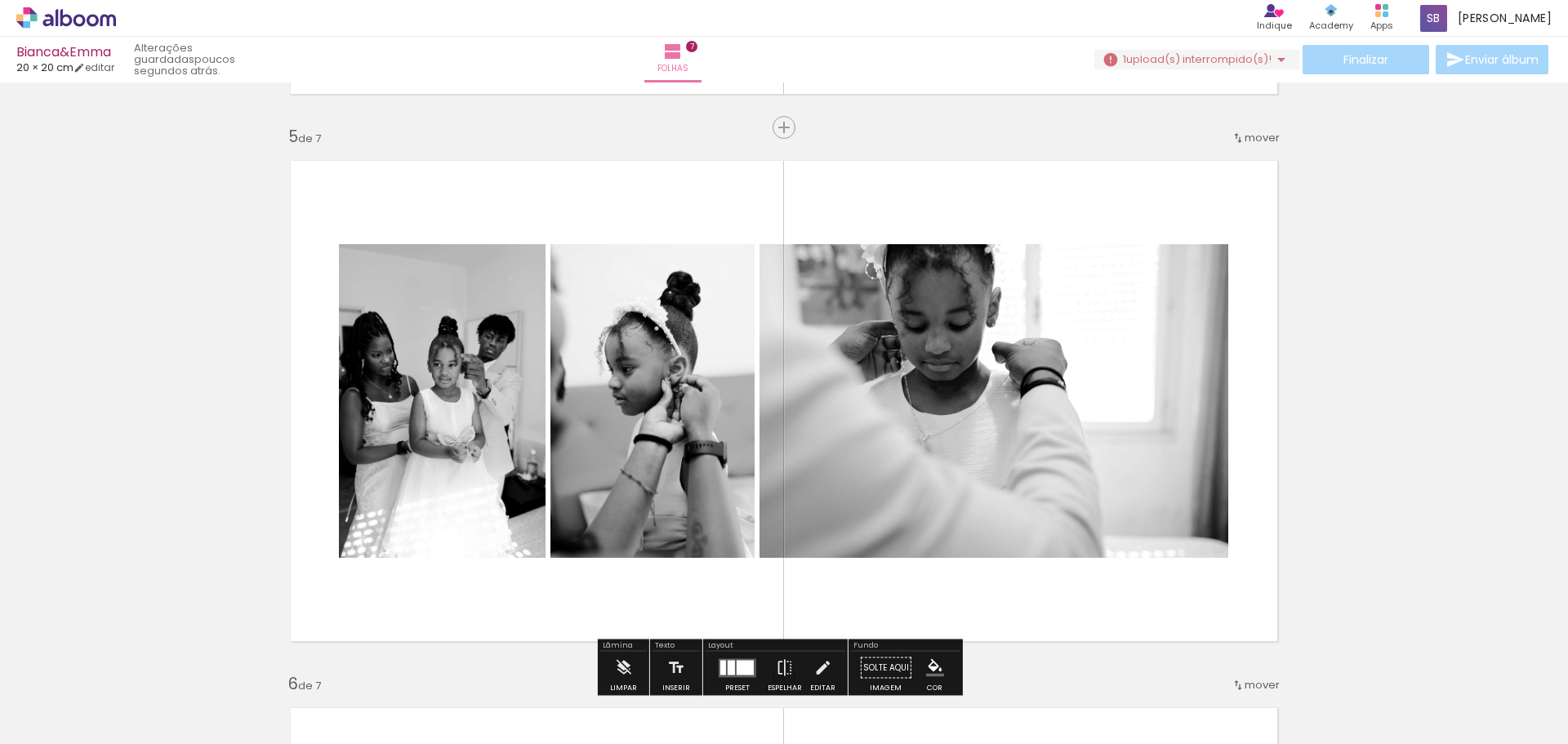
scroll to position [2243, 0]
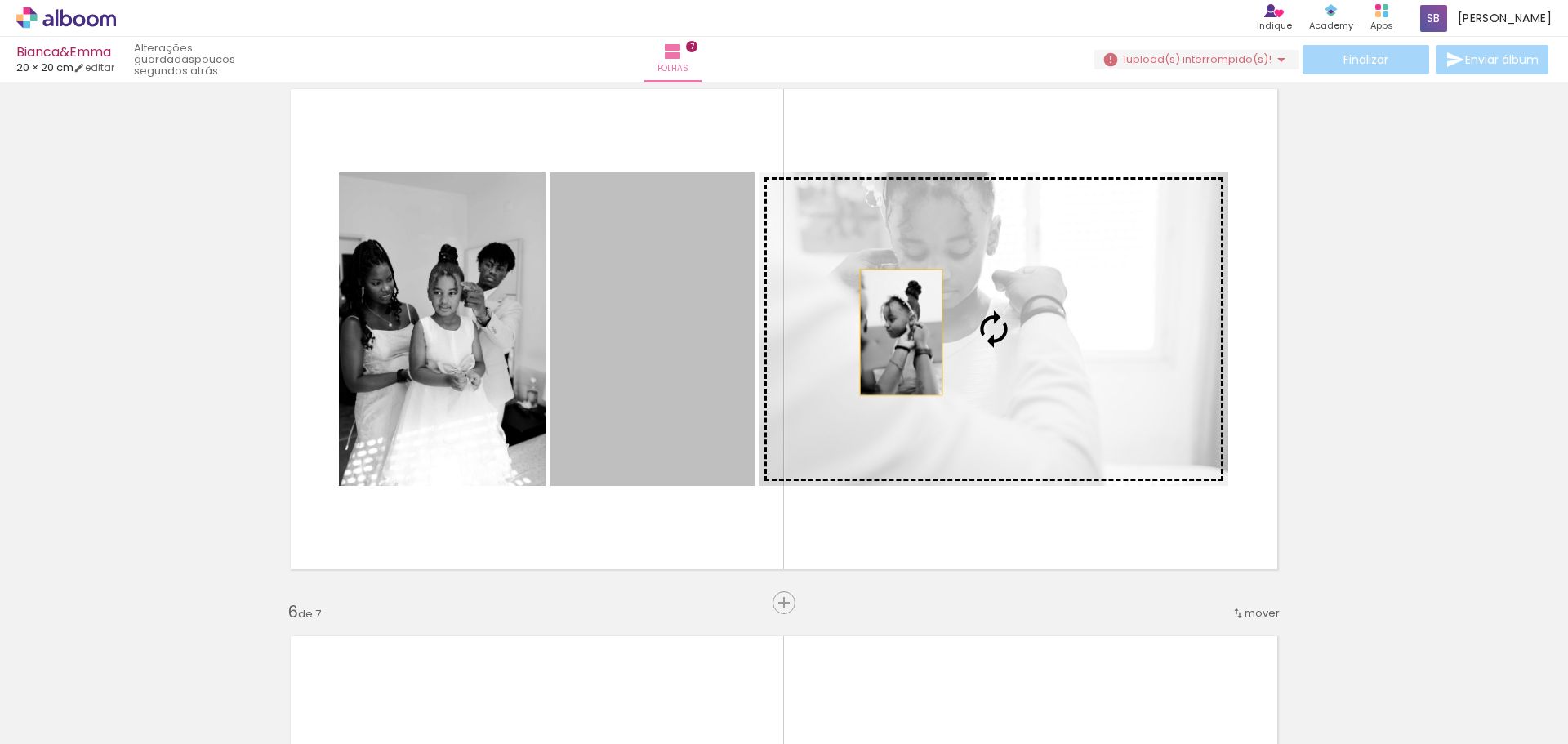
drag, startPoint x: 698, startPoint y: 358, endPoint x: 895, endPoint y: 332, distance: 198.7
click at [0, 0] on slot at bounding box center [0, 0] width 0 height 0
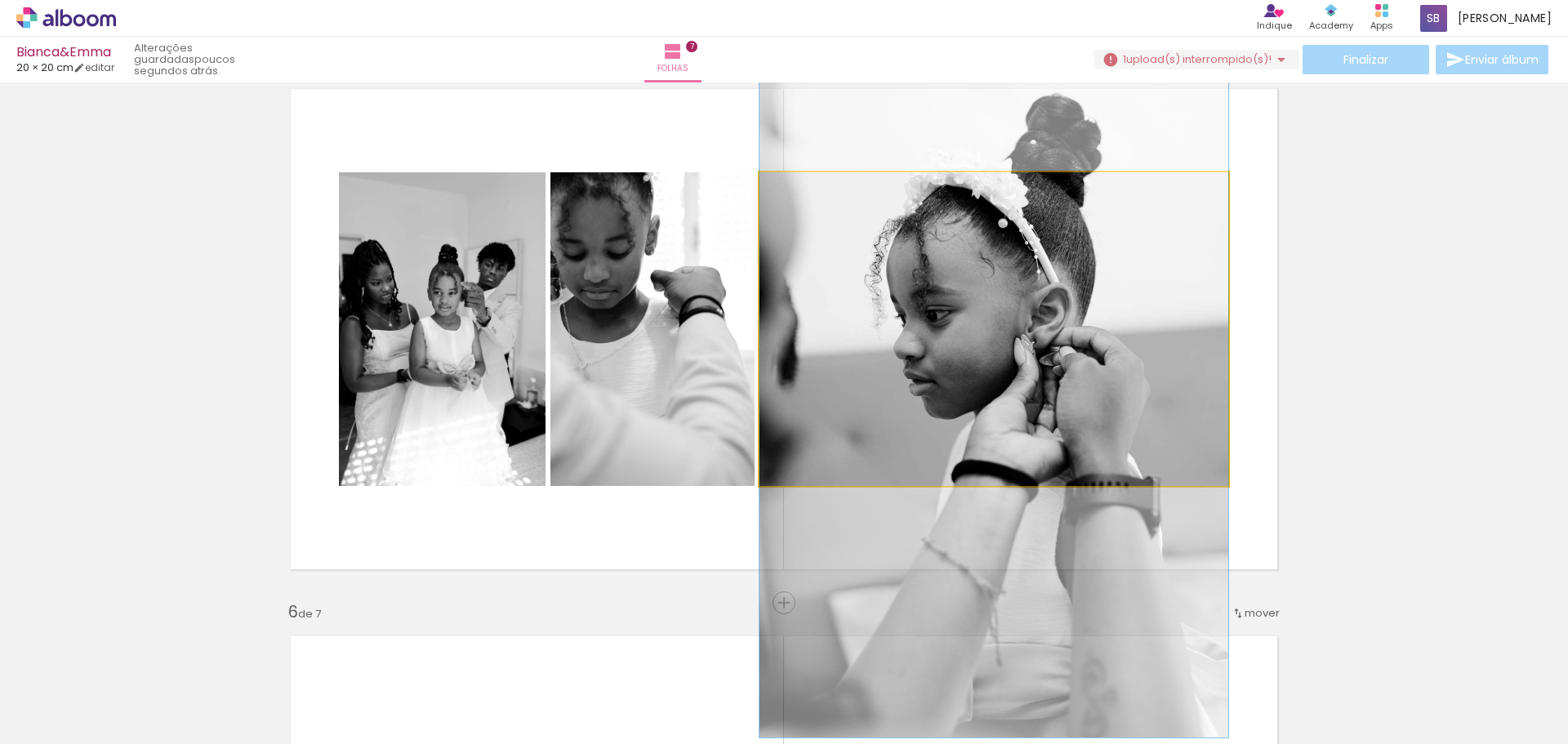
drag, startPoint x: 1062, startPoint y: 358, endPoint x: 1068, endPoint y: 412, distance: 54.3
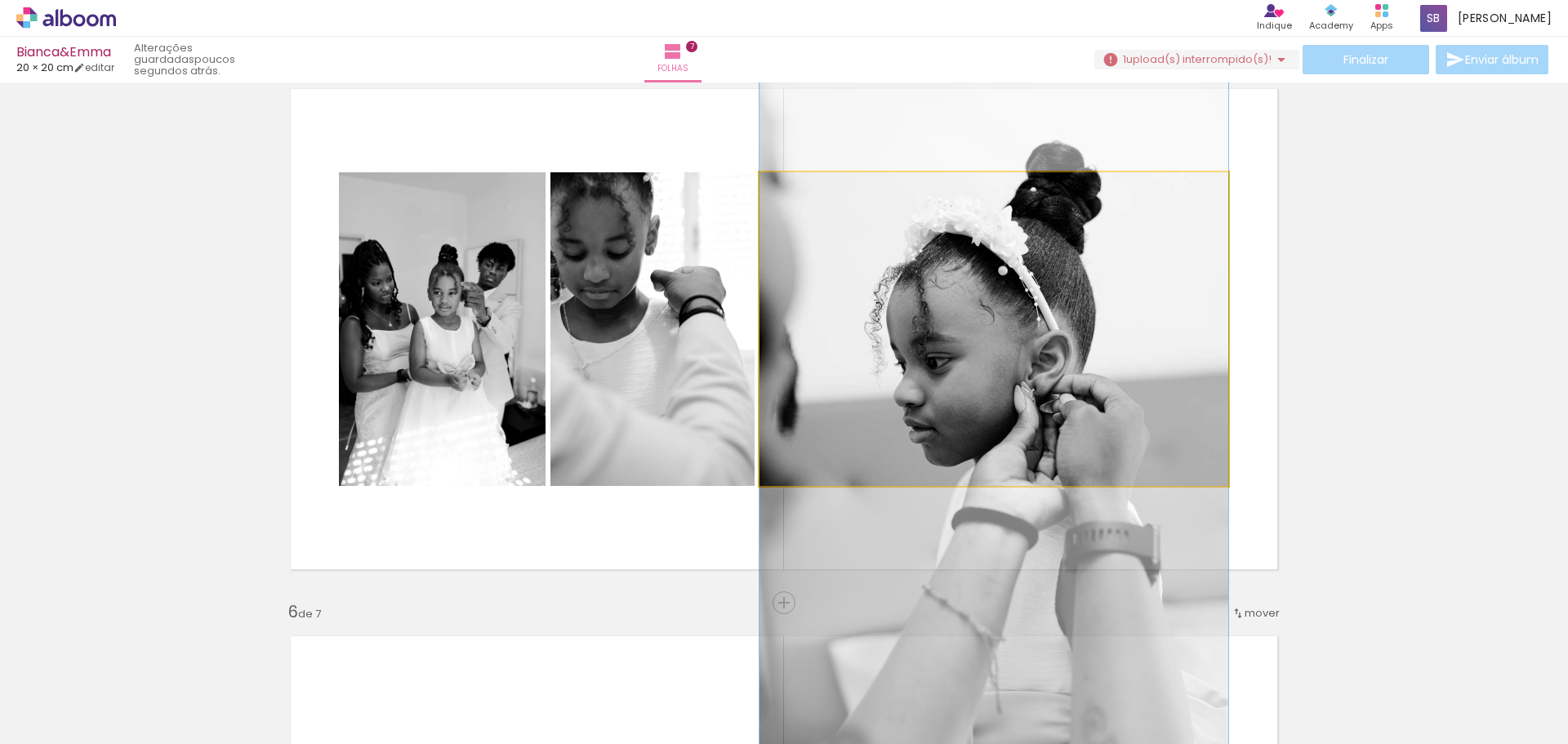
drag, startPoint x: 1127, startPoint y: 386, endPoint x: 1127, endPoint y: 414, distance: 28.0
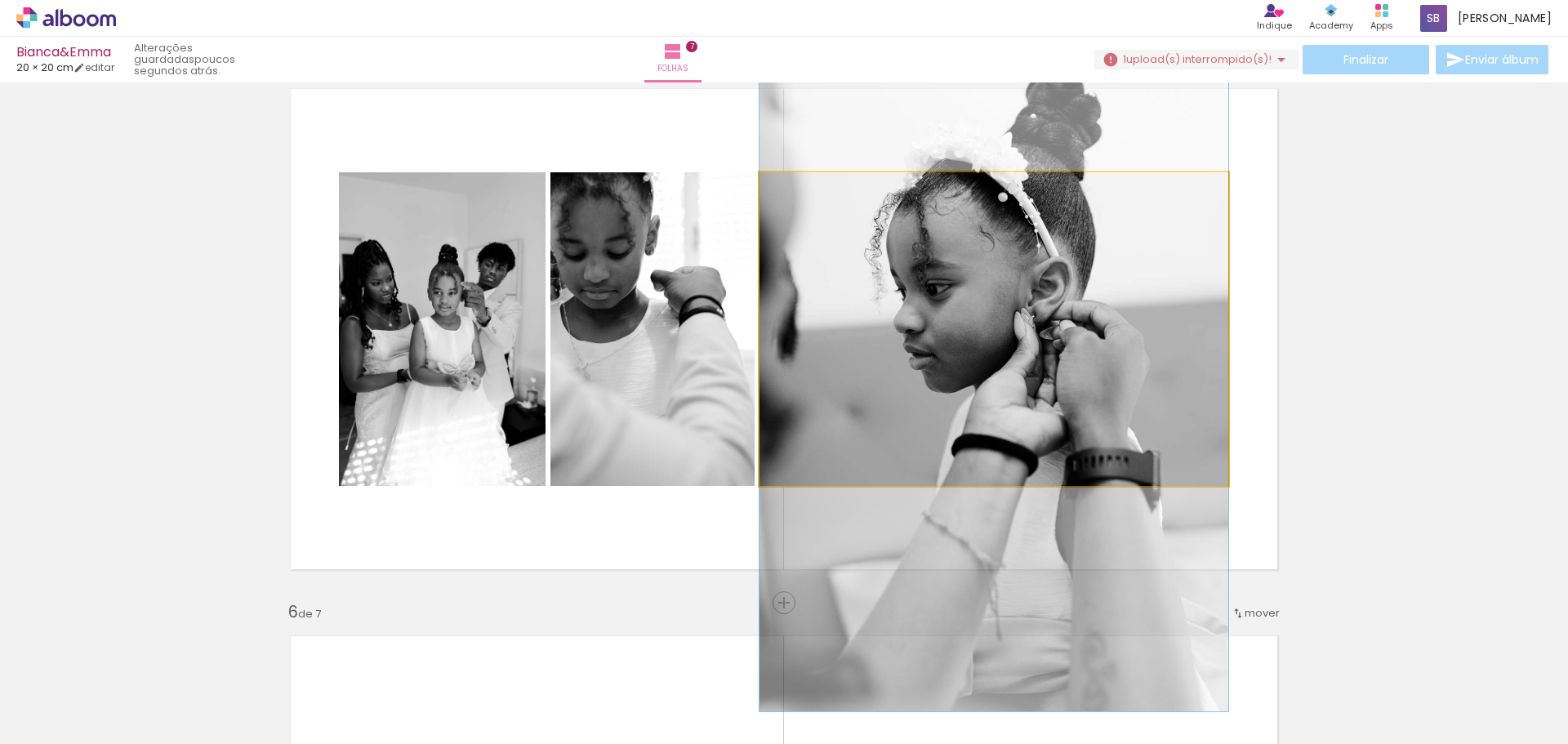
drag, startPoint x: 1134, startPoint y: 415, endPoint x: 1117, endPoint y: 340, distance: 76.9
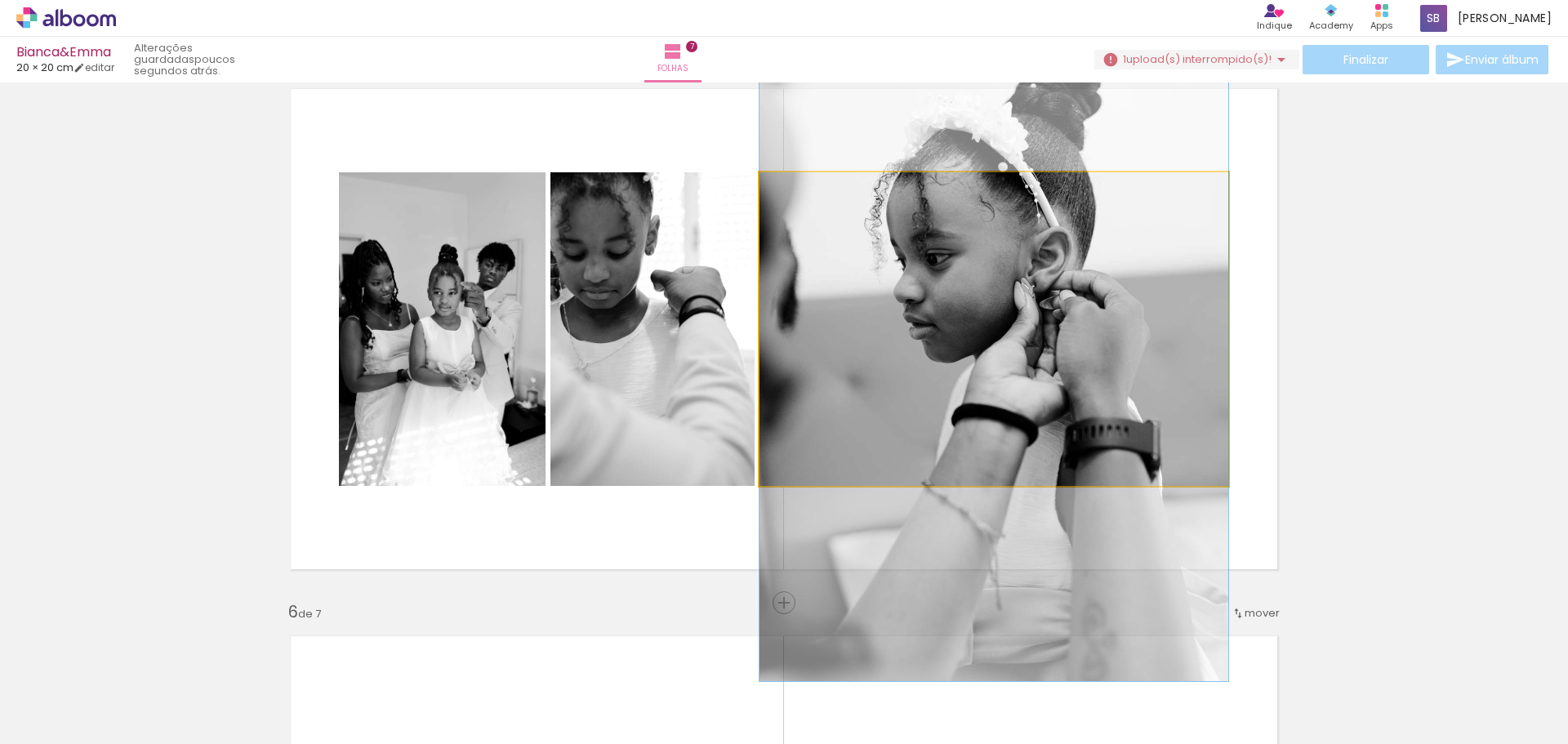
drag, startPoint x: 1071, startPoint y: 408, endPoint x: 677, endPoint y: 376, distance: 395.3
click at [0, 0] on slot at bounding box center [0, 0] width 0 height 0
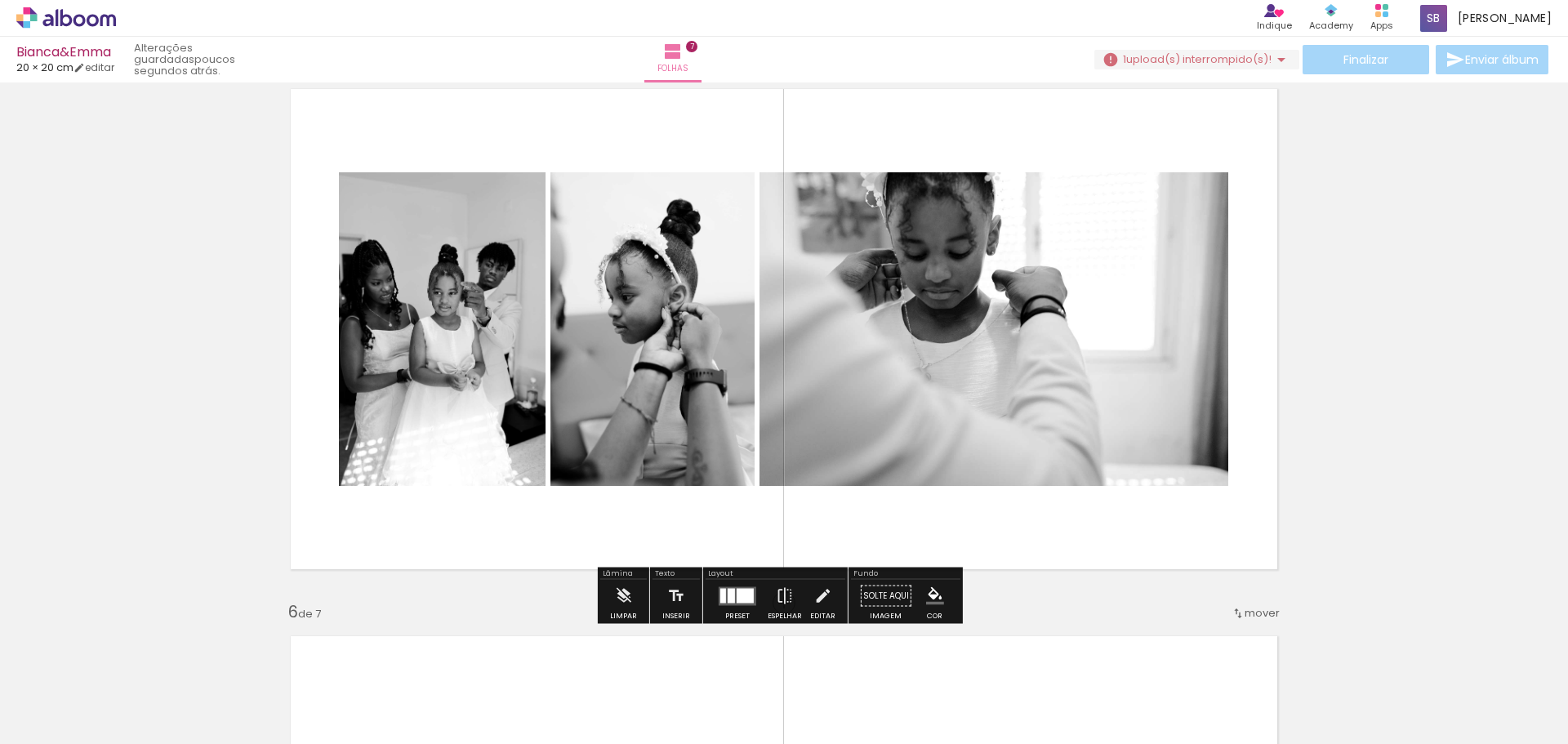
click at [728, 594] on div at bounding box center [731, 595] width 7 height 15
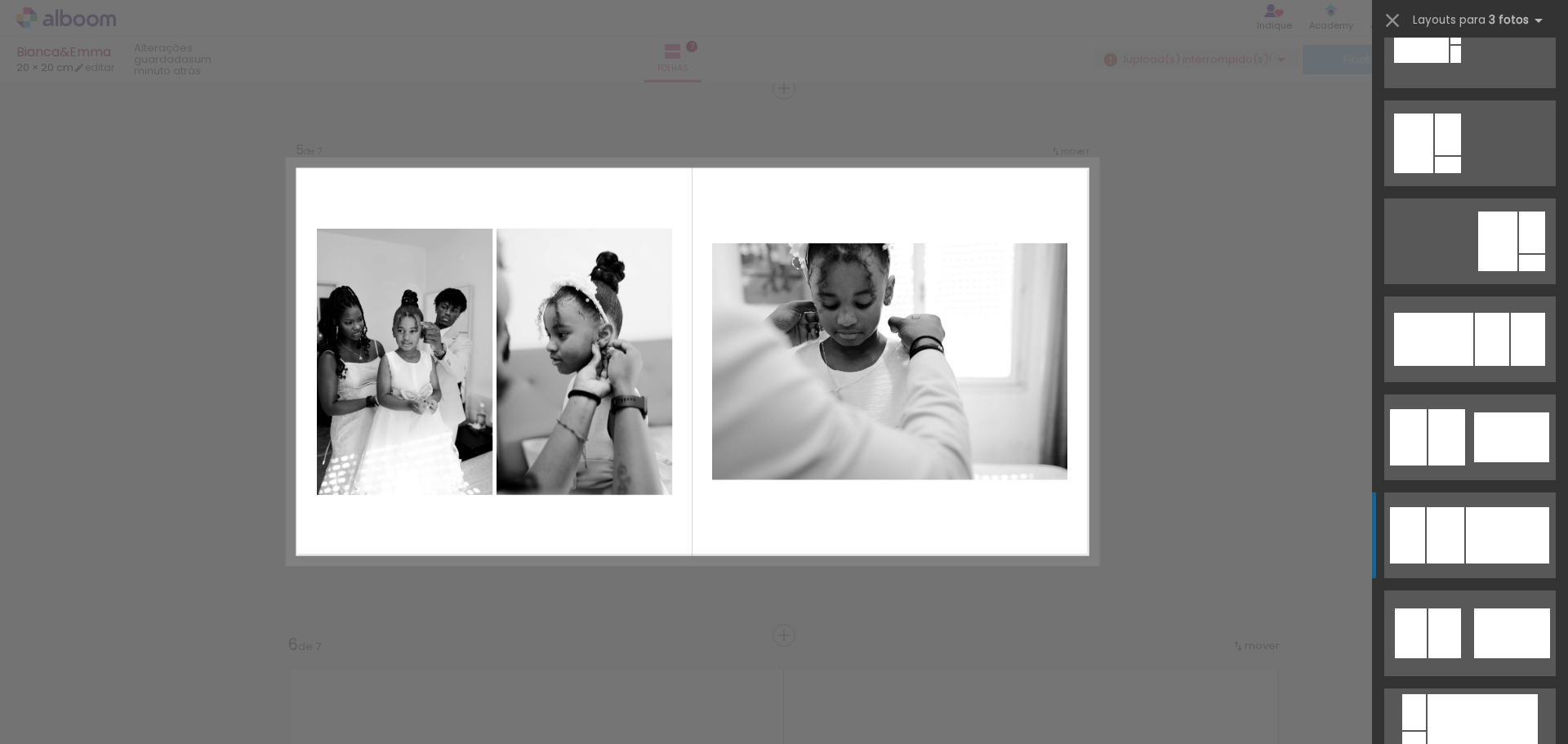
scroll to position [980, 0]
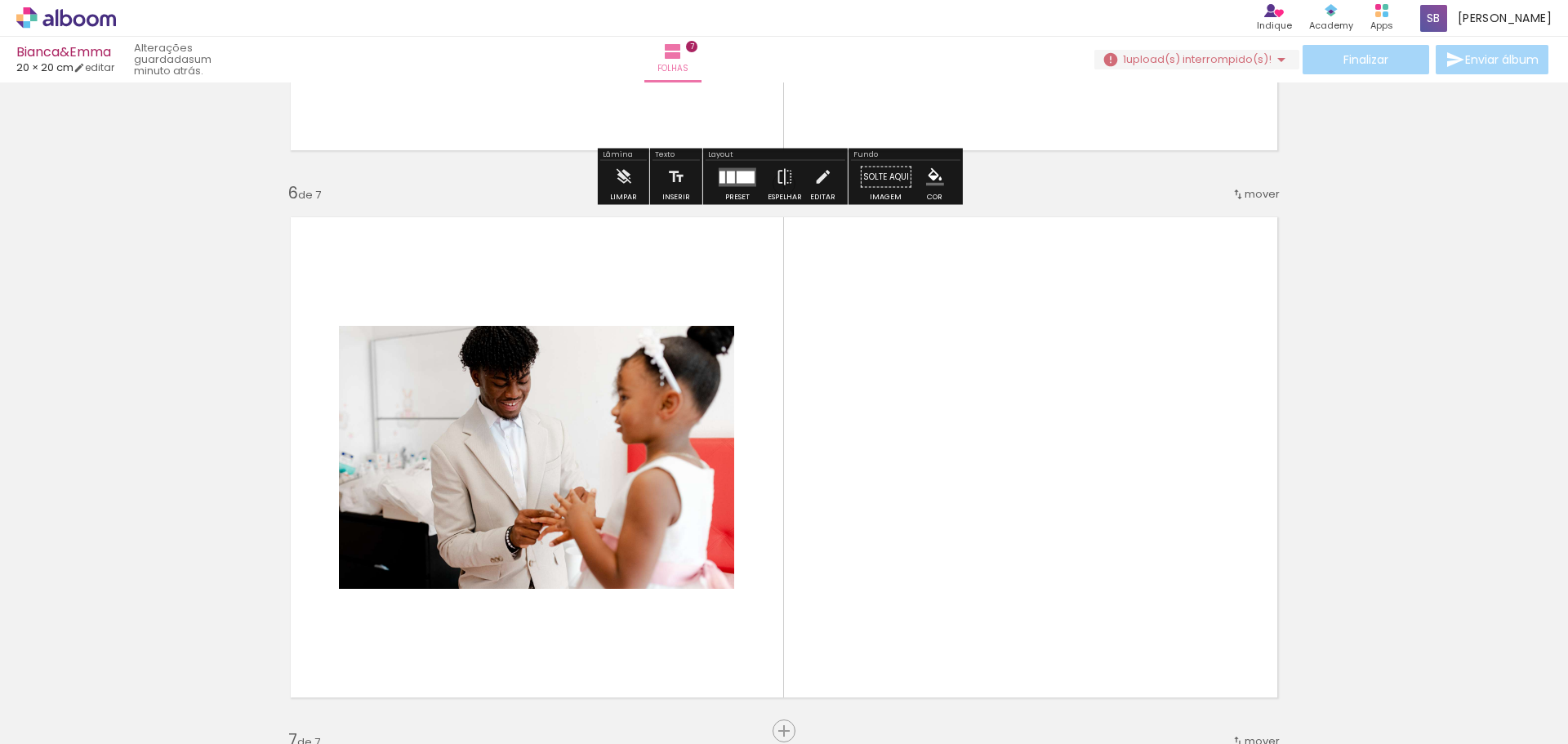
scroll to position [2864, 0]
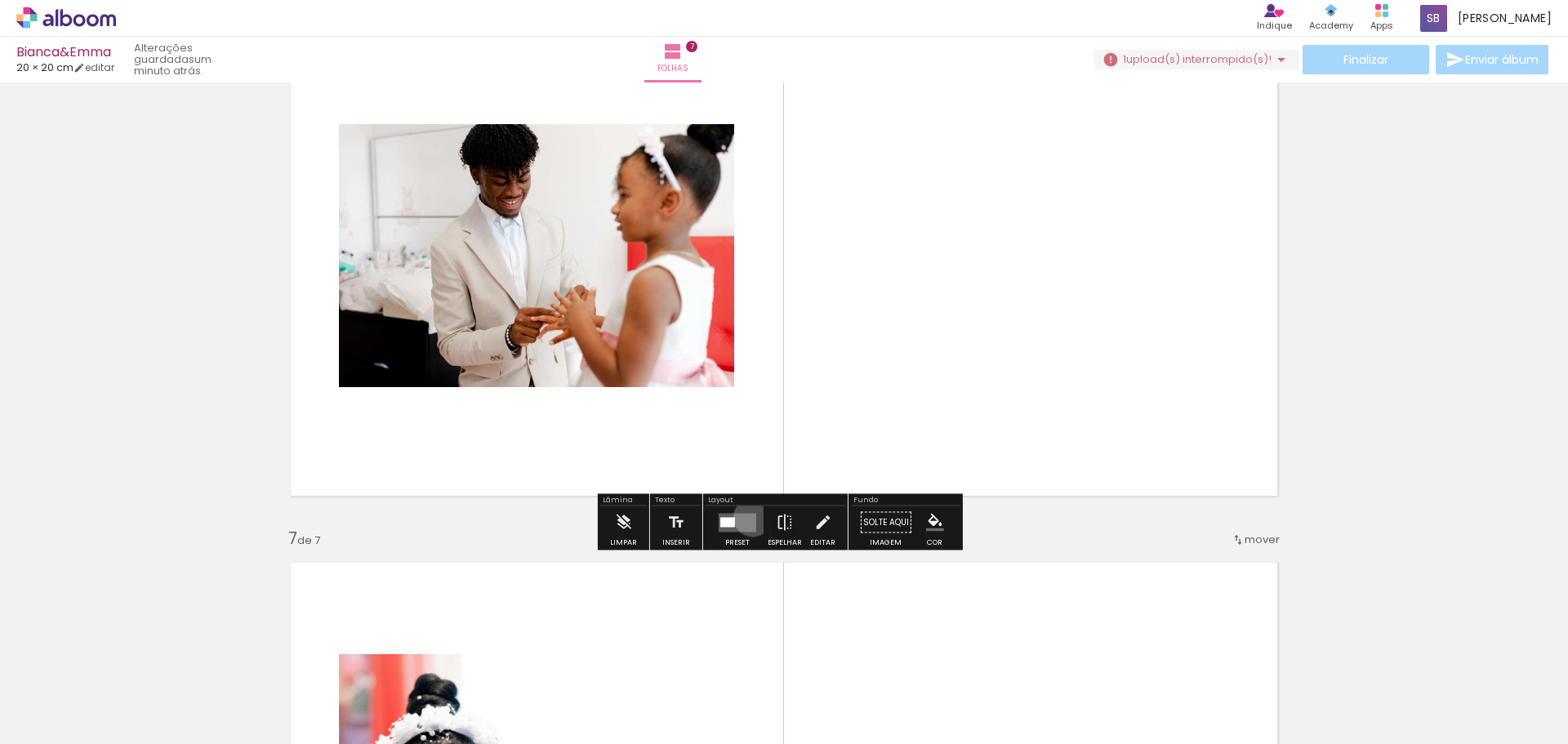
click at [749, 517] on quentale-layouter at bounding box center [738, 522] width 38 height 19
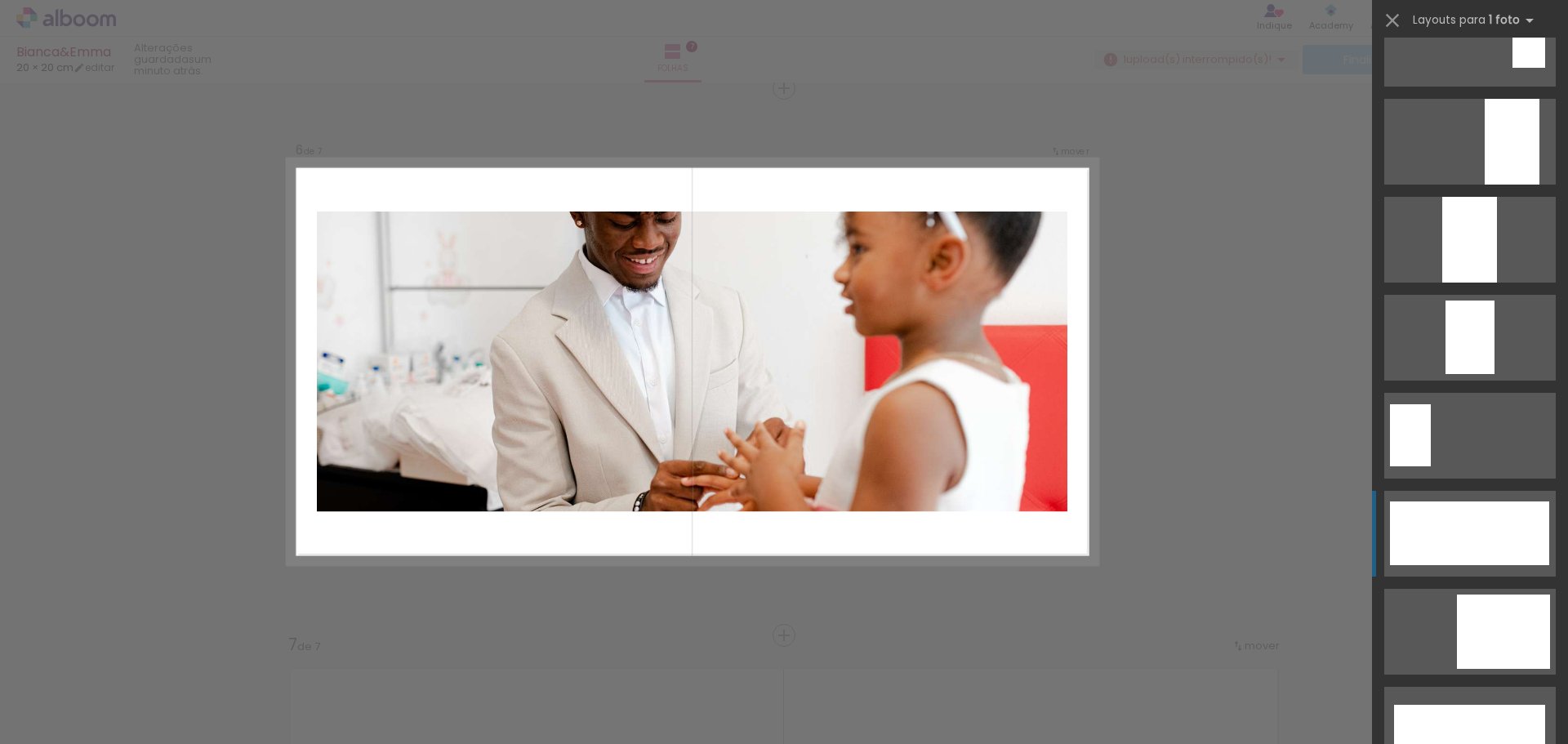
scroll to position [4084, 0]
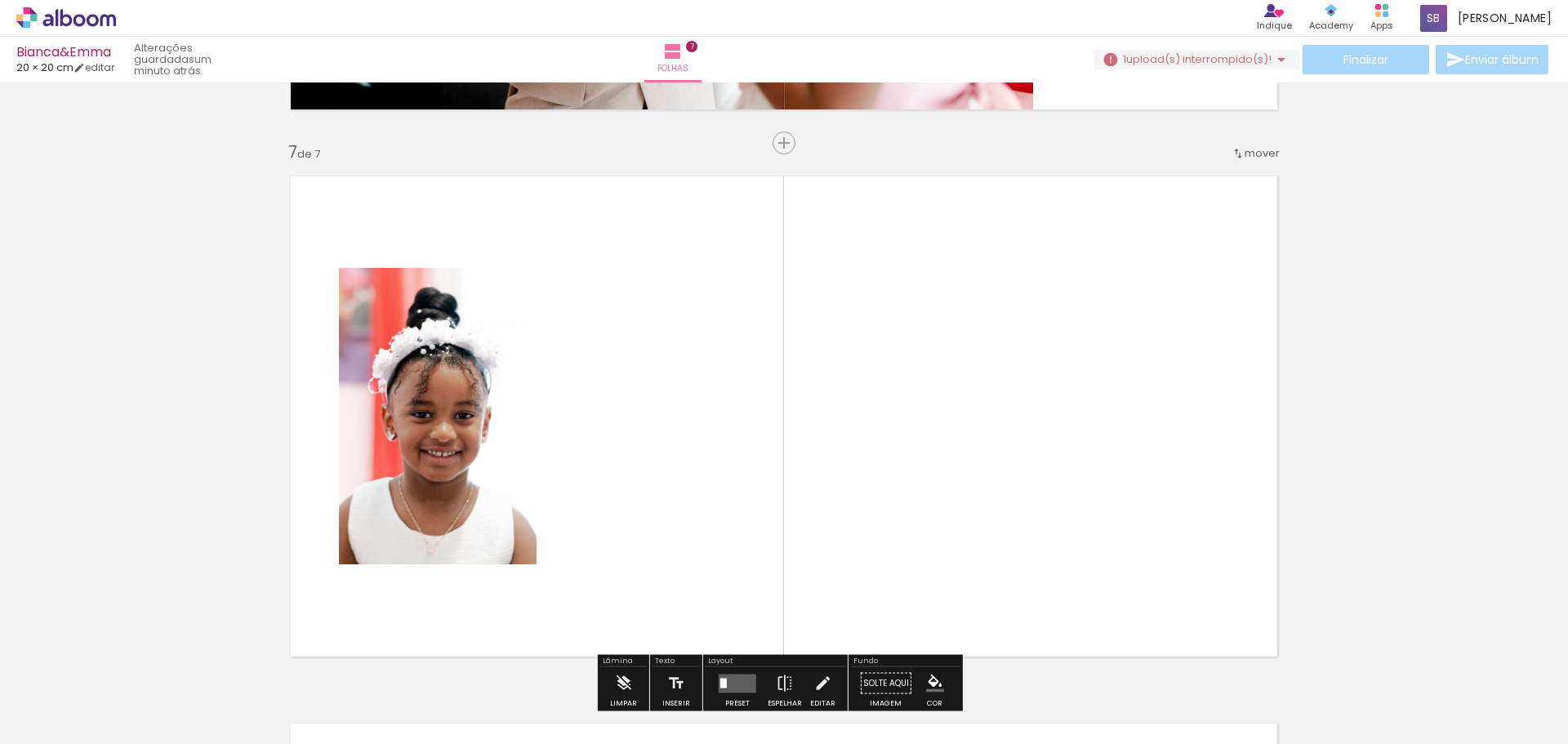
scroll to position [3248, 0]
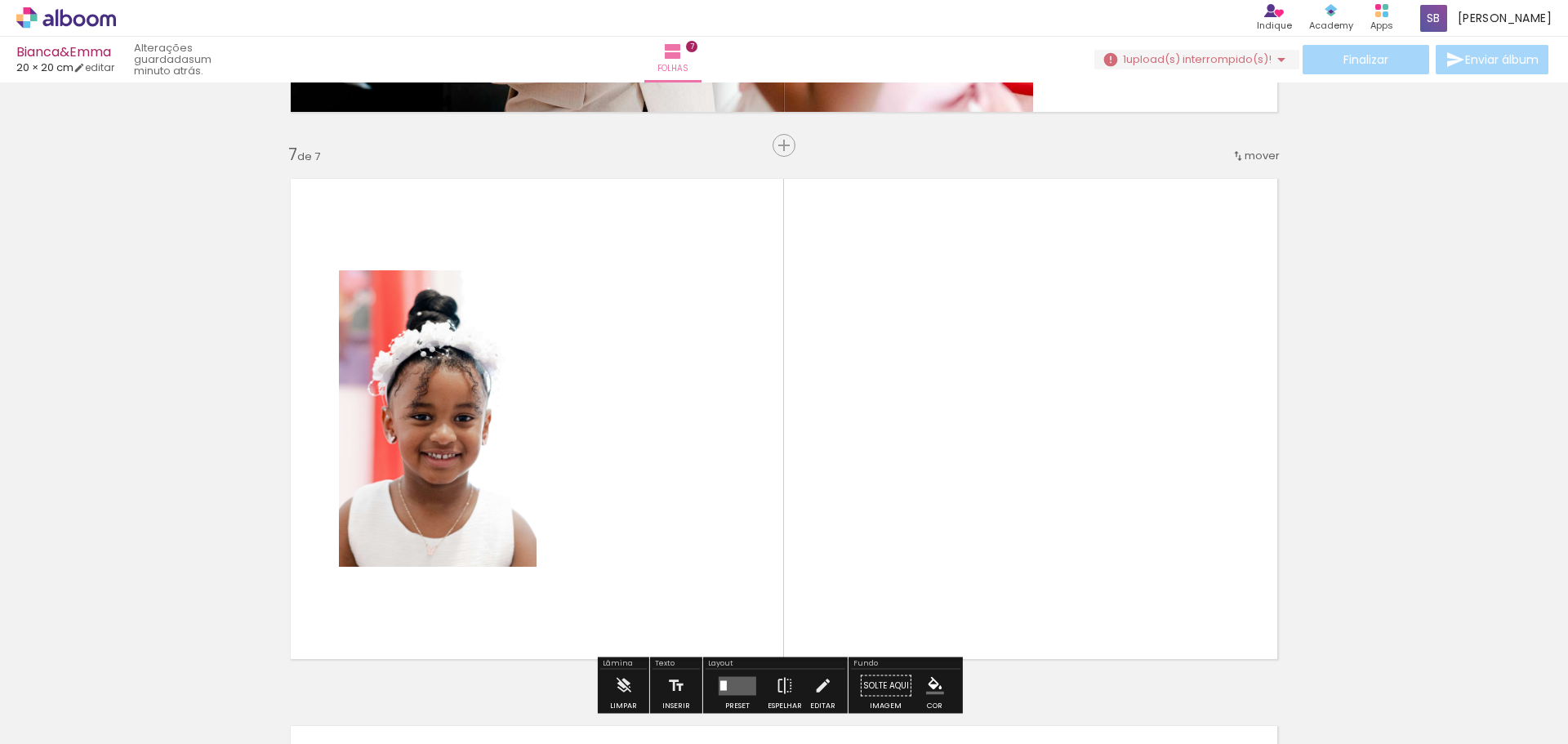
click at [525, 471] on quentale-photo at bounding box center [437, 419] width 197 height 297
click at [67, 713] on span "Adicionar Fotos" at bounding box center [58, 722] width 49 height 18
click at [0, 0] on input "file" at bounding box center [0, 0] width 0 height 0
click at [72, 713] on span "Adicionar Fotos" at bounding box center [58, 722] width 49 height 18
click at [0, 0] on input "file" at bounding box center [0, 0] width 0 height 0
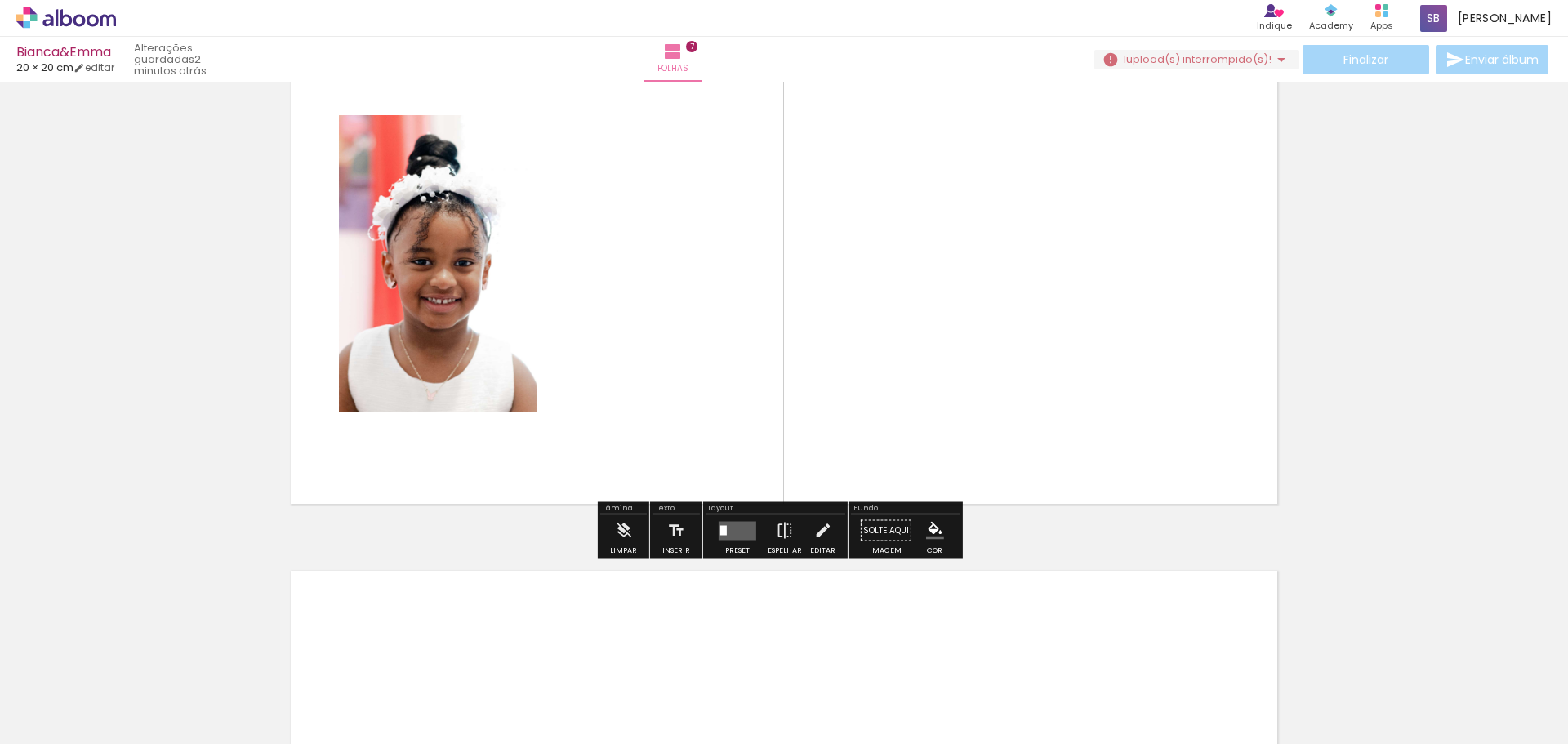
scroll to position [3411, 0]
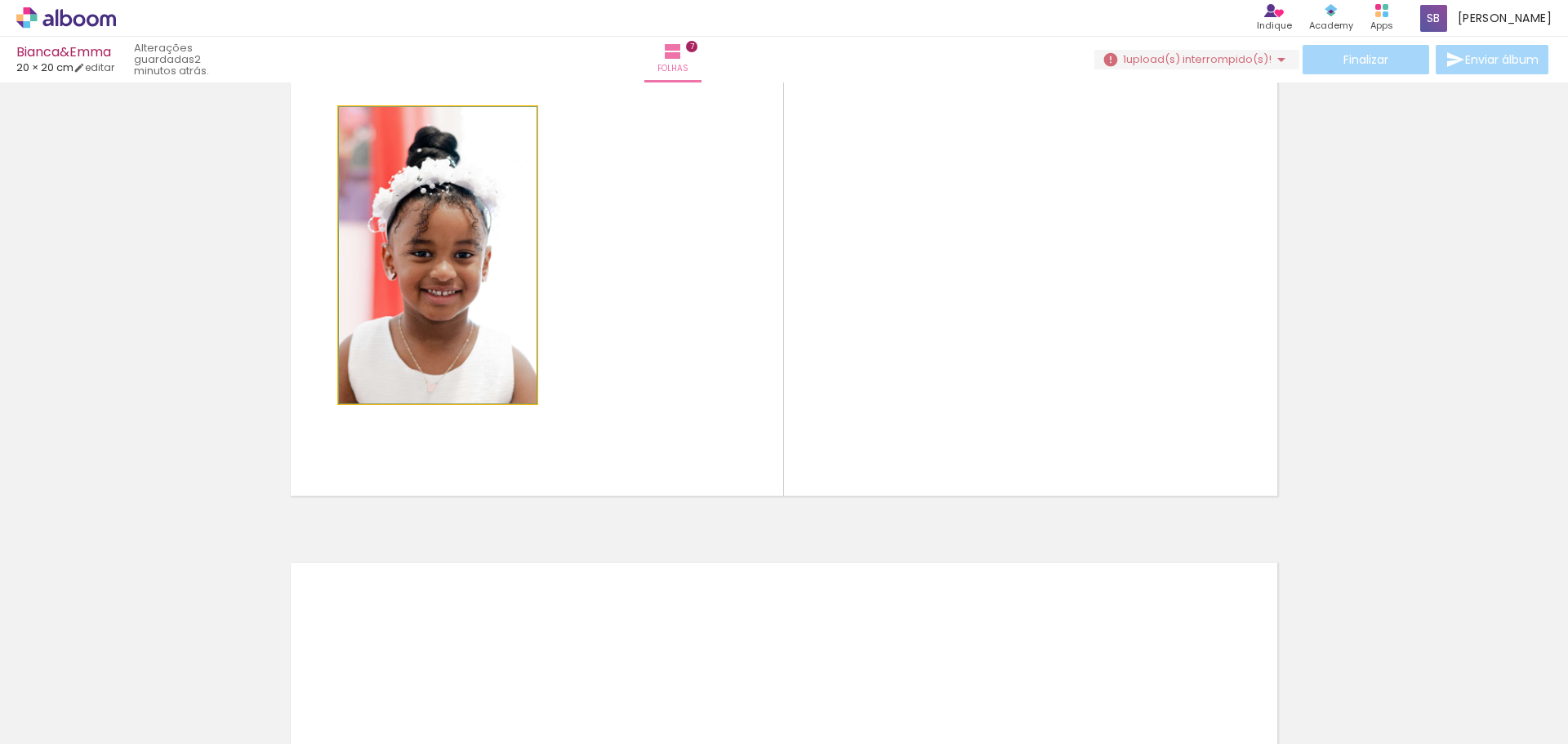
click at [464, 294] on quentale-photo at bounding box center [437, 255] width 197 height 297
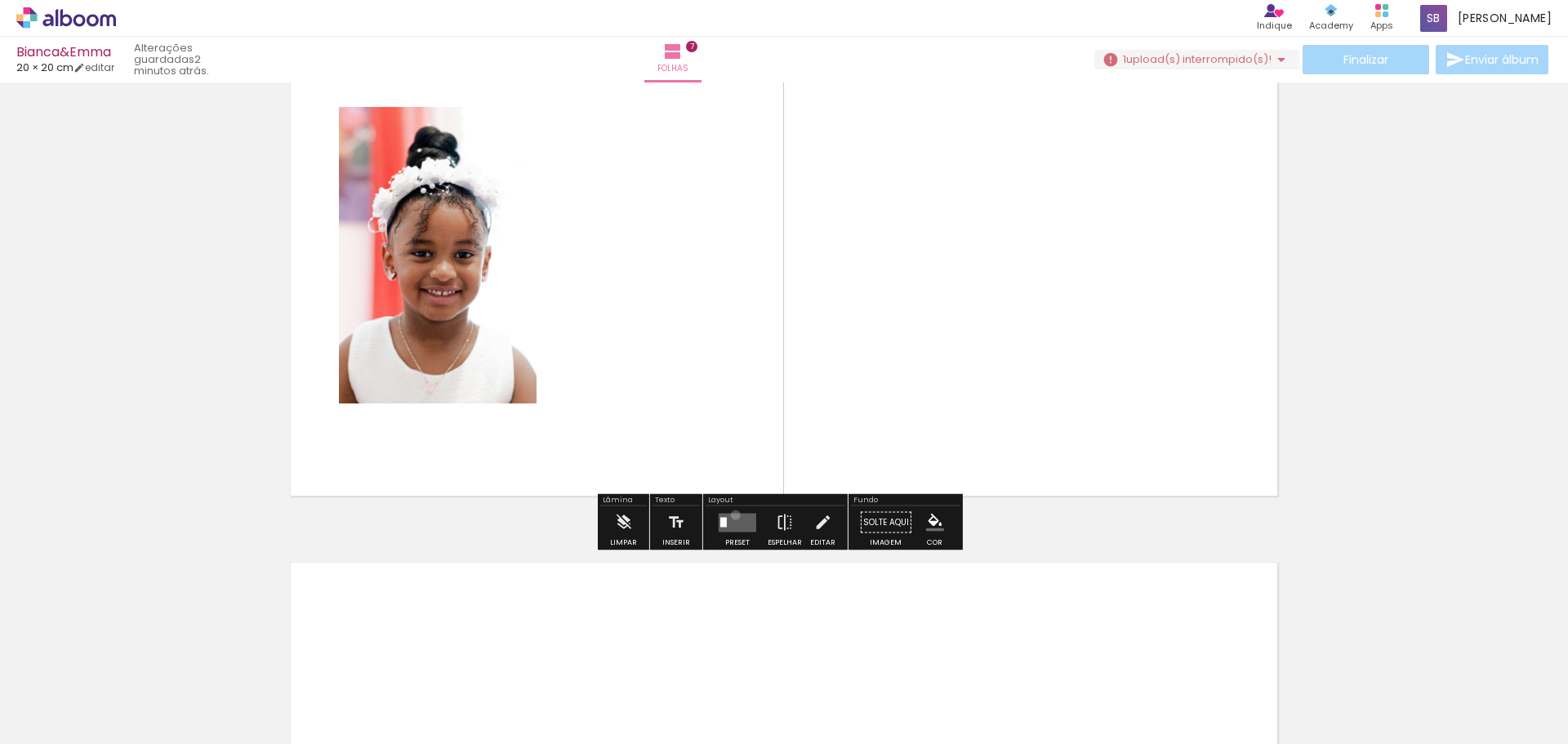
click at [733, 516] on quentale-layouter at bounding box center [738, 522] width 38 height 19
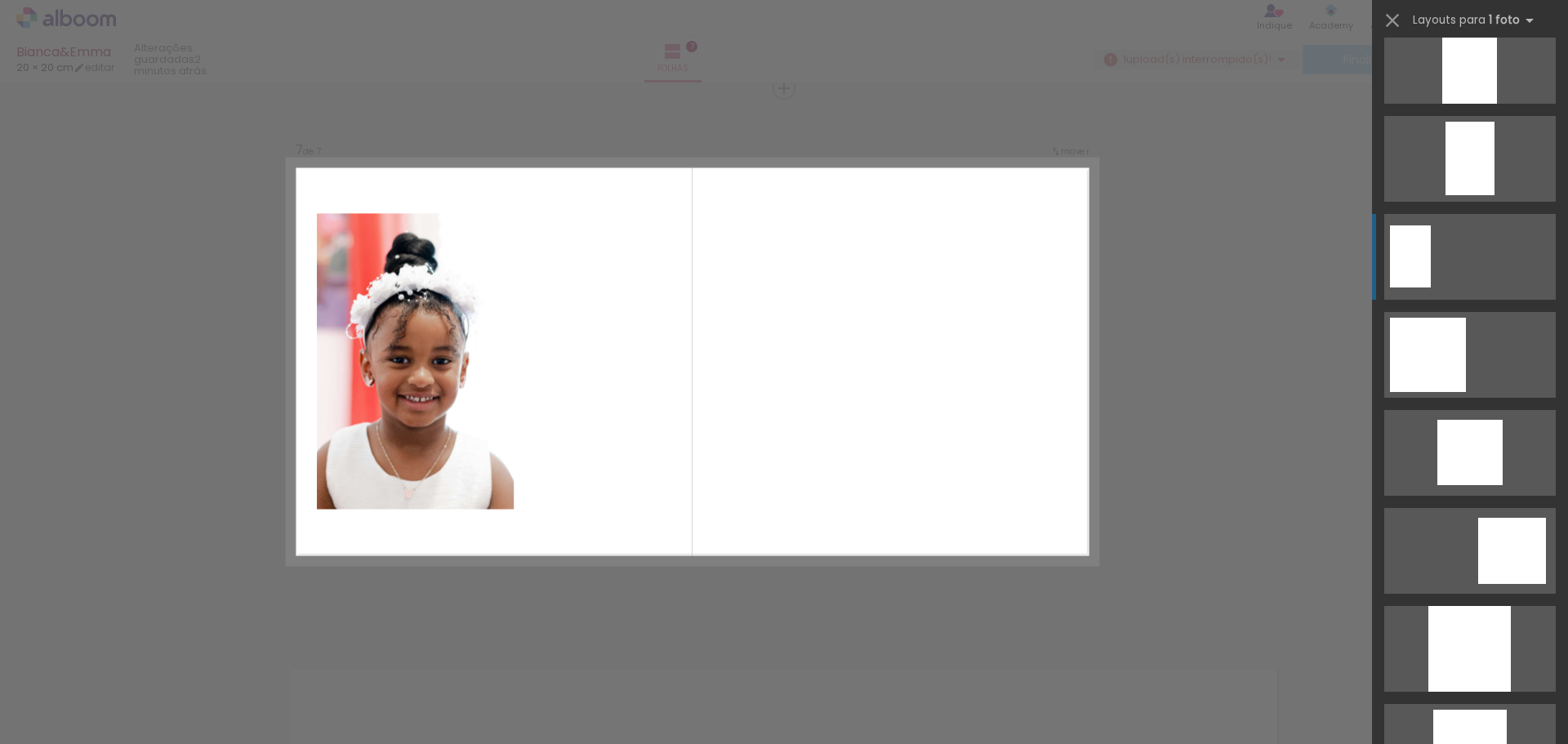
scroll to position [816, 0]
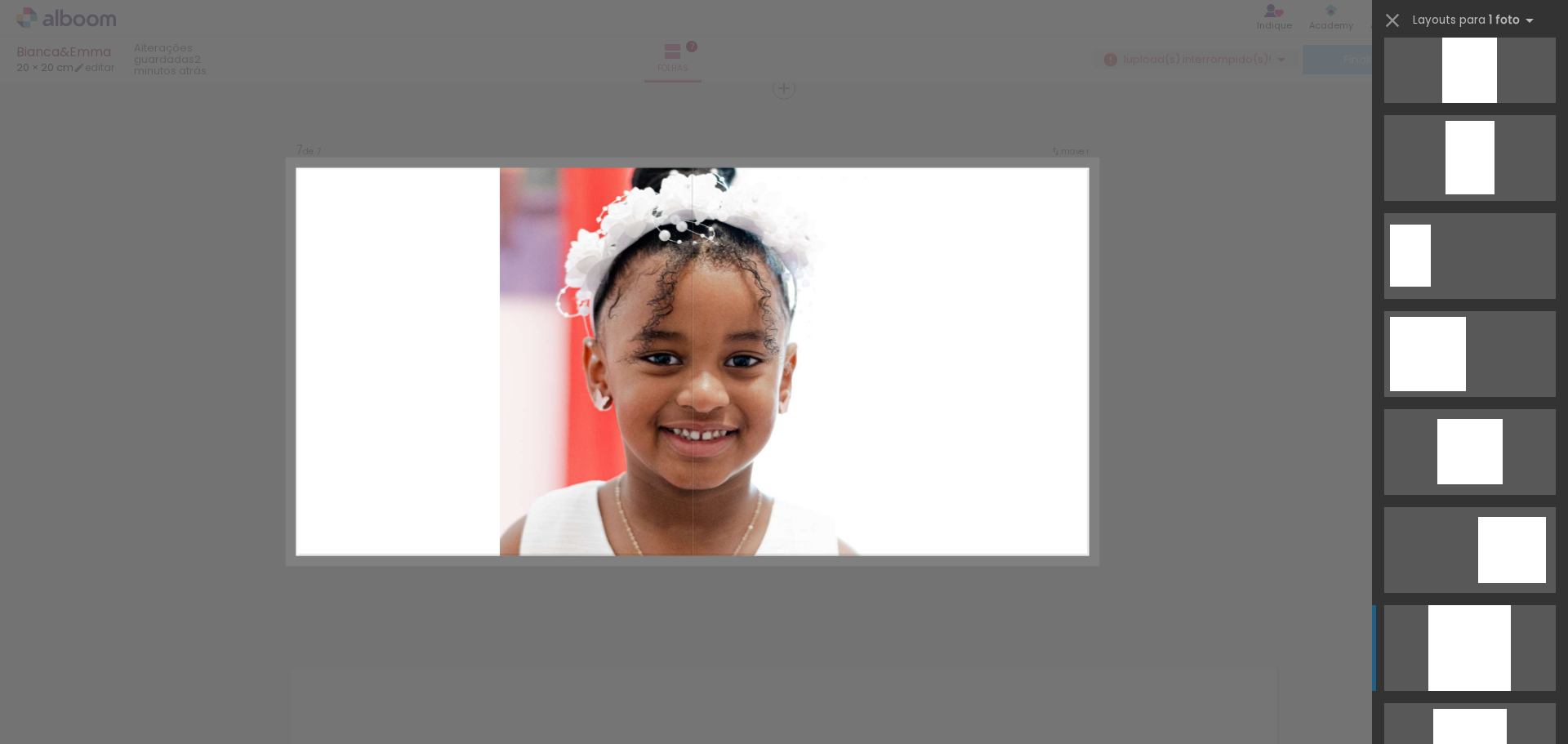
click at [1484, 103] on div at bounding box center [1469, 60] width 55 height 85
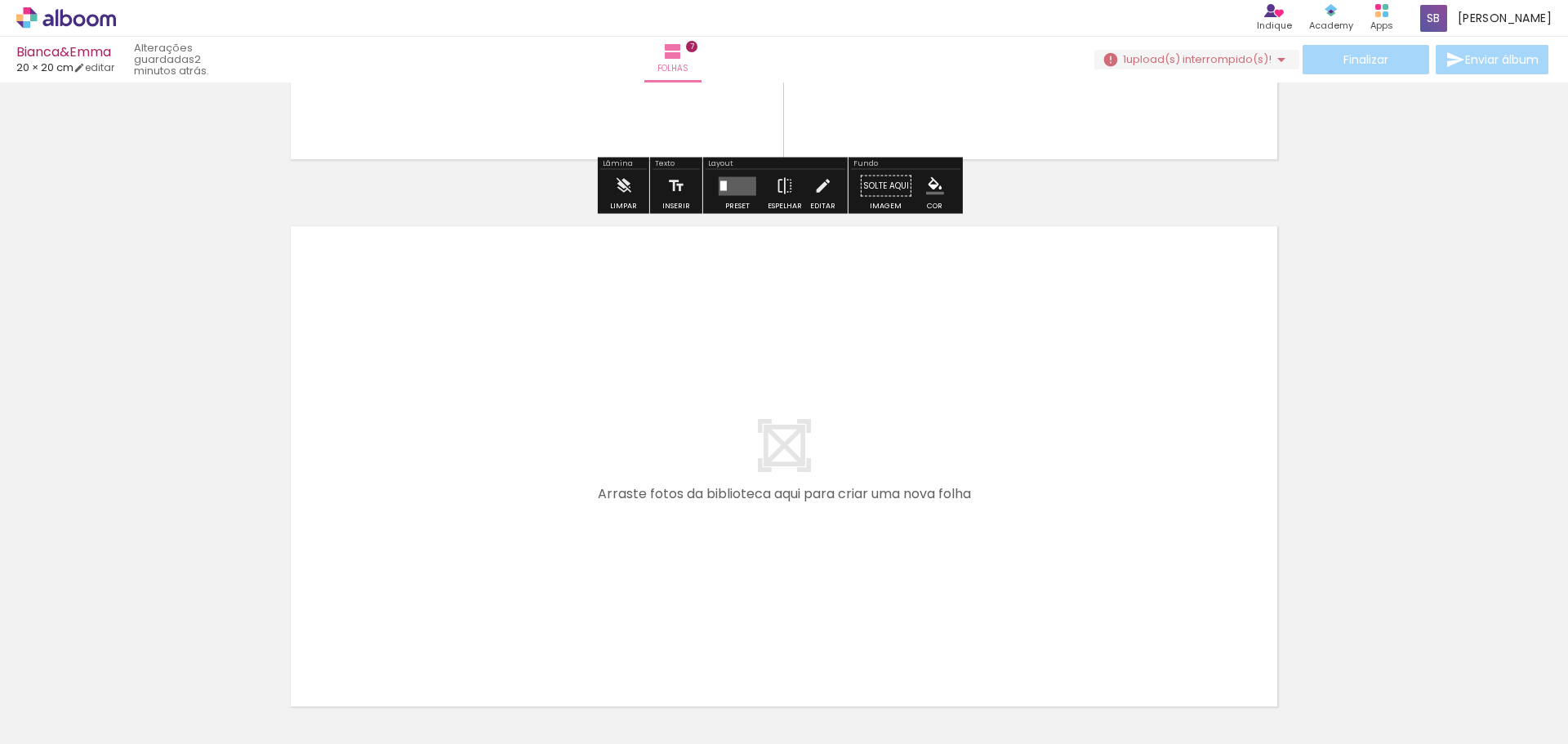
scroll to position [3305, 0]
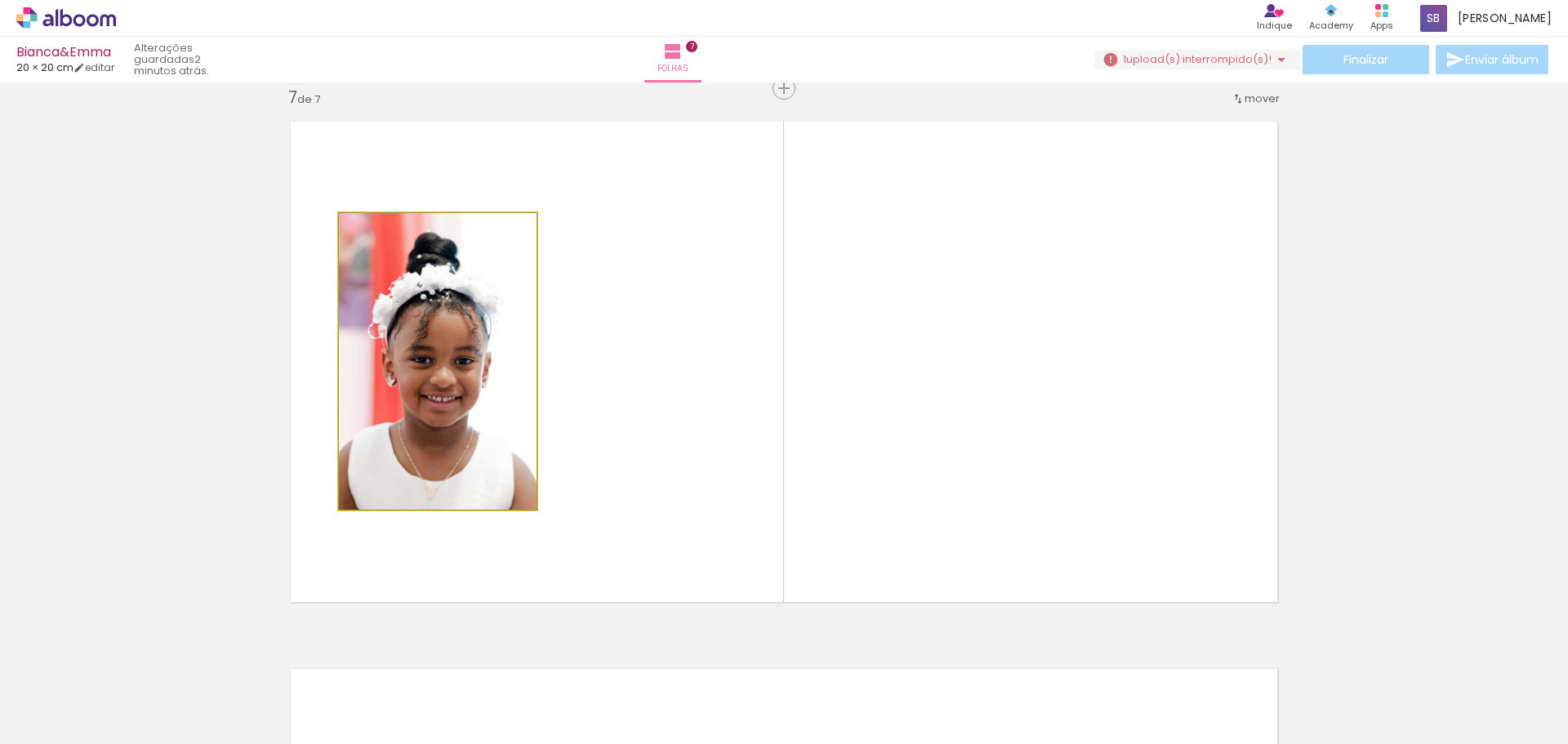
click at [492, 352] on quentale-photo at bounding box center [437, 361] width 197 height 297
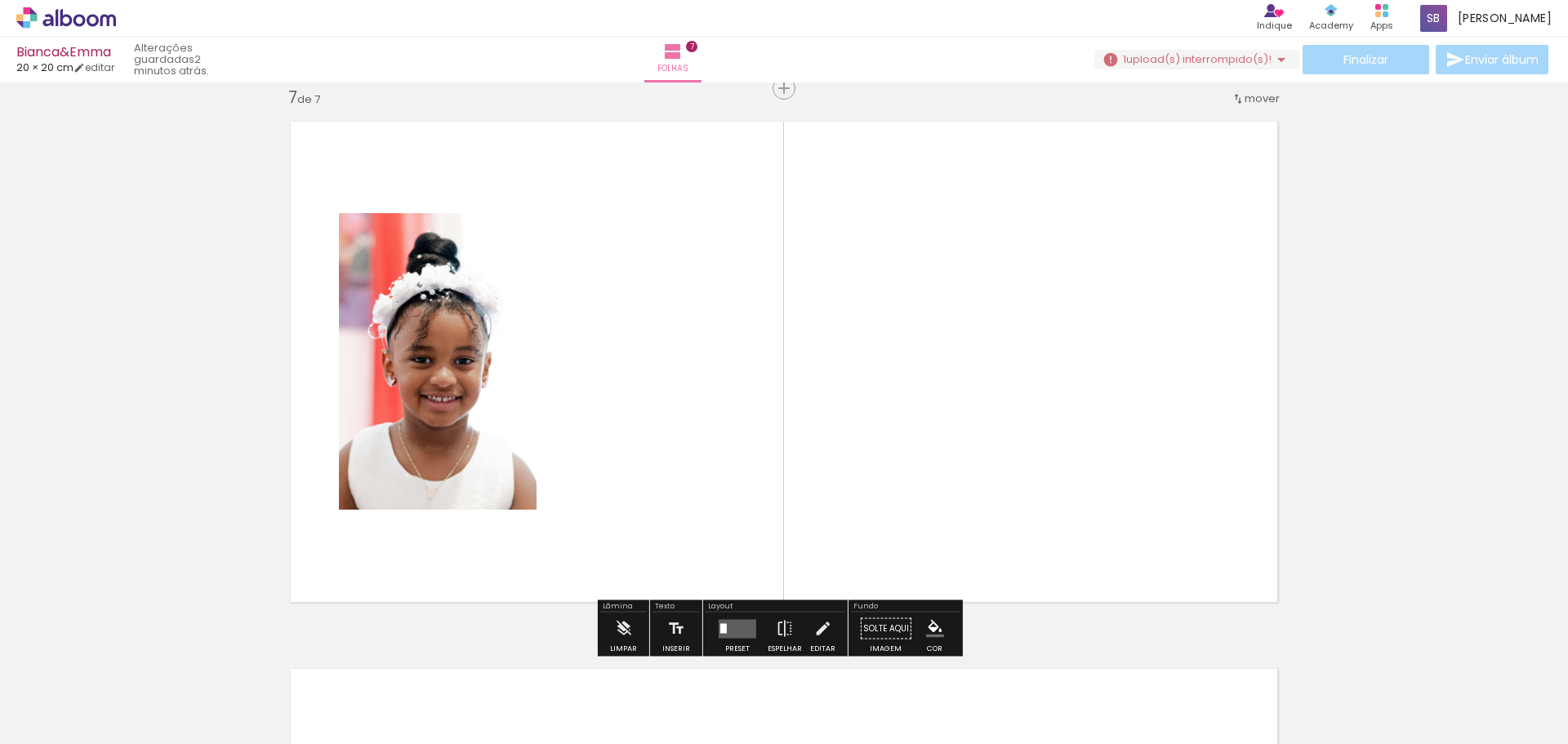
click at [737, 631] on quentale-layouter at bounding box center [738, 628] width 38 height 19
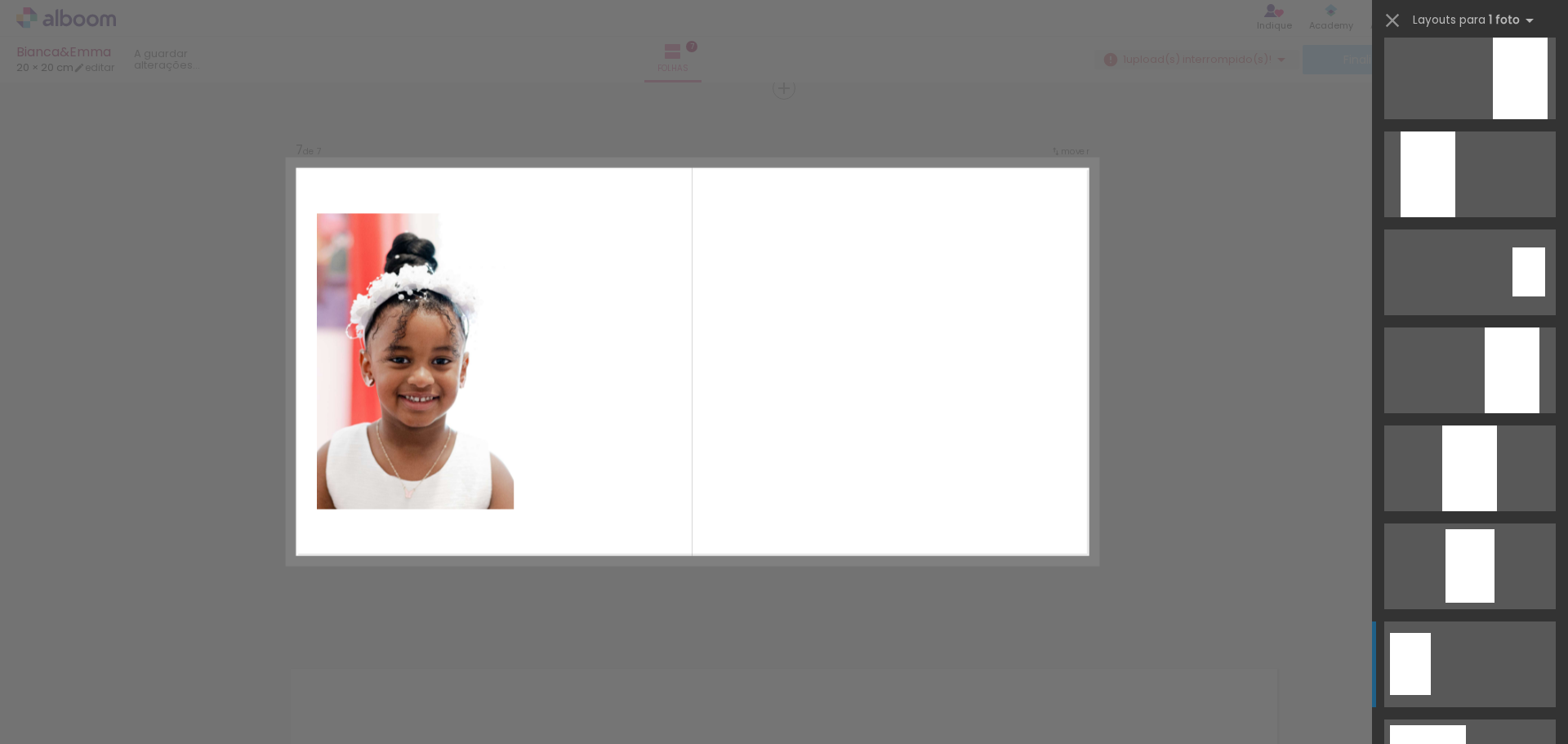
scroll to position [816, 0]
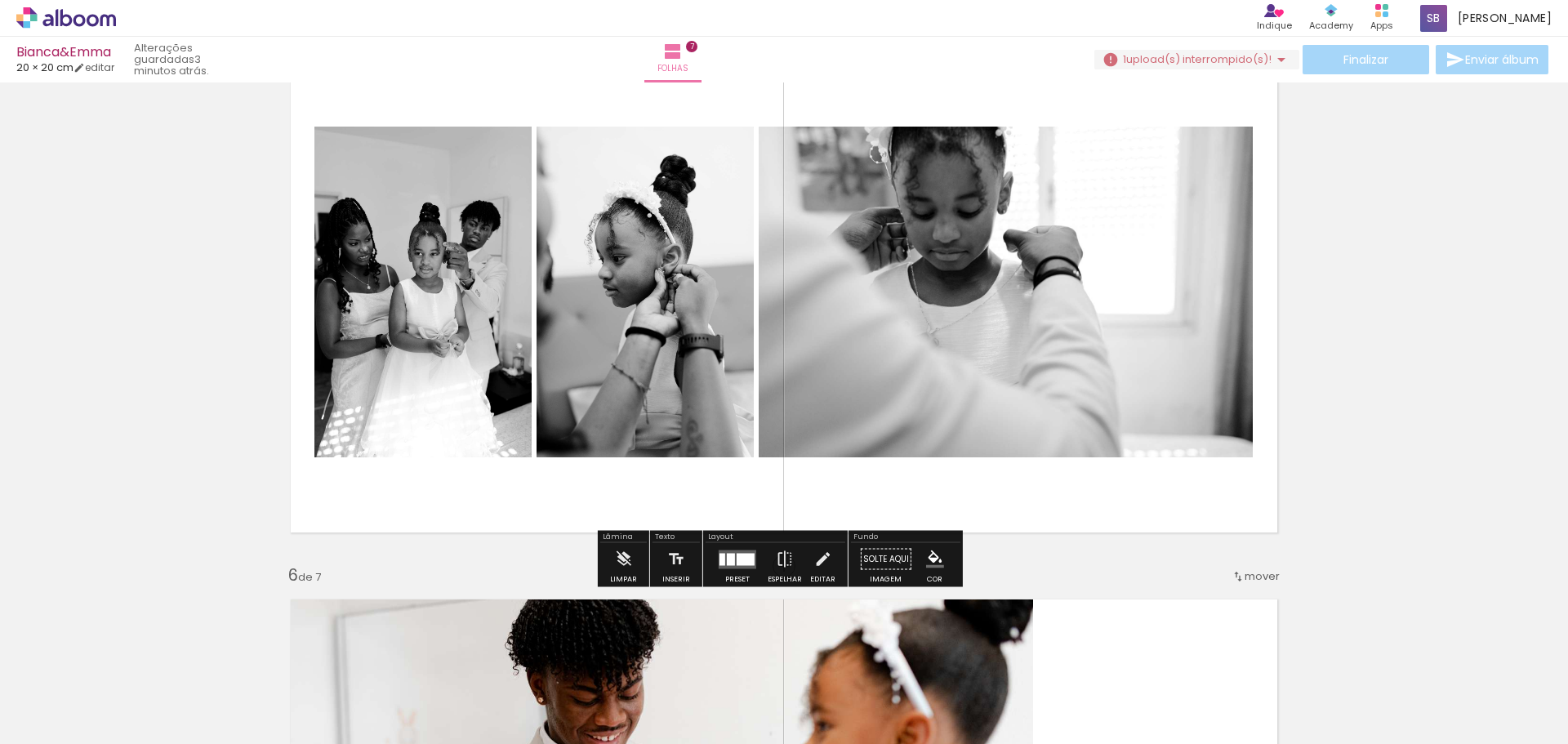
scroll to position [2488, 0]
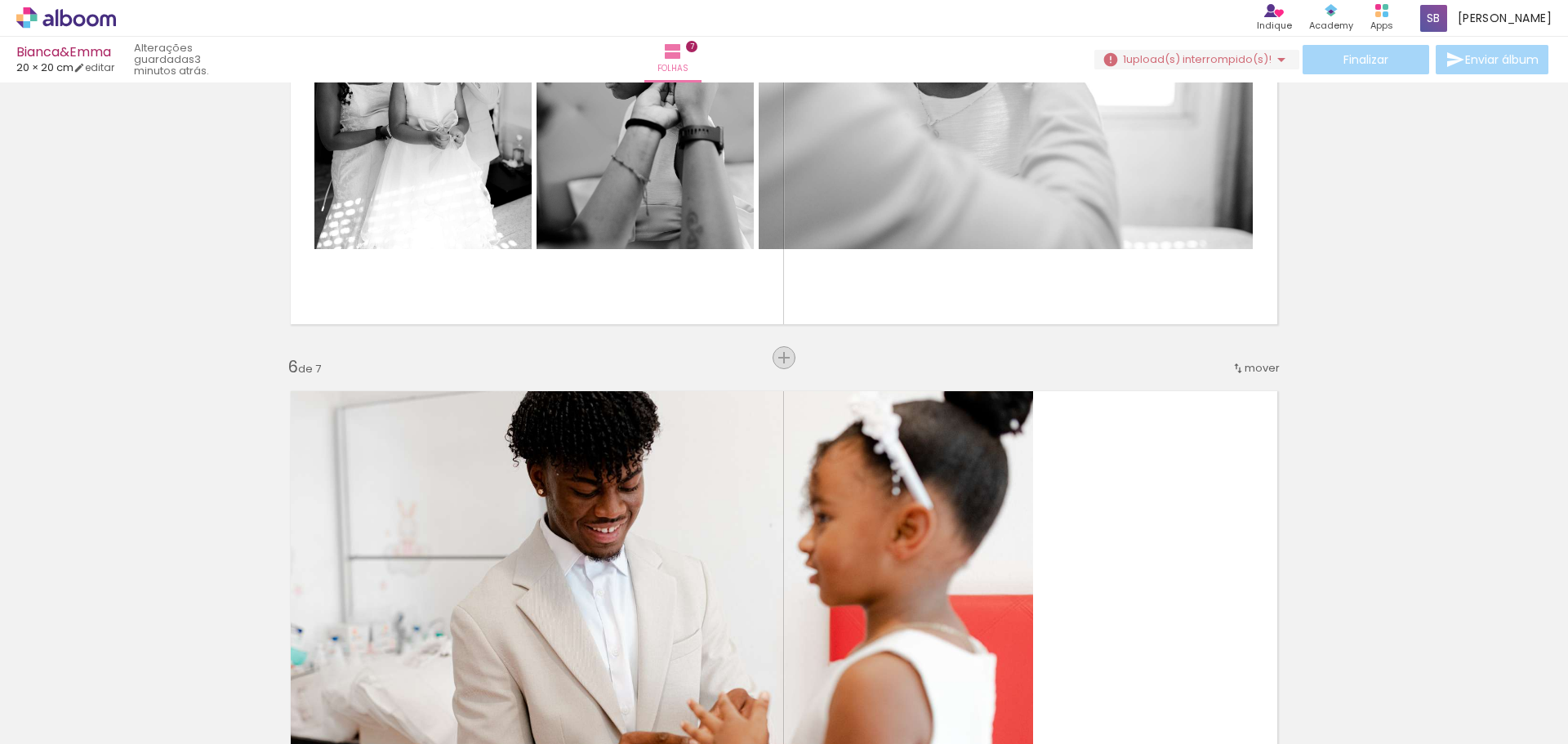
drag, startPoint x: 779, startPoint y: 362, endPoint x: 994, endPoint y: 348, distance: 215.5
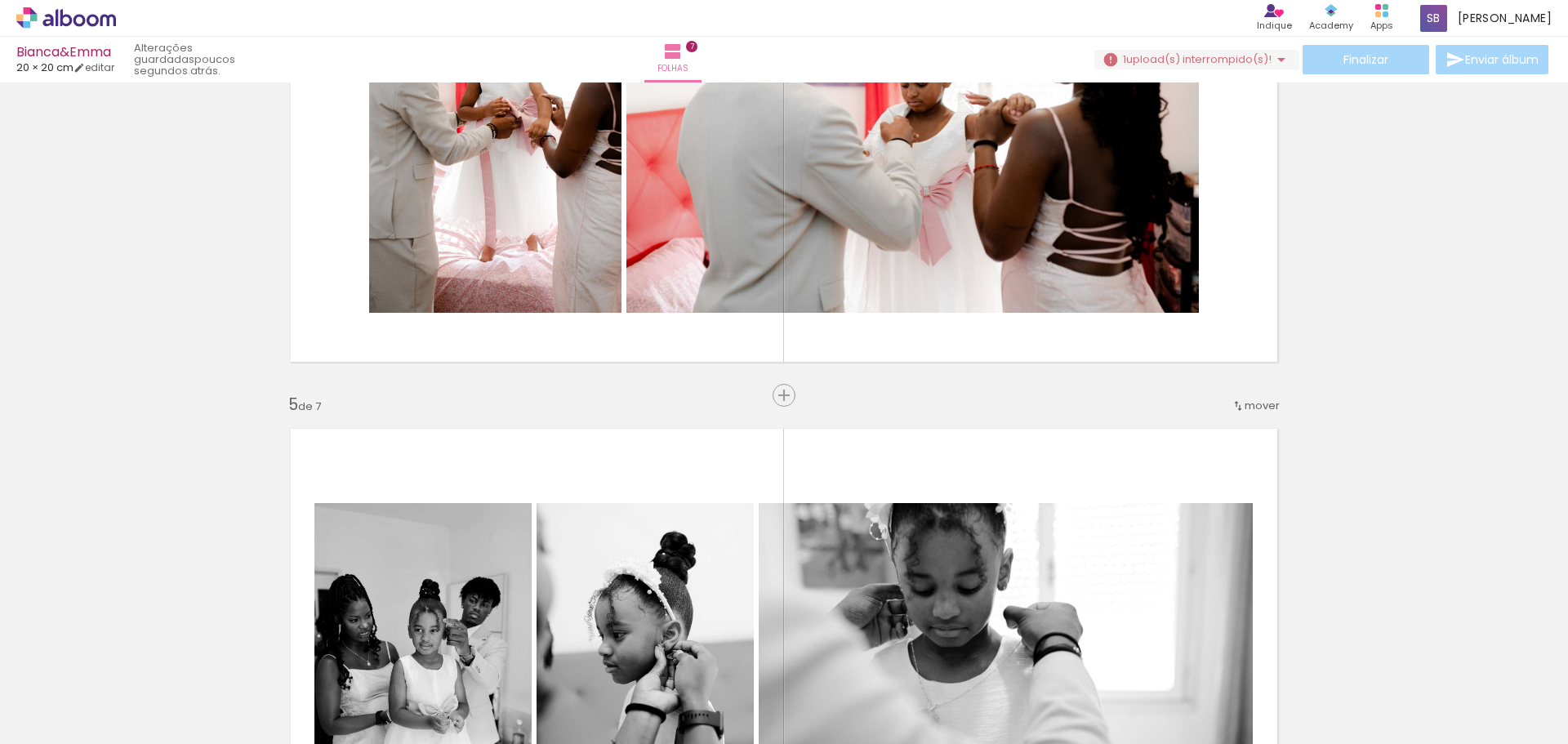
scroll to position [1834, 0]
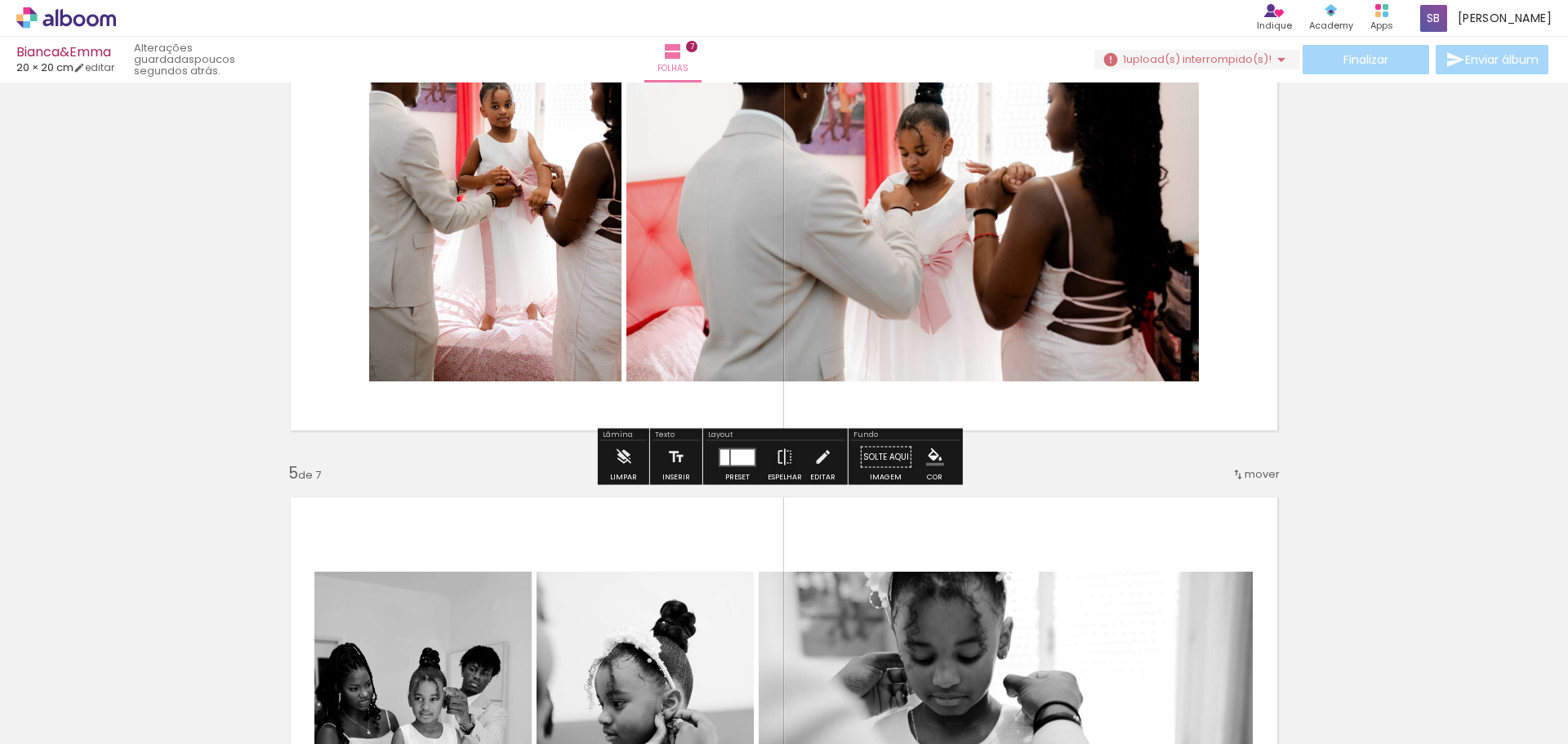
click at [1276, 58] on iron-icon at bounding box center [1281, 60] width 20 height 20
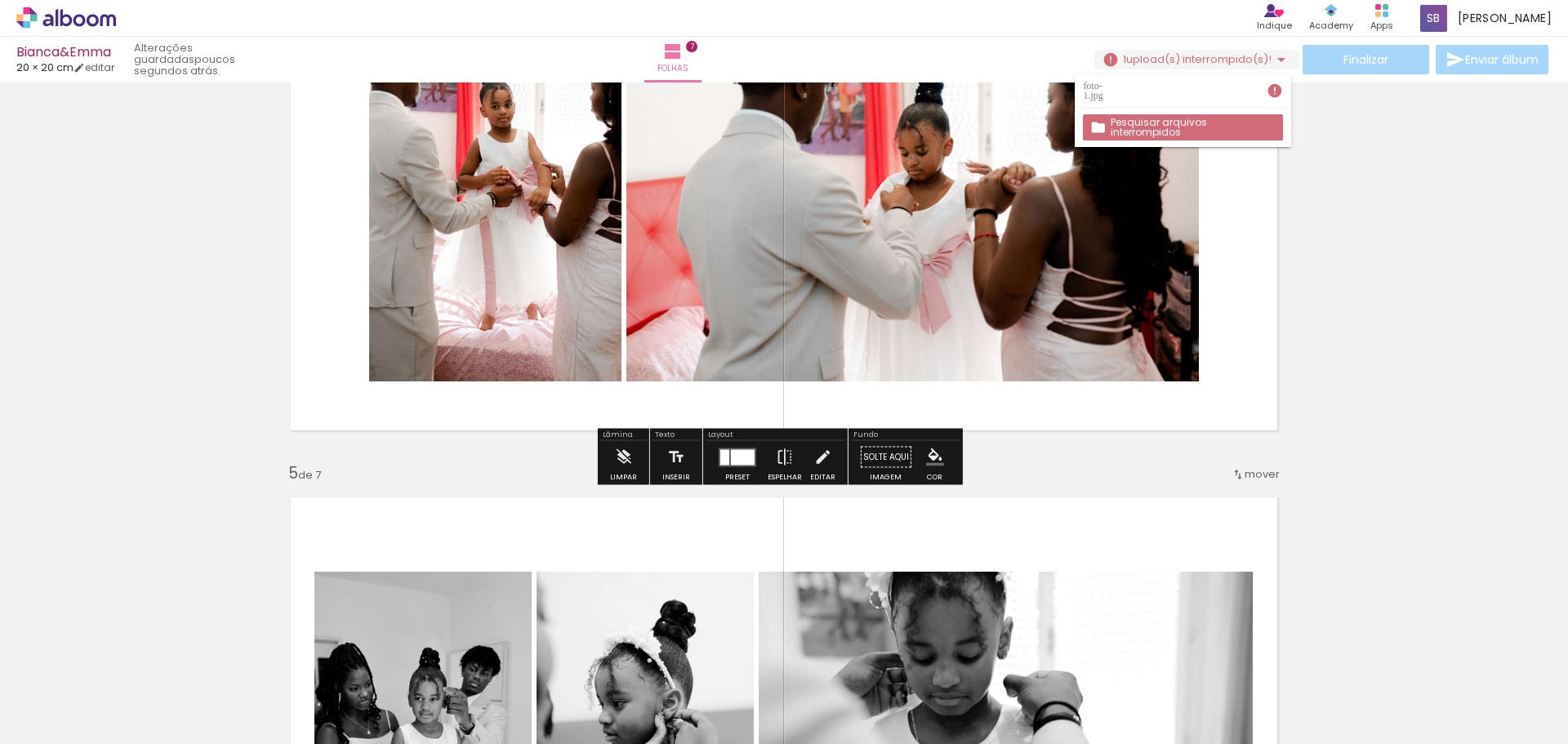
click at [1276, 58] on iron-icon at bounding box center [1281, 60] width 20 height 20
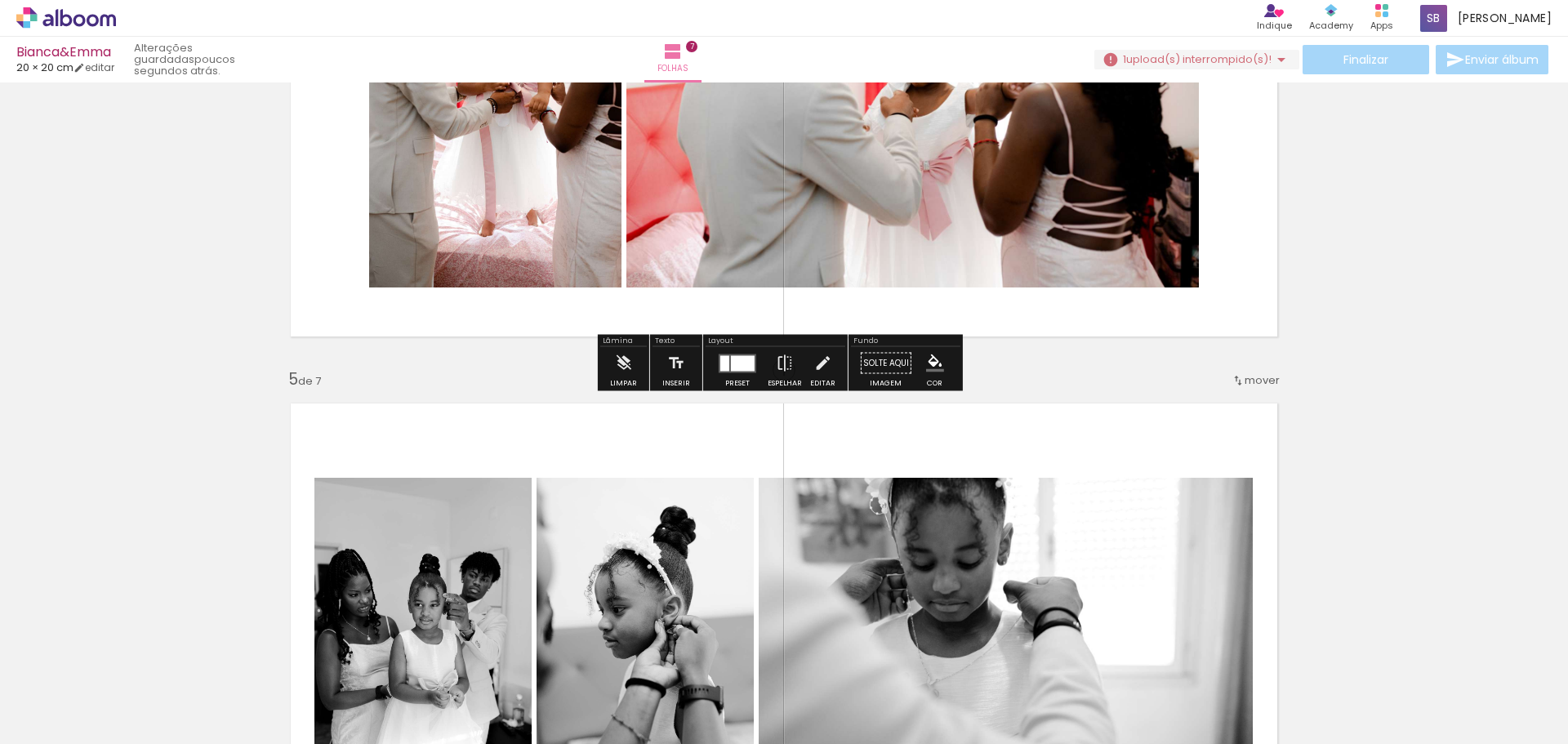
scroll to position [1960, 0]
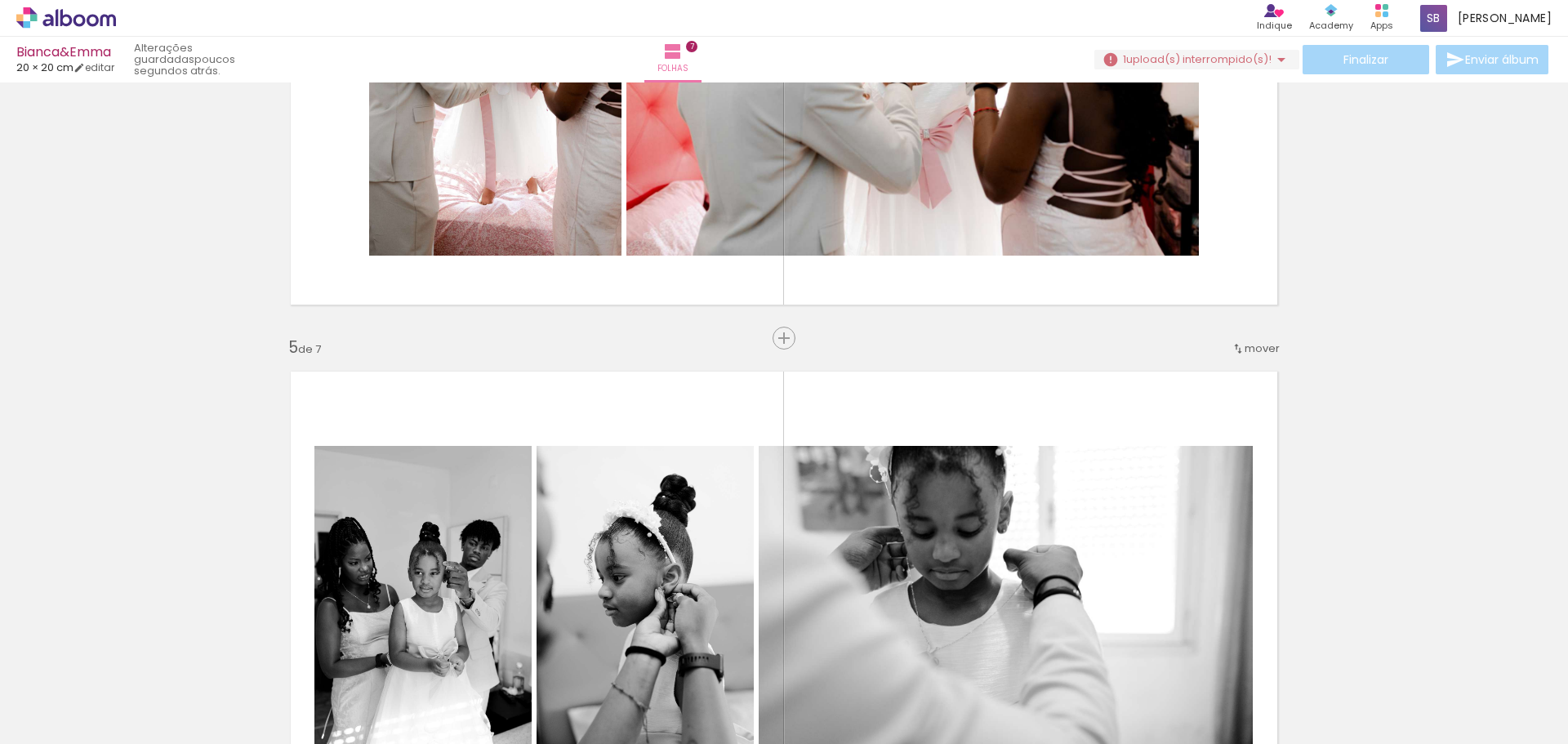
click at [1255, 351] on span "mover" at bounding box center [1262, 348] width 35 height 16
click at [1220, 431] on span "4" at bounding box center [1218, 427] width 10 height 27
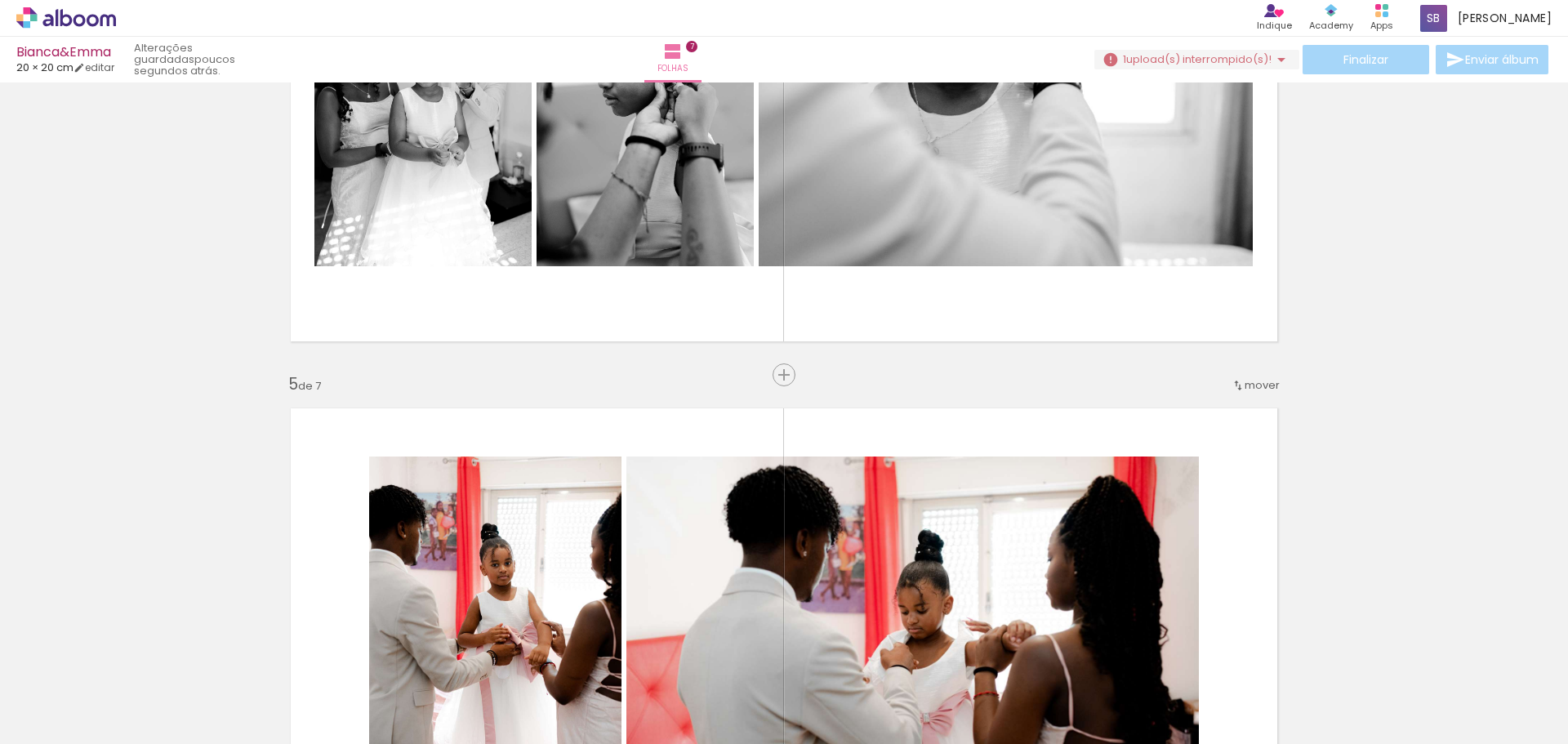
scroll to position [1909, 0]
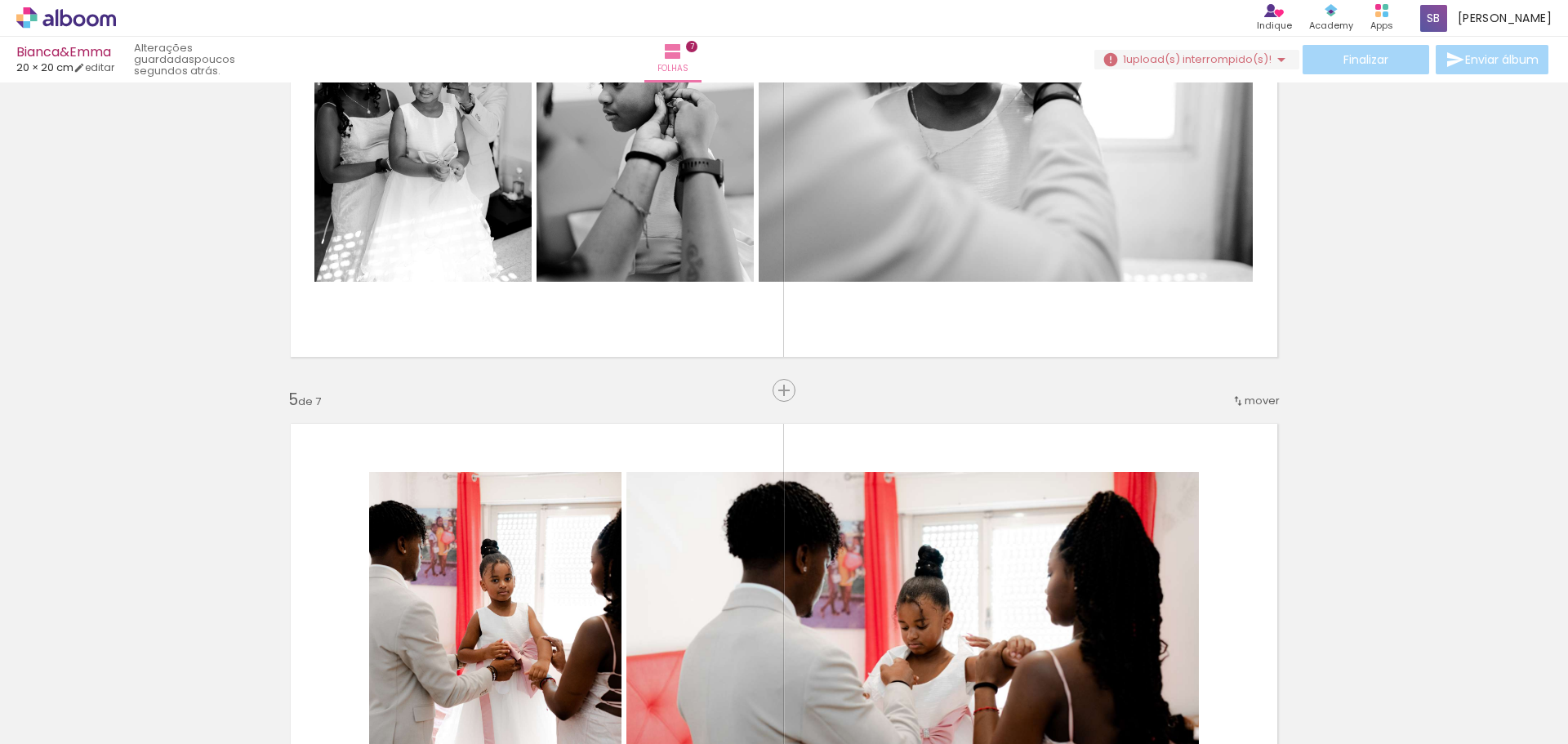
click at [1236, 399] on iron-icon at bounding box center [1238, 401] width 13 height 13
click at [1220, 535] on span "6" at bounding box center [1224, 533] width 9 height 27
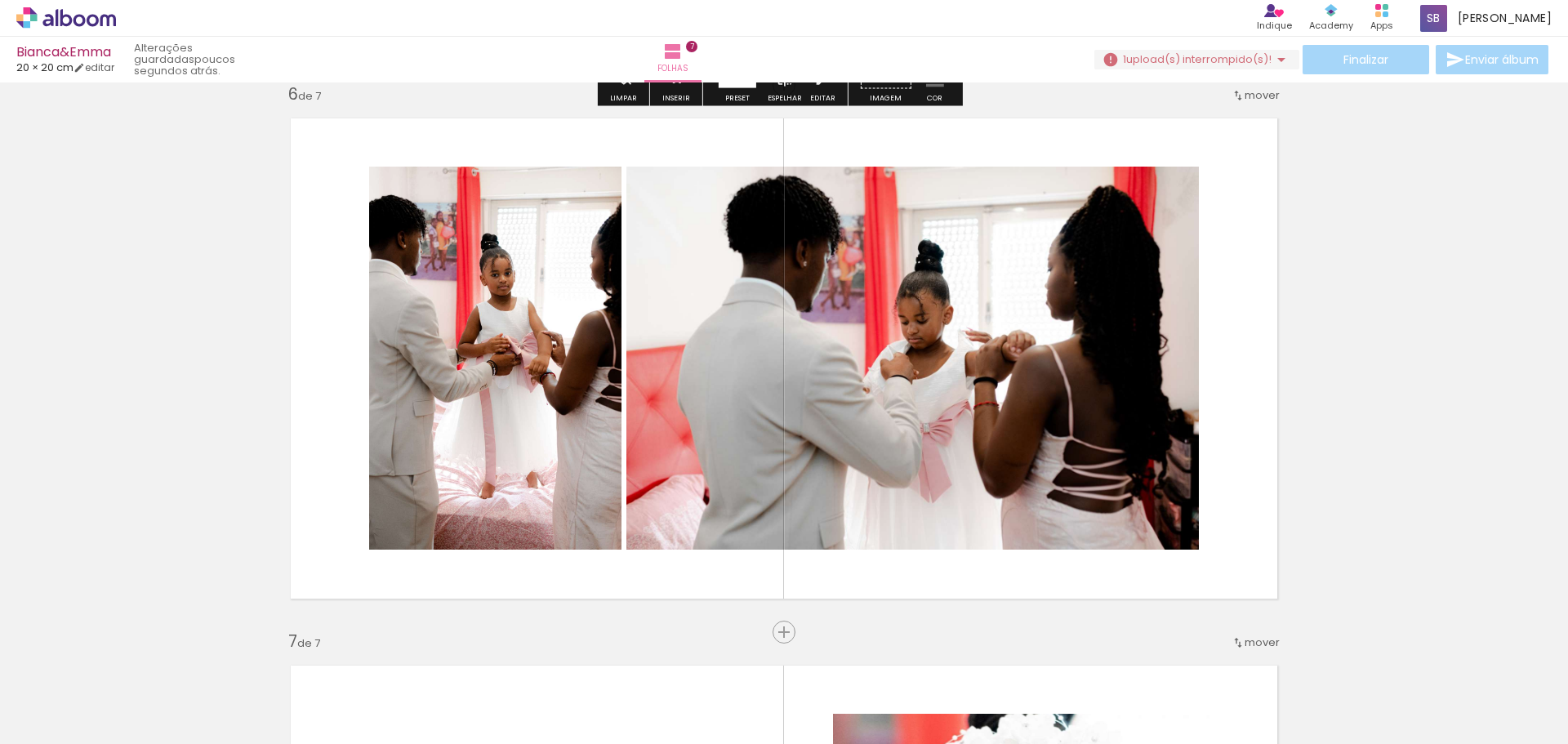
scroll to position [2839, 0]
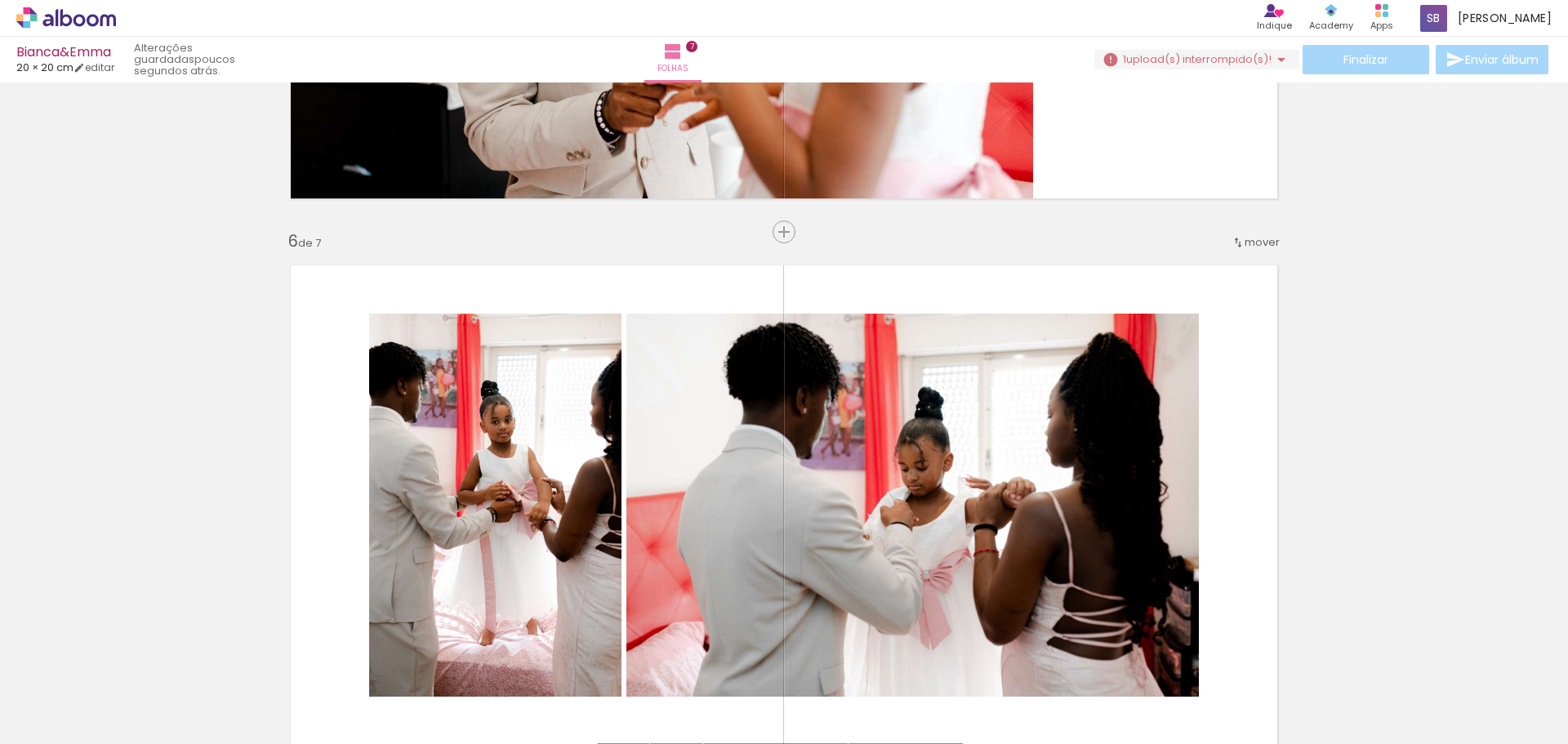
scroll to position [2594, 0]
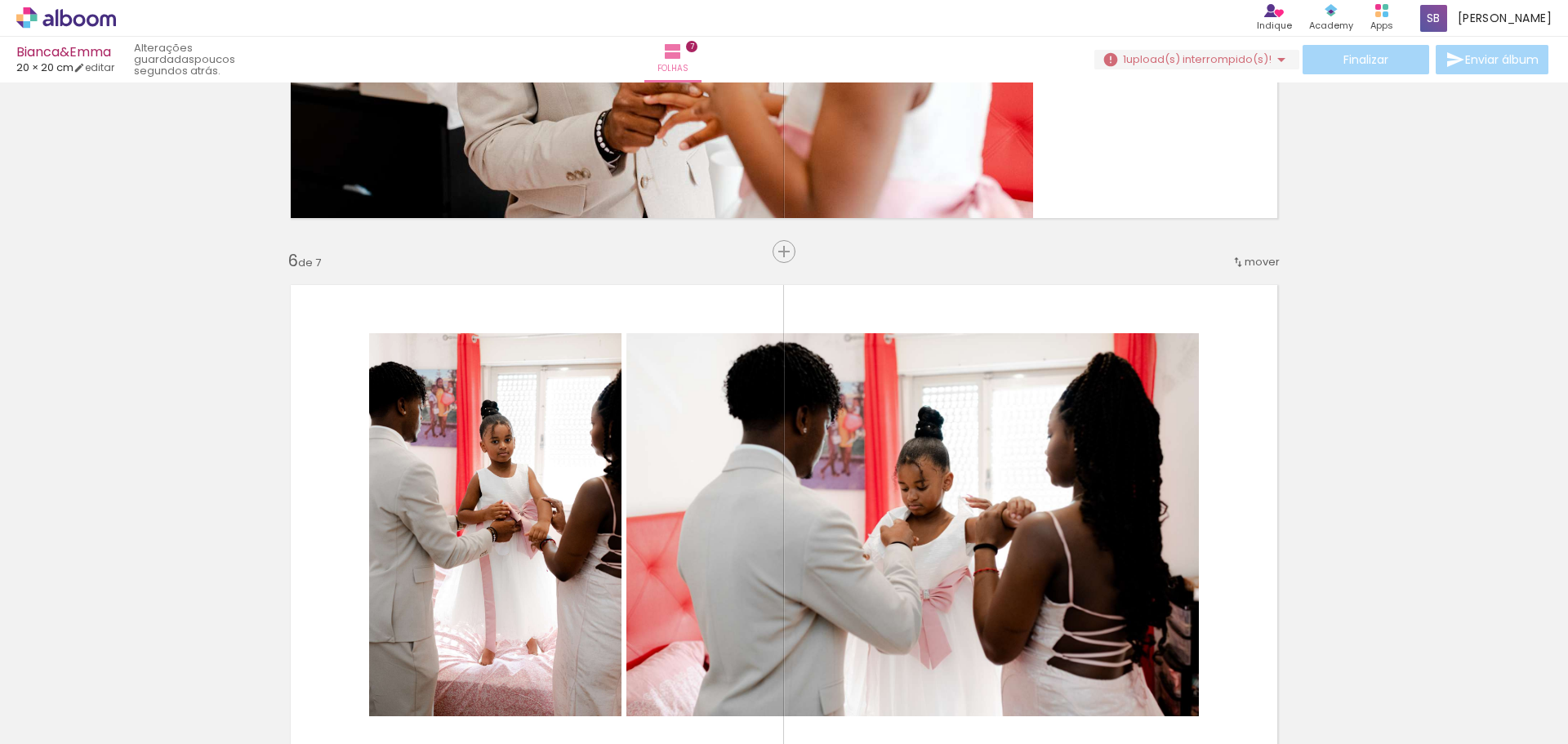
click at [1249, 264] on span "mover" at bounding box center [1262, 262] width 35 height 16
click at [1219, 338] on span "4" at bounding box center [1218, 339] width 10 height 27
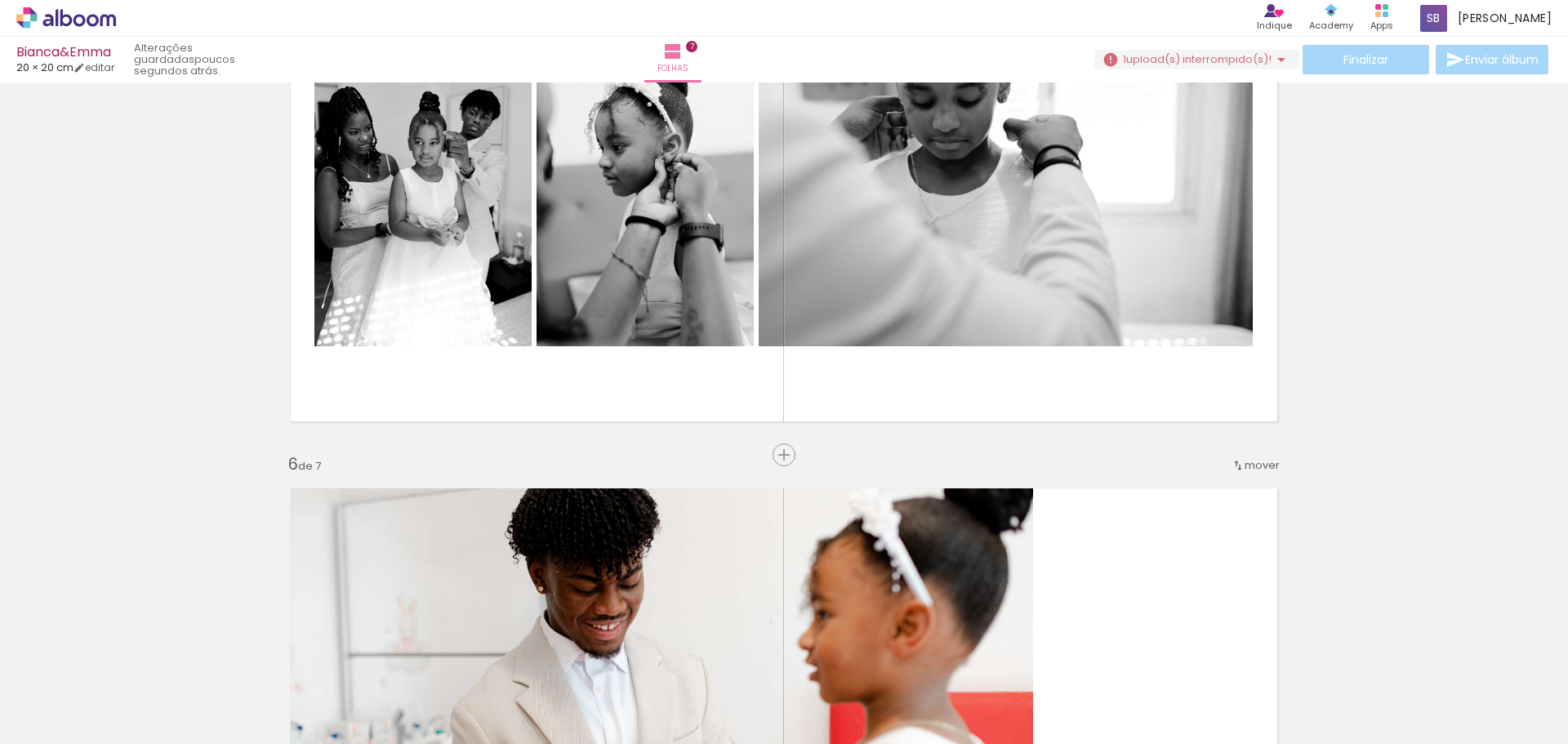
scroll to position [2399, 0]
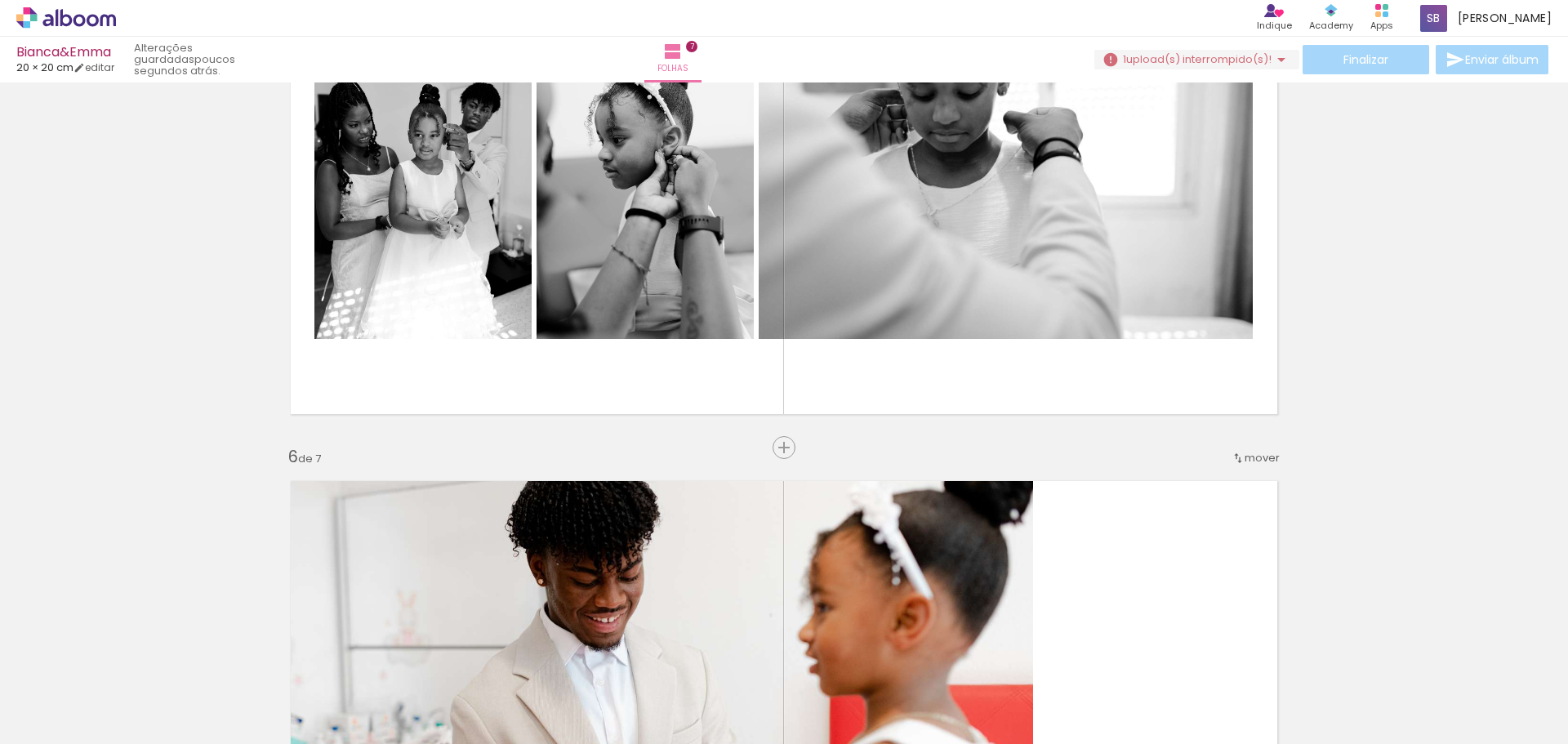
click at [1261, 453] on span "mover" at bounding box center [1262, 458] width 35 height 16
click at [1223, 562] on span "5" at bounding box center [1218, 562] width 10 height 27
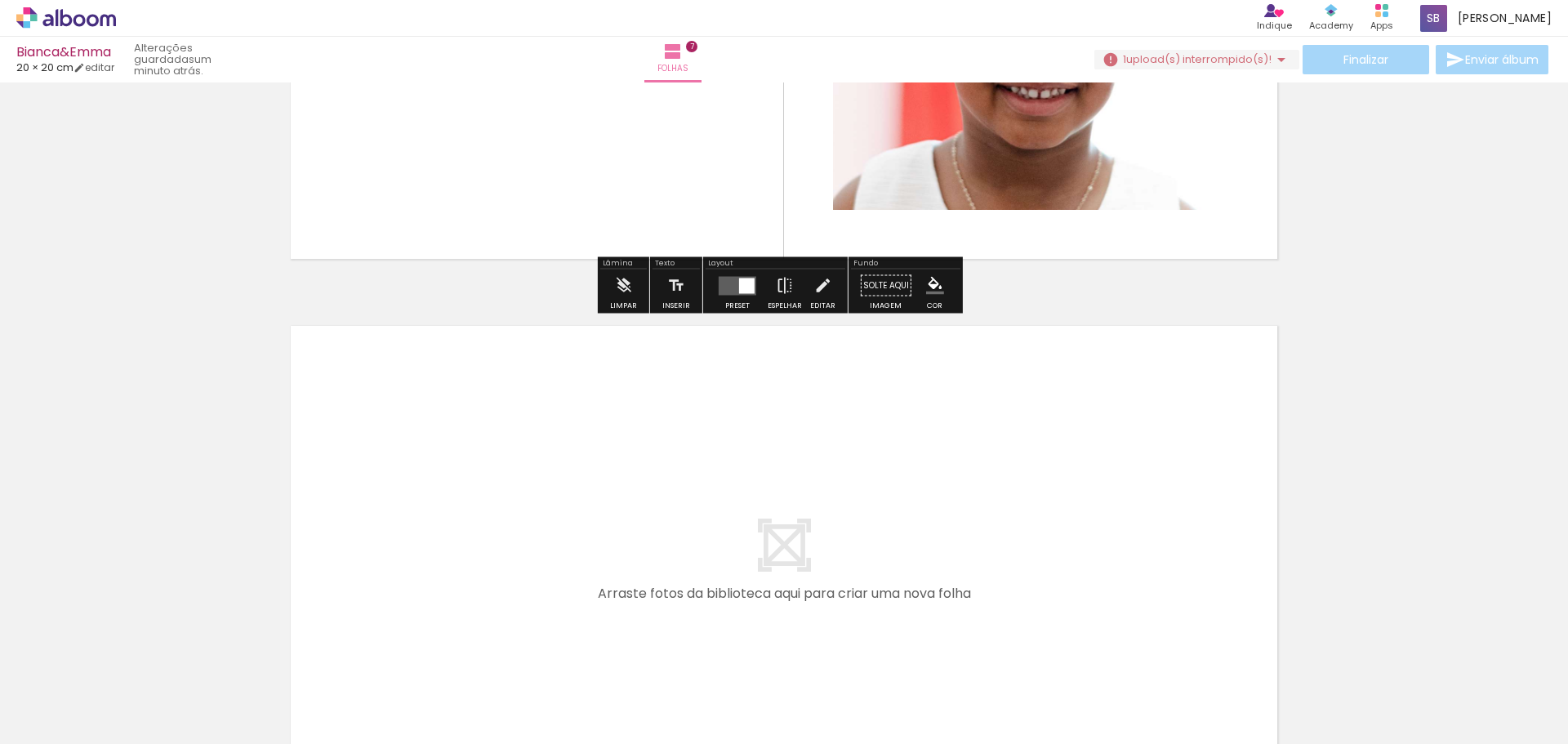
scroll to position [3680, 0]
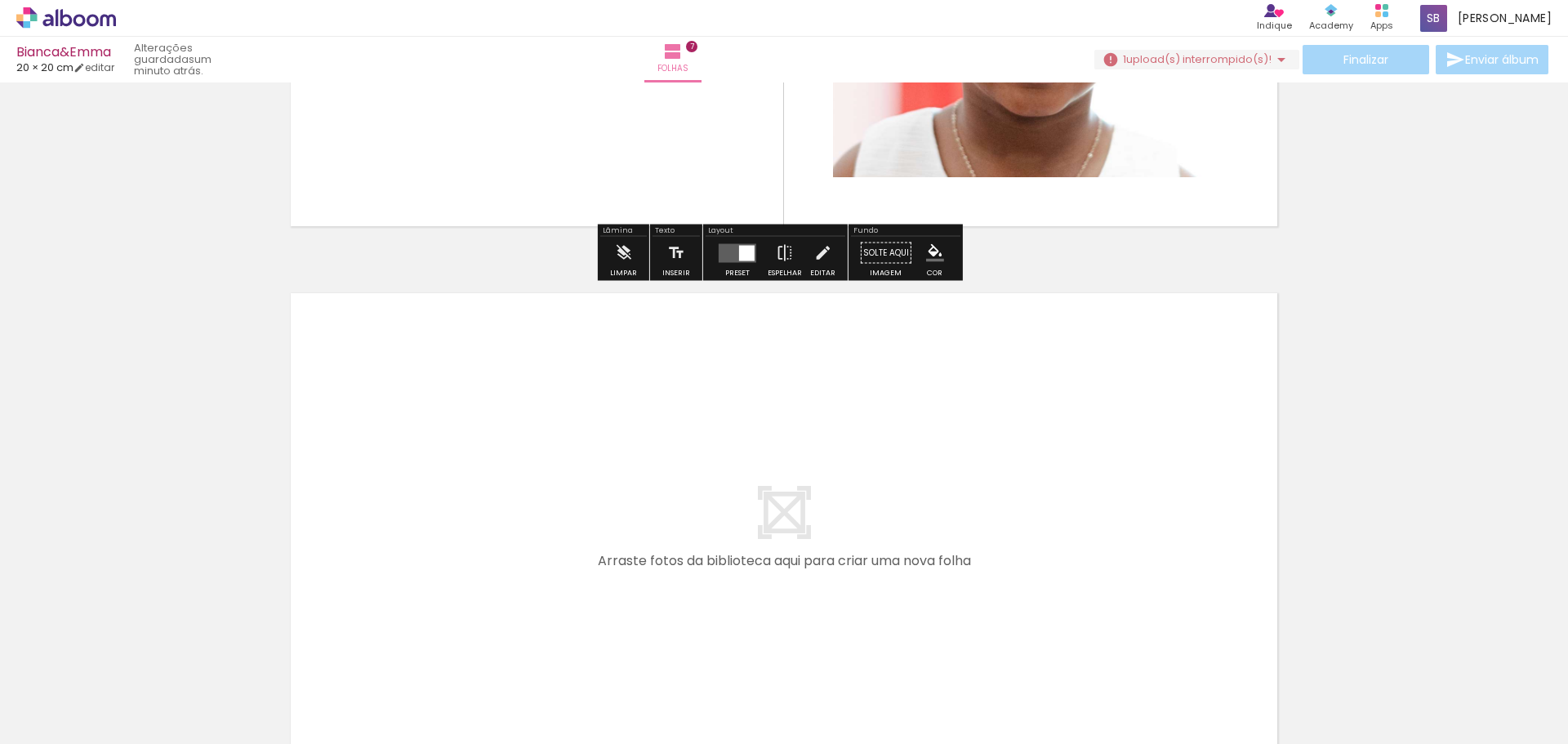
click at [51, 722] on span "Adicionar Fotos" at bounding box center [58, 722] width 49 height 18
click at [0, 0] on input "file" at bounding box center [0, 0] width 0 height 0
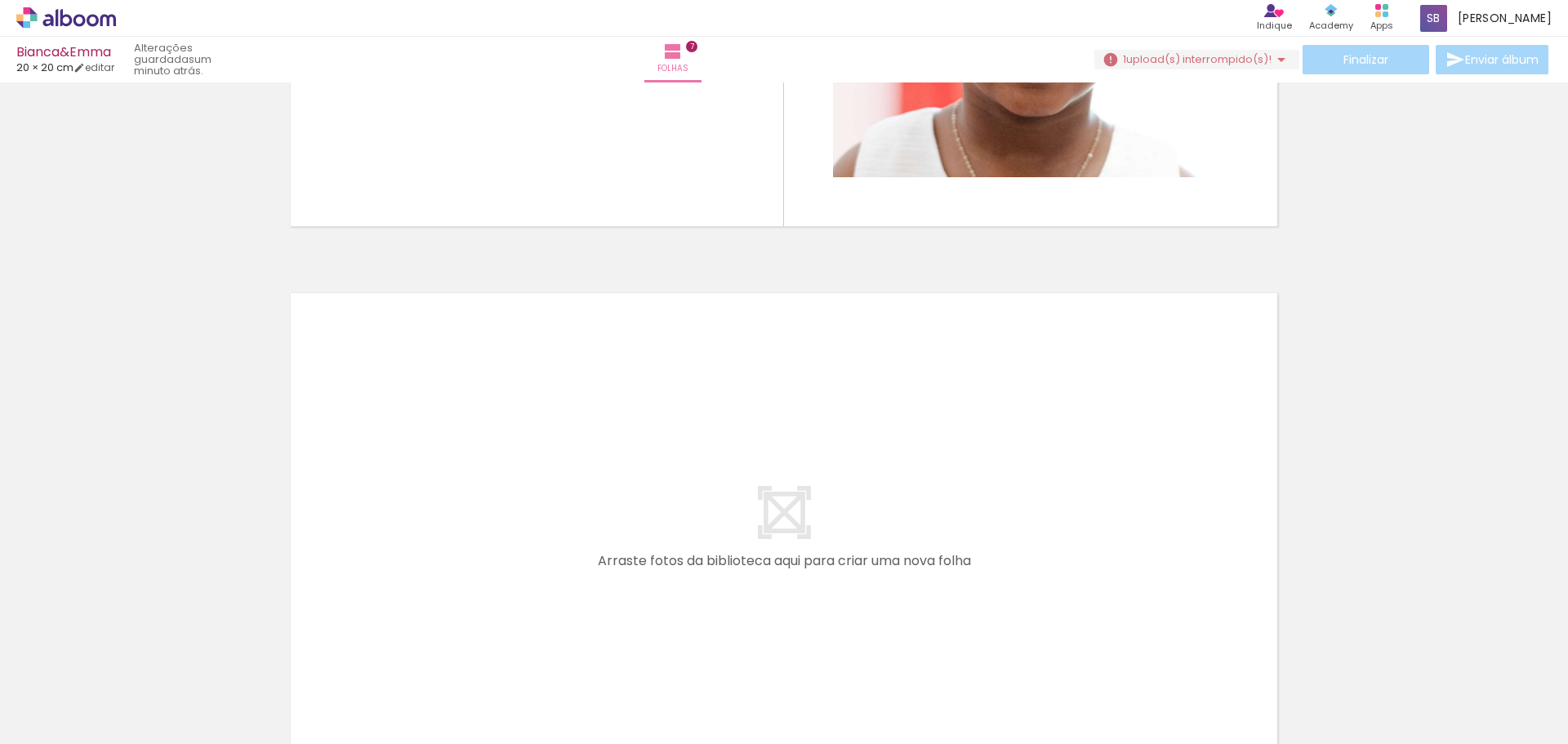
scroll to position [0, 217]
drag, startPoint x: 1325, startPoint y: 710, endPoint x: 812, endPoint y: 414, distance: 592.3
click at [812, 414] on quentale-workspace at bounding box center [784, 372] width 1568 height 744
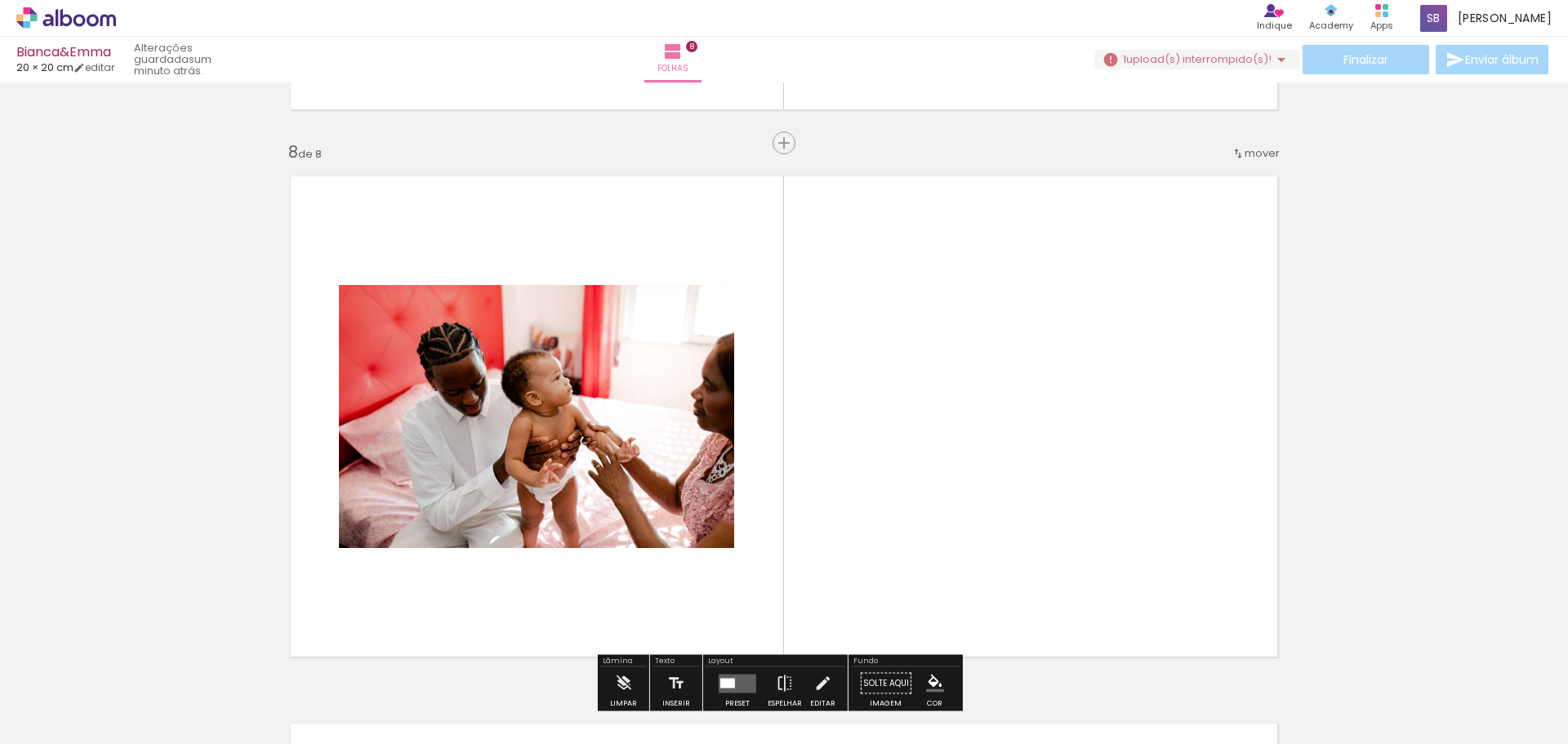
scroll to position [3852, 0]
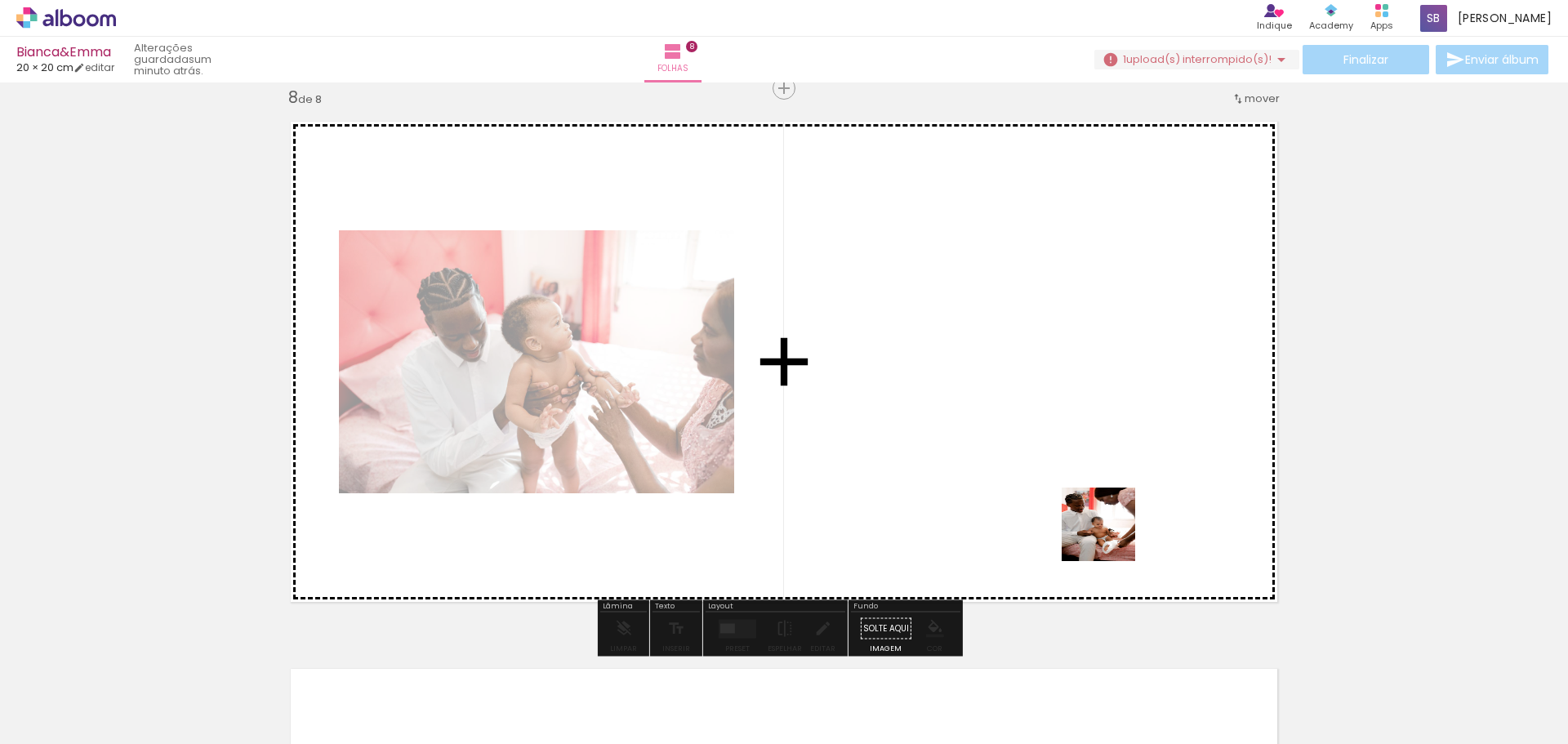
drag, startPoint x: 1419, startPoint y: 707, endPoint x: 1098, endPoint y: 517, distance: 373.0
click at [1094, 517] on quentale-workspace at bounding box center [784, 372] width 1568 height 744
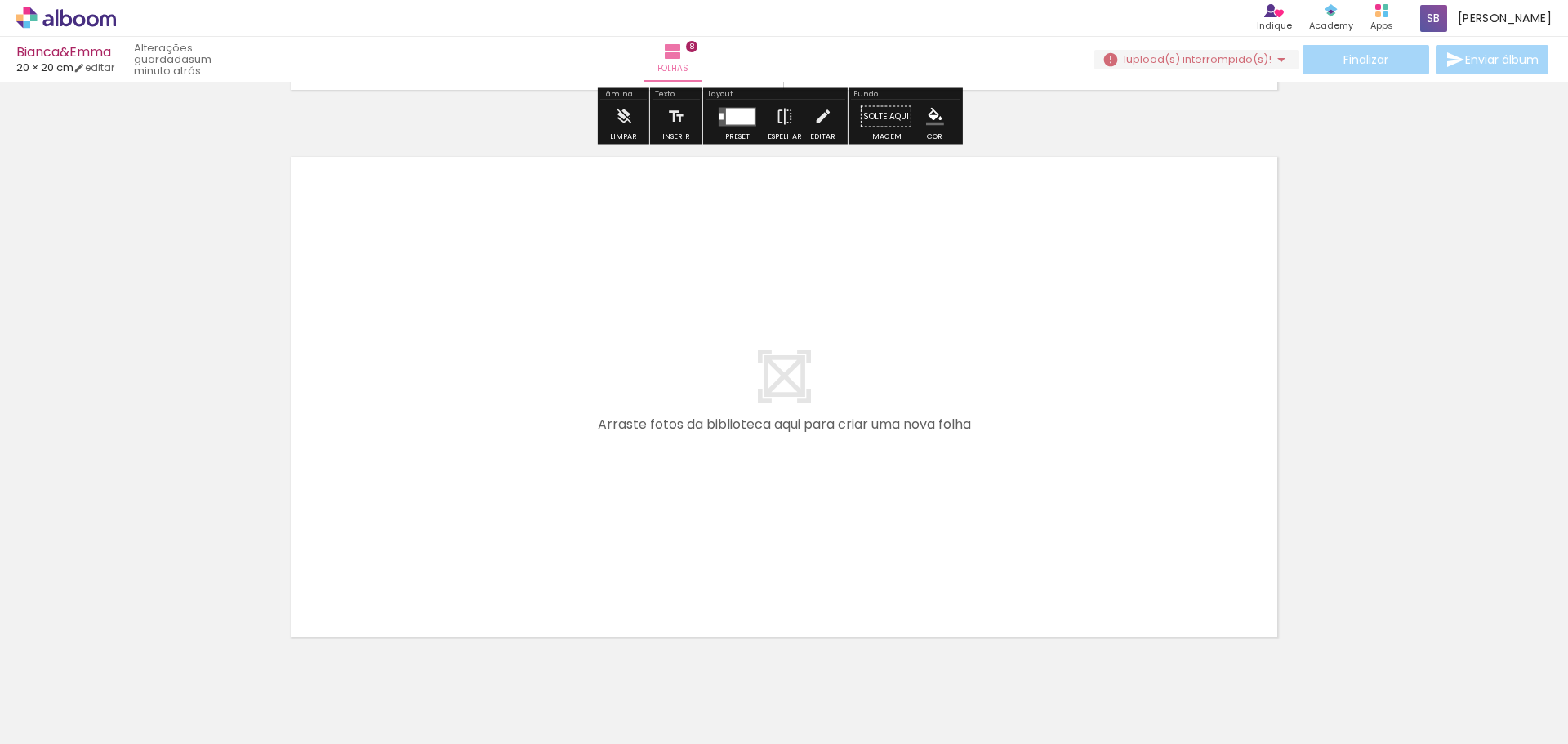
scroll to position [4424, 0]
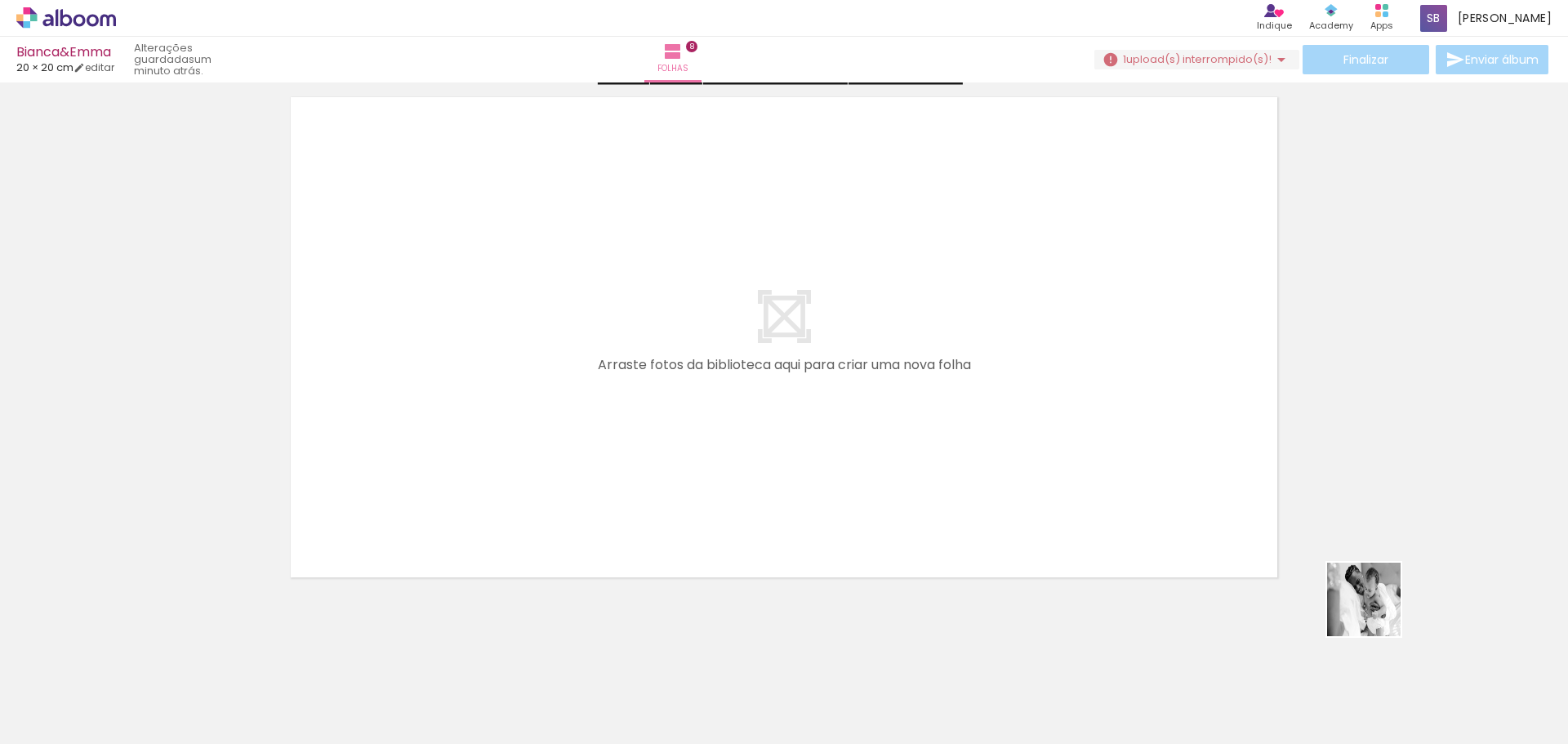
drag, startPoint x: 1488, startPoint y: 683, endPoint x: 928, endPoint y: 368, distance: 642.5
click at [928, 368] on quentale-workspace at bounding box center [784, 372] width 1568 height 744
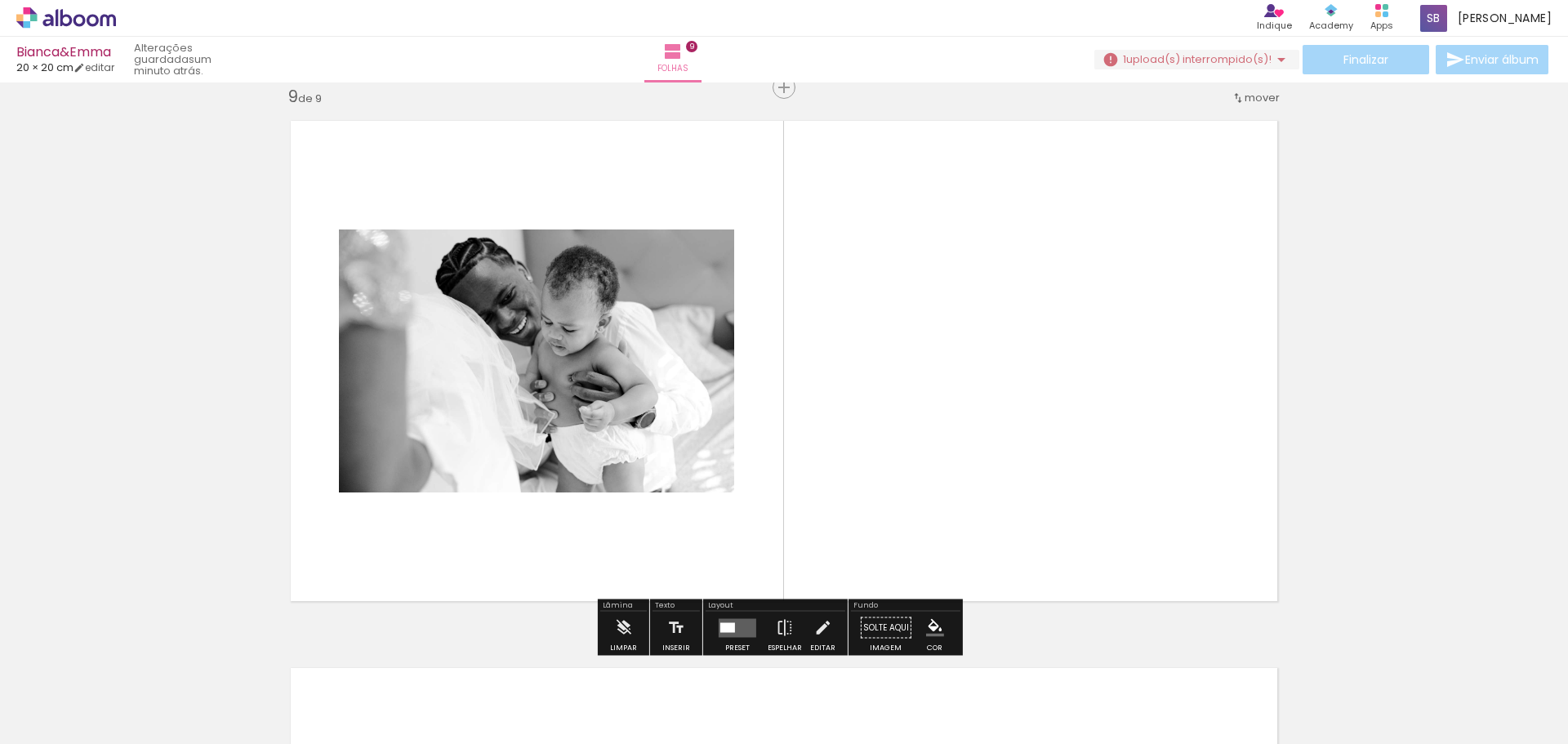
scroll to position [4400, 0]
click at [732, 637] on quentale-layouter at bounding box center [738, 628] width 38 height 19
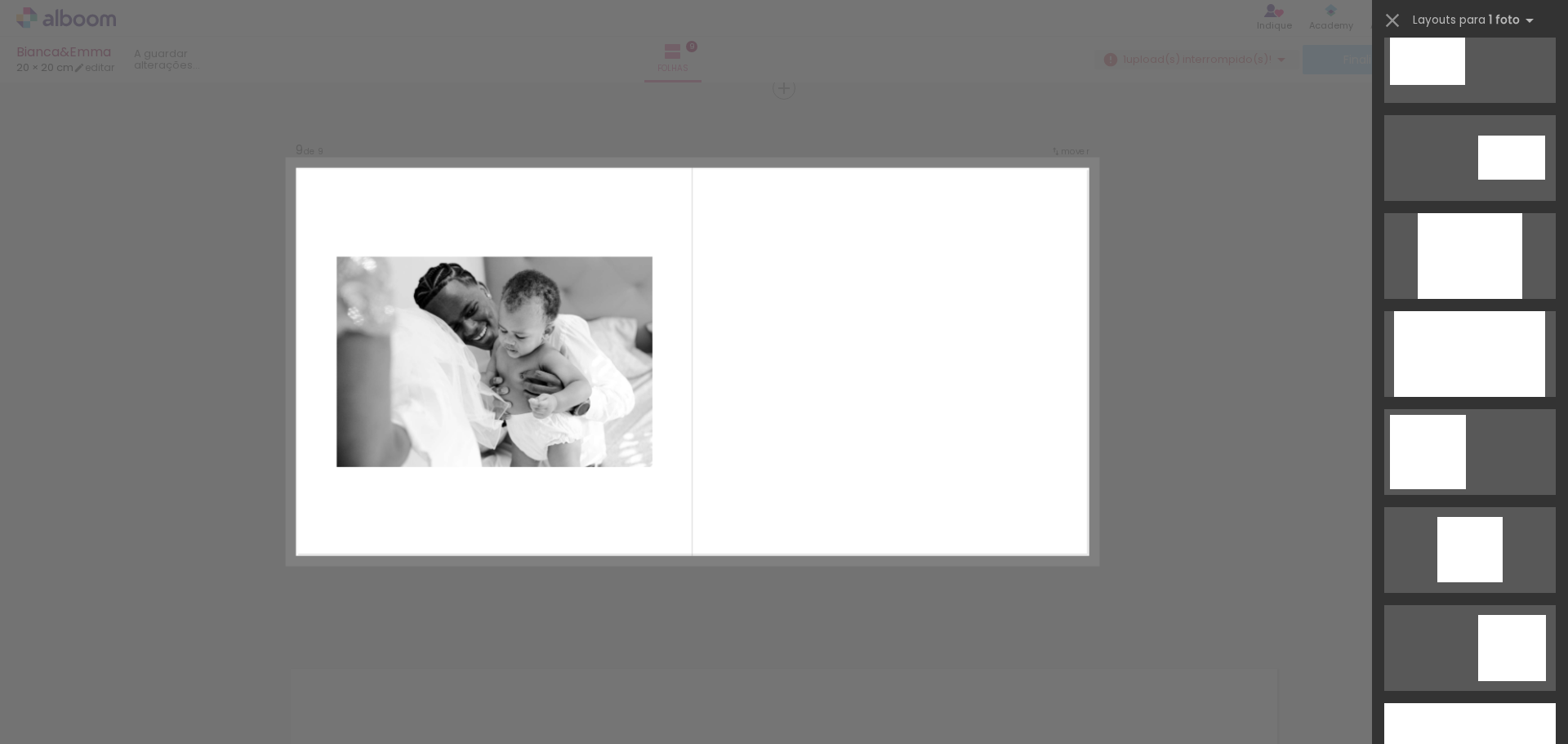
scroll to position [0, 0]
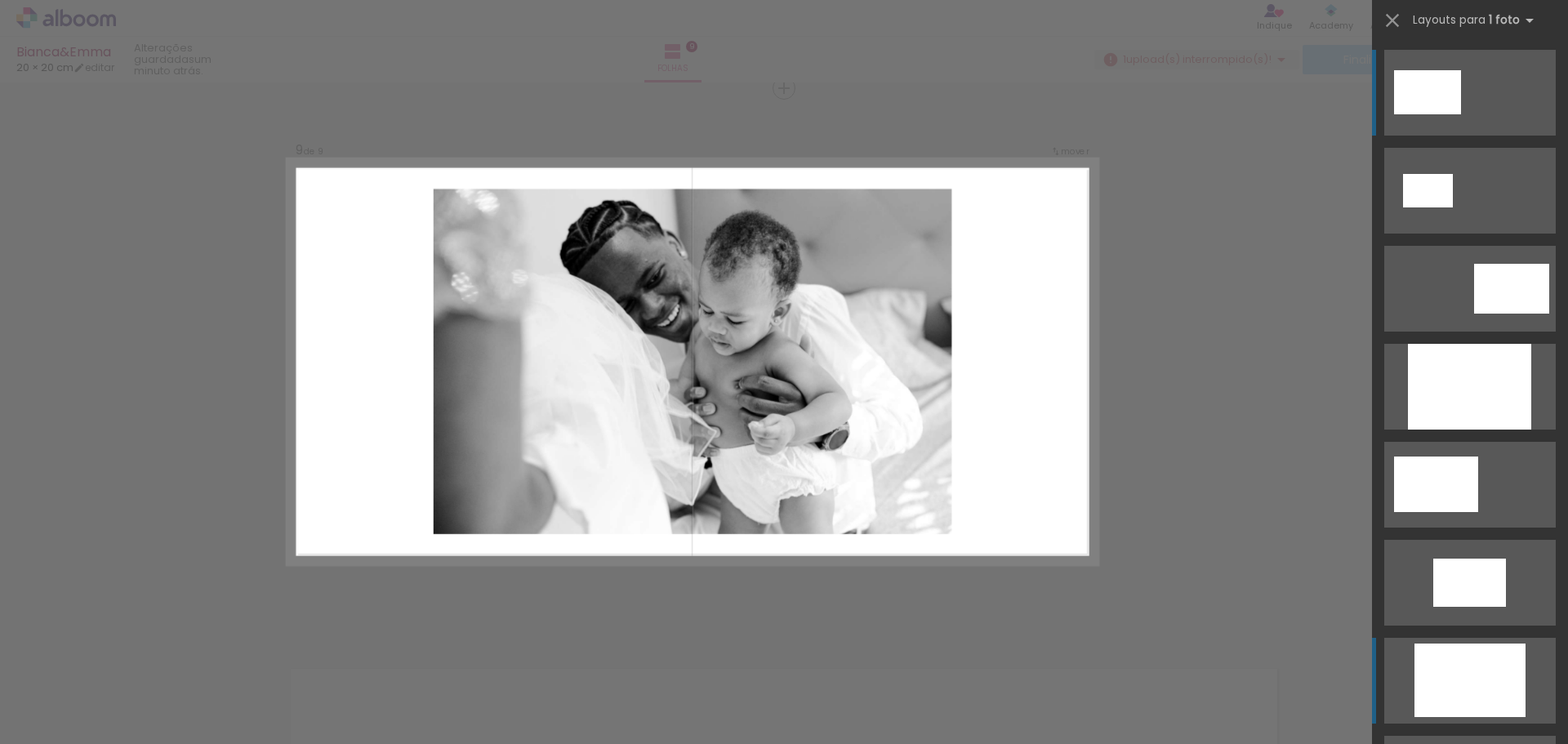
click at [1464, 430] on div at bounding box center [1470, 387] width 123 height 85
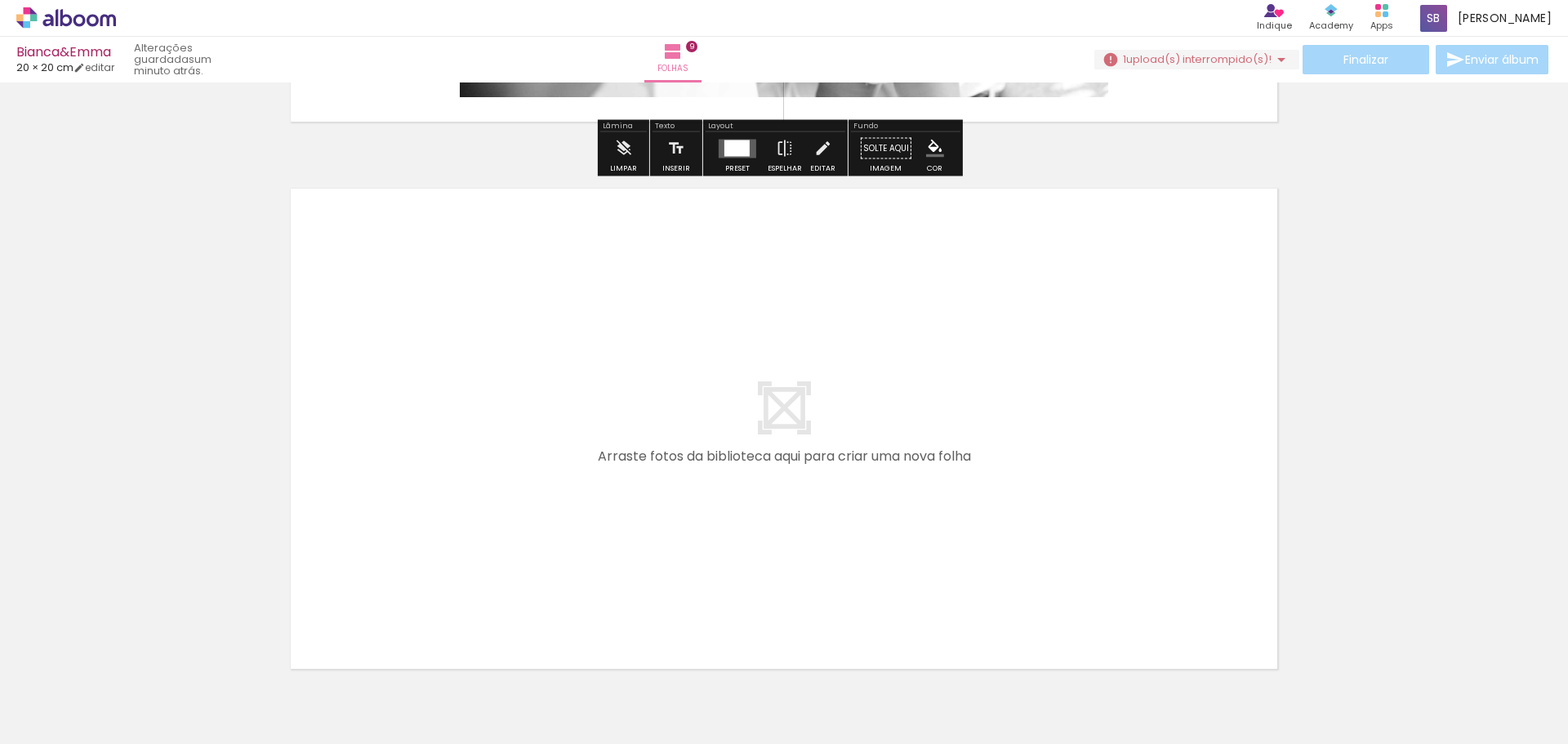
scroll to position [4890, 0]
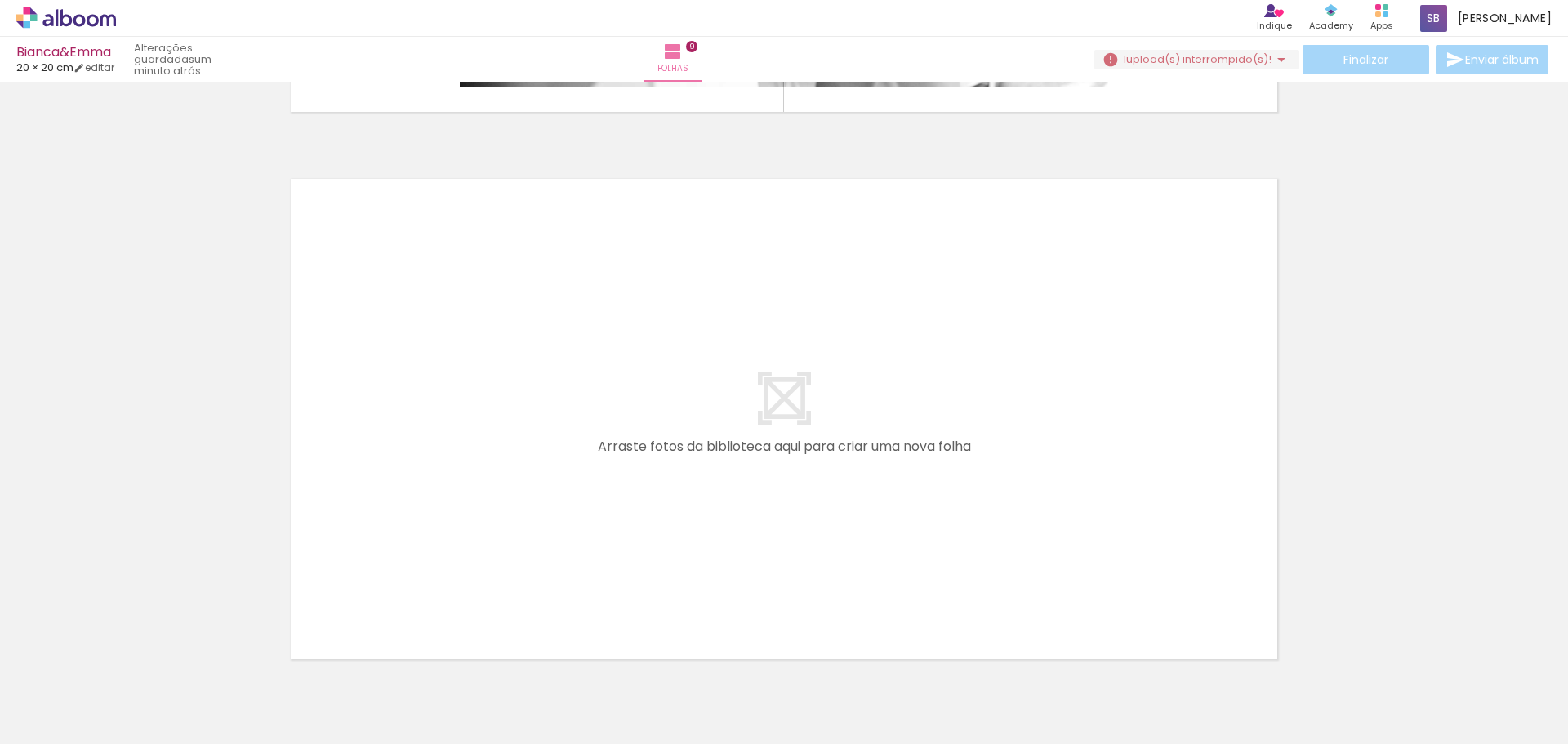
click at [29, 724] on iron-icon at bounding box center [24, 722] width 20 height 20
click at [0, 0] on input "file" at bounding box center [0, 0] width 0 height 0
click at [80, 725] on span "Adicionar Fotos" at bounding box center [58, 722] width 49 height 18
click at [0, 0] on input "file" at bounding box center [0, 0] width 0 height 0
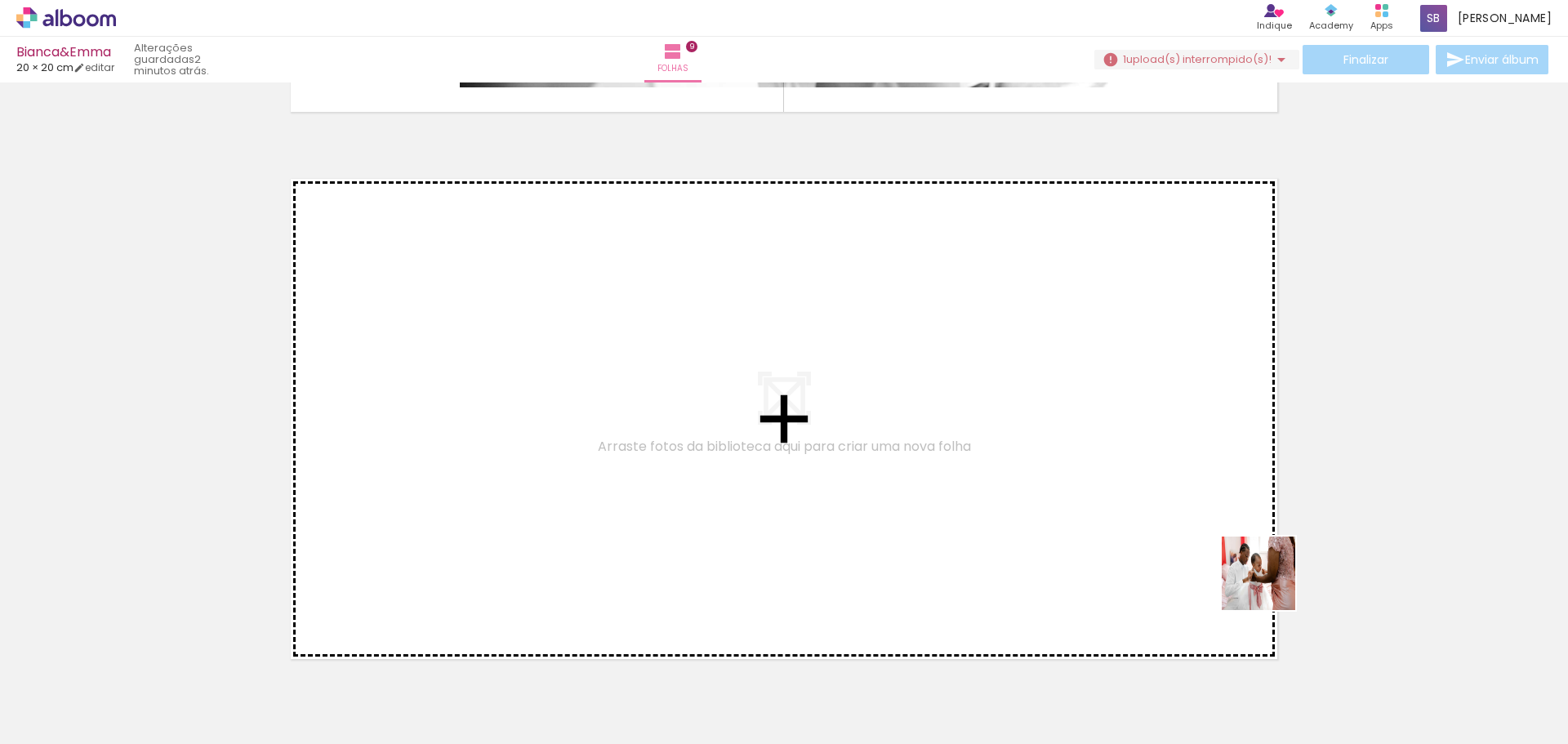
drag, startPoint x: 1501, startPoint y: 692, endPoint x: 798, endPoint y: 403, distance: 760.1
click at [798, 403] on quentale-workspace at bounding box center [784, 372] width 1568 height 744
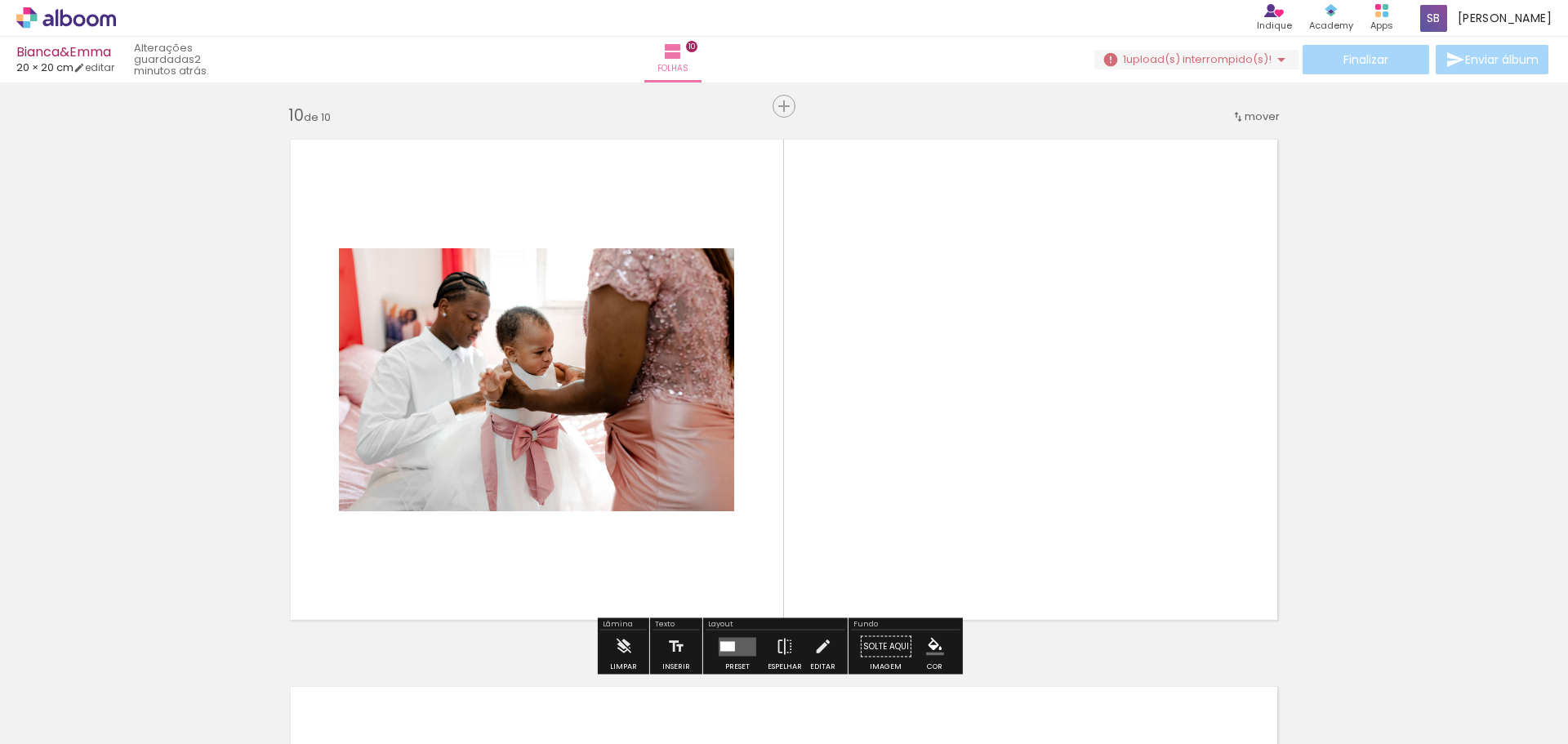
scroll to position [4947, 0]
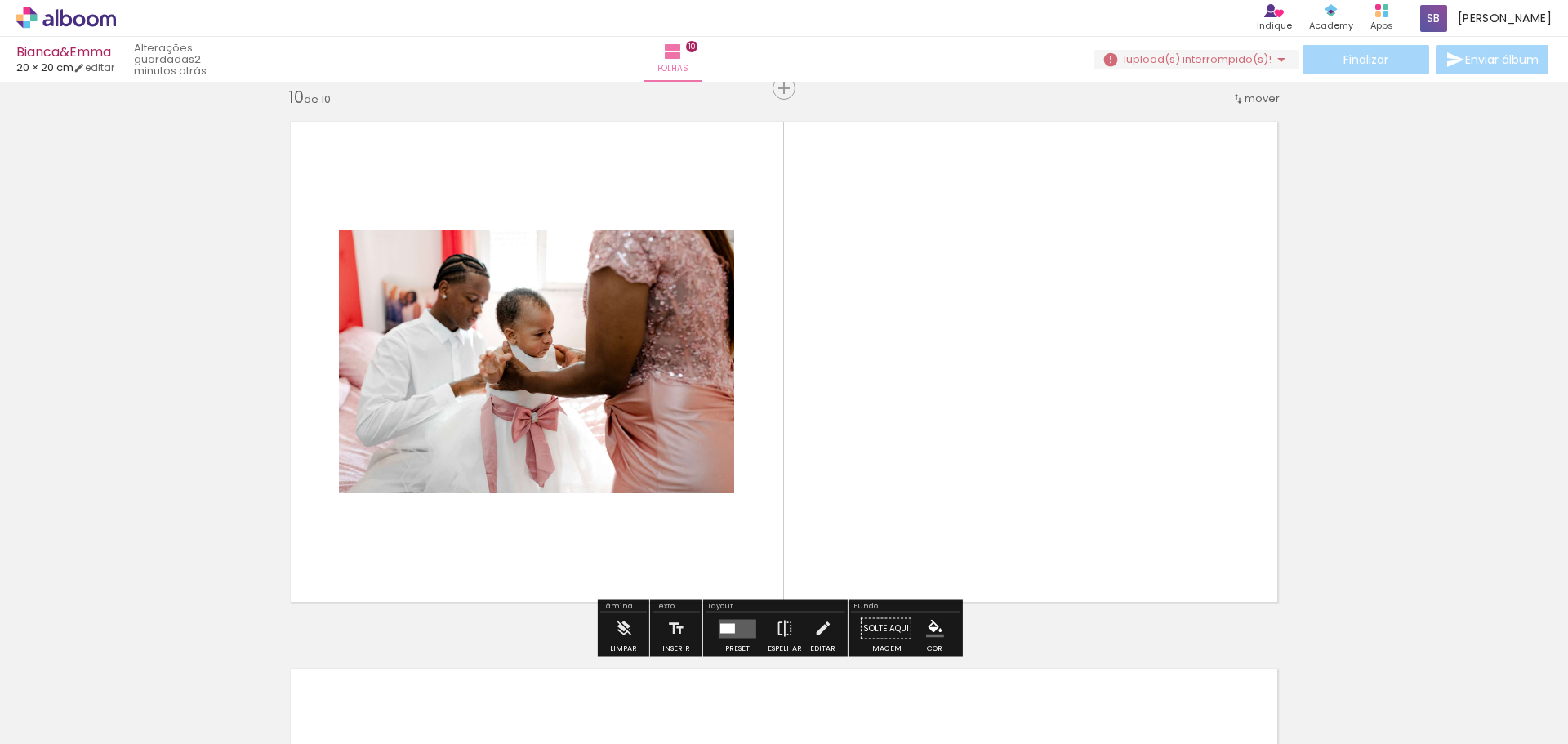
click at [82, 726] on span "Adicionar Fotos" at bounding box center [58, 722] width 49 height 18
click at [0, 0] on input "file" at bounding box center [0, 0] width 0 height 0
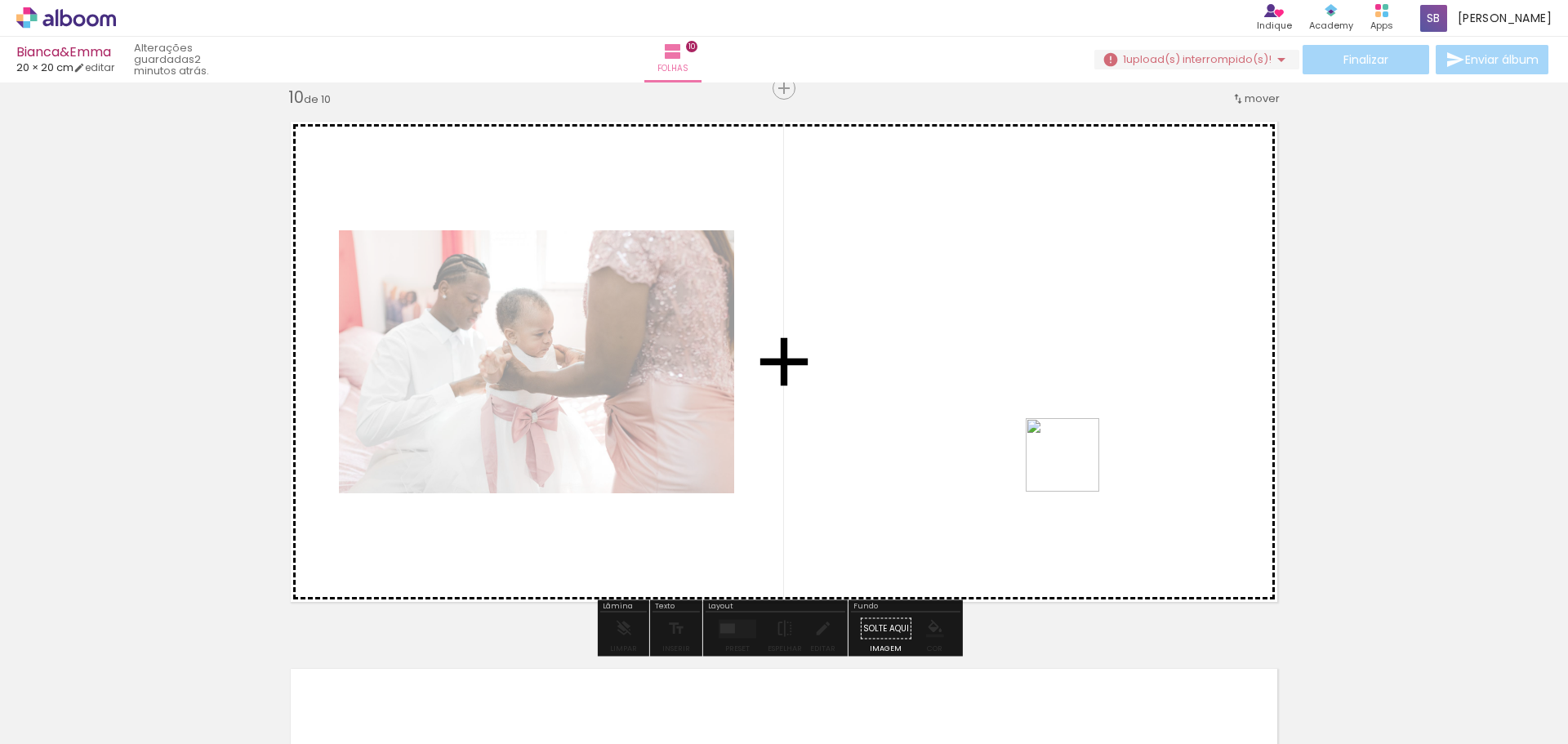
drag, startPoint x: 1518, startPoint y: 706, endPoint x: 1075, endPoint y: 467, distance: 503.4
click at [1075, 467] on quentale-workspace at bounding box center [784, 372] width 1568 height 744
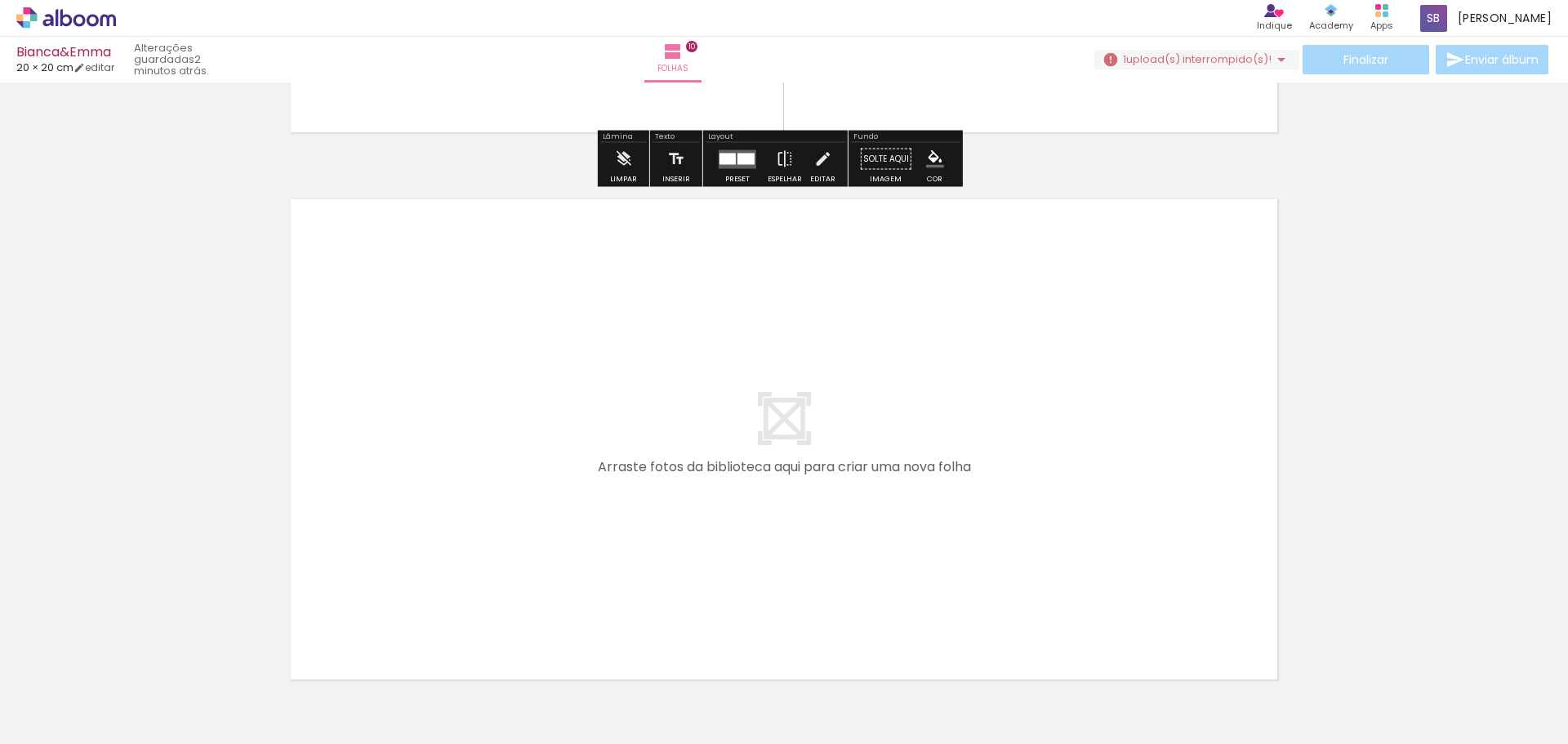
scroll to position [5437, 0]
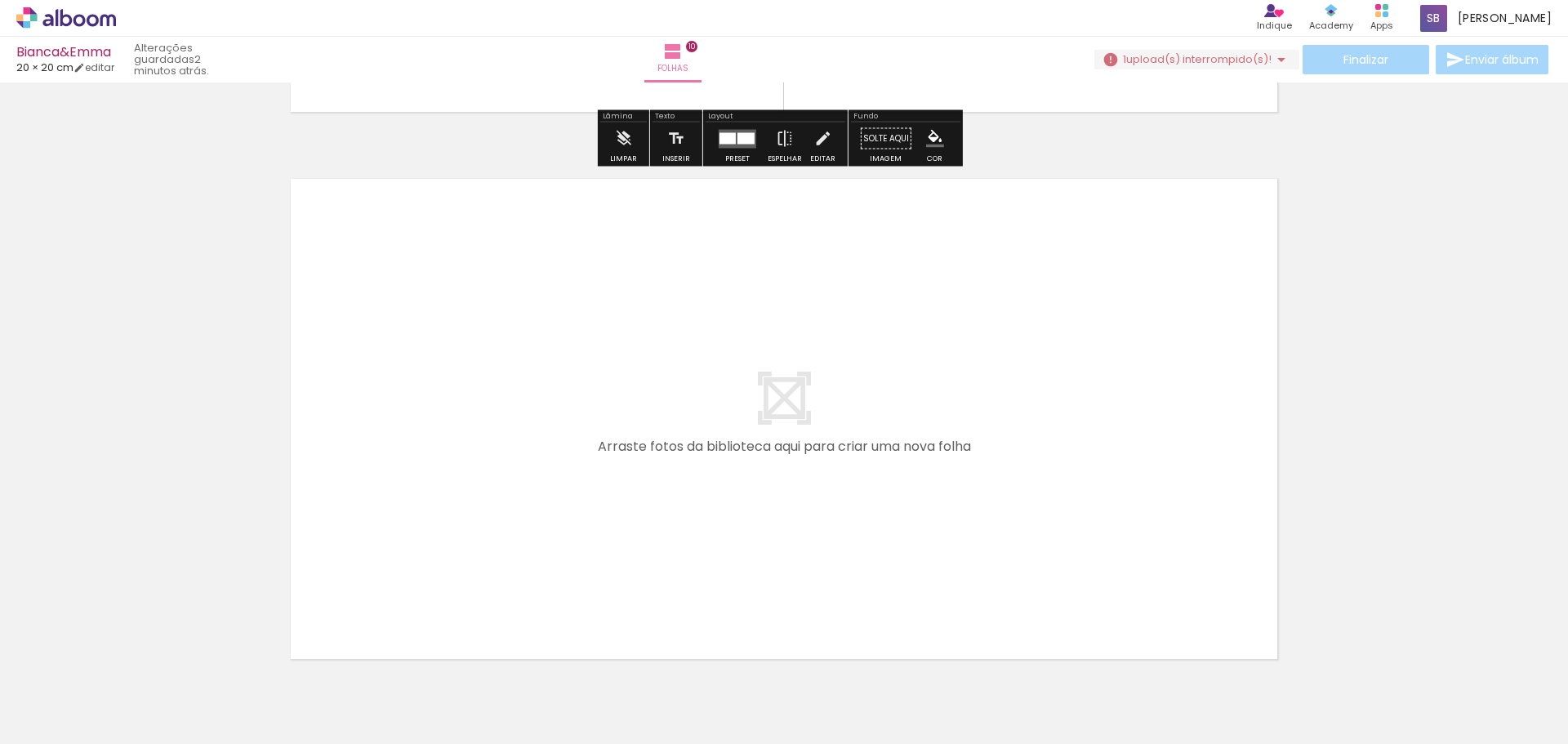
click at [62, 713] on span "Adicionar Fotos" at bounding box center [58, 722] width 49 height 18
click at [0, 0] on input "file" at bounding box center [0, 0] width 0 height 0
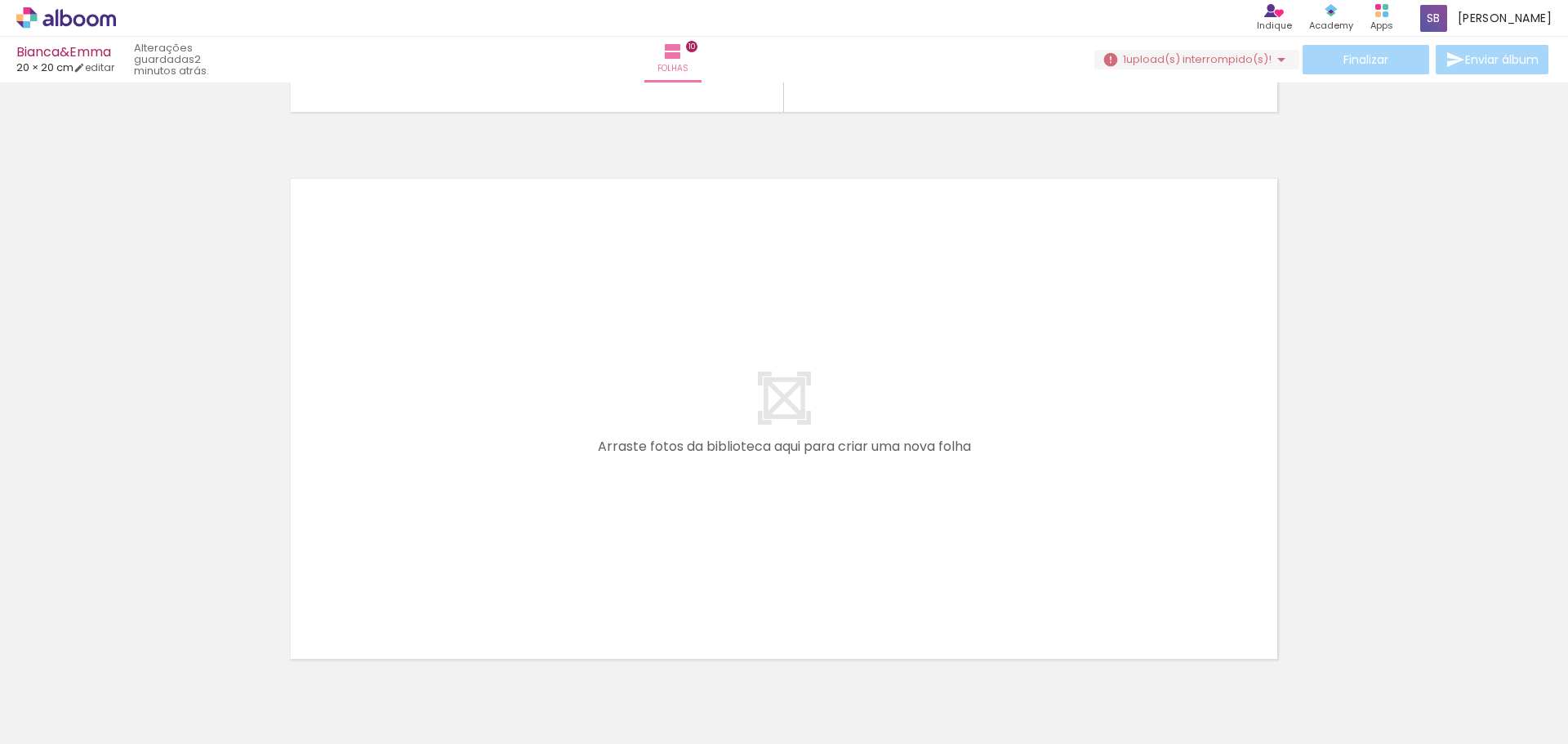
scroll to position [0, 492]
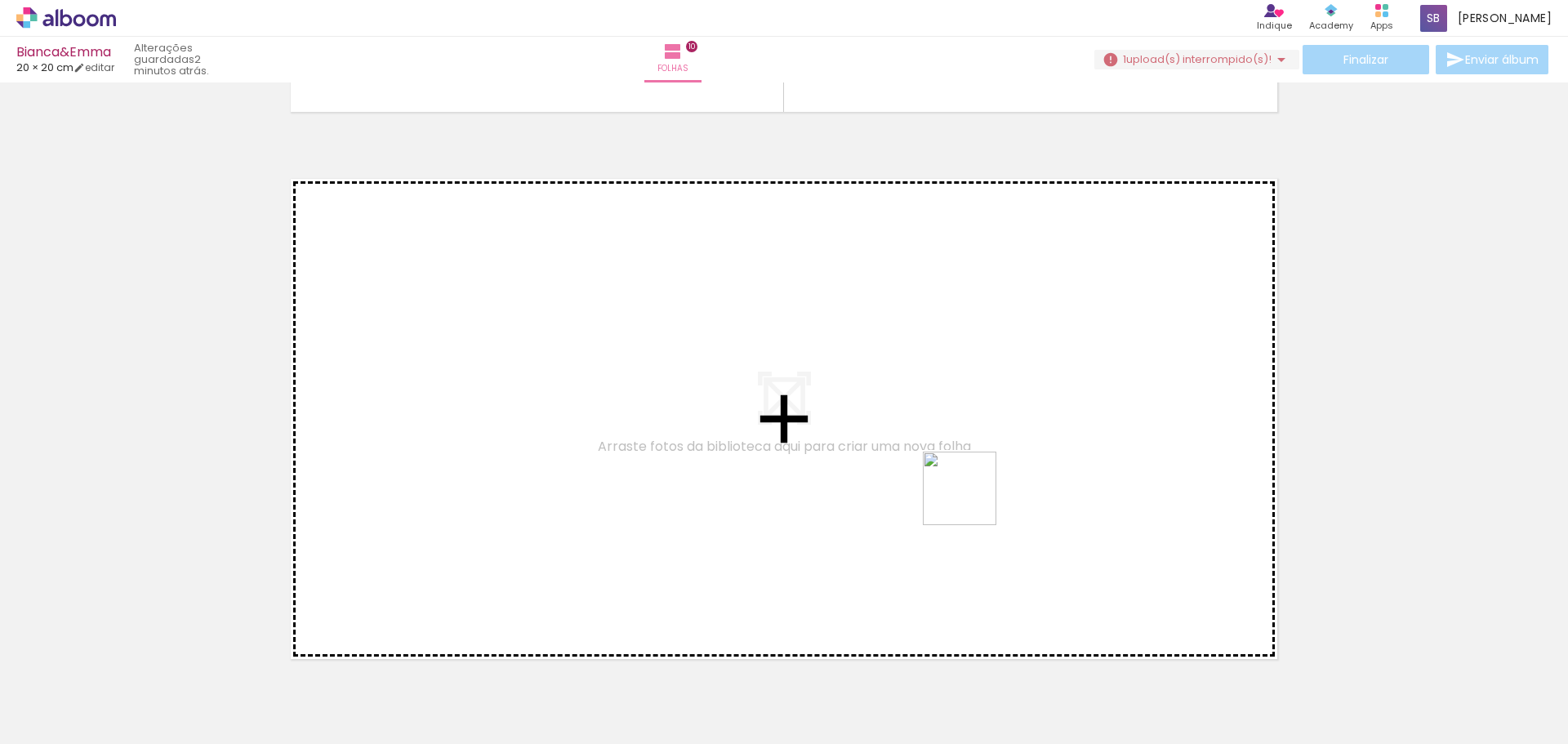
drag, startPoint x: 1500, startPoint y: 698, endPoint x: 922, endPoint y: 493, distance: 613.3
click at [922, 493] on quentale-workspace at bounding box center [784, 372] width 1568 height 744
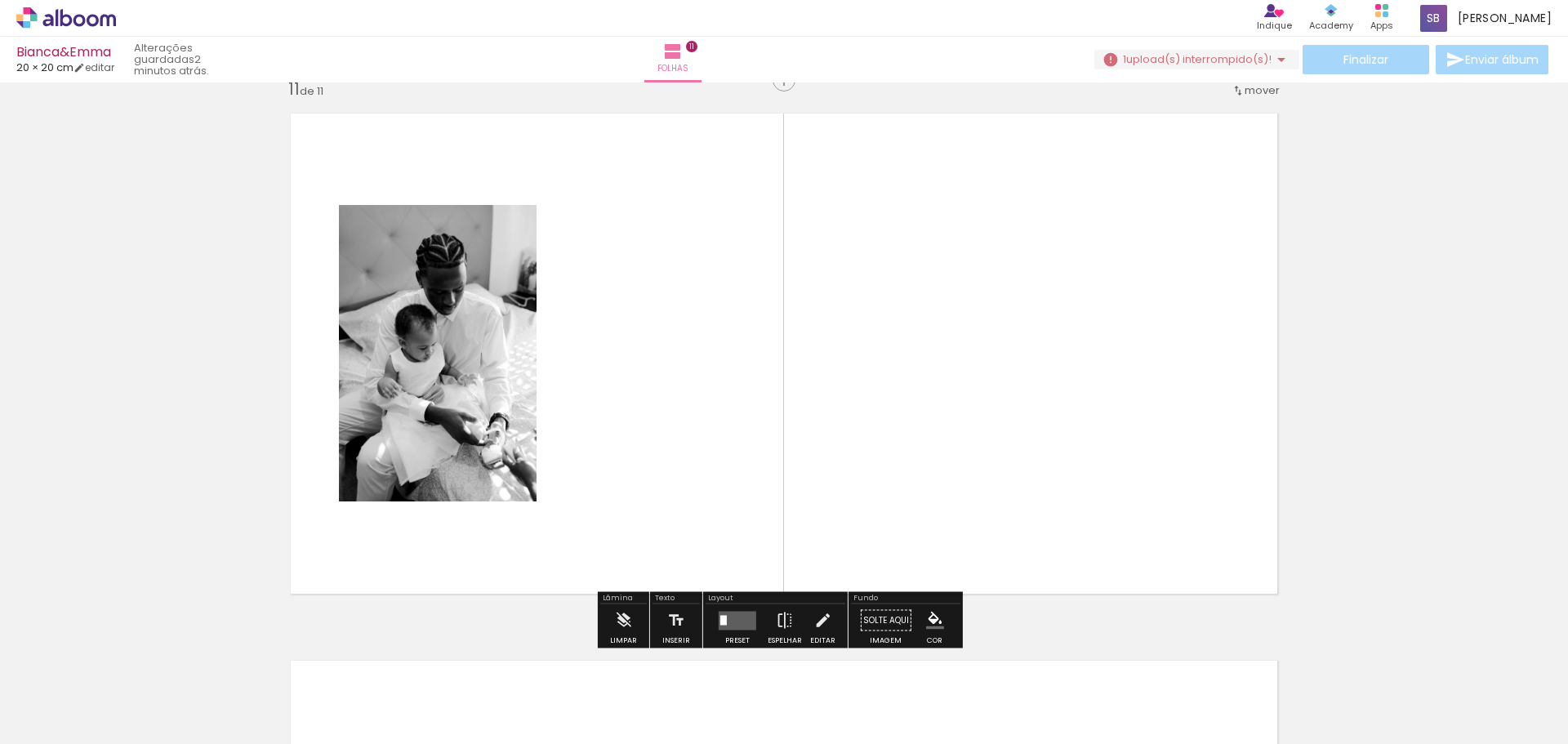
scroll to position [5494, 0]
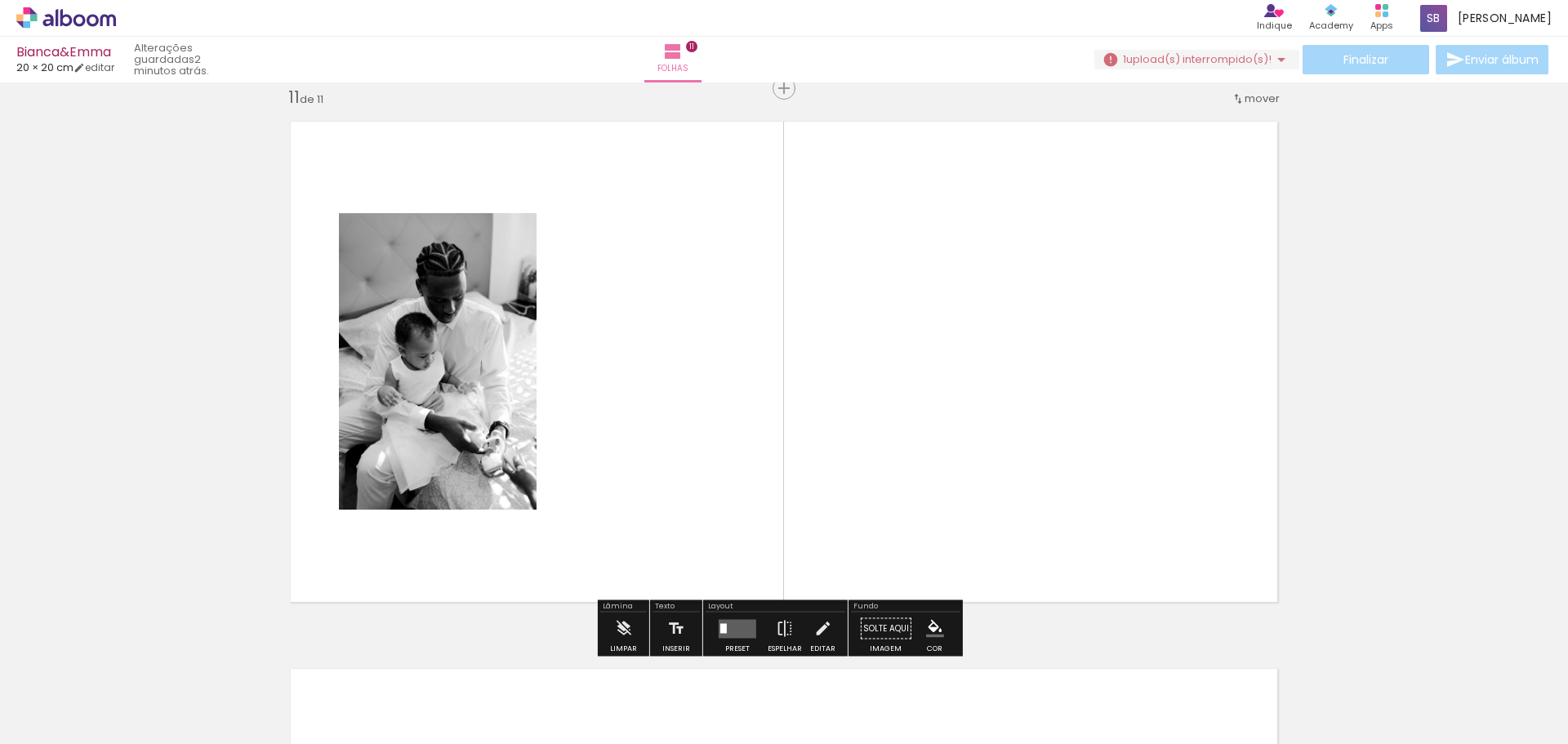
click at [62, 725] on span "Adicionar Fotos" at bounding box center [58, 722] width 49 height 18
click at [0, 0] on input "file" at bounding box center [0, 0] width 0 height 0
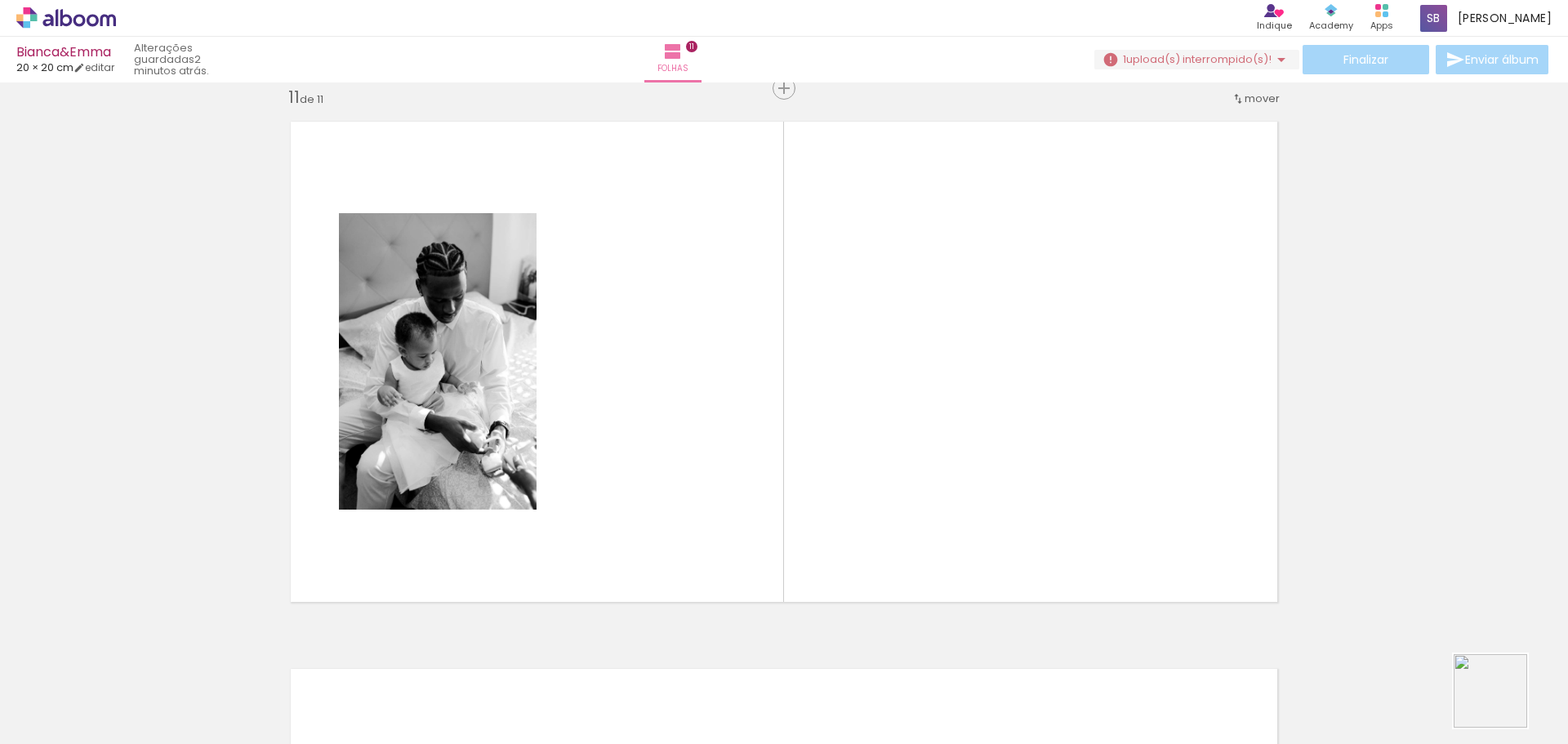
drag, startPoint x: 1508, startPoint y: 710, endPoint x: 1146, endPoint y: 526, distance: 406.1
click at [1146, 526] on quentale-workspace at bounding box center [784, 372] width 1568 height 744
